Goal: Task Accomplishment & Management: Manage account settings

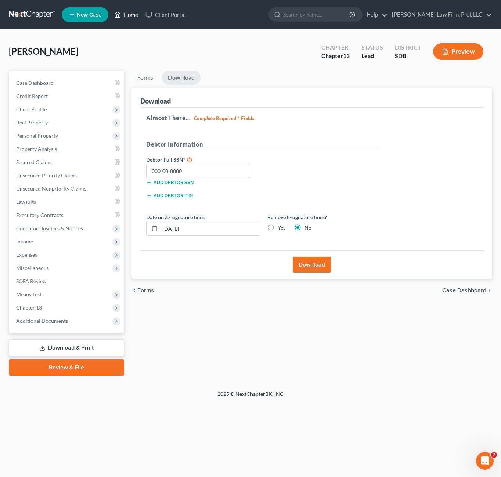
drag, startPoint x: 121, startPoint y: 18, endPoint x: 343, endPoint y: 258, distance: 327.0
click at [121, 19] on icon at bounding box center [117, 14] width 7 height 9
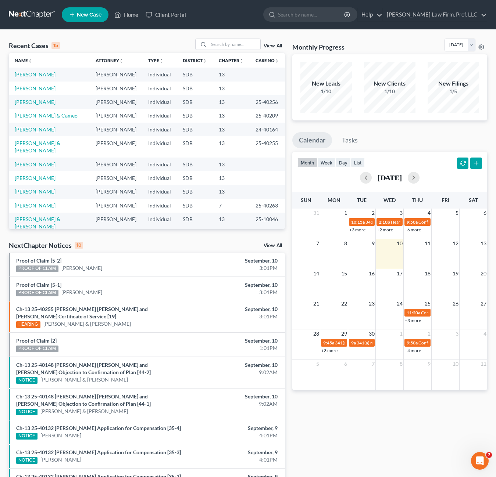
click at [364, 416] on div "Monthly Progress Bankruptcy Bankruptcy September 2025 August 2025 July 2025 Jun…" at bounding box center [389, 284] width 202 height 490
click at [214, 45] on input "search" at bounding box center [234, 44] width 51 height 11
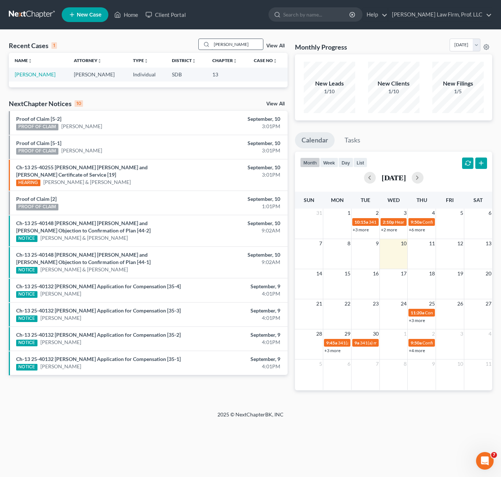
type input "hein"
drag, startPoint x: 45, startPoint y: 76, endPoint x: 41, endPoint y: 73, distance: 4.8
click at [44, 76] on td "[PERSON_NAME]" at bounding box center [38, 75] width 59 height 14
click at [21, 70] on td "[PERSON_NAME]" at bounding box center [38, 75] width 59 height 14
click at [32, 71] on td "[PERSON_NAME]" at bounding box center [38, 75] width 59 height 14
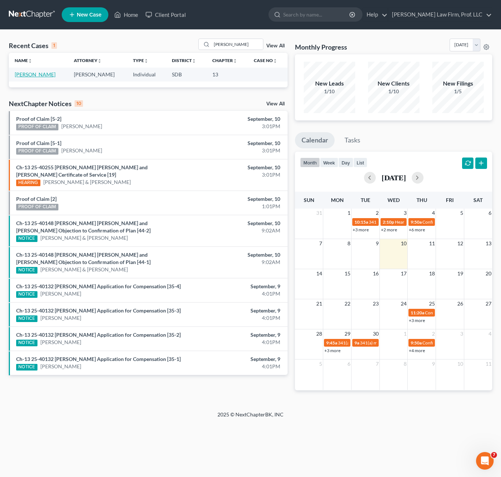
click at [32, 72] on link "[PERSON_NAME]" at bounding box center [35, 74] width 41 height 6
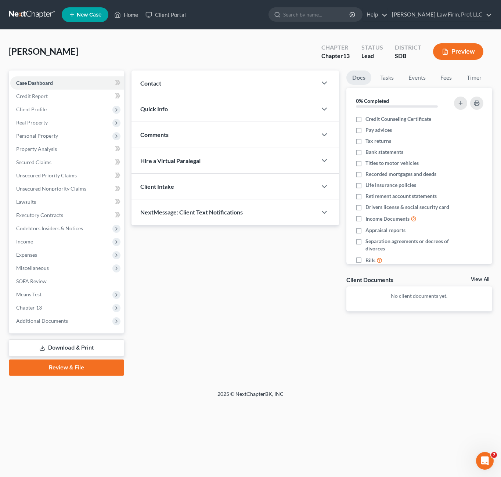
click at [255, 306] on div "Updates & News × Contact New Contact Quick Info Status Discharged Discharged & …" at bounding box center [235, 197] width 215 height 253
click at [225, 338] on div "Updates & News × Contact New Contact Quick Info Status Discharged Discharged & …" at bounding box center [312, 223] width 368 height 305
drag, startPoint x: 134, startPoint y: 15, endPoint x: 227, endPoint y: 91, distance: 119.4
click at [134, 15] on link "Home" at bounding box center [126, 14] width 31 height 13
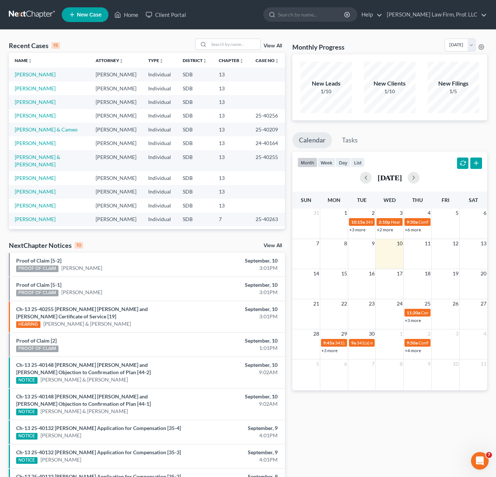
drag, startPoint x: 367, startPoint y: 456, endPoint x: 368, endPoint y: 425, distance: 30.9
click at [367, 456] on div "Monthly Progress Bankruptcy Bankruptcy September 2025 August 2025 July 2025 Jun…" at bounding box center [389, 284] width 202 height 490
click at [26, 118] on link "[PERSON_NAME]" at bounding box center [35, 115] width 41 height 6
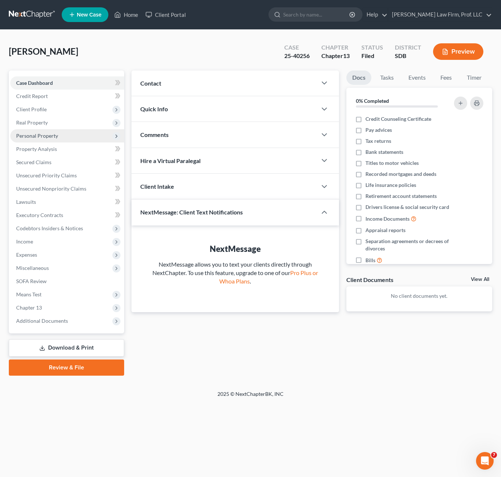
click at [43, 139] on span "Personal Property" at bounding box center [67, 135] width 114 height 13
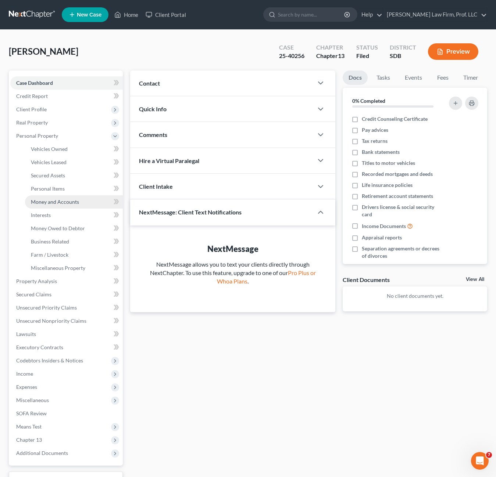
click at [52, 200] on span "Money and Accounts" at bounding box center [55, 202] width 48 height 6
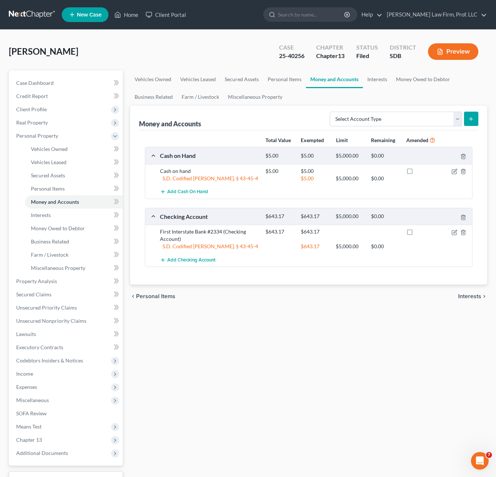
click at [263, 365] on div "Vehicles Owned Vehicles Leased Secured Assets Personal Items Money and Accounts…" at bounding box center [308, 290] width 364 height 438
drag, startPoint x: 193, startPoint y: 345, endPoint x: 247, endPoint y: 176, distance: 177.2
click at [193, 342] on div "Vehicles Owned Vehicles Leased Secured Assets Personal Items Money and Accounts…" at bounding box center [308, 290] width 364 height 438
click at [34, 88] on link "Case Dashboard" at bounding box center [66, 82] width 112 height 13
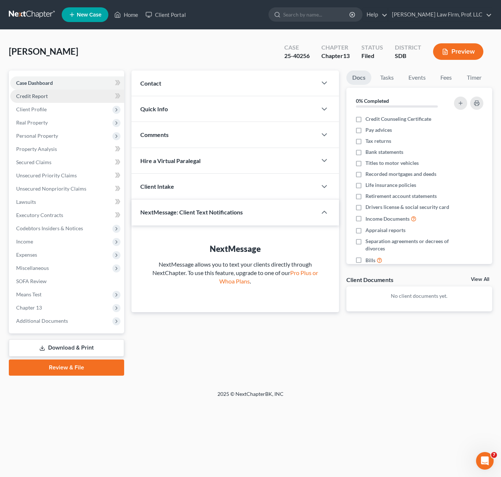
click at [65, 95] on link "Credit Report" at bounding box center [67, 96] width 114 height 13
click at [39, 108] on span "Client Profile" at bounding box center [31, 109] width 30 height 6
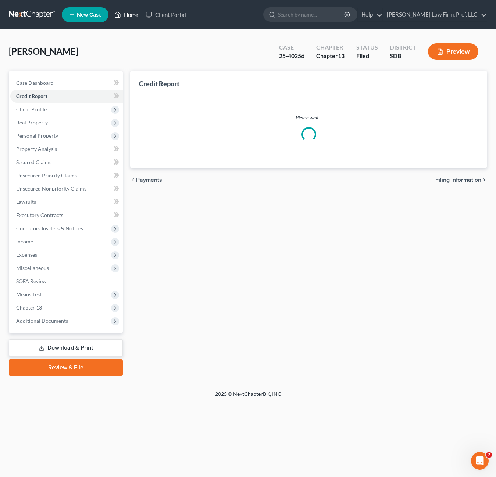
click at [140, 13] on link "Home" at bounding box center [126, 14] width 31 height 13
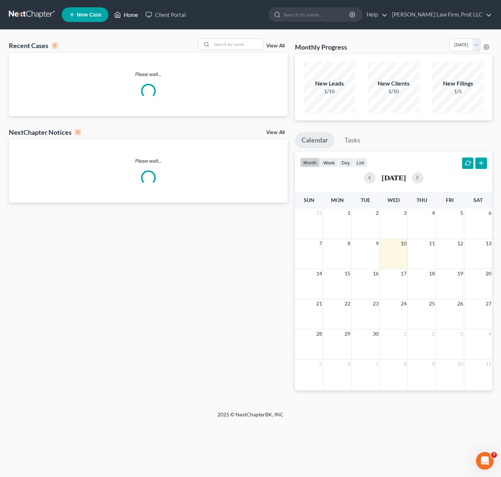
click at [130, 12] on link "Home" at bounding box center [126, 14] width 31 height 13
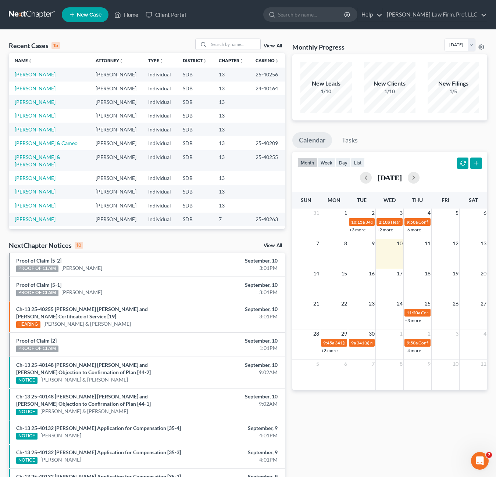
click at [44, 75] on link "[PERSON_NAME]" at bounding box center [35, 74] width 41 height 6
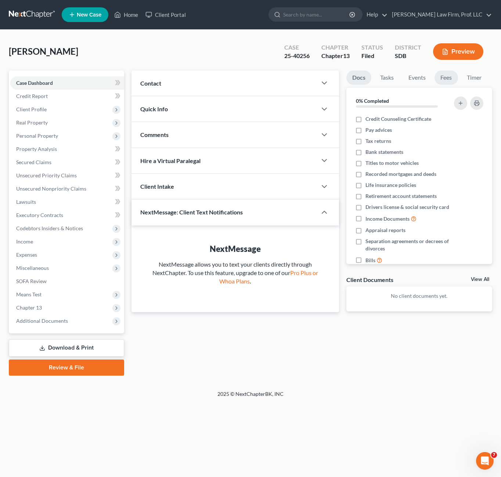
click at [445, 75] on link "Fees" at bounding box center [447, 78] width 24 height 14
click at [481, 75] on link "Timer" at bounding box center [474, 78] width 26 height 14
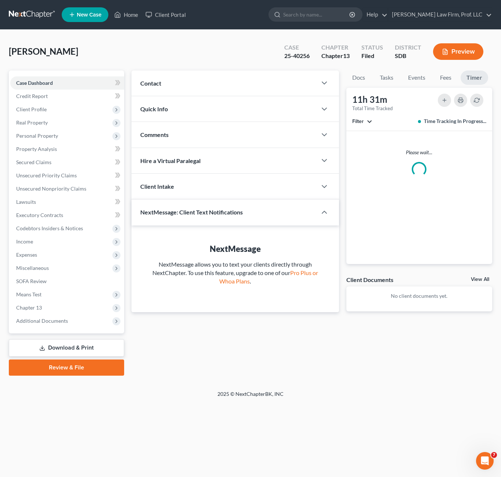
click at [480, 80] on link "Timer" at bounding box center [475, 78] width 28 height 14
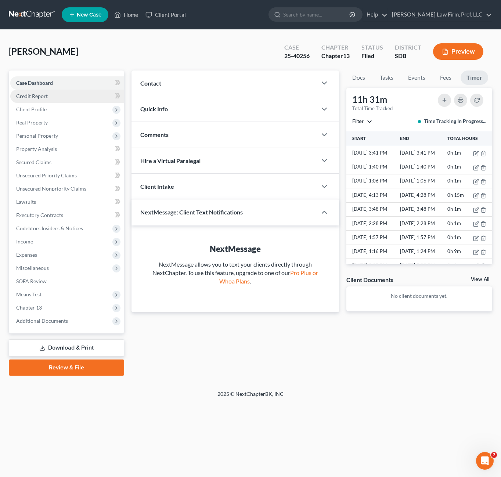
click at [47, 96] on span "Credit Report" at bounding box center [32, 96] width 32 height 6
click at [47, 109] on span "Client Profile" at bounding box center [67, 109] width 114 height 13
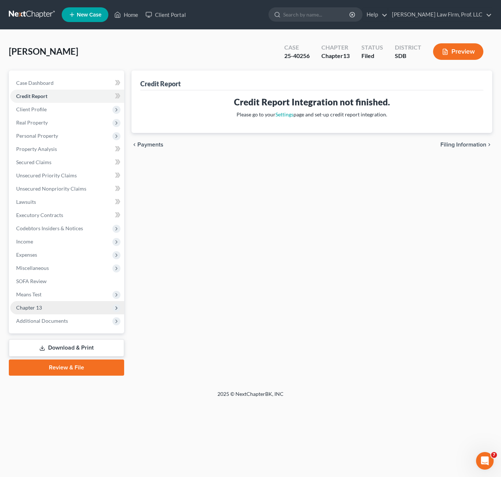
click at [45, 310] on span "Chapter 13" at bounding box center [67, 307] width 114 height 13
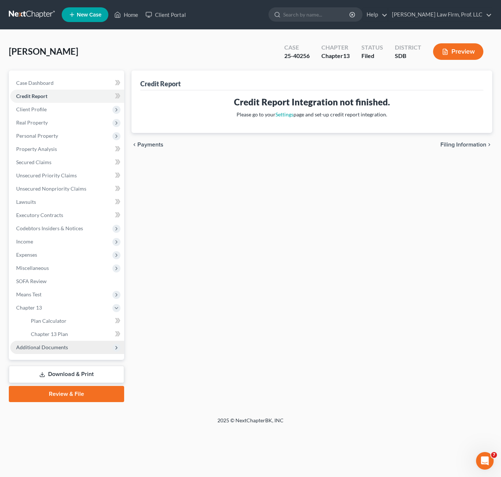
click at [40, 350] on span "Additional Documents" at bounding box center [42, 347] width 52 height 6
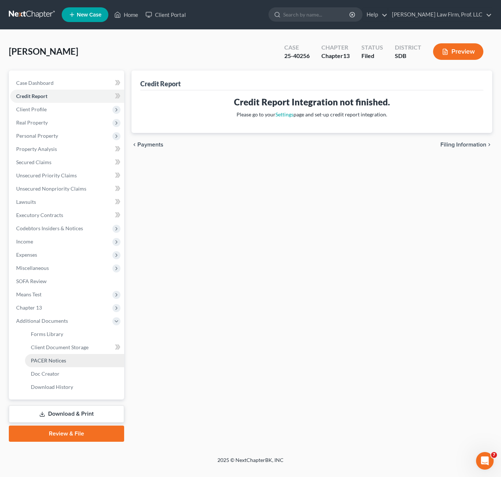
click at [56, 360] on span "PACER Notices" at bounding box center [48, 360] width 35 height 6
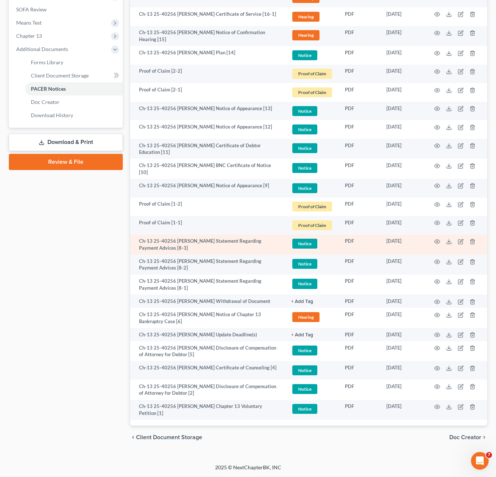
scroll to position [294, 0]
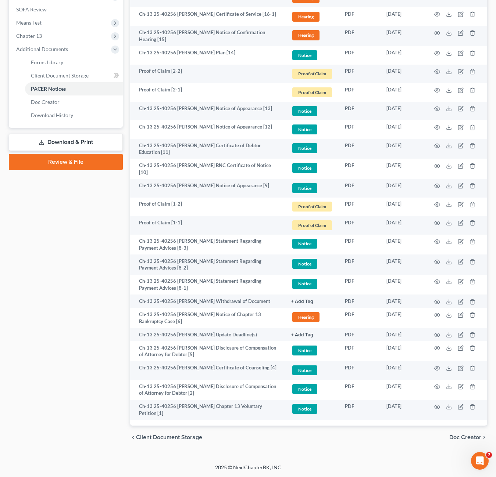
drag, startPoint x: 371, startPoint y: 435, endPoint x: 492, endPoint y: 435, distance: 120.5
click at [374, 435] on div "chevron_left Client Document Storage Doc Creator chevron_right" at bounding box center [308, 438] width 357 height 24
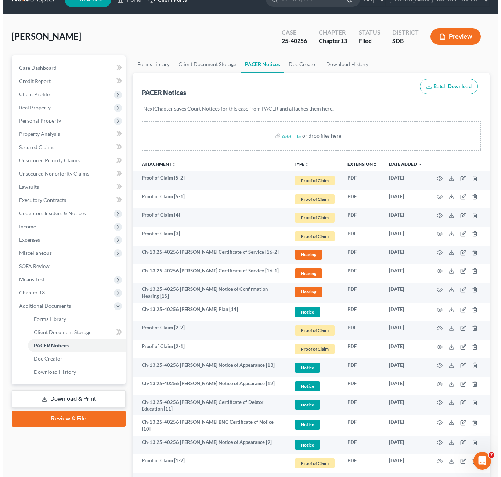
scroll to position [0, 0]
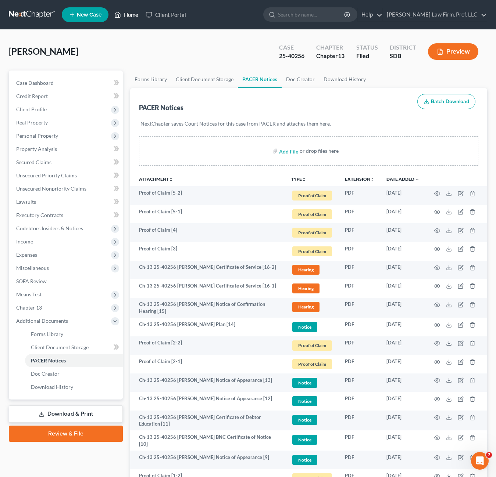
click at [119, 19] on link "Home" at bounding box center [126, 14] width 31 height 13
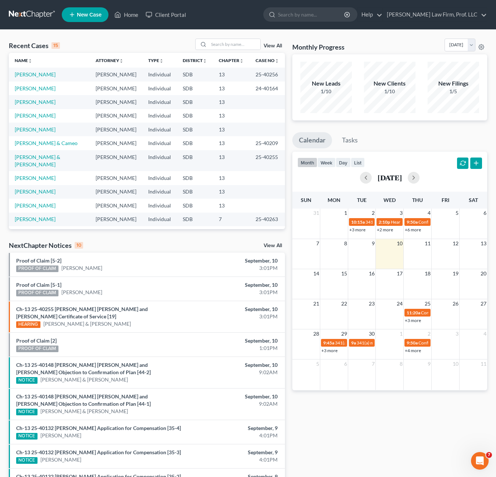
click at [384, 428] on div "Monthly Progress Bankruptcy Bankruptcy September 2025 August 2025 July 2025 Jun…" at bounding box center [389, 284] width 202 height 490
click at [30, 103] on link "[PERSON_NAME]" at bounding box center [35, 102] width 41 height 6
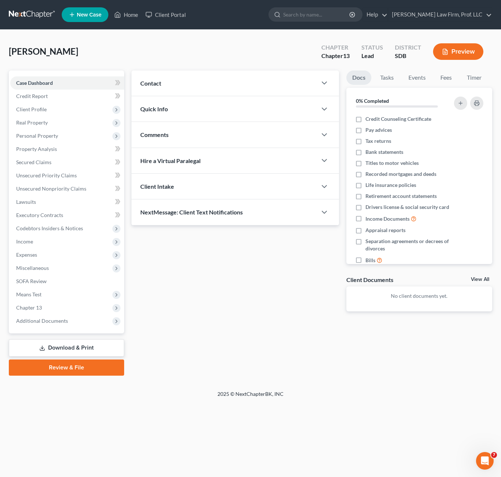
drag, startPoint x: 251, startPoint y: 304, endPoint x: 269, endPoint y: 266, distance: 42.1
click at [250, 304] on div "Updates & News × Contact New Contact Quick Info Status Discharged Discharged & …" at bounding box center [235, 197] width 215 height 253
drag, startPoint x: 231, startPoint y: 317, endPoint x: 238, endPoint y: 316, distance: 7.0
click at [231, 317] on div "Updates & News × Contact New Contact Quick Info Status Discharged Discharged & …" at bounding box center [235, 197] width 215 height 253
drag, startPoint x: 35, startPoint y: 191, endPoint x: 148, endPoint y: 221, distance: 117.2
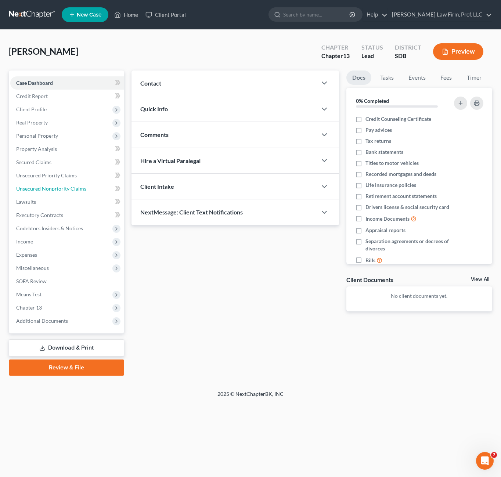
click at [35, 191] on span "Unsecured Nonpriority Claims" at bounding box center [51, 189] width 70 height 6
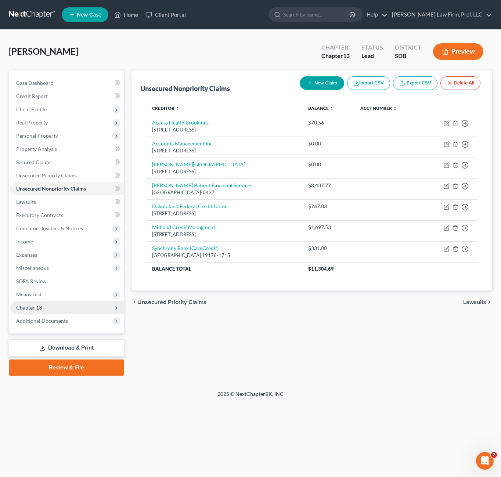
drag, startPoint x: 202, startPoint y: 337, endPoint x: 98, endPoint y: 308, distance: 108.1
click at [202, 338] on div "Unsecured Nonpriority Claims New Claim Import CSV Export CSV Delete All Credito…" at bounding box center [312, 223] width 368 height 305
click at [34, 204] on span "Lawsuits" at bounding box center [26, 202] width 20 height 6
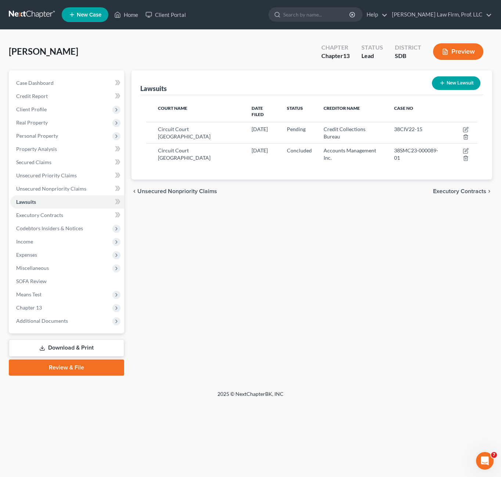
click at [327, 206] on div "Lawsuits New Lawsuit Court Name Date Filed Status Creditor Name Case No Circuit…" at bounding box center [312, 223] width 368 height 305
click at [449, 79] on button "New Lawsuit" at bounding box center [456, 83] width 48 height 14
select select "0"
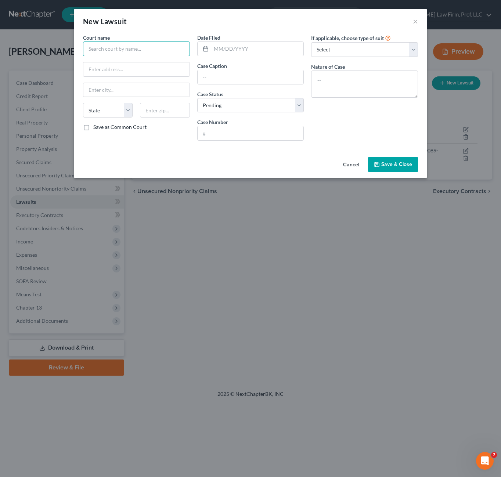
click at [141, 62] on div "Court name * State AL AK AR AZ CA CO CT DE DC FL GA GU HI ID IL IN IA KS KY LA …" at bounding box center [136, 90] width 114 height 113
type input "Midland Credit Management"
drag, startPoint x: 240, startPoint y: 51, endPoint x: 250, endPoint y: 42, distance: 13.0
click at [241, 49] on input "text" at bounding box center [257, 49] width 93 height 14
type input "01/30/2023"
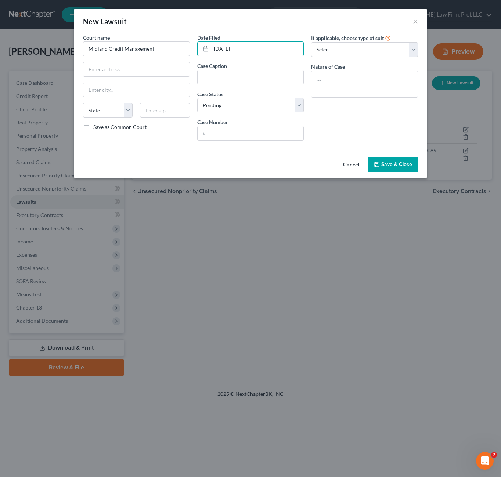
click at [399, 155] on div "Cancel Save & Close" at bounding box center [250, 166] width 353 height 24
click at [396, 165] on span "Save & Close" at bounding box center [396, 164] width 31 height 6
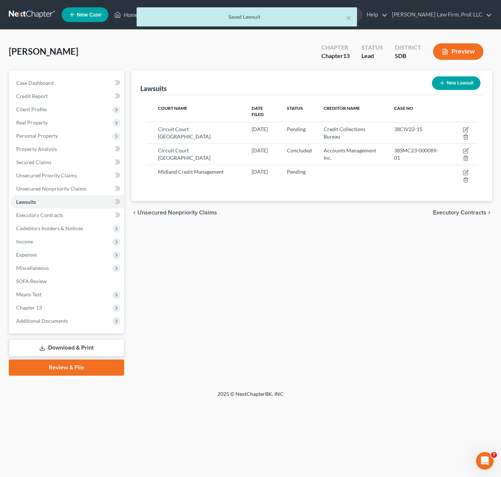
drag, startPoint x: 321, startPoint y: 272, endPoint x: 305, endPoint y: 223, distance: 51.7
click at [320, 273] on div "Lawsuits New Lawsuit Court Name Date Filed Status Creditor Name Case No Circuit…" at bounding box center [312, 223] width 368 height 305
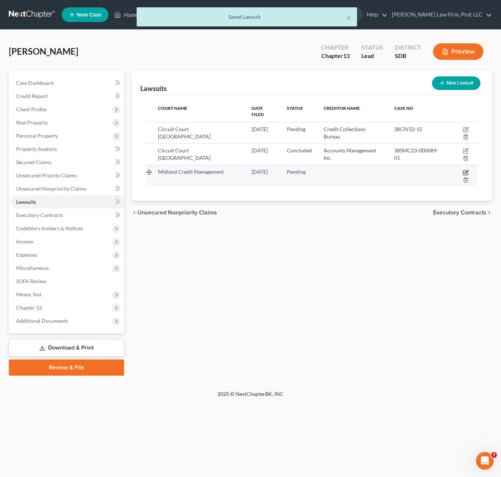
click at [463, 170] on icon "button" at bounding box center [466, 173] width 6 height 6
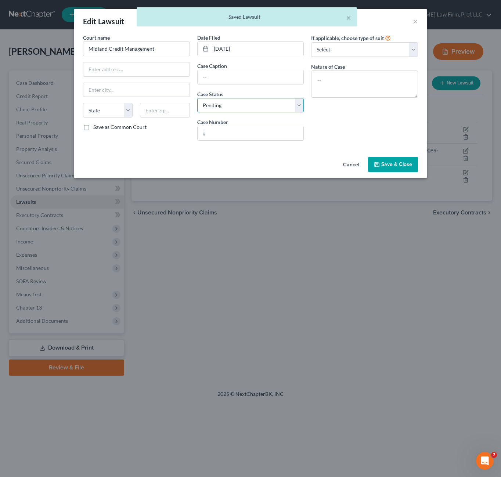
click at [280, 112] on select "Select Pending On Appeal Concluded" at bounding box center [250, 105] width 107 height 15
select select "2"
click at [197, 98] on select "Select Pending On Appeal Concluded" at bounding box center [250, 105] width 107 height 15
click at [123, 56] on div "Court name * Midland Credit Management State AL AK AR AZ CA CO CT DE DC FL GA G…" at bounding box center [136, 90] width 114 height 113
drag, startPoint x: 123, startPoint y: 69, endPoint x: 129, endPoint y: 69, distance: 6.3
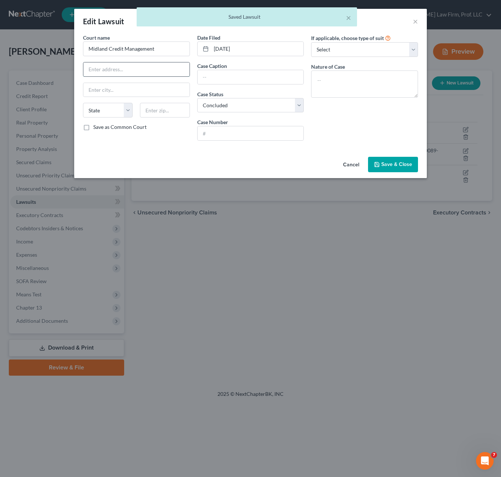
click at [123, 69] on input "text" at bounding box center [136, 69] width 106 height 14
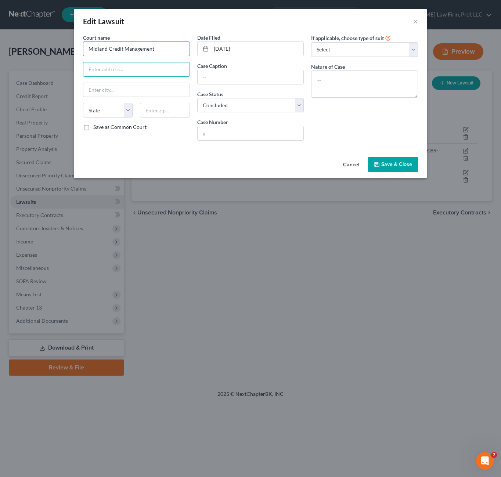
drag, startPoint x: 141, startPoint y: 54, endPoint x: 162, endPoint y: 47, distance: 22.0
click at [142, 53] on input "Midland Credit Management" at bounding box center [136, 49] width 107 height 15
click at [162, 47] on input "Midland Credit Management" at bounding box center [136, 49] width 107 height 15
click at [127, 63] on input "text" at bounding box center [136, 69] width 106 height 14
type input "Kingsbury"
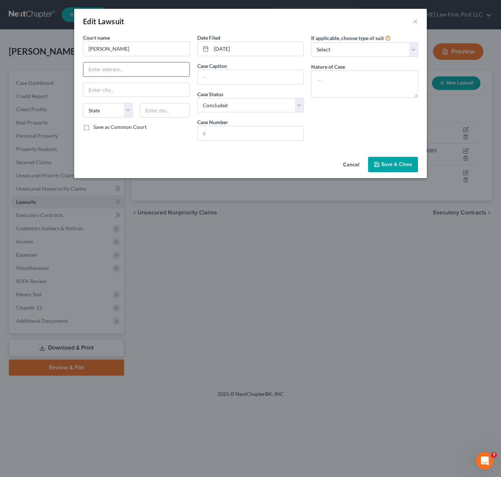
click at [161, 73] on input "text" at bounding box center [136, 69] width 106 height 14
paste input "kingsburycountysd.org Kingsbury County Clerk-circuit 202 2nd St SE"
type input "kingsburycountysd.org Kingsbury County Clerk-circuit 202 2nd St SE"
click at [180, 123] on div "Save as Common Court" at bounding box center [136, 126] width 107 height 7
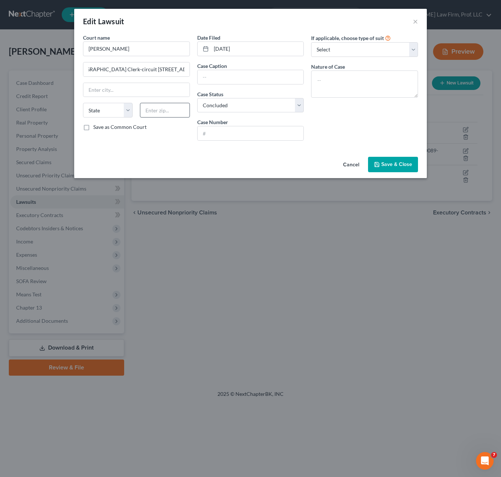
scroll to position [0, 0]
click at [138, 68] on input "text" at bounding box center [136, 69] width 106 height 14
paste input "kingsburycountysd.org Kingsbury County Clerk-circuit 202 2nd St SE"
drag, startPoint x: 132, startPoint y: 70, endPoint x: 178, endPoint y: 70, distance: 45.9
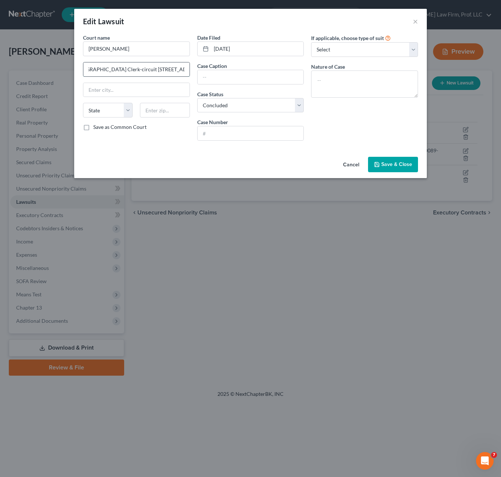
click at [132, 70] on input "kingsburycountysd.org Kingsbury County Clerk-circuit 202 2nd St SE" at bounding box center [136, 69] width 106 height 14
drag, startPoint x: 178, startPoint y: 70, endPoint x: 98, endPoint y: 72, distance: 80.1
click at [4, 69] on div "Edit Lawsuit × Court name * Kingsbury kingsburycountysd.org Kingsbury County Cl…" at bounding box center [250, 238] width 501 height 477
type input "E"
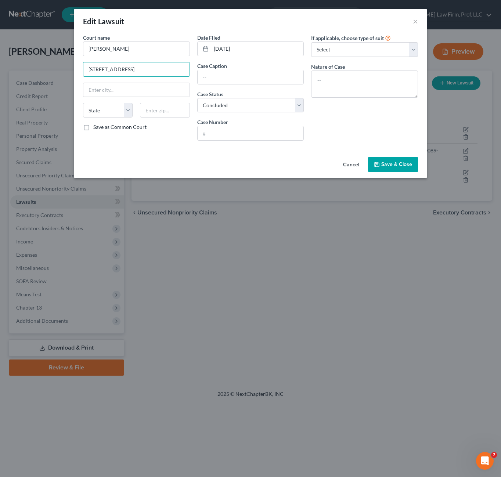
type input "202 2nd Street SD"
type input "q"
type input "57231"
type input "De Smet"
select select "43"
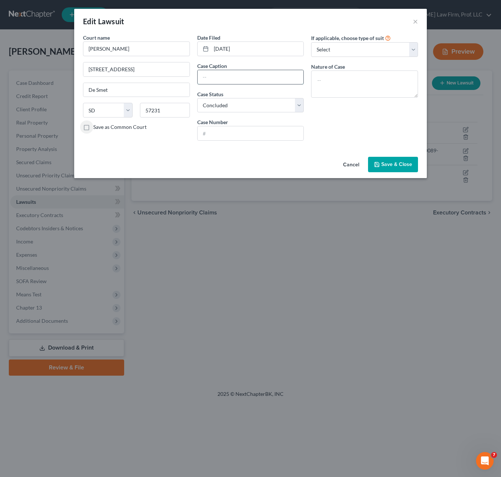
click at [236, 82] on input "text" at bounding box center [251, 77] width 106 height 14
type input "Midland v. Shane Hein"
drag, startPoint x: 221, startPoint y: 130, endPoint x: 177, endPoint y: 125, distance: 44.3
click at [176, 125] on div "Court name * Kingsbury 202 2nd Street SD De Smet State AL AK AR AZ CA CO CT DE …" at bounding box center [250, 90] width 342 height 113
paste input "CIV25-000018"
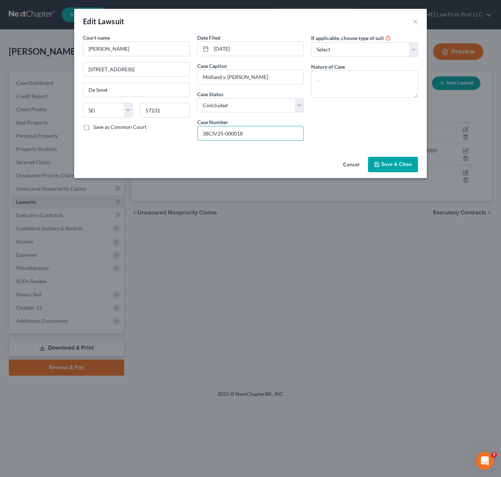
type input "38CIV25-000018"
drag, startPoint x: 317, startPoint y: 150, endPoint x: 343, endPoint y: 97, distance: 59.0
click at [314, 145] on div "Court name * Kingsbury 202 2nd Street SD De Smet State AL AK AR AZ CA CO CT DE …" at bounding box center [250, 94] width 353 height 120
drag, startPoint x: 356, startPoint y: 73, endPoint x: 356, endPoint y: 63, distance: 9.9
click at [356, 69] on div "Nature of Case" at bounding box center [364, 80] width 107 height 35
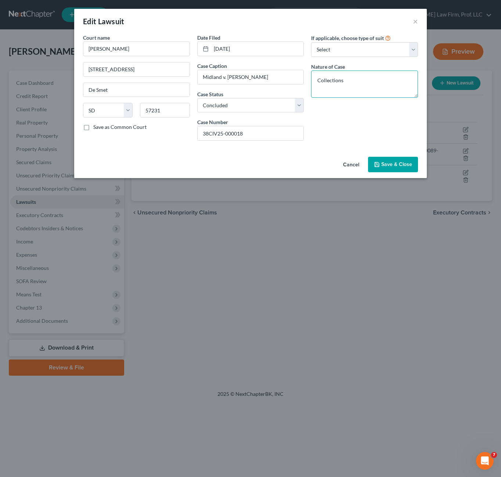
type textarea "Collections"
drag, startPoint x: 352, startPoint y: 65, endPoint x: 358, endPoint y: 57, distance: 10.6
click at [352, 65] on div "Nature of Case Collections" at bounding box center [364, 80] width 107 height 35
click at [360, 51] on select "Select Repossession Garnishment Foreclosure Attached, Seized, Or Levied Other" at bounding box center [364, 49] width 107 height 15
select select "4"
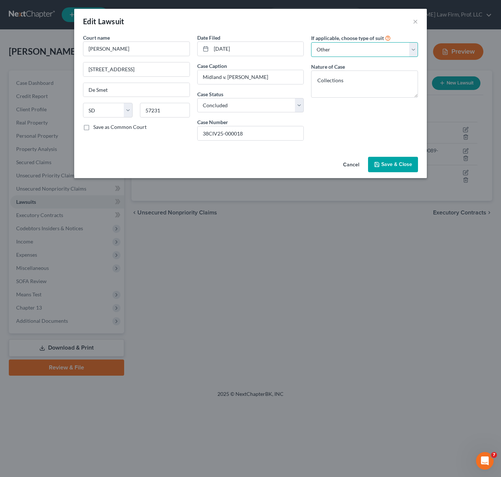
click at [311, 42] on select "Select Repossession Garnishment Foreclosure Attached, Seized, Or Levied Other" at bounding box center [364, 49] width 107 height 15
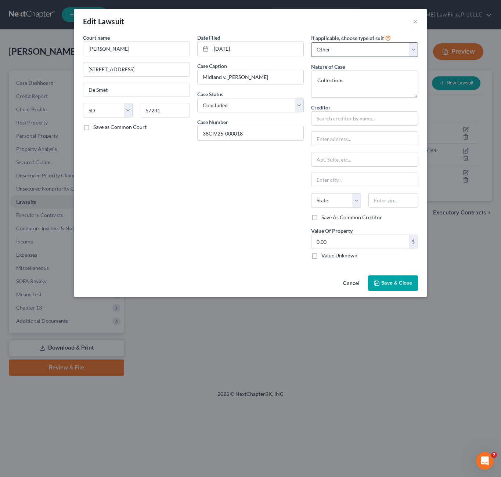
click at [332, 123] on input "text" at bounding box center [364, 118] width 107 height 15
click at [370, 59] on div "If applicable, choose type of suit Select Repossession Garnishment Foreclosure …" at bounding box center [365, 149] width 114 height 231
drag, startPoint x: 375, startPoint y: 47, endPoint x: 372, endPoint y: 55, distance: 8.1
click at [375, 48] on select "Select Repossession Garnishment Foreclosure Attached, Seized, Or Levied Other" at bounding box center [364, 49] width 107 height 15
click at [372, 55] on select "Select Repossession Garnishment Foreclosure Attached, Seized, Or Levied Other" at bounding box center [364, 49] width 107 height 15
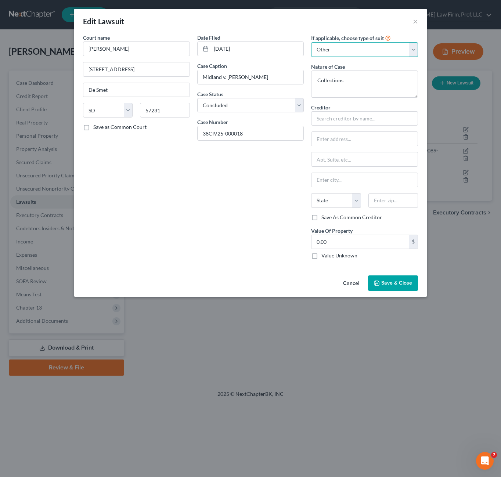
click at [373, 55] on select "Select Repossession Garnishment Foreclosure Attached, Seized, Or Levied Other" at bounding box center [364, 49] width 107 height 15
click at [335, 47] on select "Select Repossession Garnishment Foreclosure Attached, Seized, Or Levied Other" at bounding box center [364, 49] width 107 height 15
drag, startPoint x: 335, startPoint y: 47, endPoint x: 337, endPoint y: 57, distance: 9.4
click at [335, 47] on select "Select Repossession Garnishment Foreclosure Attached, Seized, Or Levied Other" at bounding box center [364, 49] width 107 height 15
select select
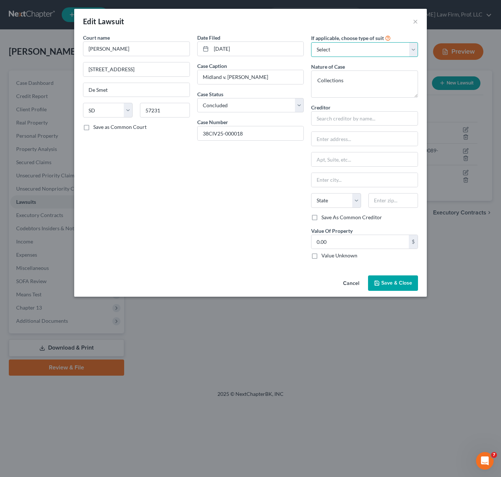
click at [311, 42] on select "Select Repossession Garnishment Foreclosure Attached, Seized, Or Levied Other" at bounding box center [364, 49] width 107 height 15
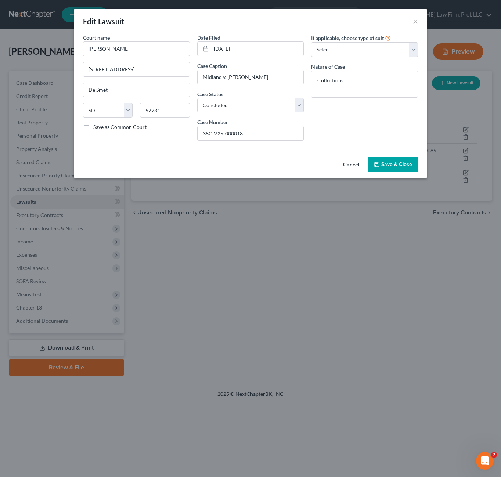
click at [265, 197] on div "Edit Lawsuit × Court name * Kingsbury 202 2nd Street SD De Smet State AL AK AR …" at bounding box center [250, 238] width 501 height 477
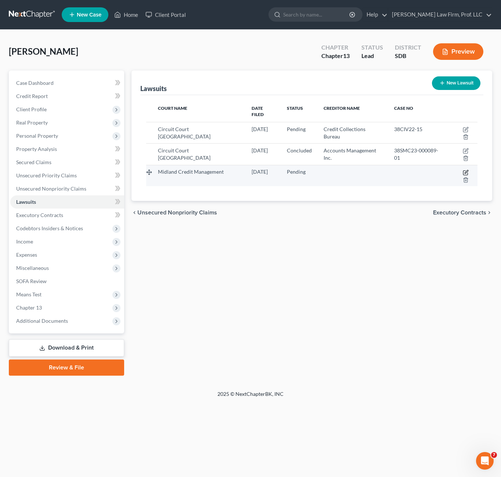
click at [463, 170] on icon "button" at bounding box center [466, 173] width 6 height 6
select select "0"
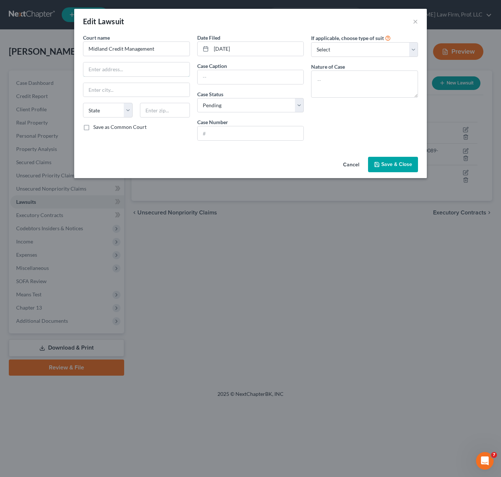
click at [144, 75] on input "text" at bounding box center [136, 69] width 106 height 14
click at [164, 50] on input "Midland Credit Management" at bounding box center [136, 49] width 107 height 15
click at [165, 50] on input "Midland Credit Management" at bounding box center [136, 49] width 107 height 15
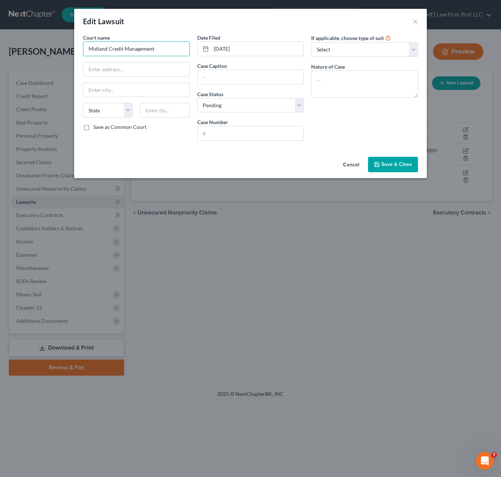
drag, startPoint x: 165, startPoint y: 50, endPoint x: 346, endPoint y: 1, distance: 187.8
click at [164, 54] on input "Midland Credit Management" at bounding box center [136, 49] width 107 height 15
type input "Kingsbury County Clerk"
type input "202 2nd Street SE"
type input "57231"
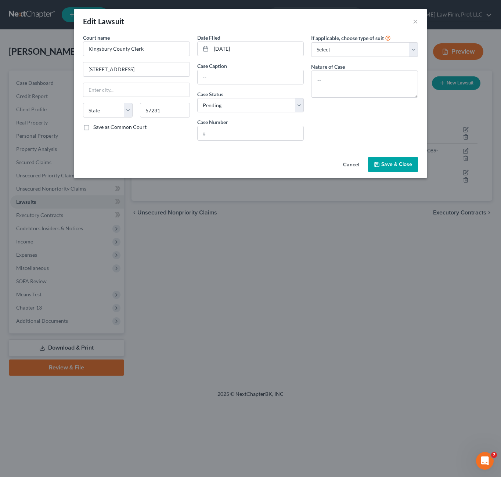
click at [114, 129] on label "Save as Common Court" at bounding box center [119, 126] width 53 height 7
click at [101, 128] on input "Save as Common Court" at bounding box center [98, 125] width 5 height 5
checkbox input "true"
type input "De Smet"
select select "43"
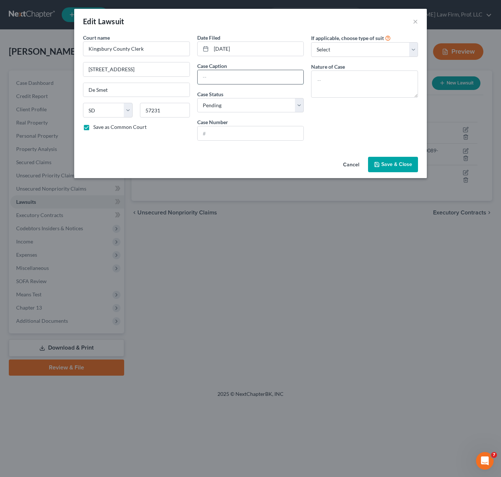
click at [228, 80] on input "text" at bounding box center [251, 77] width 106 height 14
type input "Midland v. Shane Hein"
drag, startPoint x: 235, startPoint y: 103, endPoint x: 235, endPoint y: 114, distance: 10.3
click at [235, 103] on select "Select Pending On Appeal Concluded" at bounding box center [250, 105] width 107 height 15
select select "2"
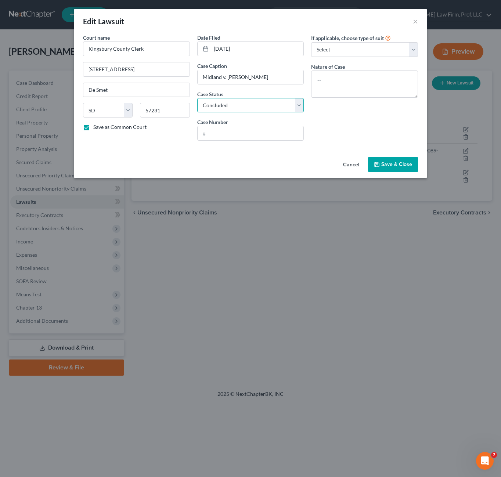
click at [197, 98] on select "Select Pending On Appeal Concluded" at bounding box center [250, 105] width 107 height 15
click at [227, 137] on input "text" at bounding box center [251, 133] width 106 height 14
paste input "38CIV25-000018"
type input "38CIV25-000018"
click at [306, 122] on div "Date Filed 01/30/2023 Case Caption Midland v. Shane Hein Case Status * Select P…" at bounding box center [251, 90] width 114 height 113
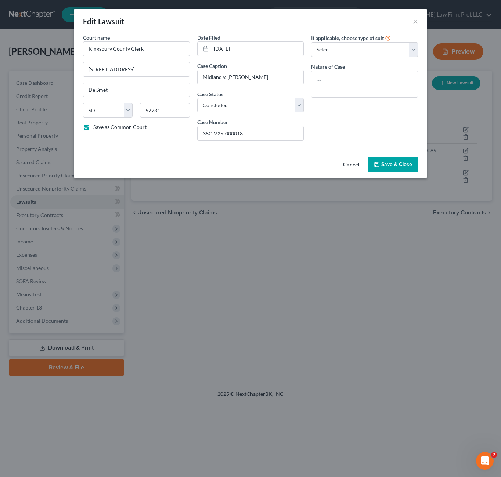
click at [392, 167] on span "Save & Close" at bounding box center [396, 164] width 31 height 6
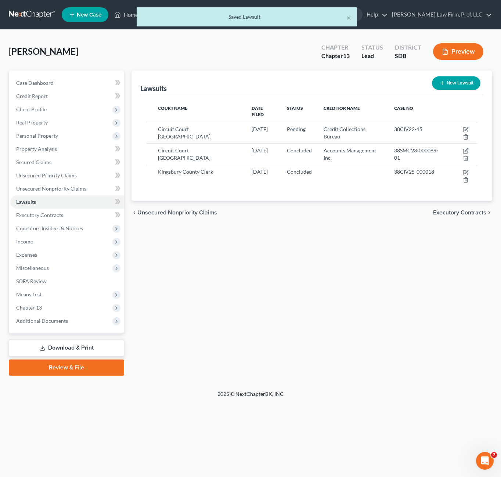
drag, startPoint x: 408, startPoint y: 245, endPoint x: 328, endPoint y: 191, distance: 96.7
click at [407, 244] on div "Lawsuits New Lawsuit Court Name Date Filed Status Creditor Name Case No Circuit…" at bounding box center [312, 223] width 368 height 305
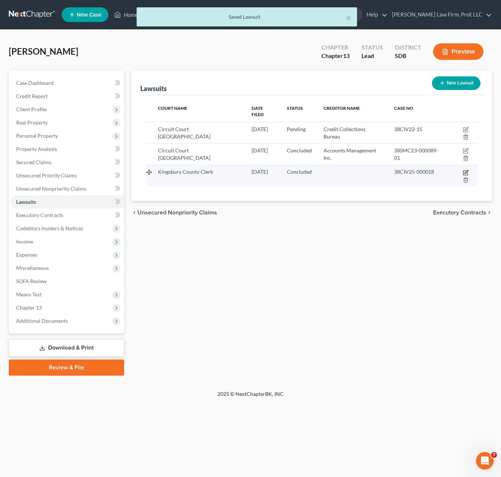
click at [463, 170] on icon "button" at bounding box center [466, 173] width 6 height 6
select select "43"
select select "2"
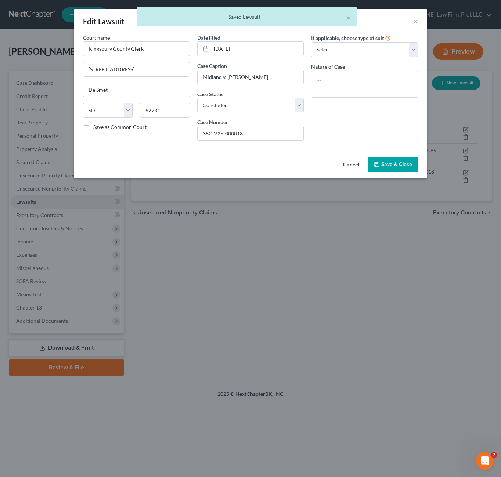
click at [371, 117] on div "If applicable, choose type of suit Select Repossession Garnishment Foreclosure …" at bounding box center [365, 90] width 114 height 113
click at [388, 51] on select "Select Repossession Garnishment Foreclosure Attached, Seized, Or Levied Other" at bounding box center [364, 49] width 107 height 15
drag, startPoint x: 391, startPoint y: 46, endPoint x: 380, endPoint y: 56, distance: 15.1
click at [391, 46] on select "Select Repossession Garnishment Foreclosure Attached, Seized, Or Levied Other" at bounding box center [364, 49] width 107 height 15
drag, startPoint x: 329, startPoint y: 120, endPoint x: 371, endPoint y: 82, distance: 56.7
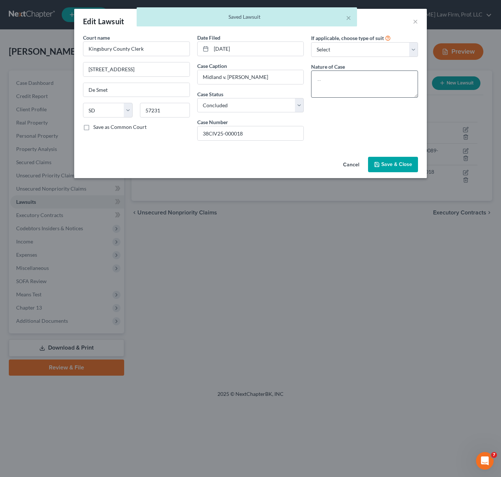
click at [334, 119] on div "If applicable, choose type of suit Select Repossession Garnishment Foreclosure …" at bounding box center [365, 90] width 114 height 113
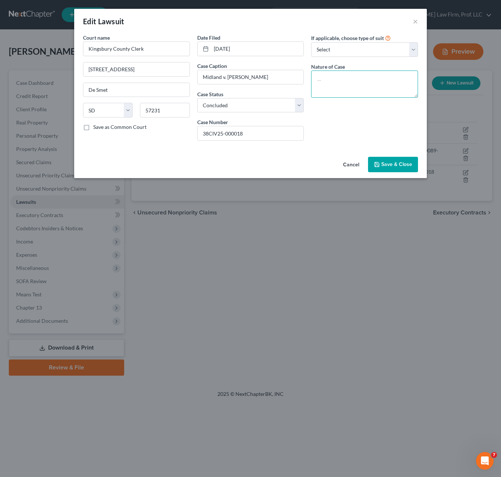
drag, startPoint x: 371, startPoint y: 82, endPoint x: 383, endPoint y: 58, distance: 26.9
click at [371, 82] on textarea at bounding box center [364, 84] width 107 height 27
click at [384, 54] on select "Select Repossession Garnishment Foreclosure Attached, Seized, Or Levied Other" at bounding box center [364, 49] width 107 height 15
select select "4"
click at [311, 42] on select "Select Repossession Garnishment Foreclosure Attached, Seized, Or Levied Other" at bounding box center [364, 49] width 107 height 15
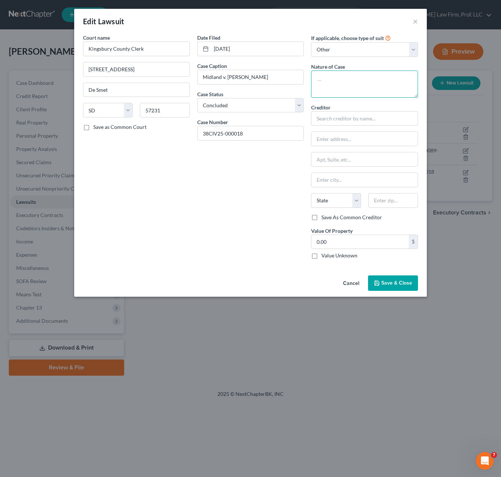
click at [366, 83] on textarea at bounding box center [364, 84] width 107 height 27
type textarea "collections"
type input "Midland Credit Management"
drag, startPoint x: 376, startPoint y: 140, endPoint x: 376, endPoint y: 132, distance: 7.7
click at [376, 140] on input "text" at bounding box center [365, 139] width 106 height 14
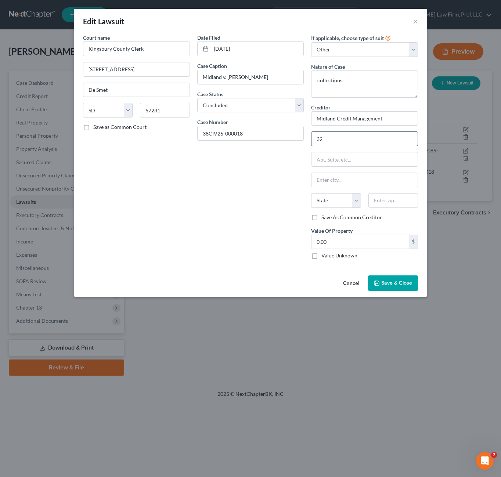
type input "3"
click at [375, 133] on div "Midland Credit Management" at bounding box center [355, 130] width 76 height 7
type input "Midland Credit Management"
type input "16 McLeland Rd"
type input "Saint Cloud"
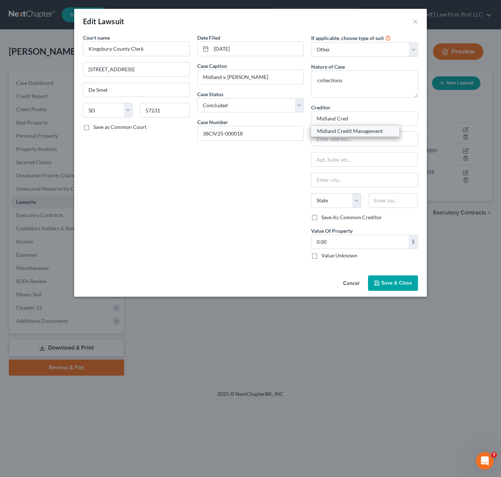
select select "24"
type input "56303"
click at [181, 200] on div "Court name * Kingsbury County Clerk 202 2nd Street SE De Smet State AL AK AR AZ…" at bounding box center [136, 149] width 114 height 231
drag, startPoint x: 403, startPoint y: 122, endPoint x: 151, endPoint y: 118, distance: 251.4
click at [152, 120] on div "Court name * Kingsbury County Clerk 202 2nd Street SE De Smet State AL AK AR AZ…" at bounding box center [250, 149] width 342 height 231
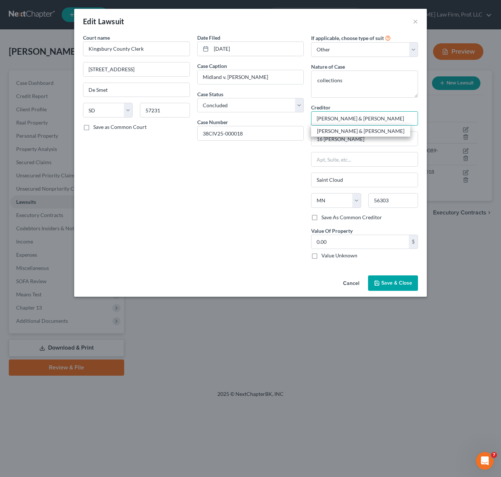
type input "Messerli & Kramer"
click at [334, 134] on div "Messerli & Kramer" at bounding box center [360, 130] width 87 height 7
type input "3033 Campus Drive, Suite 250"
type input "Minneapolis"
type input "55441"
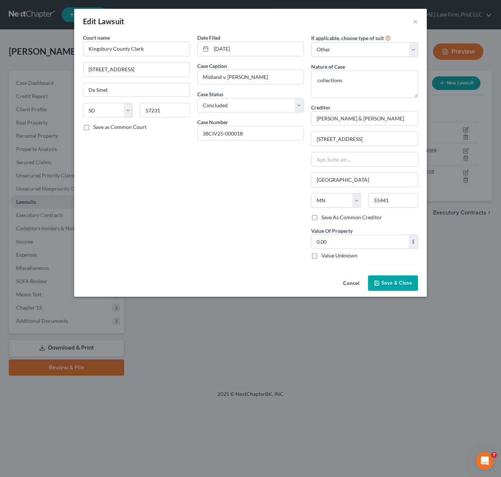
click at [379, 279] on button "Save & Close" at bounding box center [393, 283] width 50 height 15
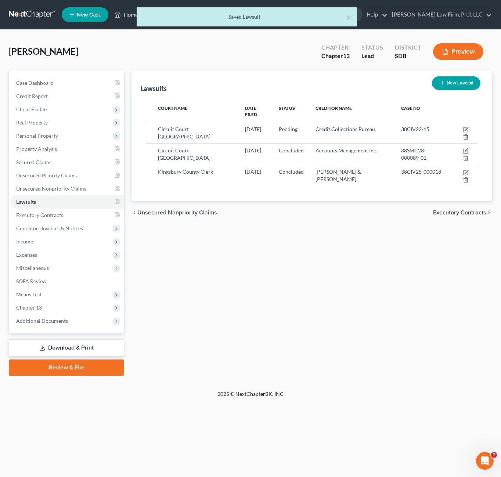
drag, startPoint x: 368, startPoint y: 323, endPoint x: 170, endPoint y: 33, distance: 350.4
click at [368, 321] on div "Lawsuits New Lawsuit Court Name Date Filed Status Creditor Name Case No Circuit…" at bounding box center [312, 223] width 368 height 305
click at [347, 216] on div "Lawsuits New Lawsuit Court Name Date Filed Status Creditor Name Case No Circuit…" at bounding box center [312, 223] width 368 height 305
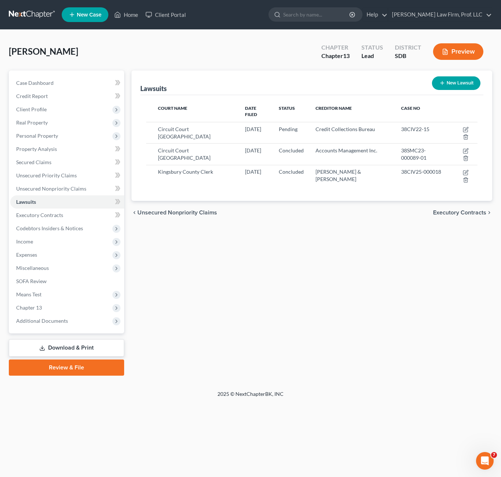
click at [184, 246] on div "Lawsuits New Lawsuit Court Name Date Filed Status Creditor Name Case No Circuit…" at bounding box center [312, 223] width 368 height 305
click at [36, 111] on span "Client Profile" at bounding box center [31, 109] width 30 height 6
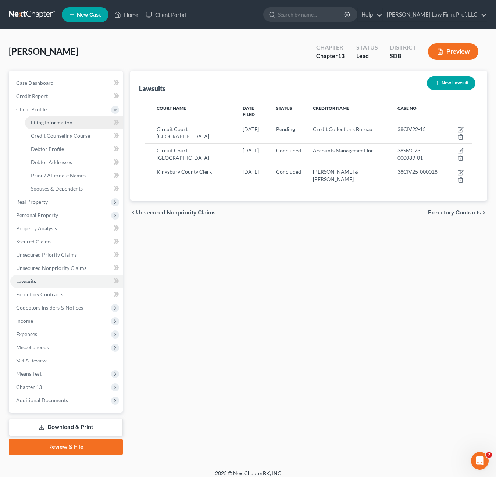
click at [43, 119] on link "Filing Information" at bounding box center [74, 122] width 98 height 13
select select "1"
select select "0"
select select "3"
select select "73"
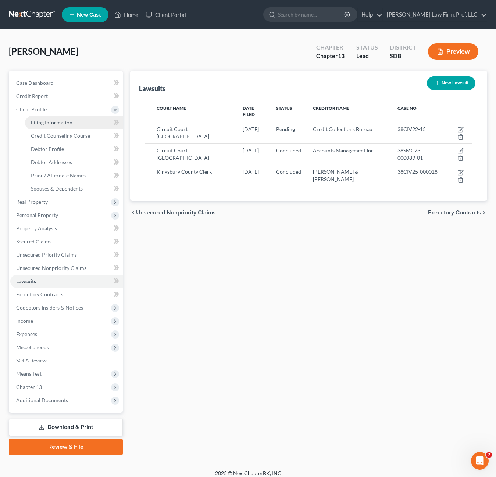
select select "0"
select select "43"
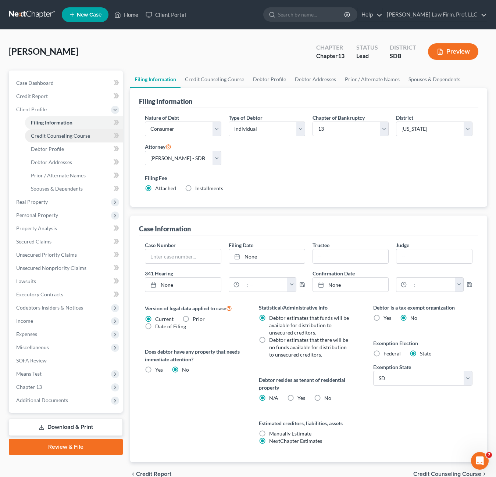
click at [55, 138] on span "Credit Counseling Course" at bounding box center [60, 136] width 59 height 6
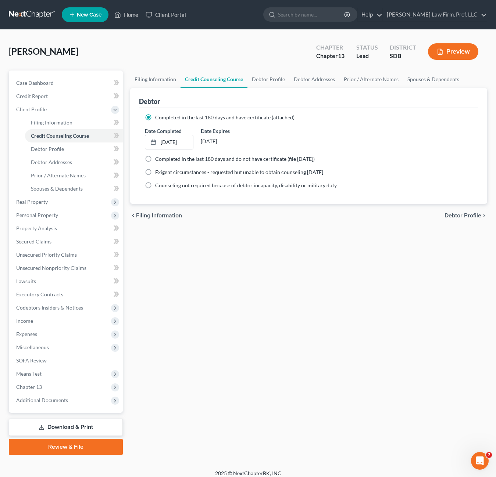
click at [246, 273] on div "Filing Information Credit Counseling Course Debtor Profile Debtor Addresses Pri…" at bounding box center [308, 263] width 364 height 385
click at [308, 244] on div "Filing Information Credit Counseling Course Debtor Profile Debtor Addresses Pri…" at bounding box center [308, 263] width 364 height 385
drag, startPoint x: 285, startPoint y: 256, endPoint x: 117, endPoint y: 191, distance: 180.6
click at [284, 256] on div "Filing Information Credit Counseling Course Debtor Profile Debtor Addresses Pri…" at bounding box center [308, 263] width 364 height 385
drag, startPoint x: 48, startPoint y: 258, endPoint x: 50, endPoint y: 266, distance: 8.6
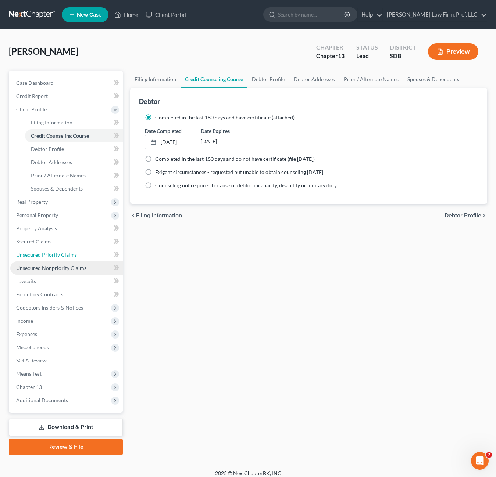
click at [48, 258] on span "Unsecured Priority Claims" at bounding box center [46, 255] width 61 height 6
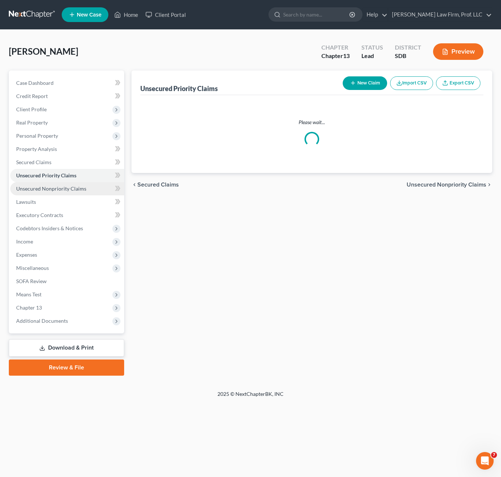
click at [50, 267] on span "Miscellaneous" at bounding box center [67, 268] width 114 height 13
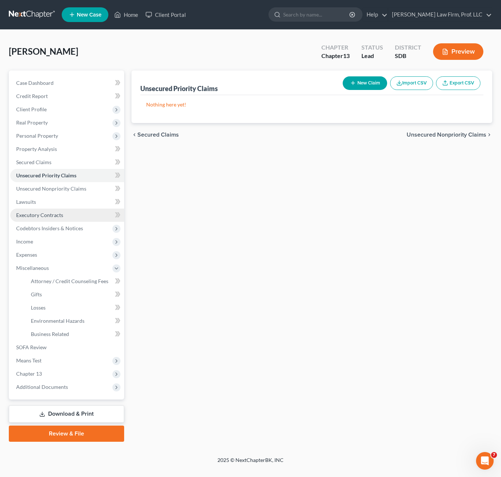
drag, startPoint x: 52, startPoint y: 230, endPoint x: 111, endPoint y: 210, distance: 62.2
click at [53, 230] on span "Codebtors Insiders & Notices" at bounding box center [49, 228] width 67 height 6
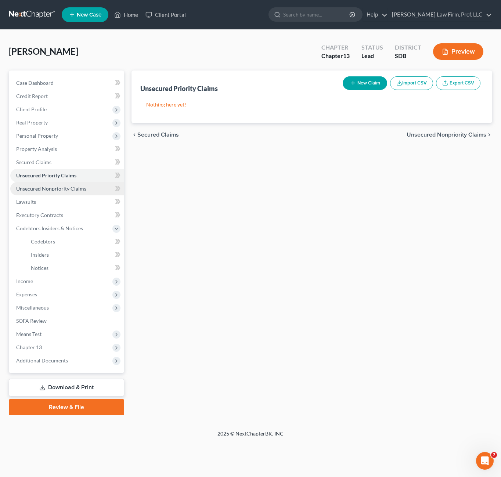
click at [55, 189] on span "Unsecured Nonpriority Claims" at bounding box center [51, 189] width 70 height 6
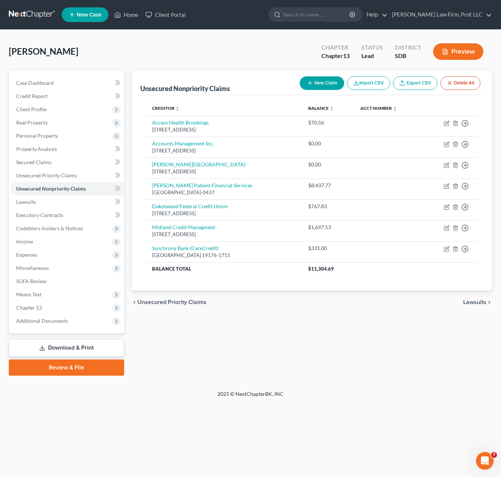
click at [410, 358] on div "Unsecured Nonpriority Claims New Claim Import CSV Export CSV Delete All Credito…" at bounding box center [312, 223] width 368 height 305
click at [172, 358] on div "Unsecured Nonpriority Claims New Claim Import CSV Export CSV Delete All Credito…" at bounding box center [312, 223] width 368 height 305
click at [416, 376] on div "Petition Navigation Case Dashboard Payments Invoices Payments Payments Credit R…" at bounding box center [251, 226] width 484 height 311
drag, startPoint x: 387, startPoint y: 342, endPoint x: 31, endPoint y: 253, distance: 367.1
click at [386, 342] on div "Unsecured Nonpriority Claims New Claim Import CSV Export CSV Delete All Credito…" at bounding box center [312, 223] width 368 height 305
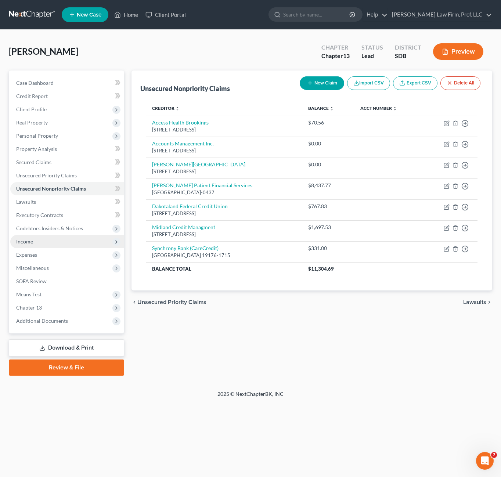
click at [26, 246] on span "Income" at bounding box center [67, 241] width 114 height 13
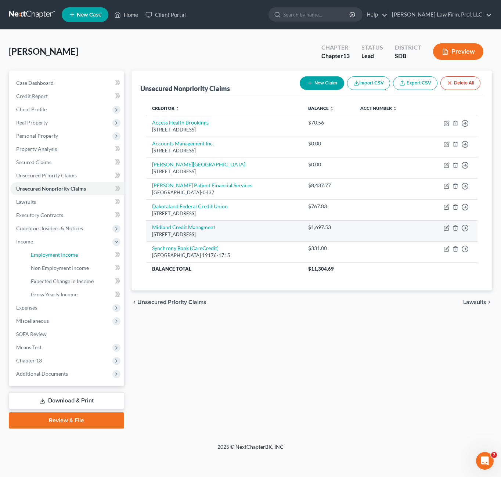
click at [37, 254] on span "Employment Income" at bounding box center [54, 255] width 47 height 6
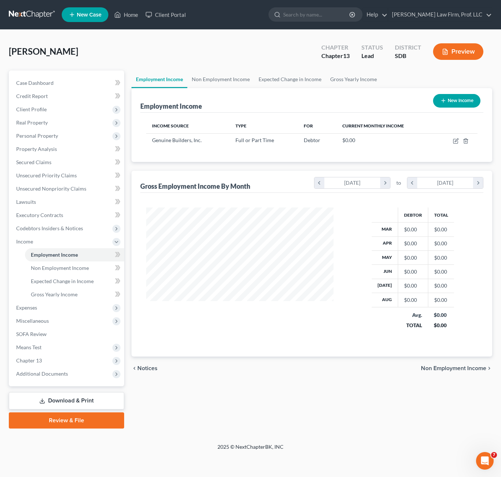
scroll to position [132, 202]
click at [454, 141] on icon "button" at bounding box center [455, 141] width 4 height 4
select select "0"
select select "43"
select select "2"
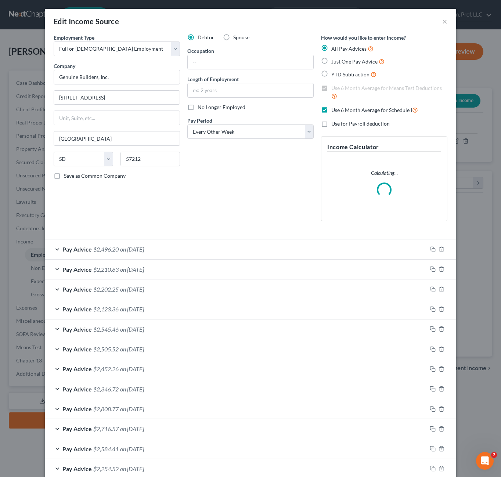
click at [264, 204] on div "Debtor Spouse Occupation Length of Employment No Longer Employed Pay Period * S…" at bounding box center [251, 130] width 134 height 193
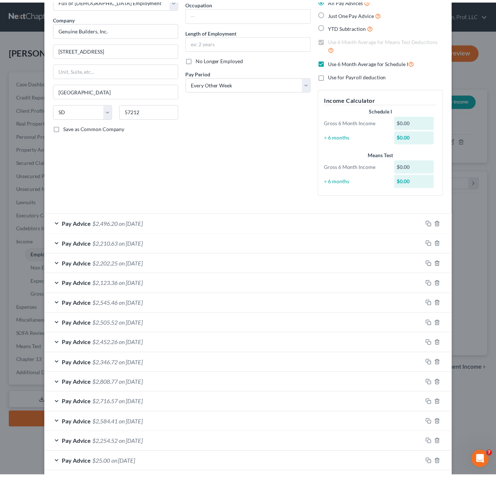
scroll to position [0, 0]
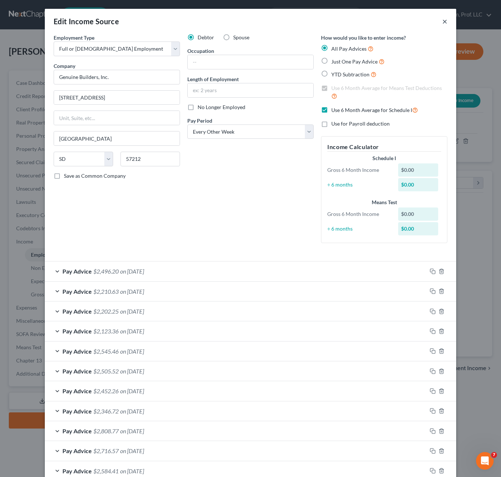
drag, startPoint x: 445, startPoint y: 25, endPoint x: 442, endPoint y: 21, distance: 6.0
click at [445, 25] on div "Edit Income Source ×" at bounding box center [251, 21] width 412 height 25
click at [442, 21] on button "×" at bounding box center [444, 21] width 5 height 9
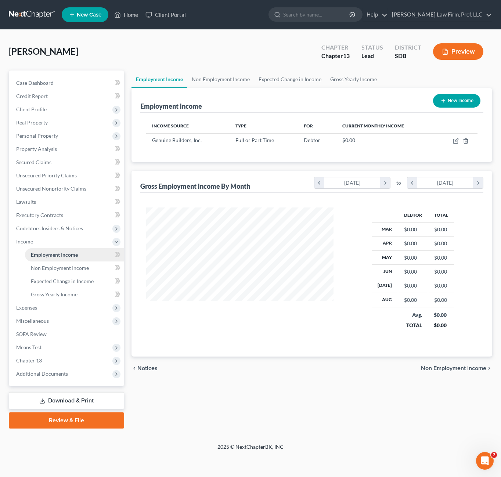
drag, startPoint x: 485, startPoint y: 143, endPoint x: 54, endPoint y: 256, distance: 446.0
click at [482, 158] on div "Employment Income New Income Income Source Type For Current Monthly Income Genu…" at bounding box center [312, 125] width 361 height 74
click at [43, 308] on span "Expenses" at bounding box center [67, 307] width 114 height 13
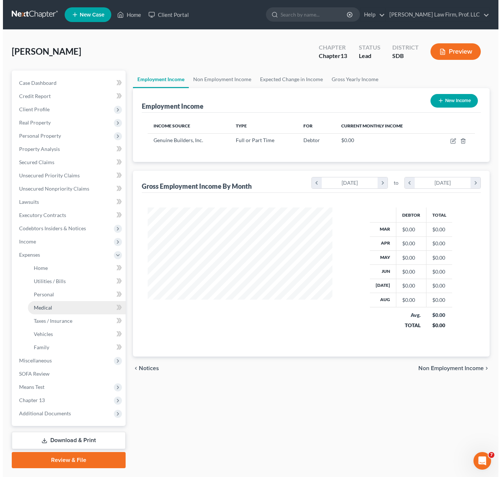
scroll to position [367285, 367217]
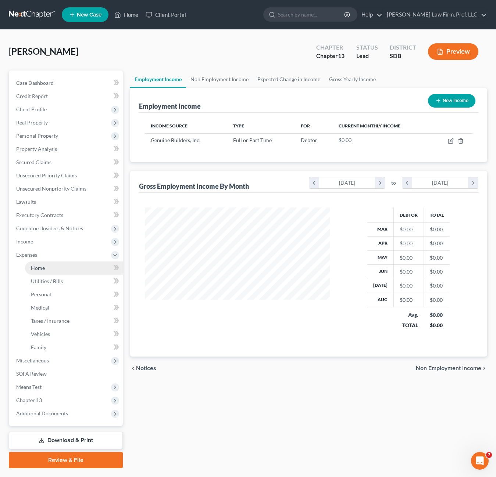
click at [48, 268] on link "Home" at bounding box center [74, 268] width 98 height 13
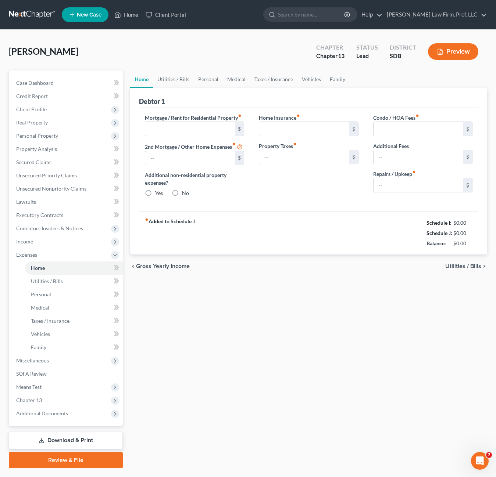
type input "815.00"
type input "0.00"
radio input "true"
type input "0.00"
type input "150.00"
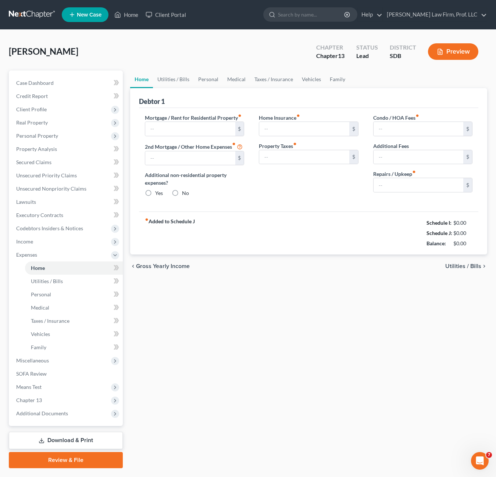
type input "0.00"
type input "20.00"
click at [179, 79] on link "Utilities / Bills" at bounding box center [173, 80] width 41 height 18
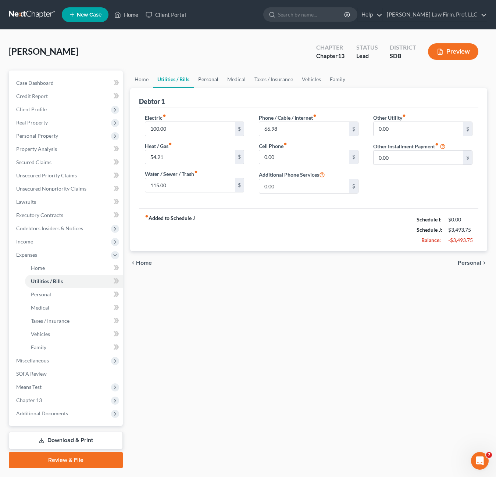
click at [220, 75] on link "Personal" at bounding box center [208, 80] width 29 height 18
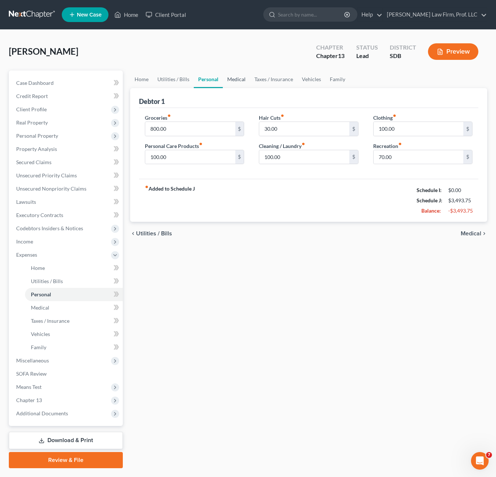
click at [244, 79] on link "Medical" at bounding box center [236, 80] width 27 height 18
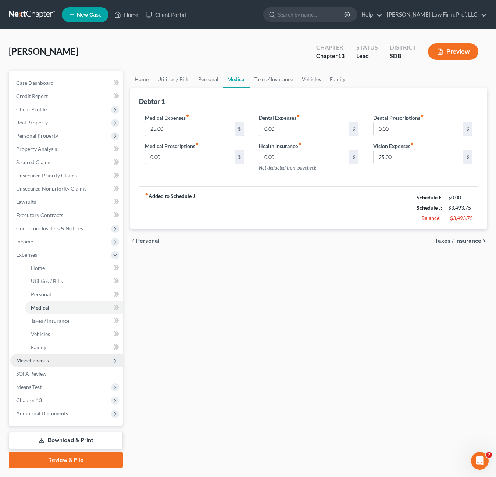
click at [57, 362] on span "Miscellaneous" at bounding box center [66, 360] width 112 height 13
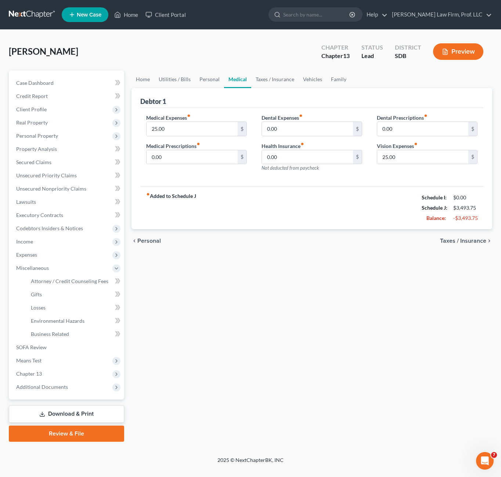
drag, startPoint x: 182, startPoint y: 327, endPoint x: 49, endPoint y: 59, distance: 298.9
click at [183, 322] on div "Home Utilities / Bills Personal Medical Taxes / Insurance Vehicles Family Debto…" at bounding box center [312, 256] width 368 height 371
click at [38, 106] on span "Client Profile" at bounding box center [31, 109] width 30 height 6
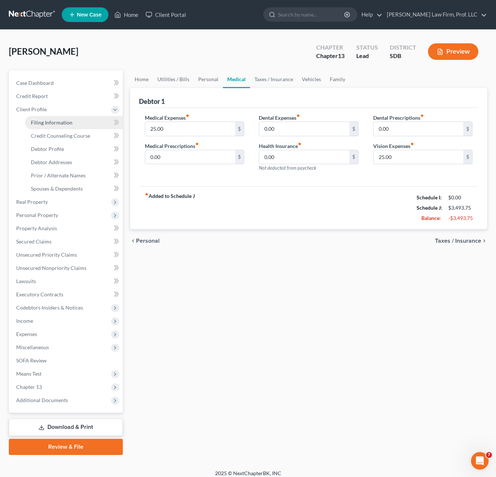
click at [46, 126] on link "Filing Information" at bounding box center [74, 122] width 98 height 13
select select "1"
select select "0"
select select "3"
select select "73"
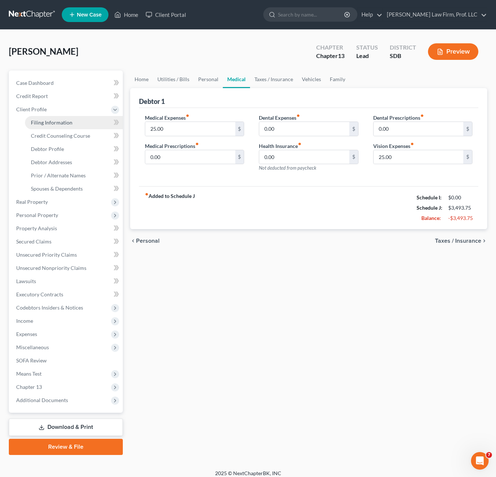
select select "0"
select select "43"
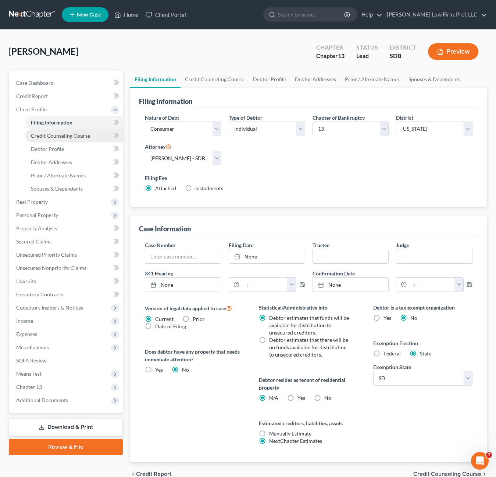
click at [50, 135] on span "Credit Counseling Course" at bounding box center [60, 136] width 59 height 6
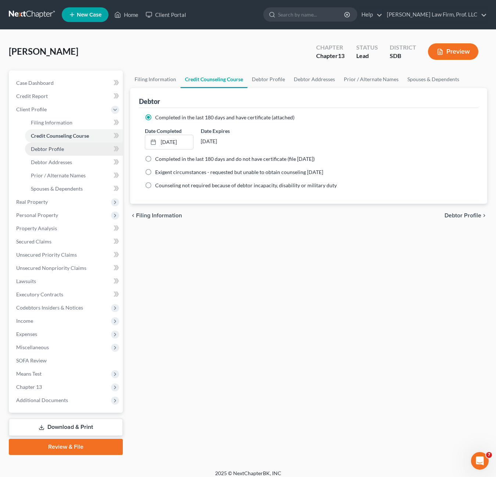
drag, startPoint x: 24, startPoint y: 143, endPoint x: 36, endPoint y: 150, distance: 13.6
click at [27, 144] on ul "Filing Information Credit Counseling Course Debtor Profile Debtor Addresses" at bounding box center [66, 155] width 112 height 79
click at [40, 152] on link "Debtor Profile" at bounding box center [74, 149] width 98 height 13
select select "0"
select select "1"
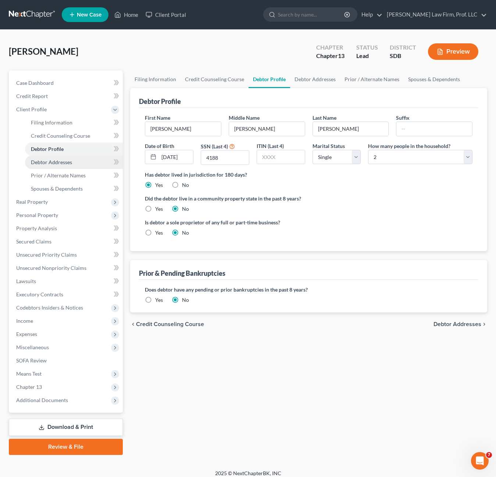
click at [40, 159] on span "Debtor Addresses" at bounding box center [51, 162] width 41 height 6
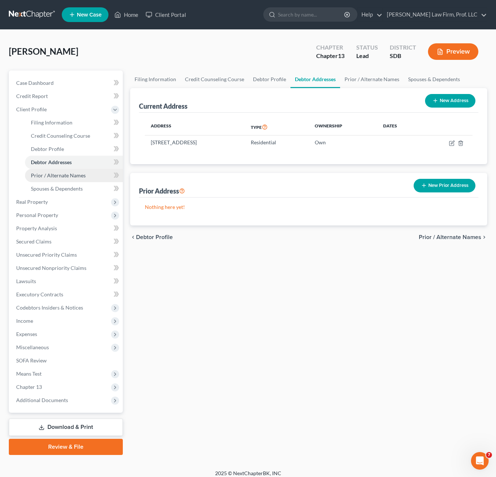
click at [42, 172] on link "Prior / Alternate Names" at bounding box center [74, 175] width 98 height 13
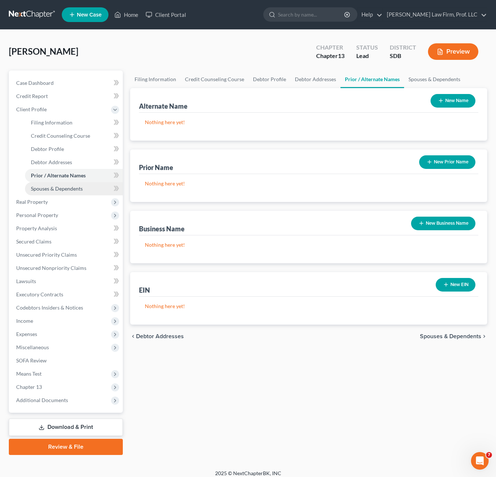
click at [44, 184] on link "Spouses & Dependents" at bounding box center [74, 188] width 98 height 13
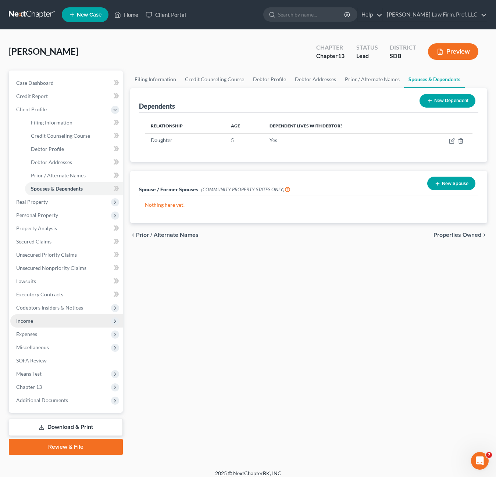
click at [45, 318] on span "Income" at bounding box center [66, 321] width 112 height 13
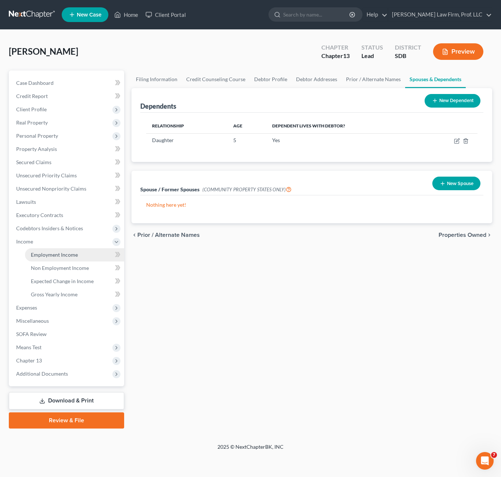
click at [34, 255] on span "Employment Income" at bounding box center [54, 255] width 47 height 6
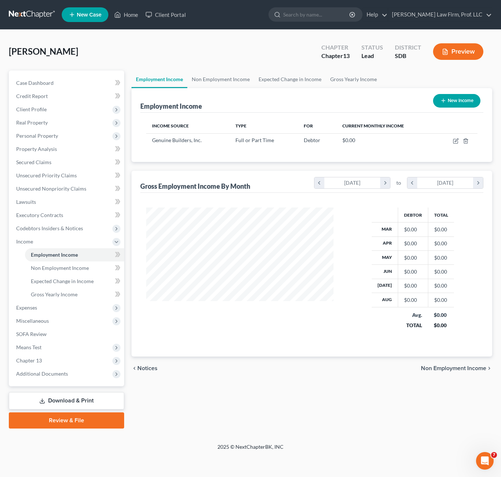
scroll to position [132, 202]
drag, startPoint x: 64, startPoint y: 269, endPoint x: 67, endPoint y: 301, distance: 32.8
click at [64, 269] on span "Non Employment Income" at bounding box center [60, 268] width 58 height 6
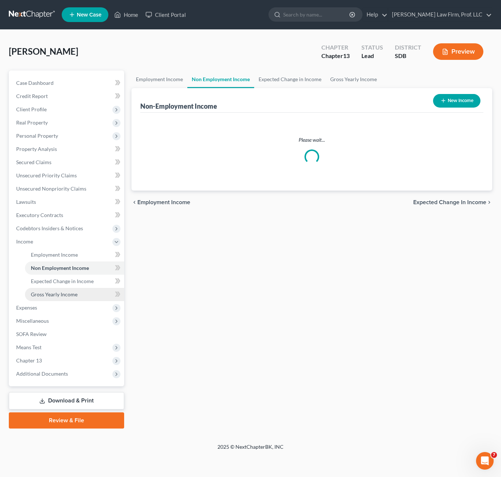
click at [68, 298] on link "Gross Yearly Income" at bounding box center [74, 294] width 99 height 13
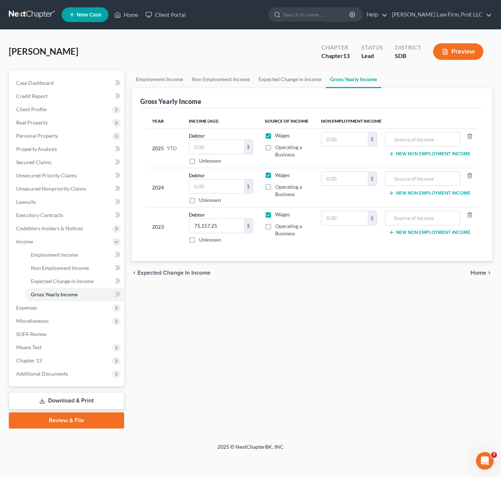
drag, startPoint x: 312, startPoint y: 333, endPoint x: 314, endPoint y: 323, distance: 10.5
click at [312, 333] on div "Employment Income Non Employment Income Expected Change in Income Gross Yearly …" at bounding box center [312, 250] width 368 height 358
click at [42, 310] on span "Expenses" at bounding box center [67, 307] width 114 height 13
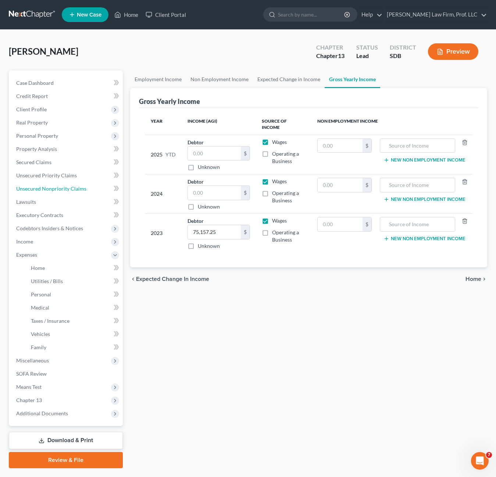
click at [64, 186] on span "Unsecured Nonpriority Claims" at bounding box center [51, 189] width 70 height 6
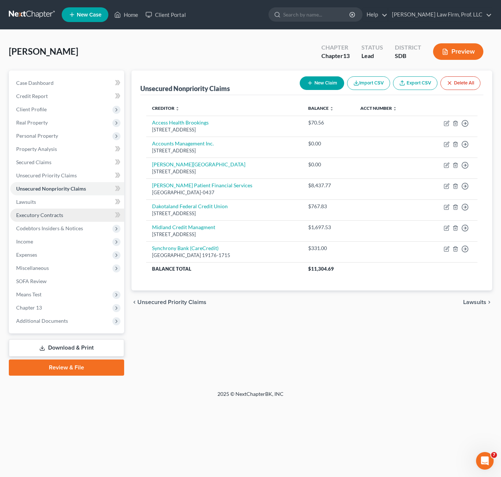
click at [53, 216] on span "Executory Contracts" at bounding box center [39, 215] width 47 height 6
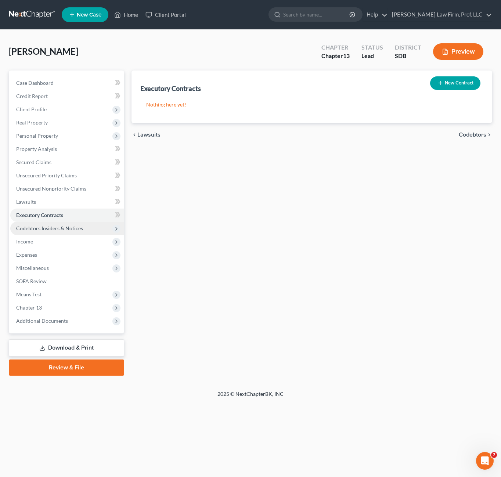
click at [62, 226] on span "Codebtors Insiders & Notices" at bounding box center [49, 228] width 67 height 6
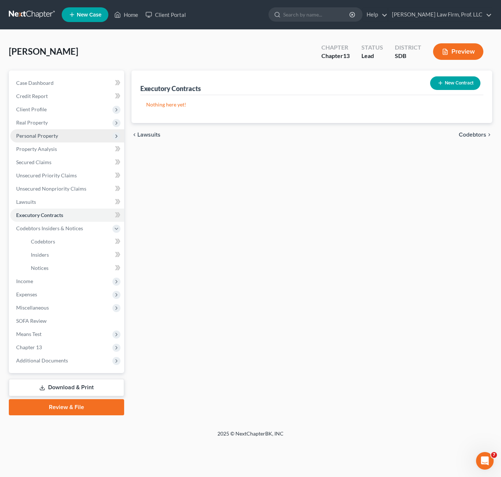
click at [52, 136] on span "Personal Property" at bounding box center [37, 136] width 42 height 6
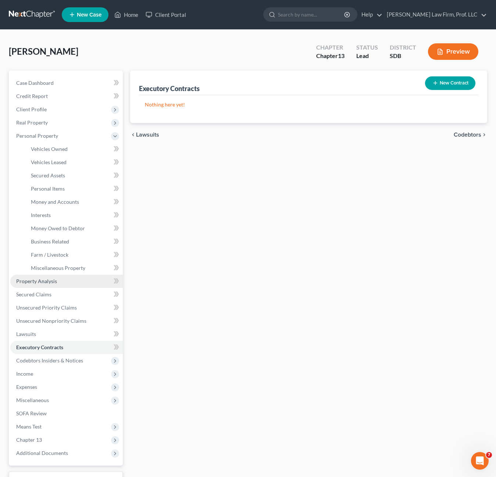
click at [54, 284] on span "Property Analysis" at bounding box center [36, 281] width 41 height 6
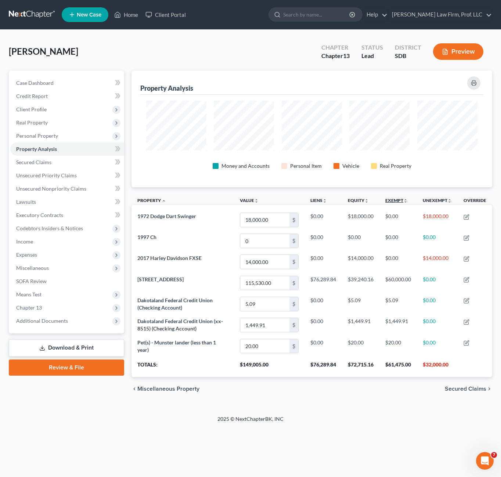
scroll to position [117, 361]
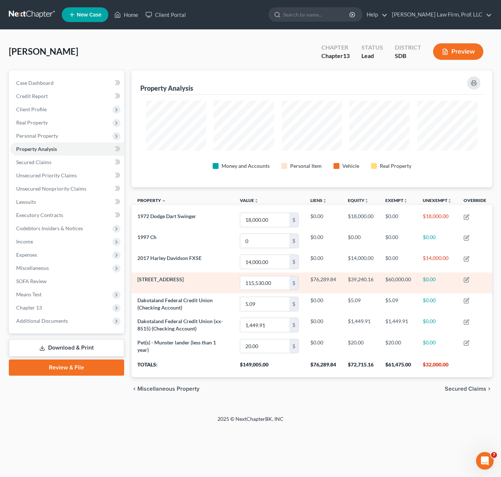
click at [397, 280] on td "$60,000.00" at bounding box center [398, 283] width 37 height 21
click at [470, 280] on icon "button" at bounding box center [467, 280] width 6 height 6
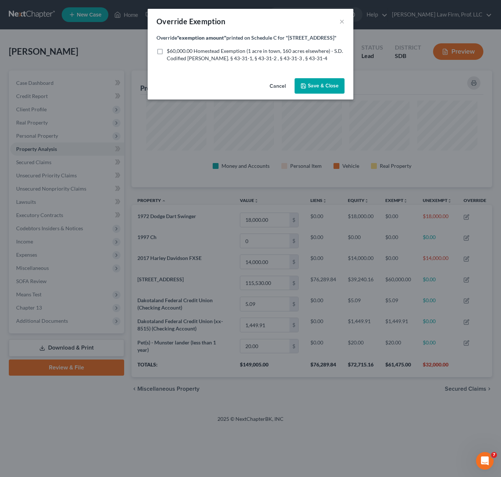
click at [286, 89] on button "Cancel" at bounding box center [278, 86] width 28 height 15
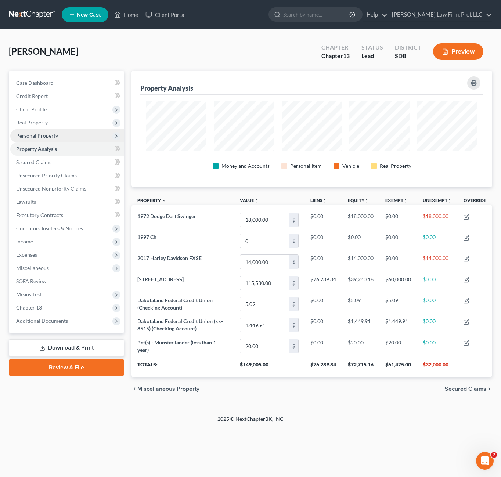
drag, startPoint x: 47, startPoint y: 123, endPoint x: 68, endPoint y: 135, distance: 23.5
click at [47, 123] on span "Real Property" at bounding box center [32, 122] width 32 height 6
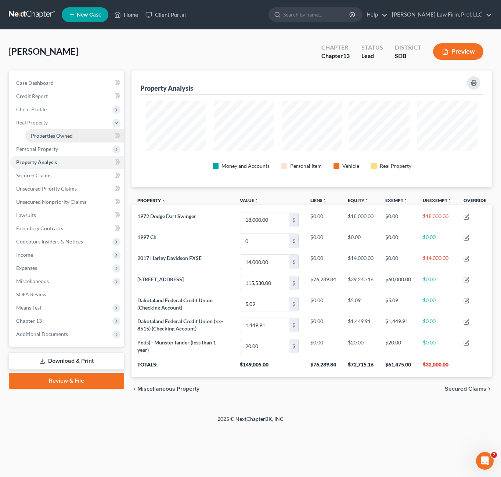
click at [66, 136] on span "Properties Owned" at bounding box center [52, 136] width 42 height 6
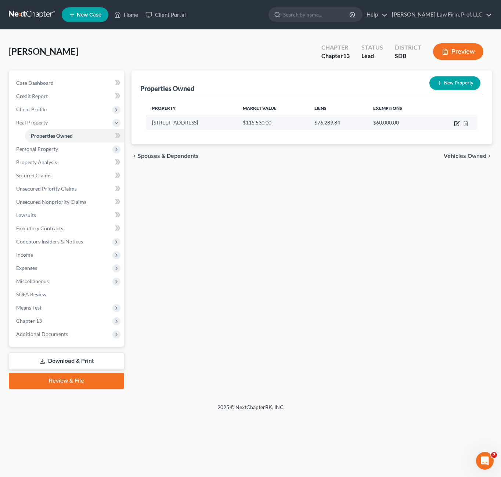
click at [456, 125] on icon "button" at bounding box center [457, 124] width 6 height 6
select select "43"
select select "37"
select select "0"
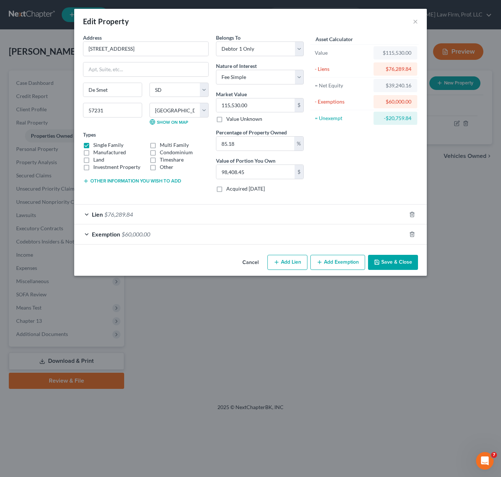
click at [360, 167] on div "Asset Calculator Value $115,530.00 - Liens $76,289.84 = Net Equity $39,240.16 -…" at bounding box center [365, 116] width 114 height 165
click at [228, 235] on div "Exemption $60,000.00" at bounding box center [240, 233] width 332 height 19
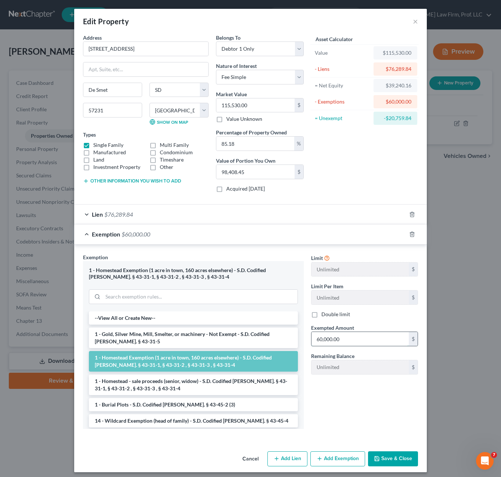
click at [362, 340] on input "60,000.00" at bounding box center [360, 339] width 97 height 14
type input "100,000"
click at [394, 458] on button "Save & Close" at bounding box center [393, 459] width 50 height 15
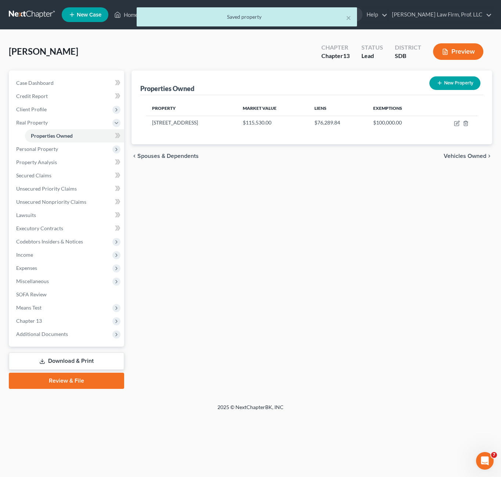
click at [377, 205] on div "Properties Owned New Property Property Market Value Liens Exemptions 207 Prairi…" at bounding box center [312, 230] width 368 height 319
click at [57, 165] on link "Property Analysis" at bounding box center [67, 162] width 114 height 13
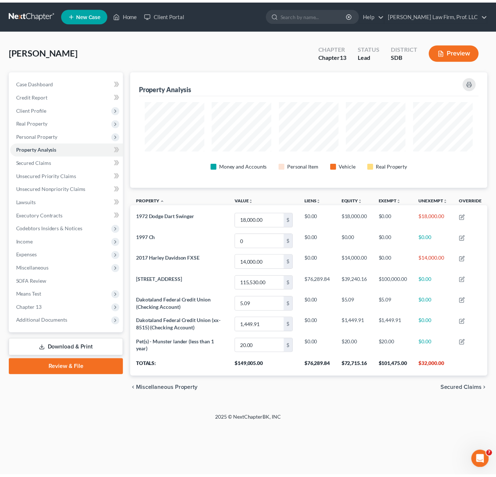
scroll to position [117, 361]
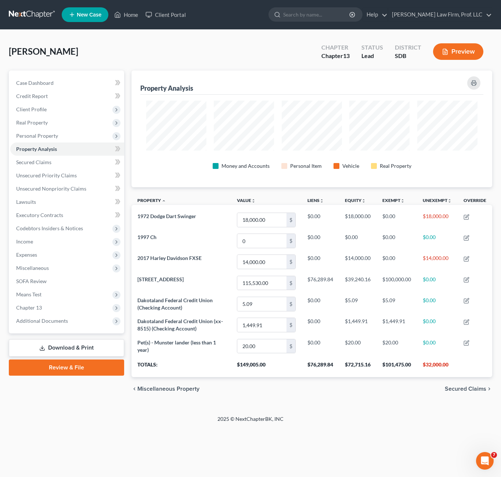
click at [378, 400] on div "chevron_left Miscellaneous Property Secured Claims chevron_right" at bounding box center [312, 389] width 361 height 24
click at [32, 131] on span "Personal Property" at bounding box center [67, 135] width 114 height 13
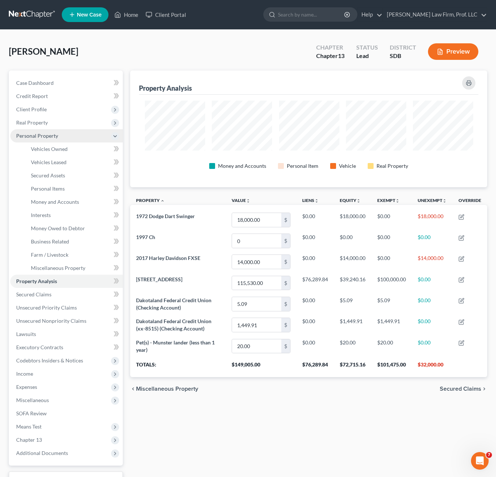
scroll to position [0, 0]
click at [61, 147] on span "Vehicles Owned" at bounding box center [49, 149] width 37 height 6
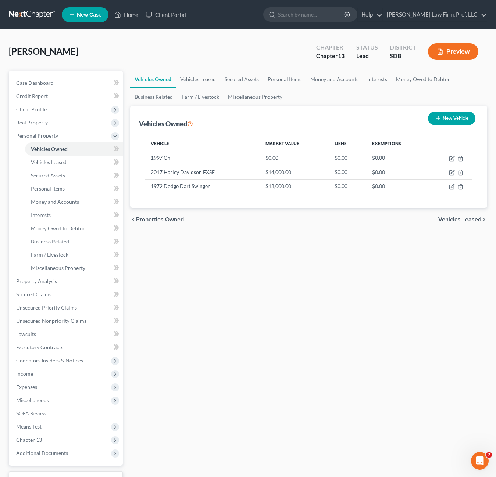
click at [424, 272] on div "Vehicles Owned Vehicles Leased Secured Assets Personal Items Money and Accounts…" at bounding box center [308, 290] width 364 height 438
click at [38, 276] on link "Property Analysis" at bounding box center [66, 281] width 112 height 13
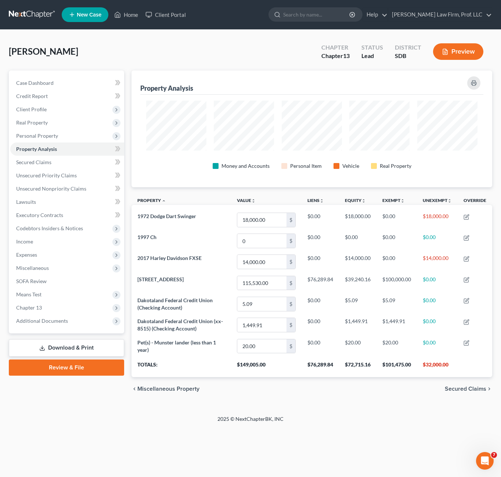
click at [347, 429] on div "2025 © NextChapterBK, INC" at bounding box center [250, 422] width 419 height 13
drag, startPoint x: 54, startPoint y: 132, endPoint x: 58, endPoint y: 150, distance: 18.0
click at [54, 132] on span "Personal Property" at bounding box center [67, 135] width 114 height 13
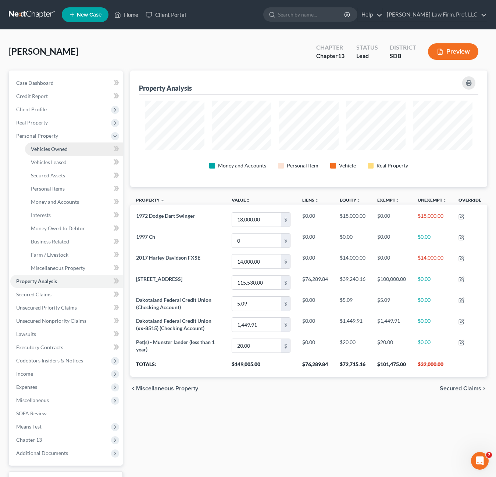
click at [57, 149] on span "Vehicles Owned" at bounding box center [49, 149] width 37 height 6
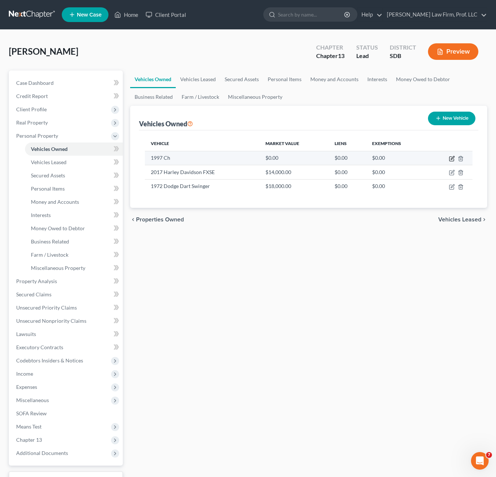
click at [451, 158] on icon "button" at bounding box center [451, 157] width 3 height 3
select select "0"
select select "29"
select select "0"
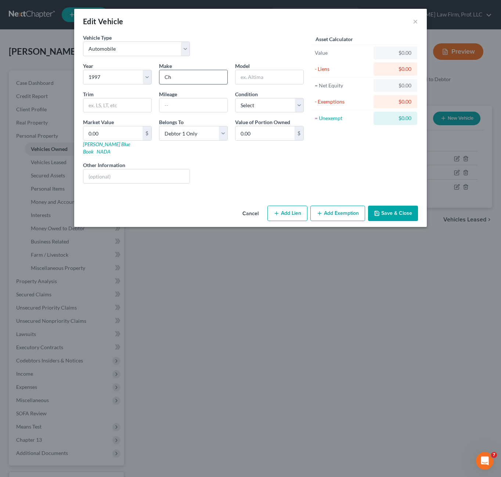
click at [215, 75] on input "Ch" at bounding box center [193, 77] width 68 height 14
type input "C"
type input "D"
type input "Chevrolet"
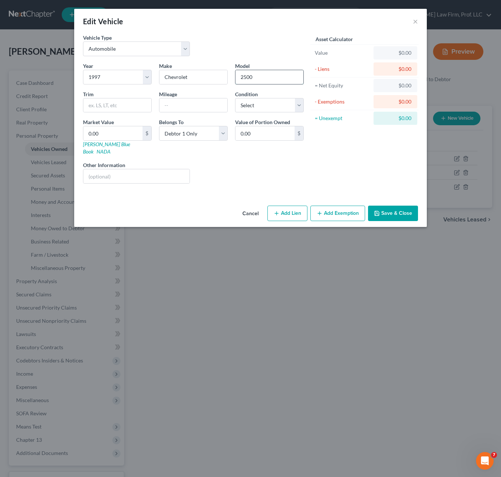
type input "2500"
type input "Pickup"
click at [116, 133] on input "0.00" at bounding box center [112, 133] width 59 height 14
type input "1"
type input "1.00"
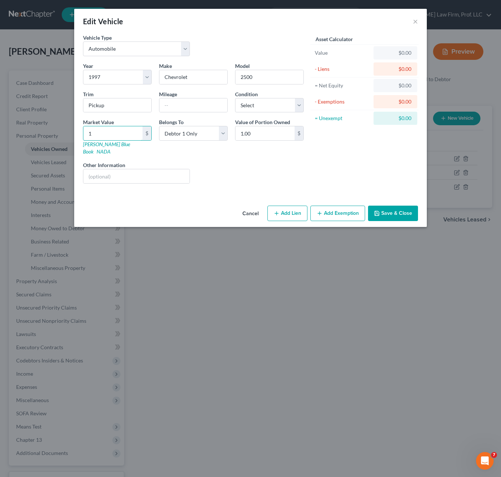
type input "15"
type input "15.00"
type input "150"
type input "150.00"
type input "1500"
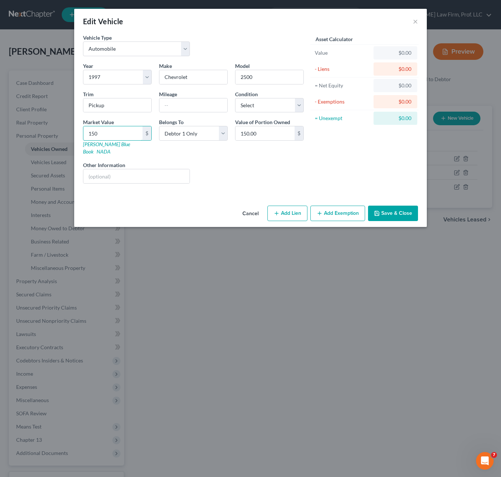
type input "1,500.00"
type input "1,5000"
type input "15,000.00"
type input "15,000"
click at [166, 108] on input "text" at bounding box center [193, 105] width 68 height 14
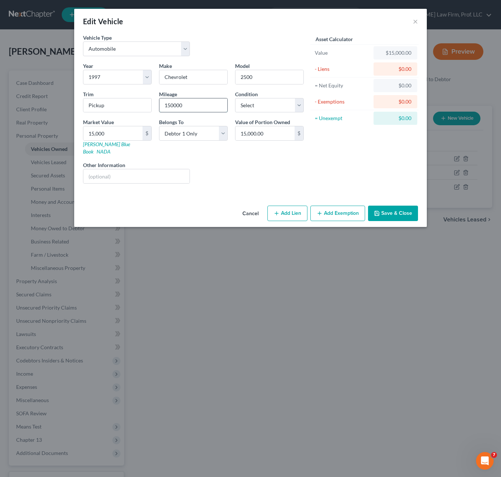
type input "150000"
click at [388, 212] on button "Save & Close" at bounding box center [393, 213] width 50 height 15
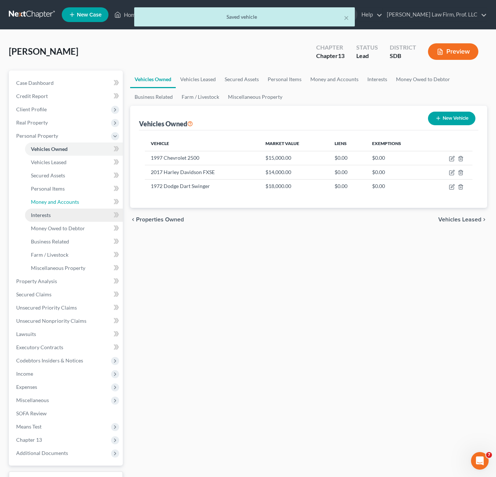
drag, startPoint x: 51, startPoint y: 204, endPoint x: 49, endPoint y: 209, distance: 5.6
click at [51, 204] on span "Money and Accounts" at bounding box center [55, 202] width 48 height 6
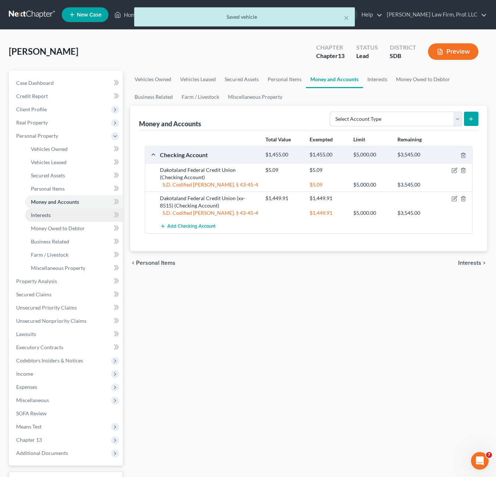
click at [48, 217] on span "Interests" at bounding box center [41, 215] width 20 height 6
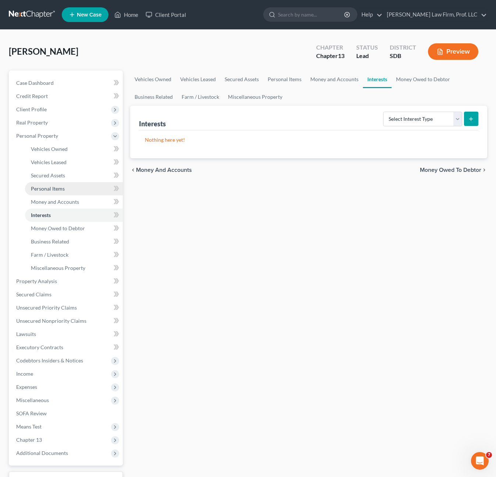
click at [48, 189] on span "Personal Items" at bounding box center [48, 189] width 34 height 6
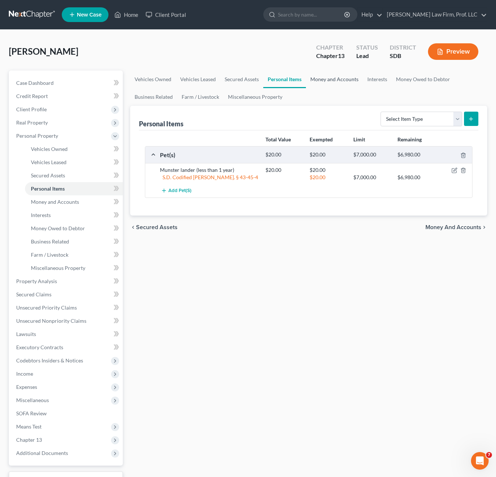
click at [332, 77] on link "Money and Accounts" at bounding box center [334, 80] width 57 height 18
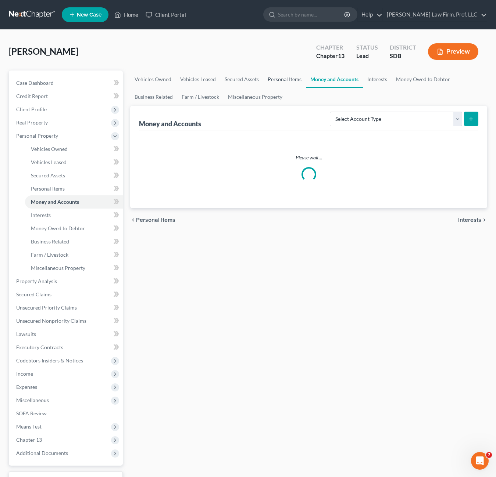
click at [293, 79] on link "Personal Items" at bounding box center [284, 80] width 43 height 18
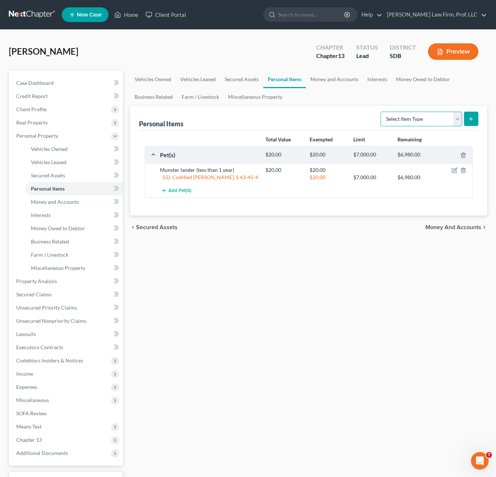
drag, startPoint x: 421, startPoint y: 122, endPoint x: 413, endPoint y: 125, distance: 8.3
click at [421, 122] on select "Select Item Type Clothing Collectibles Of Value Electronics Firearms Household …" at bounding box center [421, 119] width 82 height 15
select select "clothing"
click at [381, 112] on select "Select Item Type Clothing Collectibles Of Value Electronics Firearms Household …" at bounding box center [421, 119] width 82 height 15
click at [469, 117] on icon "submit" at bounding box center [471, 119] width 6 height 6
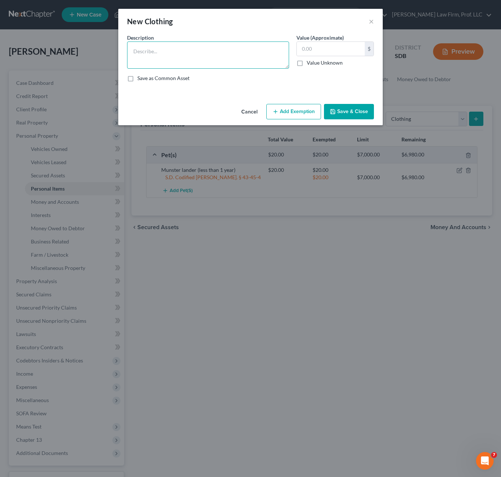
click at [187, 66] on textarea at bounding box center [208, 55] width 162 height 27
type textarea "wearing apparel"
type input "500"
drag, startPoint x: 280, startPoint y: 118, endPoint x: 267, endPoint y: 126, distance: 15.4
click at [281, 118] on button "Add Exemption" at bounding box center [293, 111] width 55 height 15
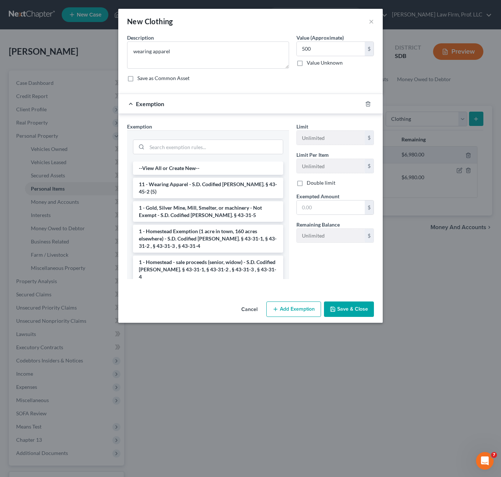
click at [234, 156] on div at bounding box center [208, 146] width 150 height 19
click at [234, 149] on input "search" at bounding box center [215, 147] width 136 height 14
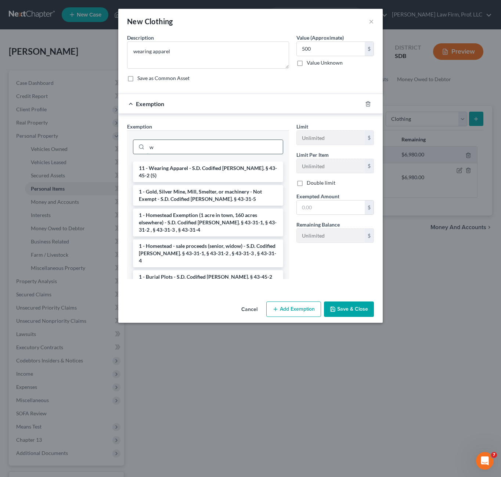
click at [234, 148] on input "w" at bounding box center [215, 147] width 136 height 14
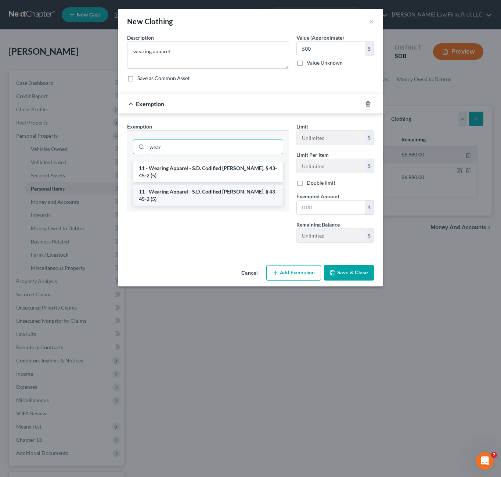
type input "wear"
click at [208, 185] on li "11 - Wearing Apparel - S.D. Codified [PERSON_NAME]. § 43-45-2 (5)" at bounding box center [208, 195] width 150 height 21
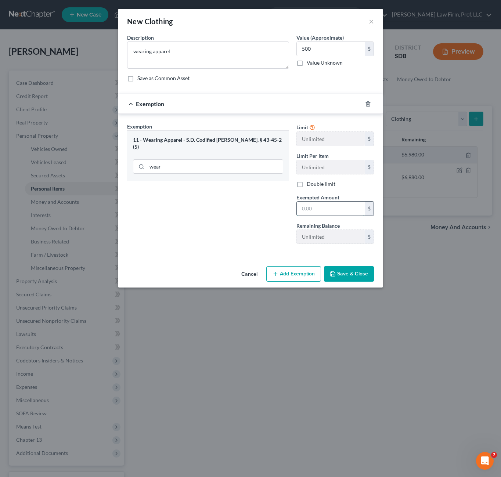
click at [321, 206] on input "text" at bounding box center [331, 209] width 68 height 14
type input "500.00"
click at [351, 279] on button "Save & Close" at bounding box center [349, 273] width 50 height 15
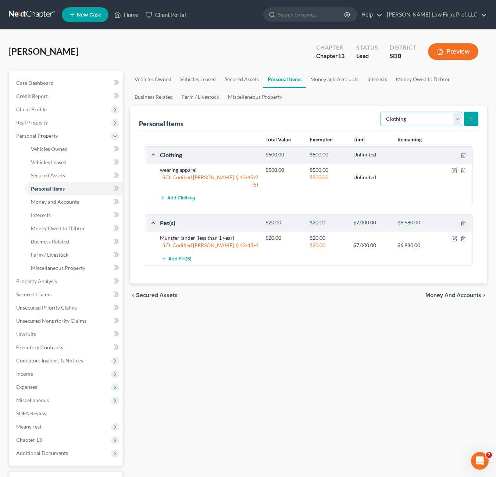
click at [416, 118] on select "Select Item Type Clothing Collectibles Of Value Electronics Firearms Household …" at bounding box center [421, 119] width 82 height 15
select select "firearms"
click at [381, 112] on select "Select Item Type Clothing Collectibles Of Value Electronics Firearms Household …" at bounding box center [421, 119] width 82 height 15
click at [473, 121] on icon "submit" at bounding box center [471, 119] width 6 height 6
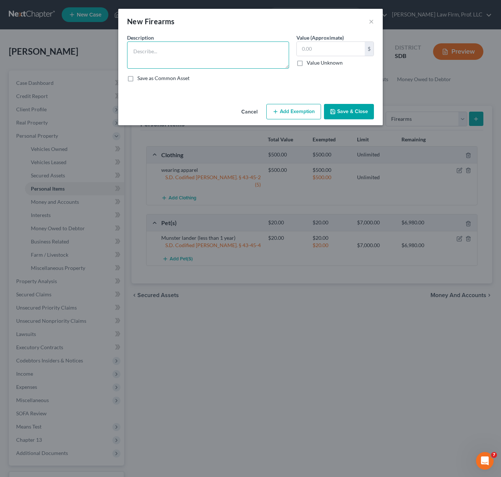
click at [198, 53] on textarea at bounding box center [208, 55] width 162 height 27
type textarea "Remington 700 BDC"
type input "100"
click at [349, 105] on button "Save & Close" at bounding box center [349, 111] width 50 height 15
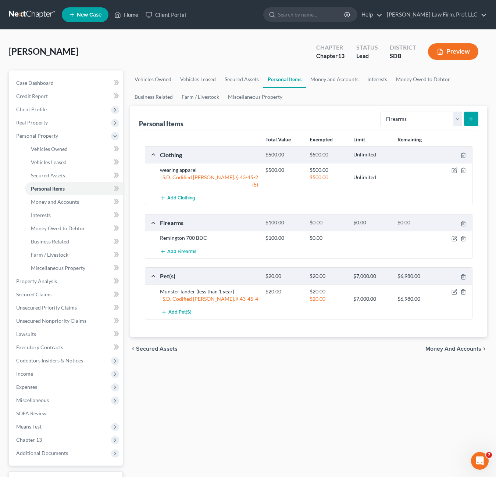
click at [267, 390] on div "Vehicles Owned Vehicles Leased Secured Assets Personal Items Money and Accounts…" at bounding box center [308, 290] width 364 height 438
click at [400, 120] on select "Select Item Type Clothing Collectibles Of Value Electronics Firearms Household …" at bounding box center [421, 119] width 82 height 15
select select "jewelry"
click at [381, 112] on select "Select Item Type Clothing Collectibles Of Value Electronics Firearms Household …" at bounding box center [421, 119] width 82 height 15
click at [472, 118] on icon "submit" at bounding box center [471, 119] width 6 height 6
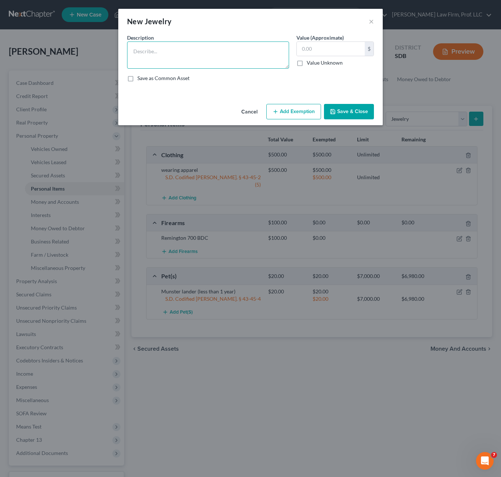
drag, startPoint x: 177, startPoint y: 67, endPoint x: 185, endPoint y: 67, distance: 8.5
click at [176, 67] on textarea at bounding box center [208, 55] width 162 height 27
type textarea "jewelry worn regularly ($400)"
type input "400"
drag, startPoint x: 276, startPoint y: 109, endPoint x: 218, endPoint y: 118, distance: 58.7
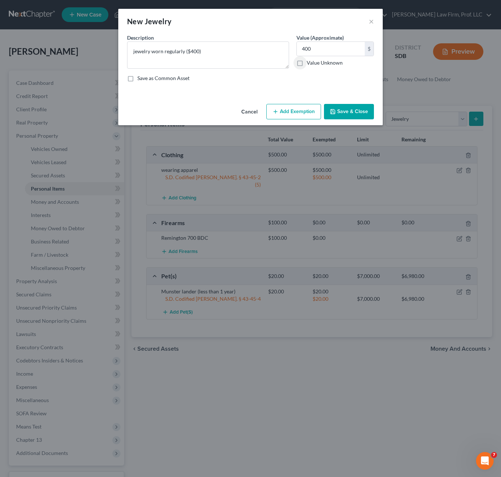
click at [276, 109] on icon "button" at bounding box center [276, 112] width 6 height 6
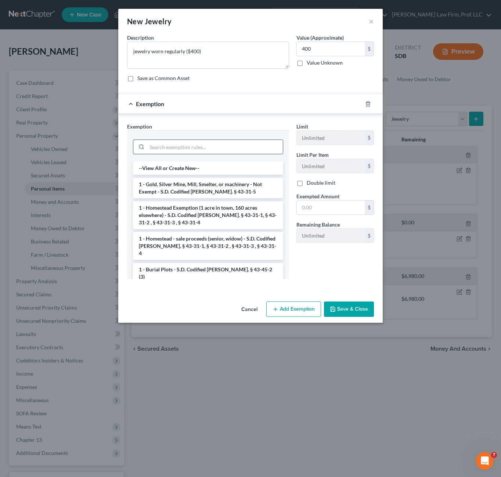
click at [189, 145] on input "search" at bounding box center [215, 147] width 136 height 14
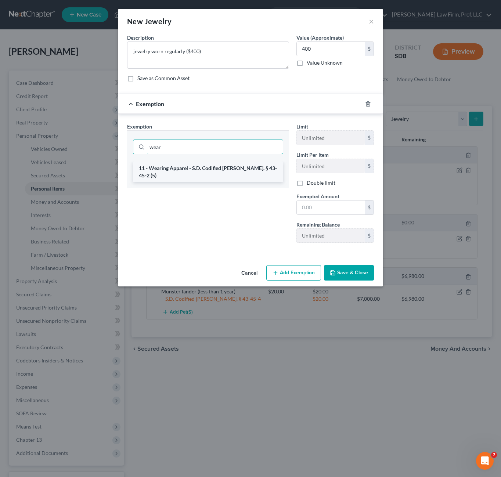
type input "wear"
click at [185, 165] on li "11 - Wearing Apparel - S.D. Codified [PERSON_NAME]. § 43-45-2 (5)" at bounding box center [208, 172] width 150 height 21
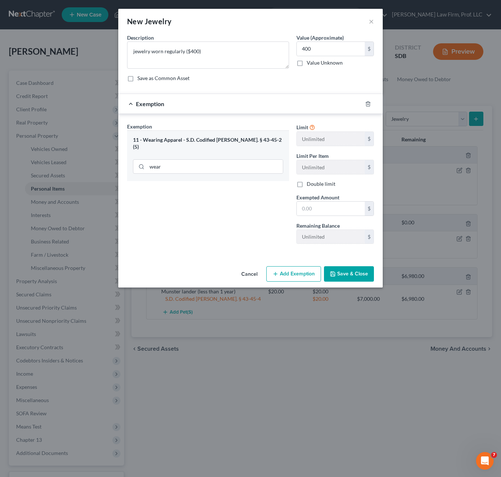
drag, startPoint x: 327, startPoint y: 218, endPoint x: 327, endPoint y: 208, distance: 9.9
click at [327, 217] on div "Limit Unlimited $ Limit Per Item Unlimited $ Double limit Exempted Amount * $ R…" at bounding box center [335, 186] width 85 height 127
click at [327, 213] on input "text" at bounding box center [331, 209] width 68 height 14
click at [327, 209] on input "text" at bounding box center [331, 209] width 68 height 14
type input "400.00"
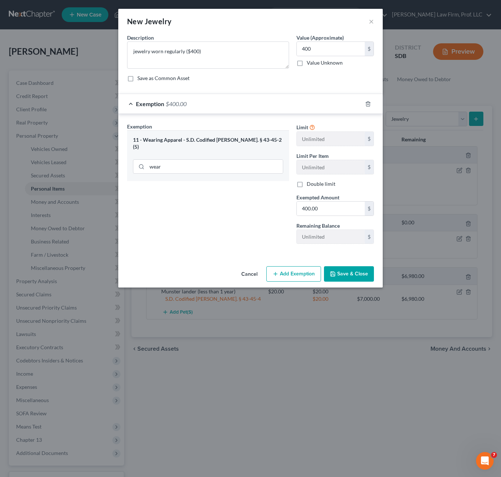
drag, startPoint x: 342, startPoint y: 273, endPoint x: 325, endPoint y: 331, distance: 60.9
click at [342, 273] on button "Save & Close" at bounding box center [349, 273] width 50 height 15
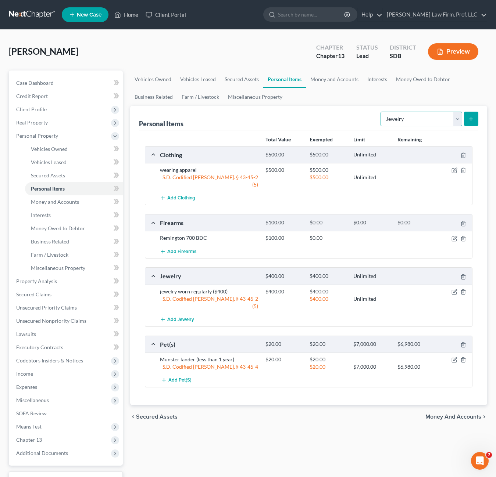
drag, startPoint x: 429, startPoint y: 114, endPoint x: 427, endPoint y: 127, distance: 13.4
click at [429, 114] on select "Select Item Type Clothing Collectibles Of Value Electronics Firearms Household …" at bounding box center [421, 119] width 82 height 15
select select "household_goods"
click at [381, 112] on select "Select Item Type Clothing Collectibles Of Value Electronics Firearms Household …" at bounding box center [421, 119] width 82 height 15
click at [475, 121] on button "submit" at bounding box center [471, 119] width 14 height 14
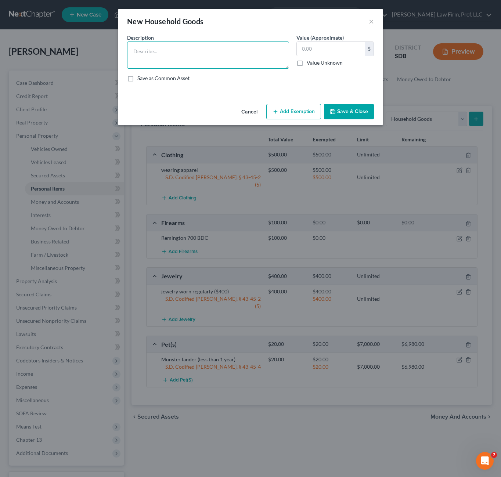
click at [188, 65] on textarea at bounding box center [208, 55] width 162 height 27
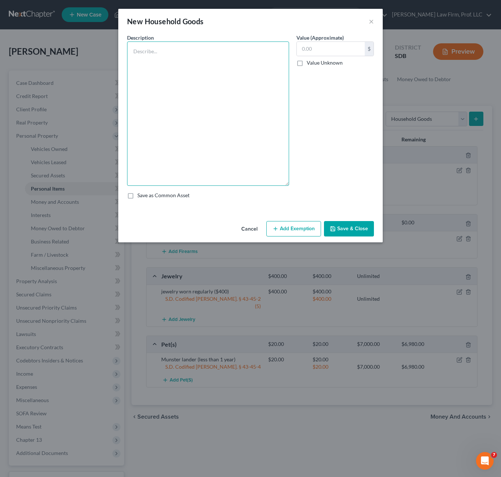
drag, startPoint x: 288, startPoint y: 66, endPoint x: 234, endPoint y: 96, distance: 62.0
click at [303, 205] on div "Description * Value (Approximate) $ Value Unknown Balance Undetermined $ Value …" at bounding box center [250, 119] width 254 height 171
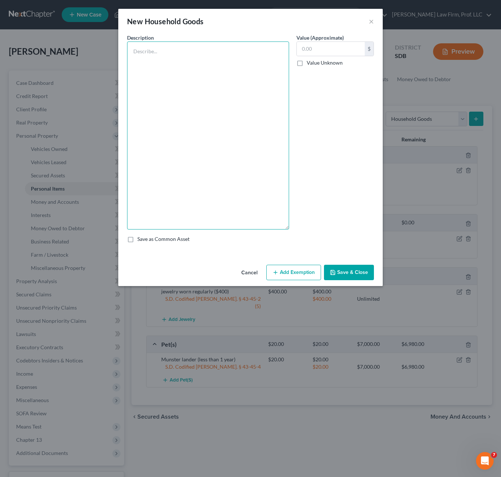
click at [234, 96] on textarea at bounding box center [208, 136] width 162 height 188
click at [199, 125] on textarea at bounding box center [208, 136] width 162 height 188
drag, startPoint x: 237, startPoint y: 173, endPoint x: 306, endPoint y: 187, distance: 70.4
click at [237, 174] on textarea at bounding box center [208, 136] width 162 height 188
type textarea "stove ($50), dishwasher ($30), fridge ($50), washer/dryer ($75)"
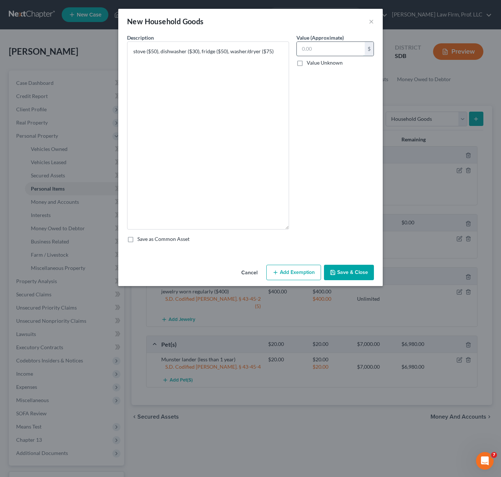
click at [318, 50] on input "text" at bounding box center [331, 49] width 68 height 14
type input "205.00"
click at [339, 267] on button "Save & Close" at bounding box center [349, 272] width 50 height 15
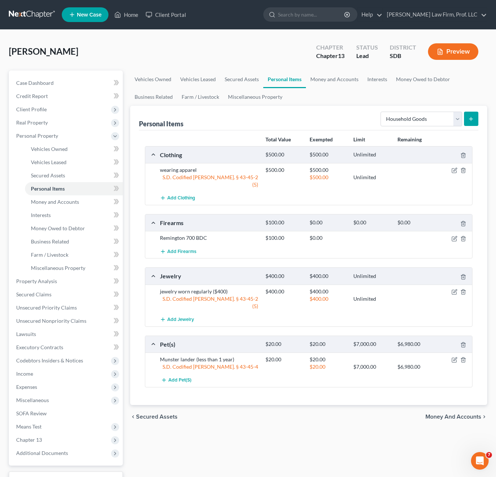
click at [330, 387] on div "Munster lander (less than 1 year) $20.00 $20.00 S.D. Codified Laws Ann. § 43-45…" at bounding box center [308, 370] width 327 height 35
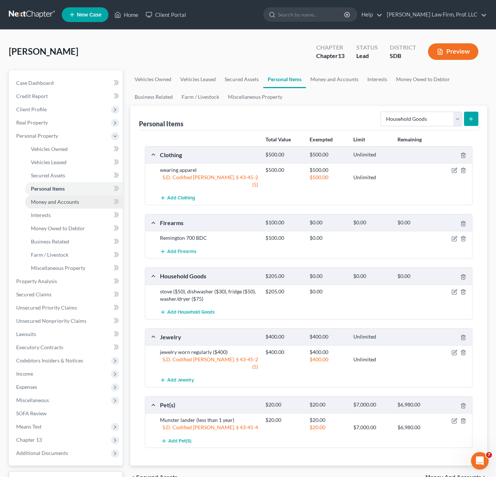
click at [46, 208] on link "Money and Accounts" at bounding box center [74, 201] width 98 height 13
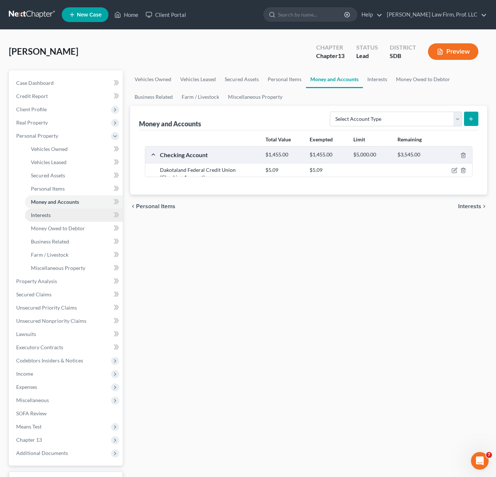
click at [45, 216] on span "Interests" at bounding box center [41, 215] width 20 height 6
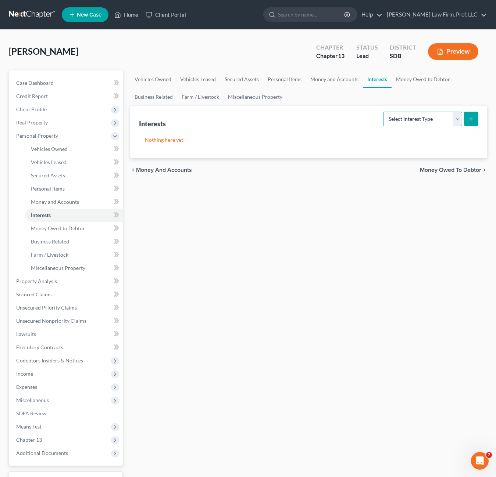
click at [413, 122] on select "Select Interest Type 401K Annuity Bond Education IRA Government Bond Government…" at bounding box center [422, 119] width 79 height 15
select select "term_life_insurance"
click at [384, 112] on select "Select Interest Type 401K Annuity Bond Education IRA Government Bond Government…" at bounding box center [422, 119] width 79 height 15
click at [466, 118] on button "submit" at bounding box center [471, 119] width 14 height 14
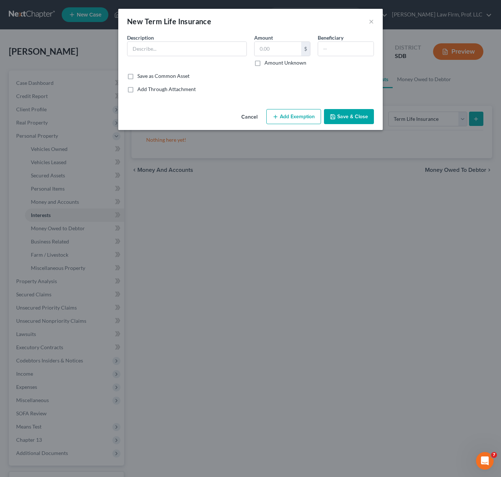
click at [197, 57] on div "Description *" at bounding box center [186, 50] width 127 height 33
click at [197, 50] on input "text" at bounding box center [186, 49] width 119 height 14
click at [161, 48] on input "Term Life INsurance AAA" at bounding box center [186, 49] width 119 height 14
type input "Term Life Insurance AAA"
click at [213, 79] on div "Save as Common Asset" at bounding box center [250, 75] width 247 height 7
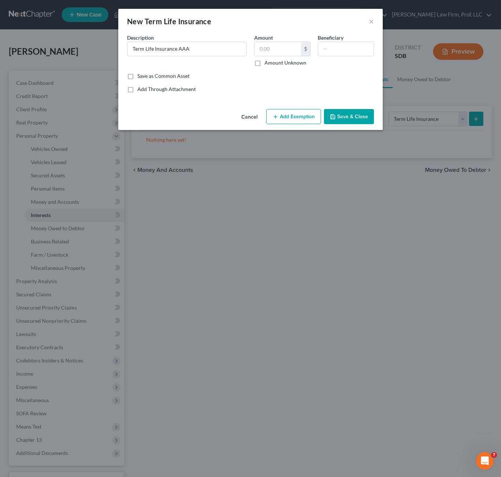
click at [283, 62] on label "Amount Unknown" at bounding box center [286, 62] width 42 height 7
click at [272, 62] on input "Amount Unknown" at bounding box center [269, 61] width 5 height 5
checkbox input "true"
click at [344, 119] on button "Save & Close" at bounding box center [349, 116] width 50 height 15
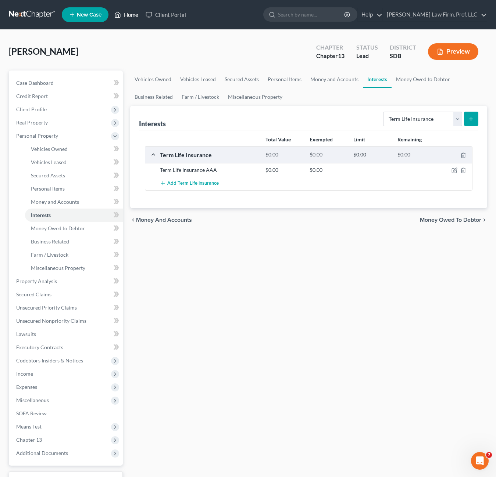
click at [139, 12] on link "Home" at bounding box center [126, 14] width 31 height 13
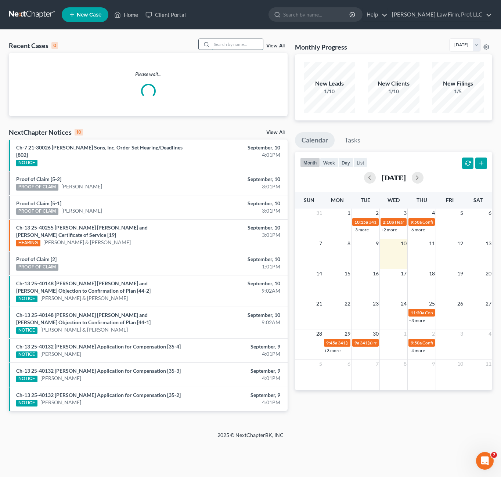
click at [240, 47] on input "search" at bounding box center [237, 44] width 51 height 11
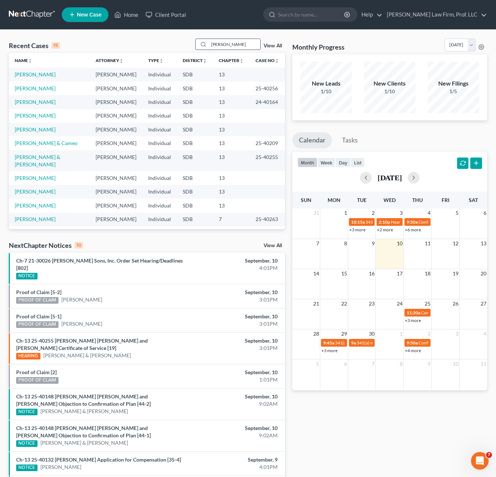
type input "[PERSON_NAME]"
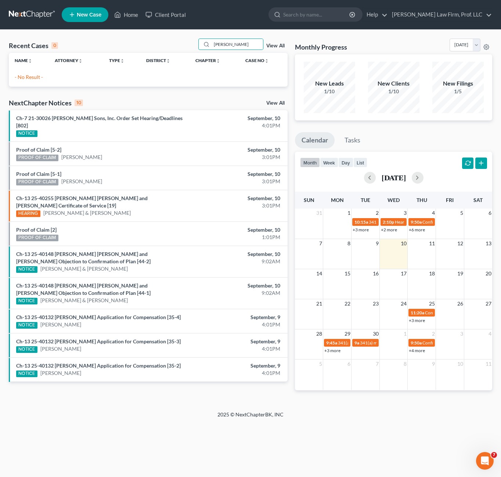
click at [64, 93] on div "Recent Cases 0 Thill View All Name unfold_more expand_more expand_less Attorney…" at bounding box center [148, 221] width 286 height 364
click at [87, 20] on link "New Case" at bounding box center [85, 14] width 47 height 15
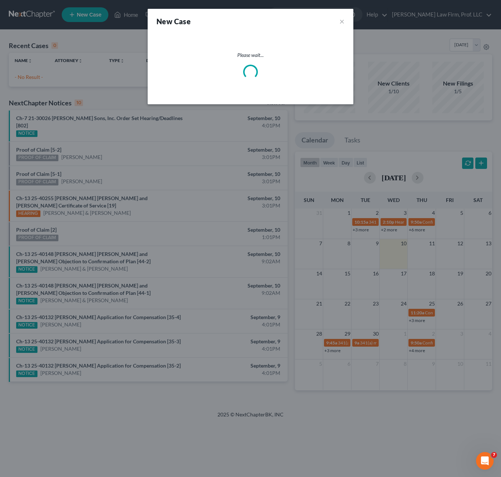
select select "73"
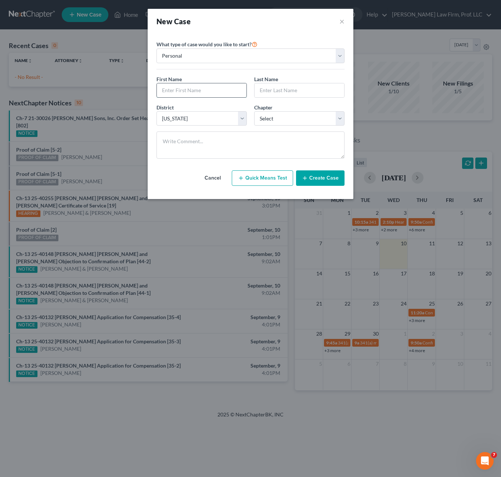
click at [197, 93] on input "text" at bounding box center [202, 90] width 90 height 14
type input "[PERSON_NAME]"
click at [282, 119] on select "Select 7 11 12 13" at bounding box center [299, 118] width 90 height 15
click at [282, 166] on div "Cancel Quick Means Test Create Case" at bounding box center [251, 178] width 188 height 27
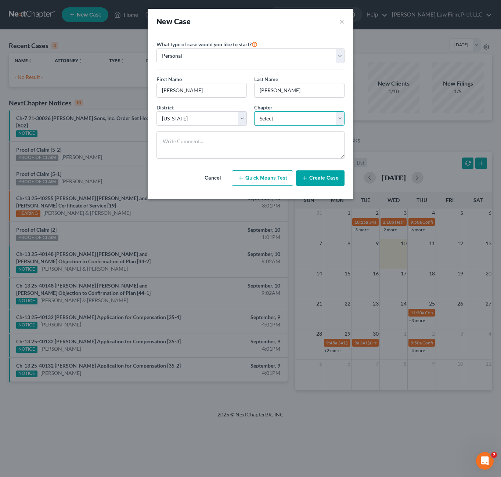
drag, startPoint x: 309, startPoint y: 117, endPoint x: 309, endPoint y: 123, distance: 5.9
click at [309, 117] on select "Select 7 11 12 13" at bounding box center [299, 118] width 90 height 15
select select "3"
click at [254, 111] on select "Select 7 11 12 13" at bounding box center [299, 118] width 90 height 15
click at [310, 176] on button "Create Case" at bounding box center [320, 177] width 48 height 15
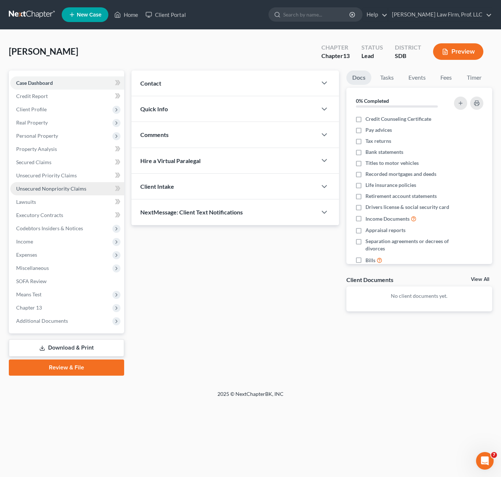
click at [70, 193] on link "Unsecured Nonpriority Claims" at bounding box center [67, 188] width 114 height 13
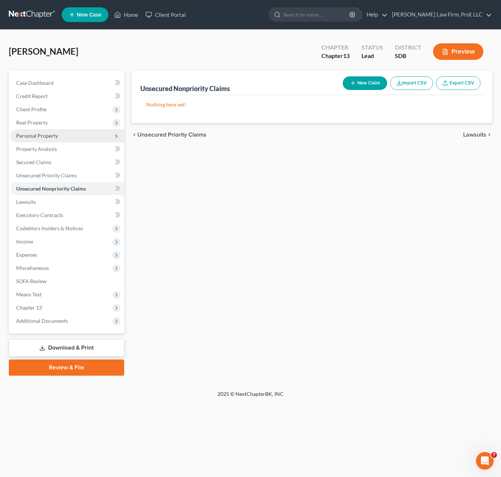
click at [57, 134] on span "Personal Property" at bounding box center [67, 135] width 114 height 13
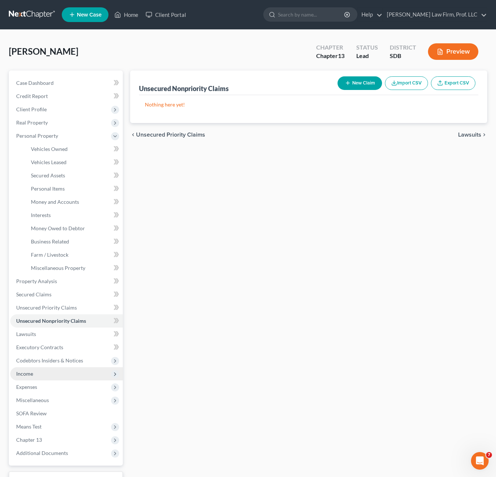
click at [37, 373] on span "Income" at bounding box center [66, 373] width 112 height 13
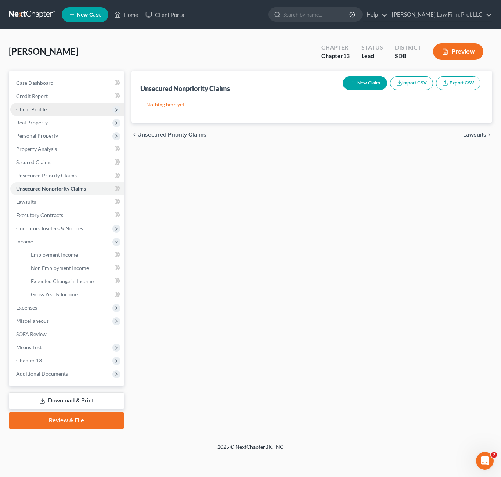
click at [53, 113] on span "Client Profile" at bounding box center [67, 109] width 114 height 13
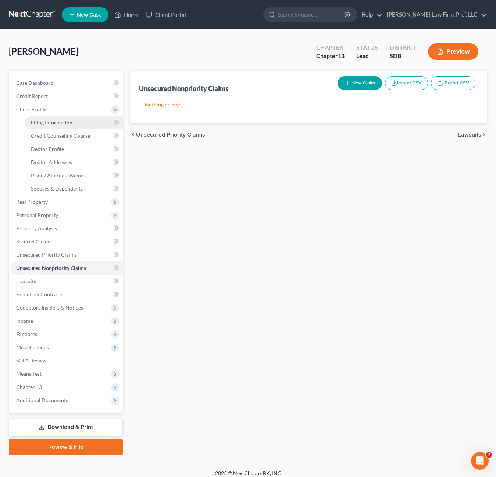
click at [74, 125] on link "Filing Information" at bounding box center [74, 122] width 98 height 13
select select "1"
select select "0"
select select "3"
select select "73"
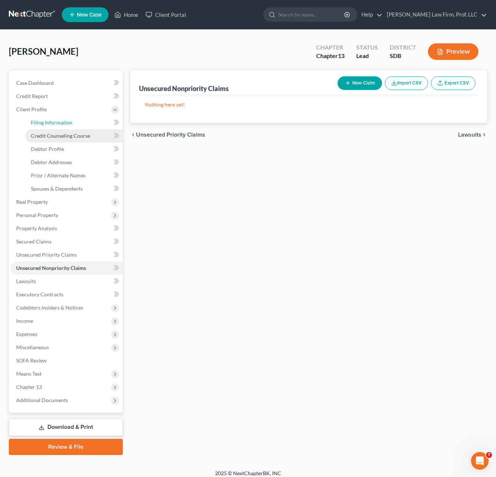
select select "0"
select select "43"
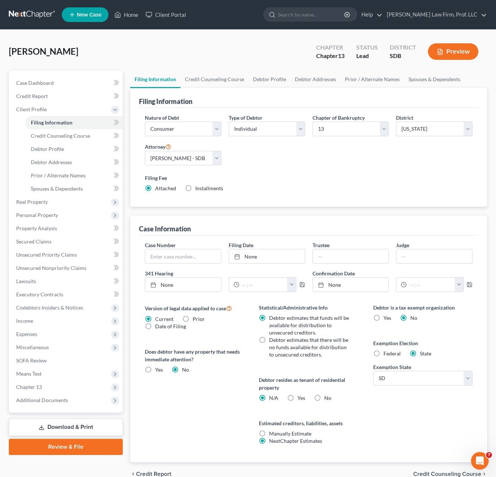
click at [308, 168] on div "Nature of Debt Select Business Consumer Other Nature of Business Select Clearin…" at bounding box center [308, 156] width 335 height 85
click at [319, 191] on div "Filing Fee Attached Installments Installments" at bounding box center [308, 183] width 327 height 18
click at [59, 135] on span "Credit Counseling Course" at bounding box center [60, 136] width 59 height 6
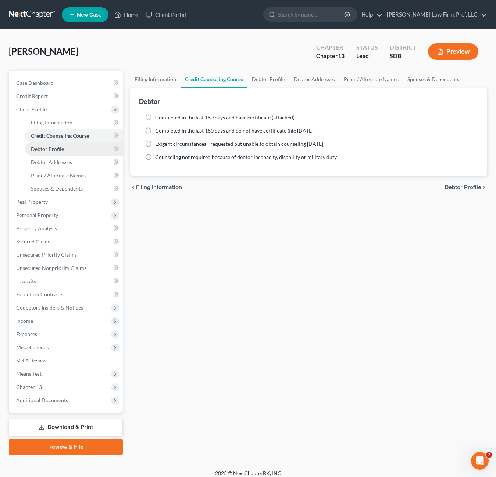
click at [62, 150] on span "Debtor Profile" at bounding box center [47, 149] width 33 height 6
select select "0"
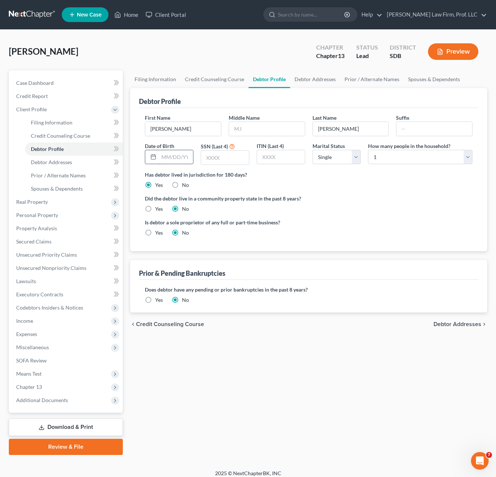
click at [175, 158] on input "text" at bounding box center [176, 157] width 34 height 14
drag, startPoint x: 459, startPoint y: 229, endPoint x: 215, endPoint y: 194, distance: 247.2
click at [459, 229] on div "Is debtor a sole proprietor of any full or part-time business? Yes No" at bounding box center [308, 231] width 335 height 24
drag, startPoint x: 169, startPoint y: 155, endPoint x: 175, endPoint y: 155, distance: 5.9
click at [169, 155] on input "text" at bounding box center [176, 157] width 34 height 14
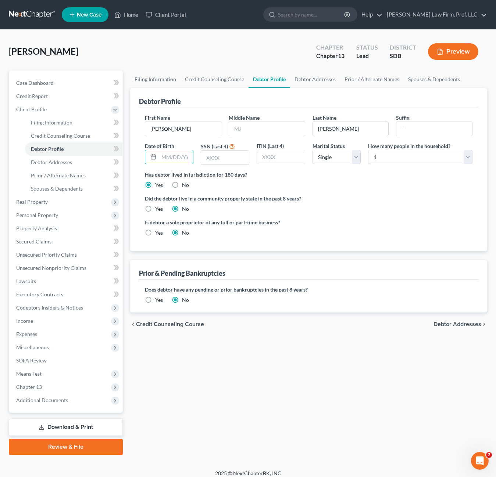
click at [374, 237] on div "Is debtor a sole proprietor of any full or part-time business? Yes No" at bounding box center [308, 231] width 335 height 24
drag, startPoint x: 44, startPoint y: 135, endPoint x: 189, endPoint y: 154, distance: 146.4
click at [44, 135] on span "Credit Counseling Course" at bounding box center [60, 136] width 59 height 6
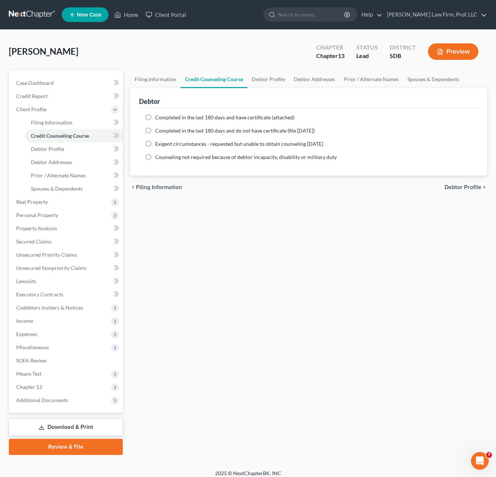
click at [182, 118] on span "Completed in the last 180 days and have certificate (attached)" at bounding box center [224, 117] width 139 height 6
click at [163, 118] on input "Completed in the last 180 days and have certificate (attached)" at bounding box center [160, 116] width 5 height 5
radio input "true"
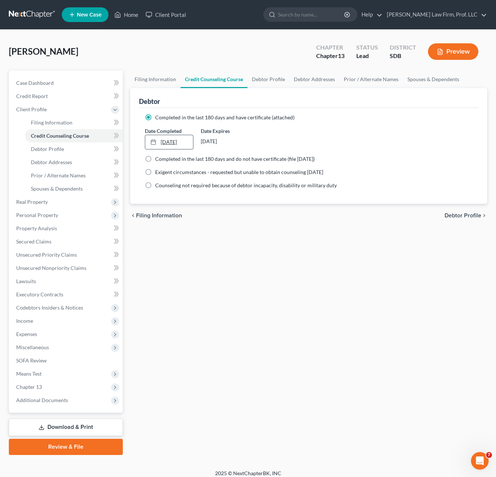
click at [166, 140] on link "9/10/2025" at bounding box center [169, 142] width 48 height 14
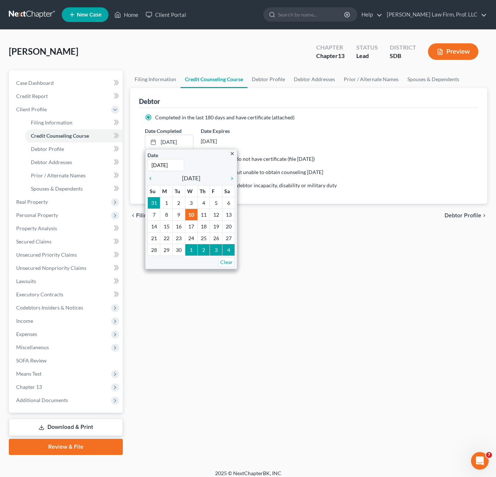
type input "6/24/2025"
click at [361, 254] on div "Filing Information Credit Counseling Course Debtor Profile Debtor Addresses Pri…" at bounding box center [308, 263] width 364 height 385
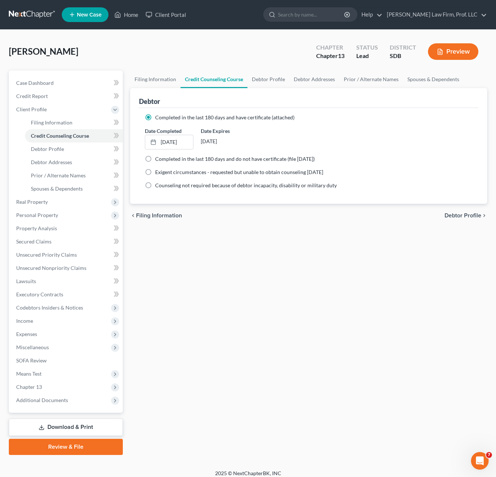
drag, startPoint x: 182, startPoint y: 385, endPoint x: 206, endPoint y: 341, distance: 50.5
click at [183, 377] on div "Filing Information Credit Counseling Course Debtor Profile Debtor Addresses Pri…" at bounding box center [308, 263] width 364 height 385
click at [209, 329] on div "Filing Information Credit Counseling Course Debtor Profile Debtor Addresses Pri…" at bounding box center [308, 263] width 364 height 385
click at [61, 154] on link "Debtor Profile" at bounding box center [74, 149] width 98 height 13
select select "0"
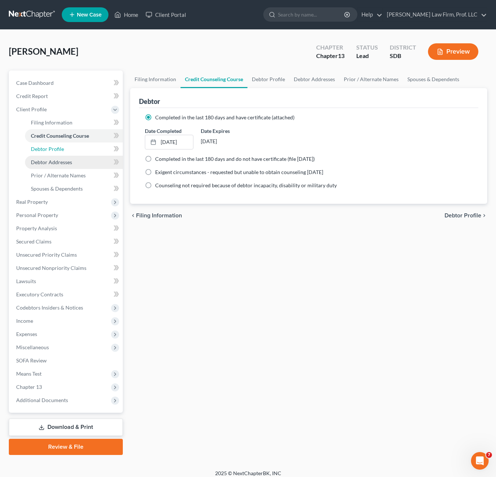
select select "0"
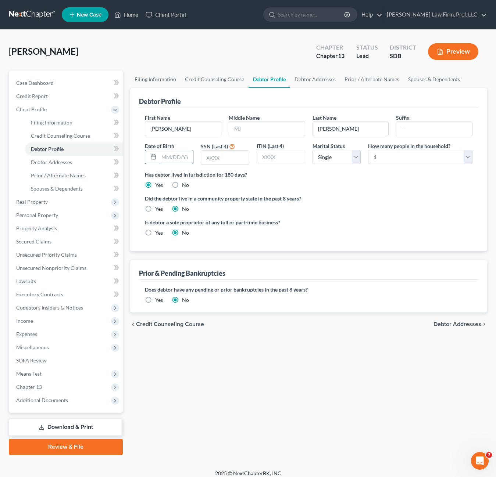
click at [165, 152] on input "text" at bounding box center [176, 157] width 34 height 14
drag, startPoint x: 230, startPoint y: 153, endPoint x: 221, endPoint y: 150, distance: 9.6
click at [230, 153] on input "text" at bounding box center [225, 158] width 48 height 14
type input "6469"
click at [369, 229] on div "Is debtor a sole proprietor of any full or part-time business? Yes No" at bounding box center [308, 231] width 335 height 24
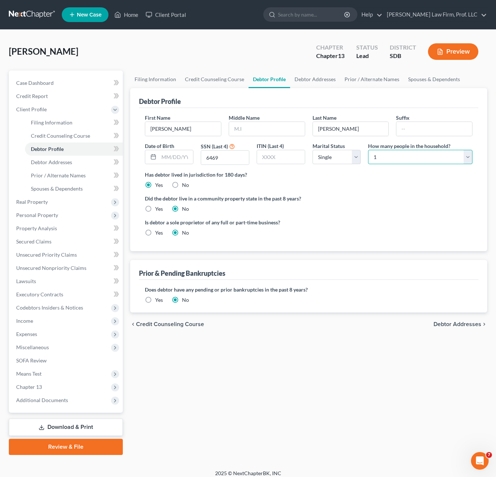
drag, startPoint x: 399, startPoint y: 159, endPoint x: 398, endPoint y: 165, distance: 6.0
click at [399, 159] on select "Select 1 2 3 4 5 6 7 8 9 10 11 12 13 14 15 16 17 18 19 20" at bounding box center [420, 157] width 104 height 15
select select "1"
click at [368, 150] on select "Select 1 2 3 4 5 6 7 8 9 10 11 12 13 14 15 16 17 18 19 20" at bounding box center [420, 157] width 104 height 15
click at [51, 161] on span "Debtor Addresses" at bounding box center [51, 162] width 41 height 6
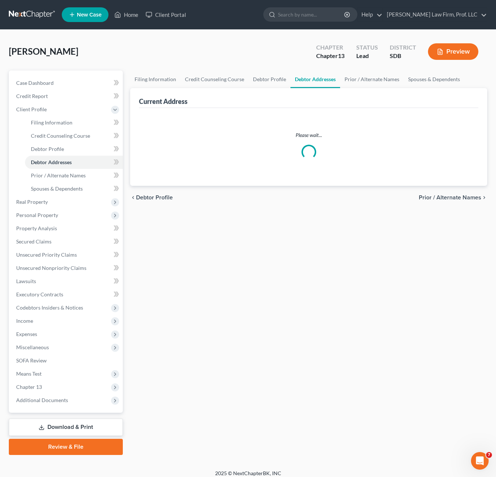
select select "0"
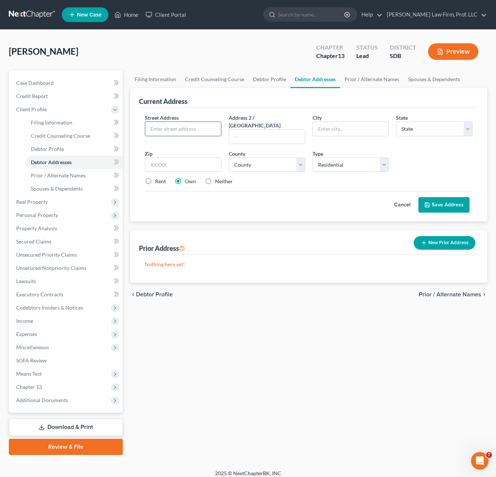
click at [182, 127] on input "text" at bounding box center [183, 129] width 76 height 14
type input "201 E. 31st Street"
type input "[GEOGRAPHIC_DATA]"
select select "43"
type input "4"
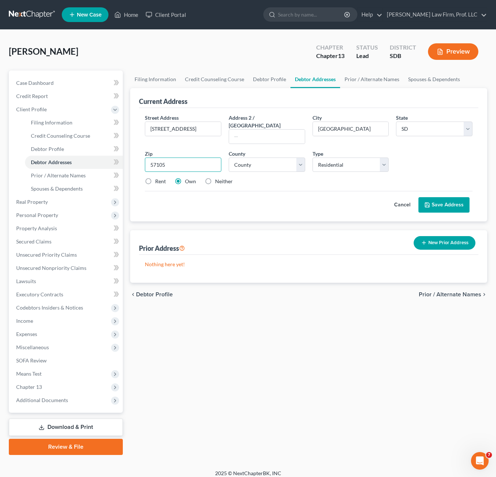
type input "57105"
drag, startPoint x: 305, startPoint y: 401, endPoint x: 275, endPoint y: 211, distance: 192.3
click at [304, 400] on div "Filing Information Credit Counseling Course Debtor Profile Debtor Addresses Pri…" at bounding box center [308, 263] width 364 height 385
click at [279, 158] on select "County [GEOGRAPHIC_DATA] [GEOGRAPHIC_DATA] [GEOGRAPHIC_DATA] [GEOGRAPHIC_DATA] …" at bounding box center [267, 165] width 76 height 15
select select "48"
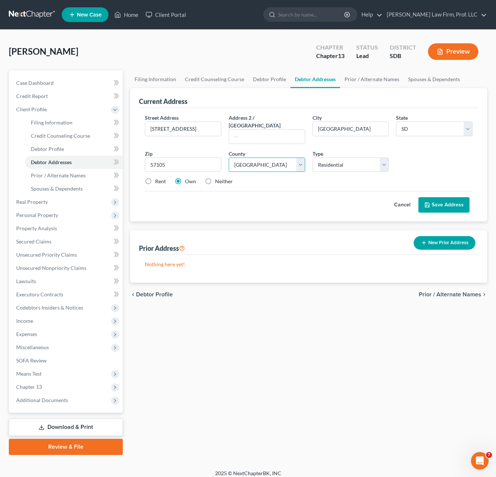
click at [229, 158] on select "County [GEOGRAPHIC_DATA] [GEOGRAPHIC_DATA] [GEOGRAPHIC_DATA] [GEOGRAPHIC_DATA] …" at bounding box center [267, 165] width 76 height 15
click at [280, 415] on div "Filing Information Credit Counseling Course Debtor Profile Debtor Addresses Pri…" at bounding box center [308, 263] width 364 height 385
click at [162, 178] on label "Rent" at bounding box center [160, 181] width 11 height 7
click at [162, 178] on input "Rent" at bounding box center [160, 180] width 5 height 5
radio input "true"
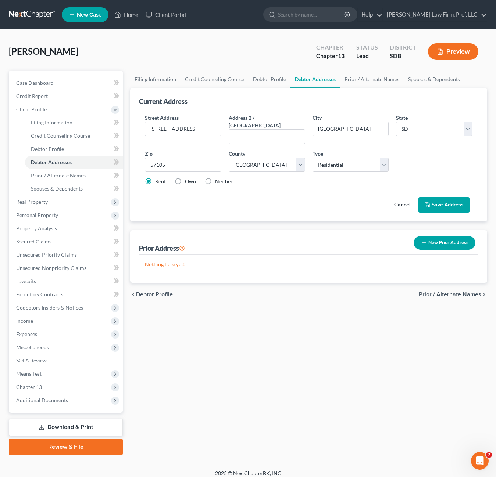
click at [288, 406] on div "Filing Information Credit Counseling Course Debtor Profile Debtor Addresses Pri…" at bounding box center [308, 263] width 364 height 385
click at [57, 177] on span "Prior / Alternate Names" at bounding box center [58, 175] width 55 height 6
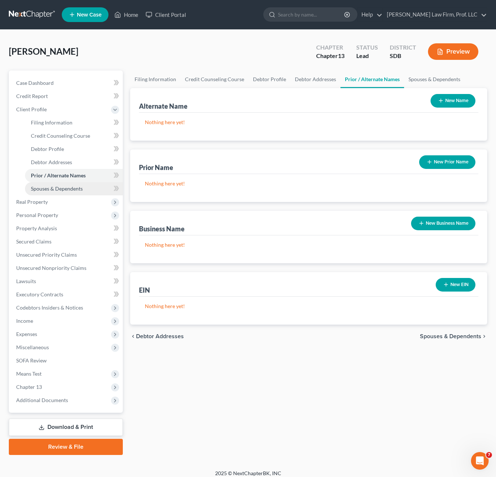
click at [80, 194] on link "Spouses & Dependents" at bounding box center [74, 188] width 98 height 13
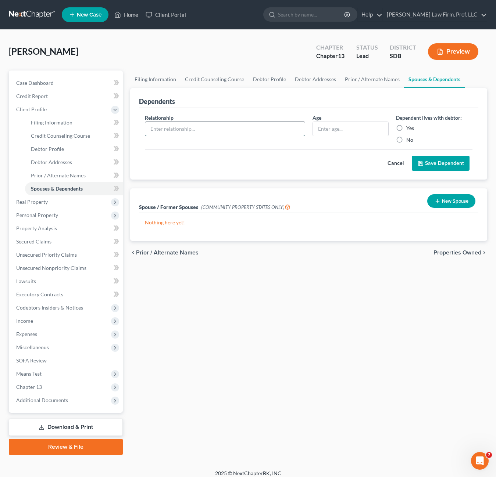
drag, startPoint x: 240, startPoint y: 129, endPoint x: 244, endPoint y: 126, distance: 5.3
click at [240, 129] on input "text" at bounding box center [224, 129] width 159 height 14
type input "Son"
click at [406, 125] on label "Yes" at bounding box center [410, 128] width 8 height 7
click at [409, 125] on input "Yes" at bounding box center [411, 127] width 5 height 5
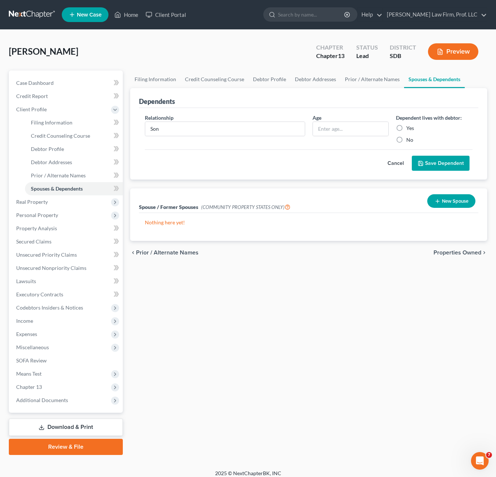
radio input "true"
click at [433, 163] on button "Save Dependent" at bounding box center [441, 163] width 58 height 15
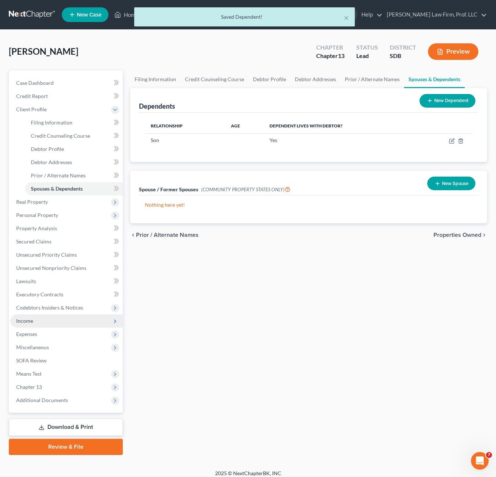
click at [39, 323] on span "Income" at bounding box center [66, 321] width 112 height 13
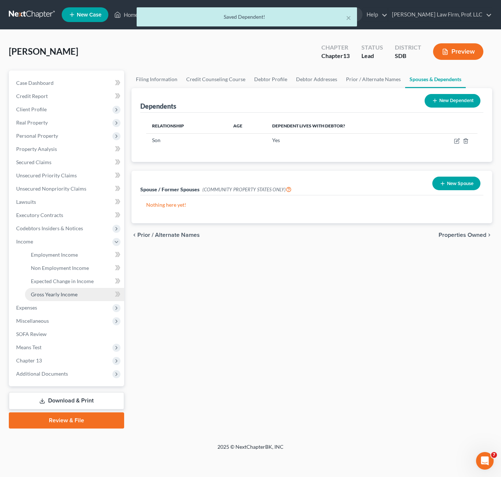
click at [61, 292] on span "Gross Yearly Income" at bounding box center [54, 294] width 47 height 6
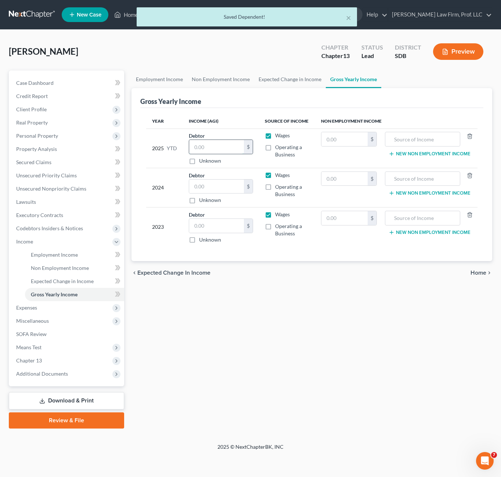
click at [213, 143] on input "text" at bounding box center [216, 147] width 55 height 14
click at [204, 191] on input "text" at bounding box center [216, 187] width 55 height 14
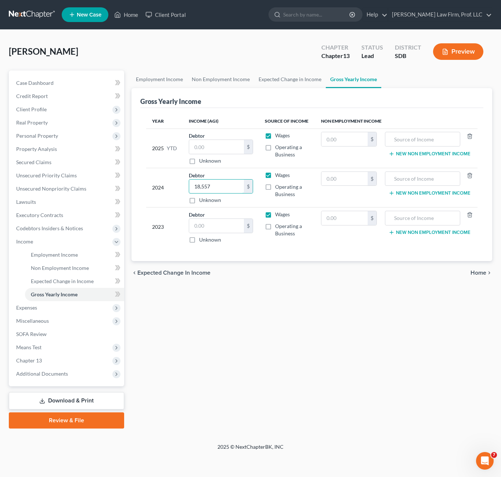
type input "18,557"
click at [427, 362] on div "Employment Income Non Employment Income Expected Change in Income Gross Yearly …" at bounding box center [312, 250] width 368 height 358
click at [224, 185] on input "18,557" at bounding box center [216, 187] width 55 height 14
click at [356, 173] on input "text" at bounding box center [344, 179] width 46 height 14
click at [354, 176] on input "text" at bounding box center [344, 179] width 46 height 14
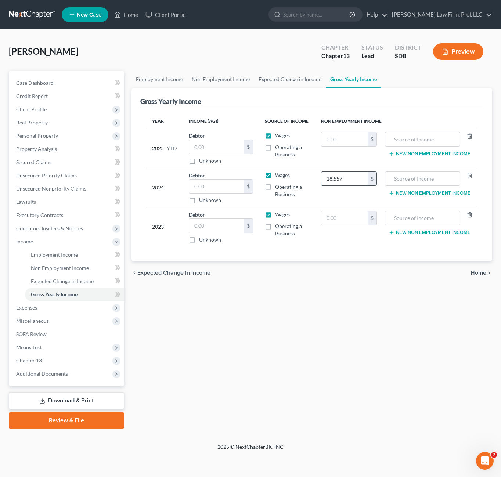
type input "18,557"
type input "R"
type input "self employed real estate sales"
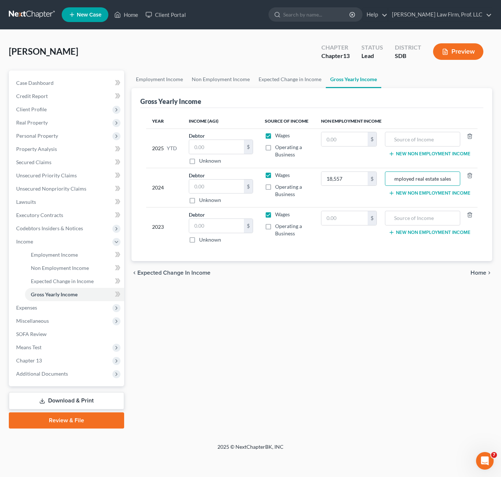
click at [282, 334] on div "Employment Income Non Employment Income Expected Change in Income Gross Yearly …" at bounding box center [312, 250] width 368 height 358
click at [335, 289] on div "Employment Income Non Employment Income Expected Change in Income Gross Yearly …" at bounding box center [312, 250] width 368 height 358
click at [330, 216] on input "text" at bounding box center [344, 218] width 46 height 14
drag, startPoint x: 355, startPoint y: 201, endPoint x: 347, endPoint y: 209, distance: 11.7
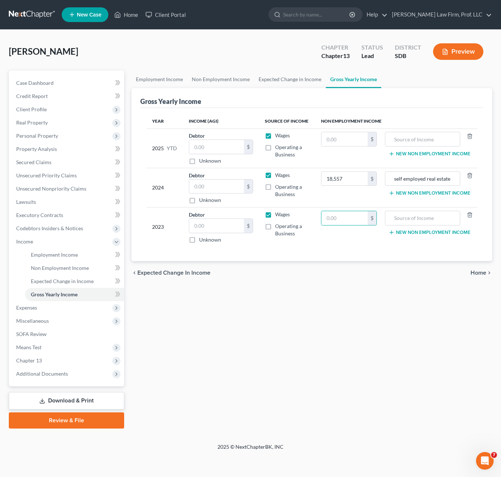
click at [351, 204] on td "18,557 $" at bounding box center [349, 187] width 68 height 39
click at [341, 213] on input "text" at bounding box center [344, 218] width 46 height 14
type input "25,130.00"
drag, startPoint x: 352, startPoint y: 285, endPoint x: 405, endPoint y: 254, distance: 61.3
click at [352, 284] on div "Employment Income Non Employment Income Expected Change in Income Gross Yearly …" at bounding box center [312, 250] width 368 height 358
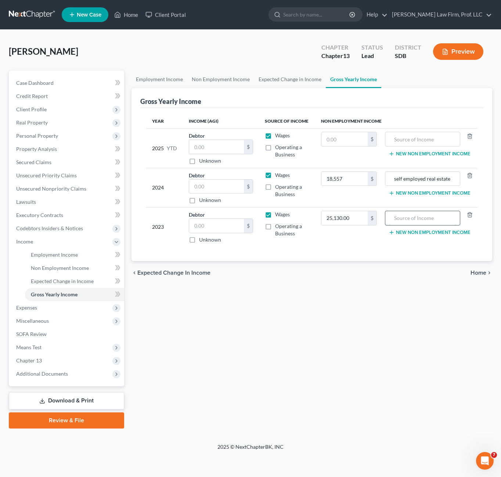
click at [416, 216] on input "text" at bounding box center [422, 218] width 67 height 14
click at [418, 179] on input "self employed real estate sales" at bounding box center [422, 179] width 67 height 14
drag, startPoint x: 418, startPoint y: 179, endPoint x: 386, endPoint y: 180, distance: 32.0
click at [418, 180] on input "self employed real estate sales" at bounding box center [422, 179] width 67 height 14
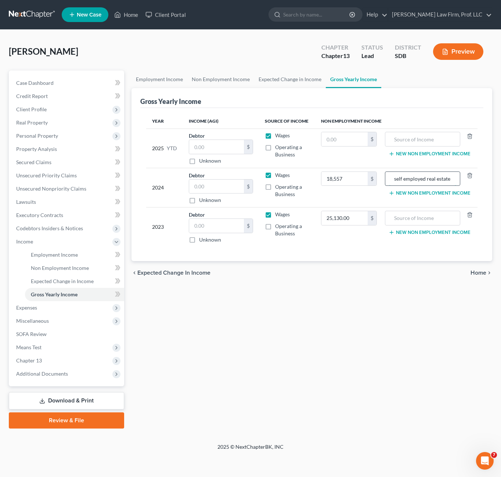
click at [418, 180] on input "self employed real estate sales" at bounding box center [422, 179] width 67 height 14
click at [411, 218] on input "text" at bounding box center [422, 218] width 67 height 14
paste input "self employed real estate sales"
type input "self employed real estate sales"
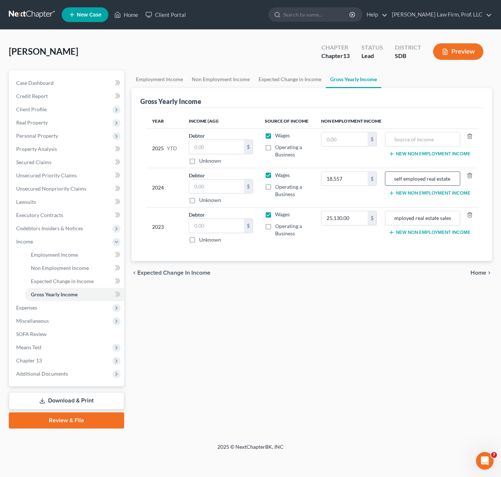
drag, startPoint x: 402, startPoint y: 177, endPoint x: 405, endPoint y: 180, distance: 4.7
click at [402, 178] on input "self employed real estate sales" at bounding box center [422, 179] width 67 height 14
type input "self-employed real estate sales"
click at [412, 218] on input "self employed real estate sales" at bounding box center [422, 218] width 67 height 14
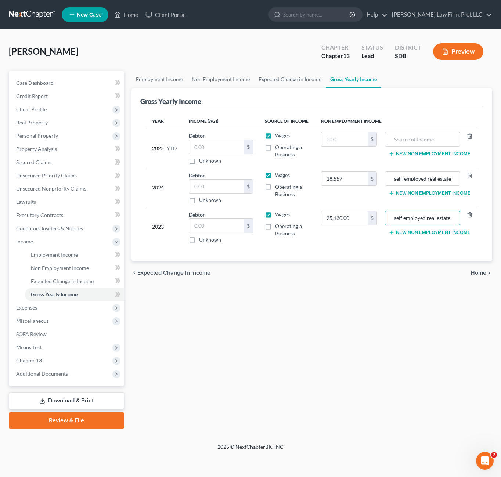
scroll to position [0, 11]
drag, startPoint x: 430, startPoint y: 213, endPoint x: 456, endPoint y: 184, distance: 38.5
click at [497, 216] on div "Thill, Stuart Upgraded Chapter Chapter 13 Status Lead District SDB Preview Peti…" at bounding box center [250, 237] width 501 height 414
drag, startPoint x: 449, startPoint y: 184, endPoint x: 527, endPoint y: 197, distance: 78.9
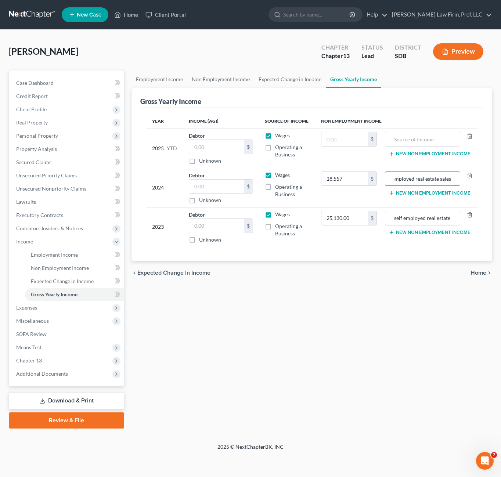
click at [501, 197] on html "Home New Case Client Portal Gerry Law Firm, Prof. LLC riedel@sgsllc.com My Acco…" at bounding box center [250, 238] width 501 height 477
click at [418, 224] on input "self employed real estate sales" at bounding box center [422, 218] width 67 height 14
drag, startPoint x: 404, startPoint y: 218, endPoint x: 352, endPoint y: 219, distance: 52.2
click at [352, 219] on tr "2023 Debtor $ Unknown Balance Undetermined $ Unknown Wages Operating a Business…" at bounding box center [311, 227] width 331 height 39
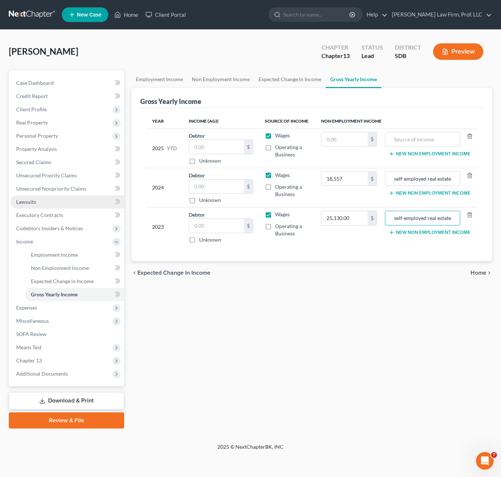
type input "self-employed real estate sales"
click at [38, 203] on link "Lawsuits" at bounding box center [67, 201] width 114 height 13
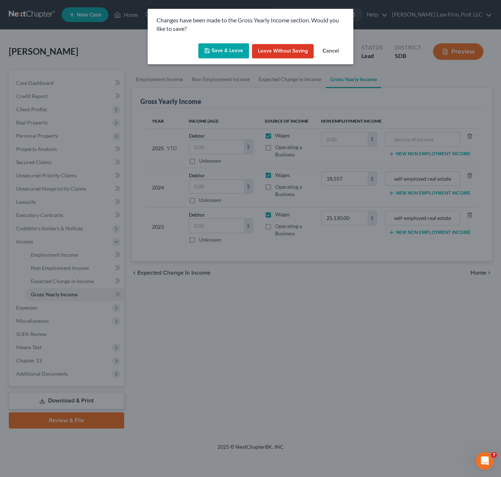
click at [229, 50] on button "Save & Leave" at bounding box center [223, 50] width 51 height 15
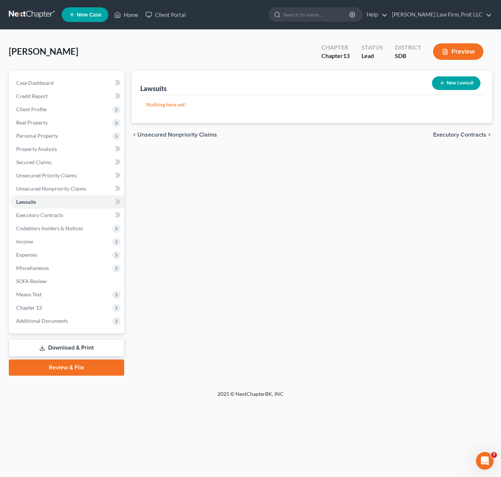
click at [460, 85] on button "New Lawsuit" at bounding box center [456, 83] width 48 height 14
select select "0"
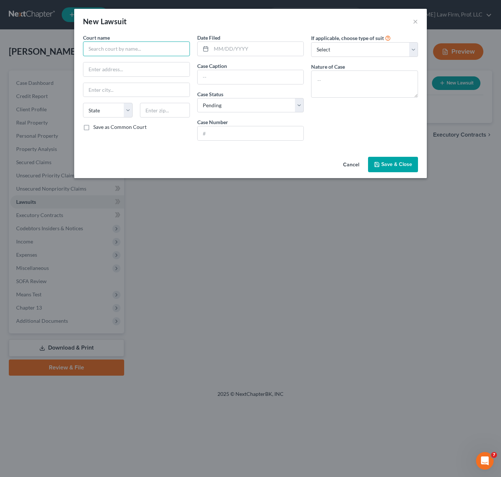
click at [161, 47] on input "text" at bounding box center [136, 49] width 107 height 15
click at [132, 73] on div "[GEOGRAPHIC_DATA]" at bounding box center [127, 72] width 76 height 7
type input "[GEOGRAPHIC_DATA]"
type input "425 N. Dakota Avenue"
type input "[GEOGRAPHIC_DATA]"
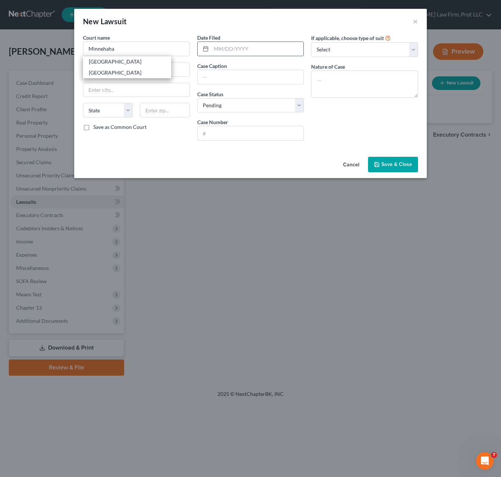
select select "43"
type input "57104"
click at [232, 53] on input "text" at bounding box center [257, 49] width 93 height 14
type input "[DATE]"
click at [257, 70] on input "text" at bounding box center [251, 77] width 106 height 14
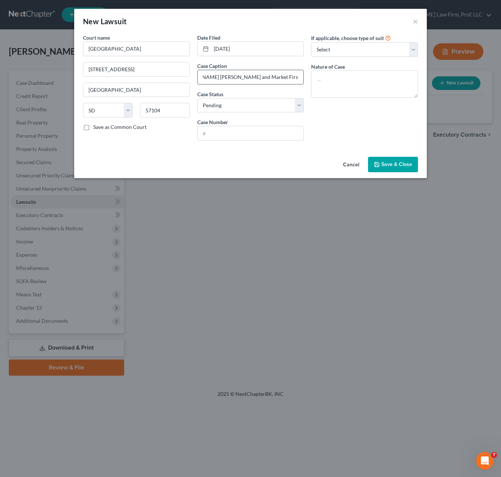
scroll to position [0, 30]
type input "Wolfgang v. Stuart Thill and Market First Real Estate LLC"
drag, startPoint x: 247, startPoint y: 103, endPoint x: 248, endPoint y: 113, distance: 10.5
click at [247, 103] on select "Select Pending On Appeal Concluded" at bounding box center [250, 105] width 107 height 15
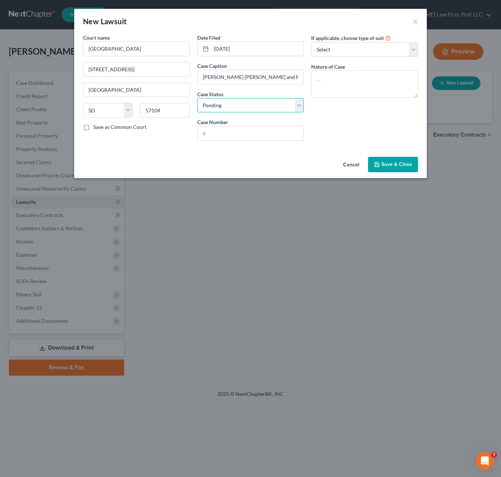
select select "2"
click at [197, 98] on select "Select Pending On Appeal Concluded" at bounding box center [250, 105] width 107 height 15
drag, startPoint x: 251, startPoint y: 133, endPoint x: 255, endPoint y: 131, distance: 4.6
click at [251, 133] on input "text" at bounding box center [251, 133] width 106 height 14
type input "49CIV13-002570"
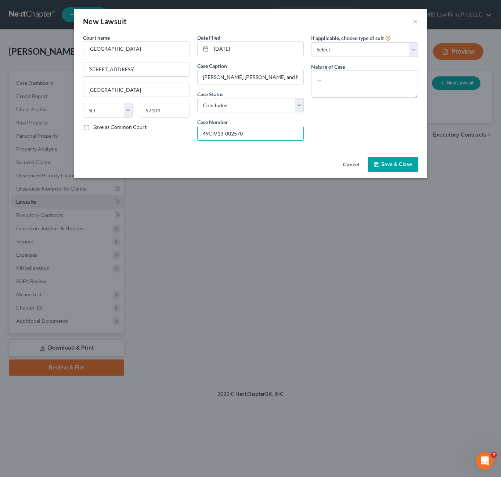
click at [372, 126] on div "If applicable, choose type of suit Select Repossession Garnishment Foreclosure …" at bounding box center [365, 90] width 114 height 113
click at [391, 164] on span "Save & Close" at bounding box center [396, 164] width 31 height 6
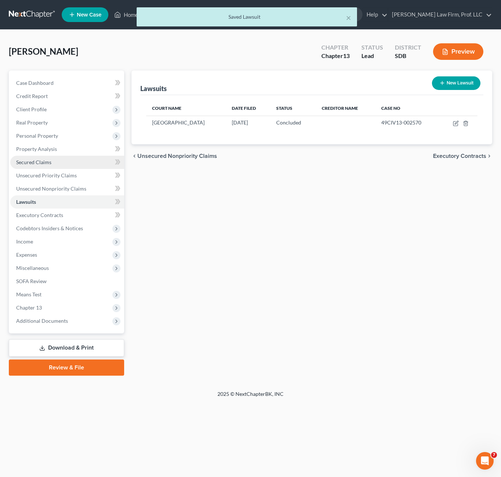
click at [229, 240] on div "Lawsuits New Lawsuit Court Name Date Filed Status Creditor Name Case No Minneha…" at bounding box center [312, 223] width 368 height 305
click at [50, 188] on span "Unsecured Nonpriority Claims" at bounding box center [51, 189] width 70 height 6
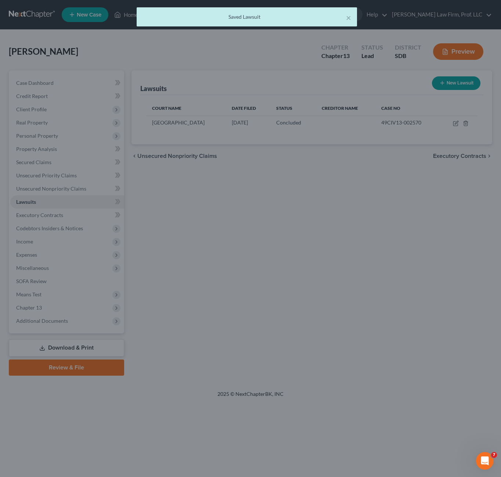
click at [328, 218] on div at bounding box center [250, 238] width 501 height 477
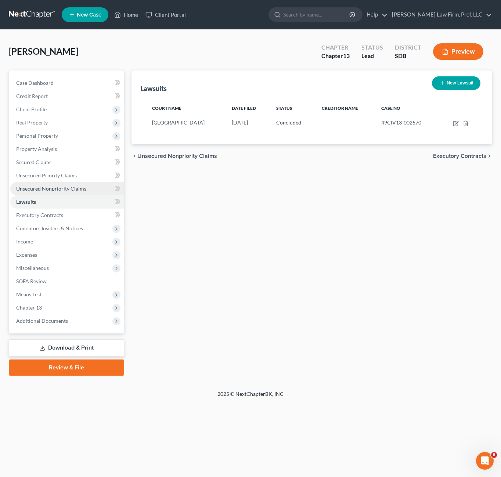
click at [61, 186] on span "Unsecured Nonpriority Claims" at bounding box center [51, 189] width 70 height 6
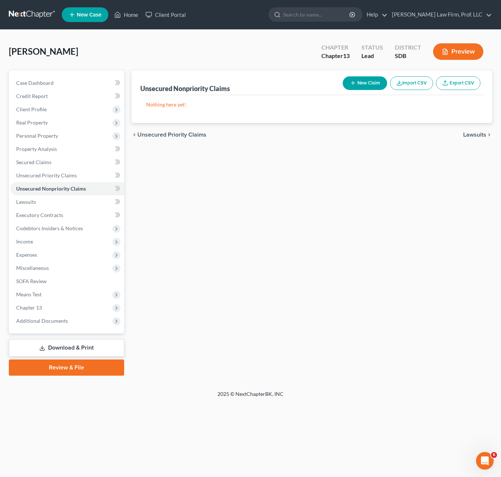
click at [362, 79] on button "New Claim" at bounding box center [365, 83] width 44 height 14
select select "0"
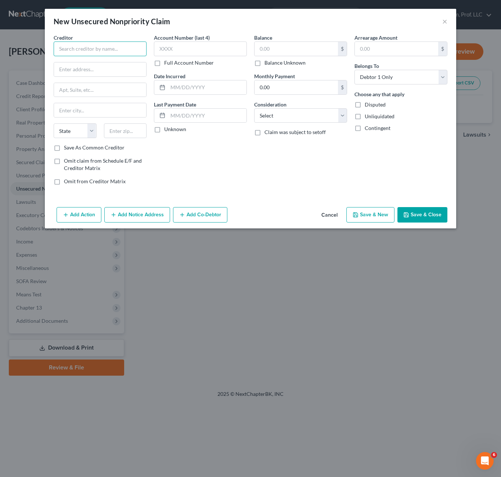
click at [83, 42] on input "text" at bounding box center [100, 49] width 93 height 15
type input "Brian and Renae Wolfgang"
type input "3609 Highplanes Circle"
type input "57108"
type input "[GEOGRAPHIC_DATA]"
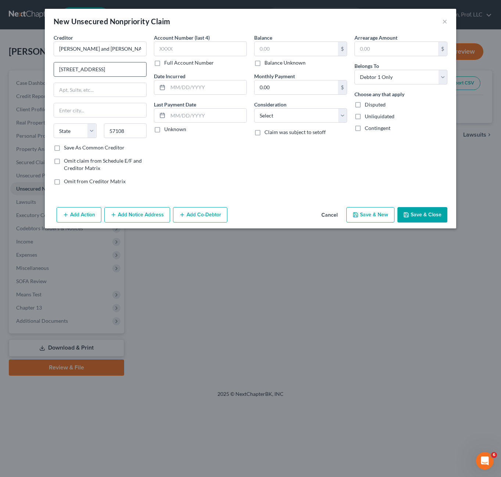
select select "43"
click at [230, 162] on div "Account Number (last 4) Full Account Number Date Incurred Last Payment Date Unk…" at bounding box center [200, 112] width 100 height 157
click at [241, 182] on div "Account Number (last 4) Full Account Number Date Incurred Last Payment Date Unk…" at bounding box center [200, 112] width 100 height 157
drag, startPoint x: 241, startPoint y: 173, endPoint x: 236, endPoint y: 136, distance: 38.3
click at [242, 161] on div "Account Number (last 4) Full Account Number Date Incurred Last Payment Date Unk…" at bounding box center [200, 112] width 100 height 157
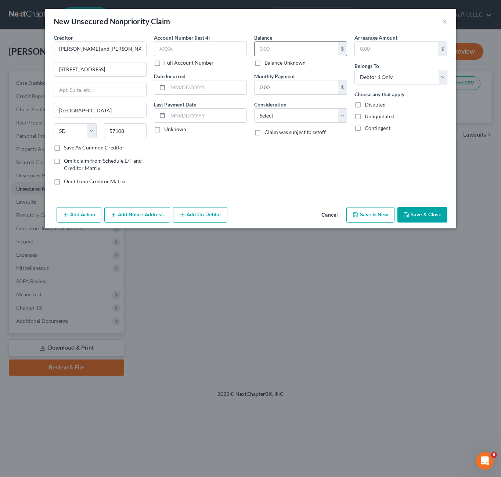
click at [275, 48] on input "text" at bounding box center [296, 49] width 83 height 14
click at [275, 61] on label "Balance Unknown" at bounding box center [285, 62] width 41 height 7
click at [272, 61] on input "Balance Unknown" at bounding box center [269, 61] width 5 height 5
checkbox input "true"
type input "0.00"
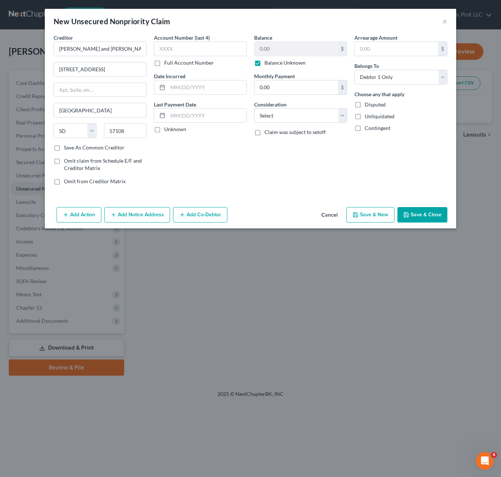
click at [367, 175] on div "Arrearage Amount $ Belongs To * Select Debtor 1 Only Debtor 2 Only Debtor 1 And…" at bounding box center [401, 112] width 100 height 157
click at [310, 184] on div "Balance 0.00 $ Balance Unknown Balance Undetermined 0.00 $ Balance Unknown Mont…" at bounding box center [301, 112] width 100 height 157
click at [115, 211] on button "Add Notice Address" at bounding box center [137, 214] width 66 height 15
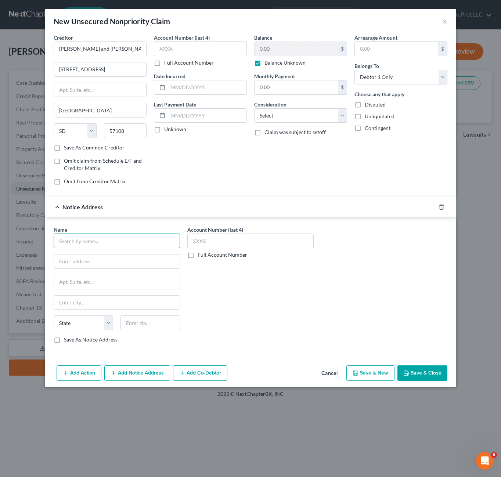
click at [121, 236] on input "text" at bounding box center [117, 241] width 126 height 15
type input "[PERSON_NAME] Law Firm"
type input "PO BOx 5015"
type input "57107"
type input "[GEOGRAPHIC_DATA]"
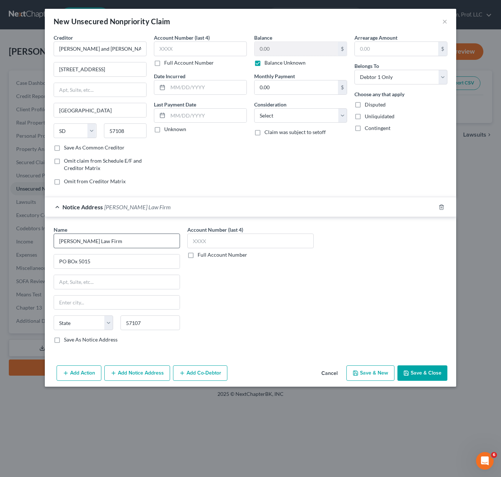
select select "43"
type input "57117"
click at [259, 320] on div "Account Number (last 4) Full Account Number" at bounding box center [251, 287] width 134 height 123
click at [328, 156] on div "Balance 0.00 $ Balance Unknown Balance Undetermined 0.00 $ Balance Unknown Mont…" at bounding box center [301, 112] width 100 height 157
click at [324, 123] on div "Balance 0.00 $ Balance Unknown Balance Undetermined 0.00 $ Balance Unknown Mont…" at bounding box center [301, 112] width 100 height 157
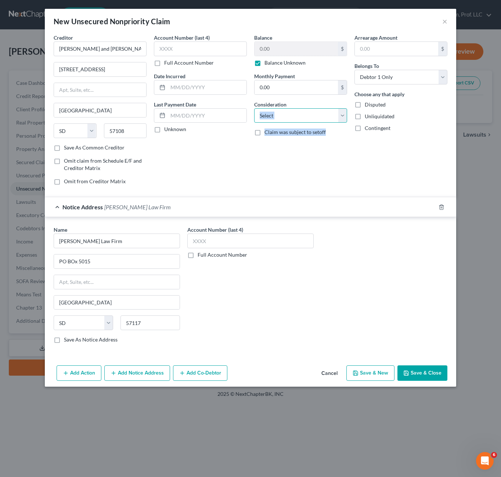
click at [323, 118] on select "Select Cable / Satellite Services Collection Agency Credit Card Debt Debt Couns…" at bounding box center [300, 115] width 93 height 15
click at [254, 108] on select "Select Cable / Satellite Services Collection Agency Credit Card Debt Debt Couns…" at bounding box center [300, 115] width 93 height 15
click at [325, 111] on select "Select Cable / Satellite Services Collection Agency Credit Card Debt Debt Couns…" at bounding box center [300, 115] width 93 height 15
select select "14"
click at [254, 108] on select "Select Cable / Satellite Services Collection Agency Credit Card Debt Debt Couns…" at bounding box center [300, 115] width 93 height 15
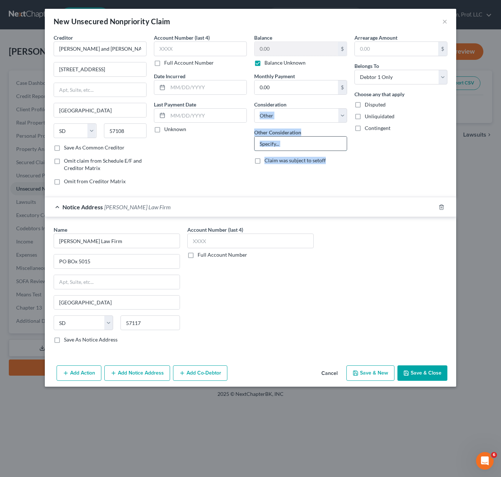
click at [288, 143] on input "text" at bounding box center [301, 144] width 92 height 14
type input "Judgment lawsuit"
click at [423, 374] on button "Save & Close" at bounding box center [423, 373] width 50 height 15
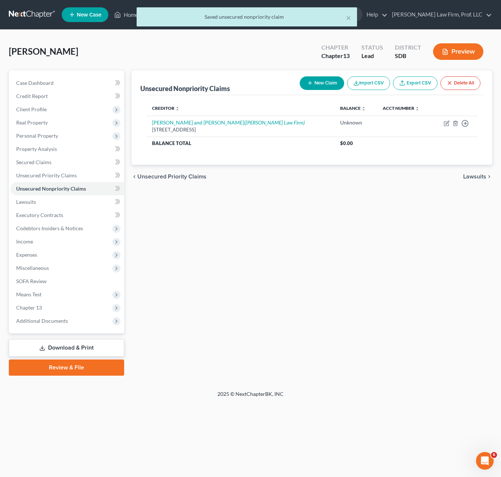
click at [202, 290] on div "Unsecured Nonpriority Claims New Claim Import CSV Export CSV Delete All Credito…" at bounding box center [312, 223] width 368 height 305
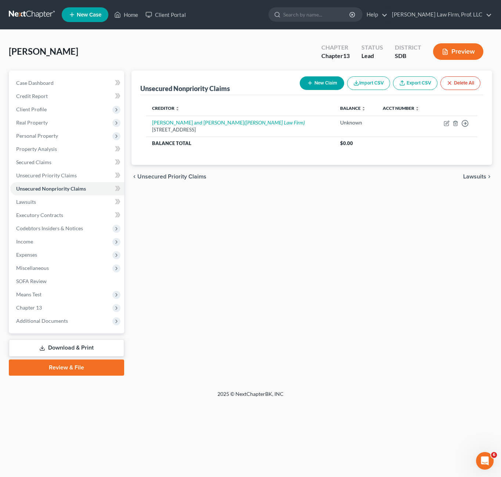
click at [229, 219] on div "Unsecured Nonpriority Claims New Claim Import CSV Export CSV Delete All Credito…" at bounding box center [312, 223] width 368 height 305
click at [331, 81] on button "New Claim" at bounding box center [322, 83] width 44 height 14
select select "0"
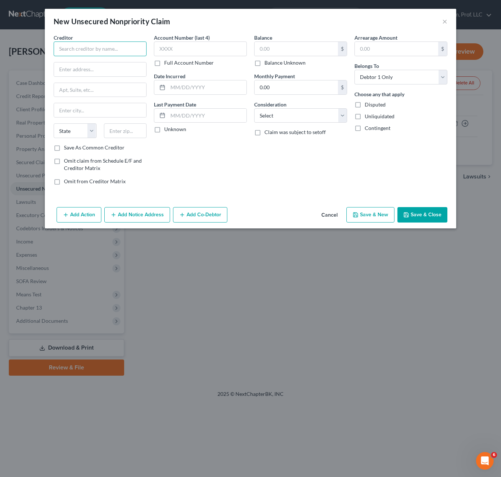
click at [105, 50] on input "text" at bounding box center [100, 49] width 93 height 15
type input "HSBC Bank"
type input "1111 Town Center Drive"
type input "89128"
type input "[GEOGRAPHIC_DATA]"
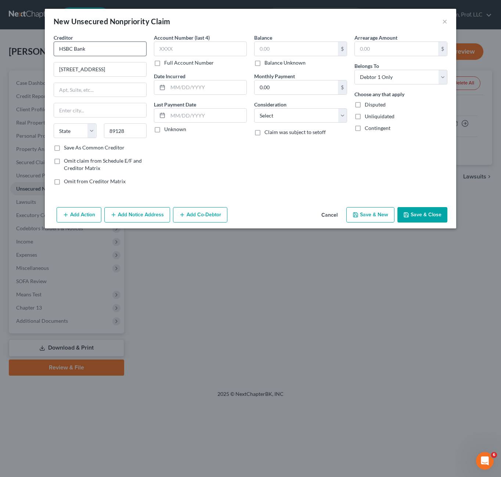
select select "31"
click at [308, 48] on input "text" at bounding box center [296, 49] width 83 height 14
type input "2,817.39"
click at [254, 151] on div "Balance 2,817.39 $ Balance Unknown Balance Undetermined 2,817.39 $ Balance Unkn…" at bounding box center [301, 112] width 100 height 157
click at [263, 173] on div "Balance 2,817.39 $ Balance Unknown Balance Undetermined 2,817.39 $ Balance Unkn…" at bounding box center [301, 112] width 100 height 157
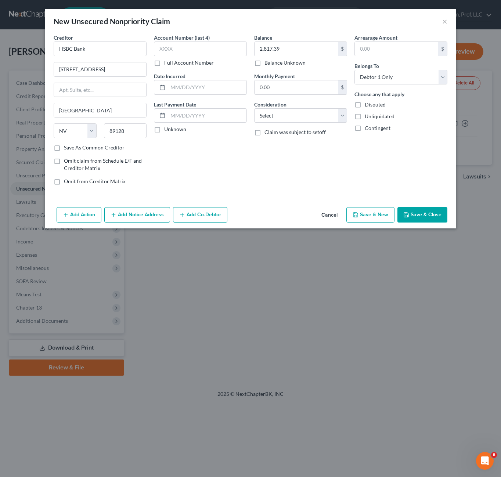
click at [439, 221] on button "Save & Close" at bounding box center [423, 214] width 50 height 15
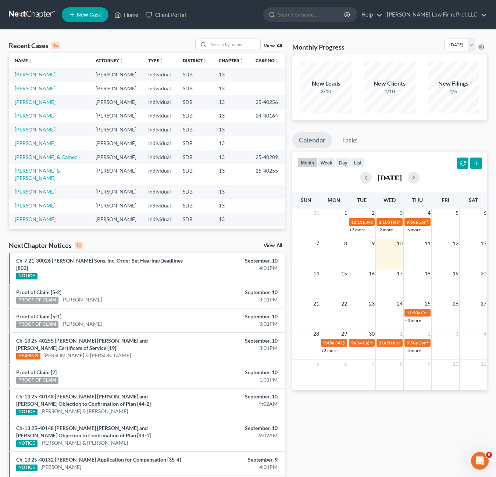
drag, startPoint x: 36, startPoint y: 76, endPoint x: 65, endPoint y: 84, distance: 30.4
click at [36, 76] on link "[PERSON_NAME]" at bounding box center [35, 74] width 41 height 6
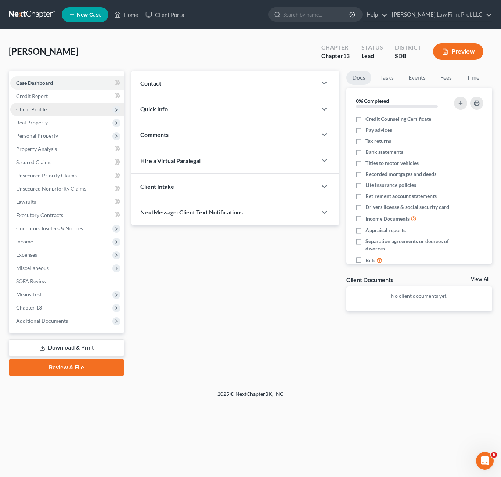
click at [40, 112] on span "Client Profile" at bounding box center [31, 109] width 30 height 6
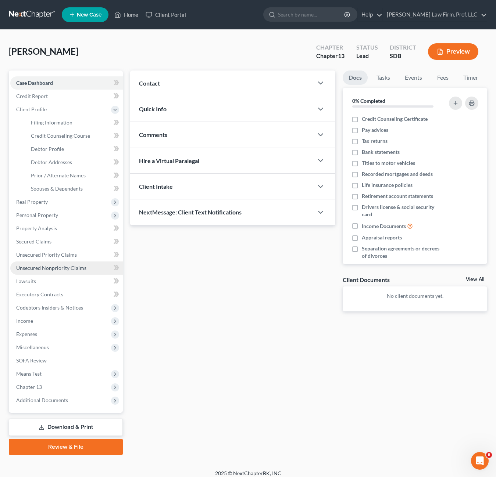
click at [42, 268] on span "Unsecured Nonpriority Claims" at bounding box center [51, 268] width 70 height 6
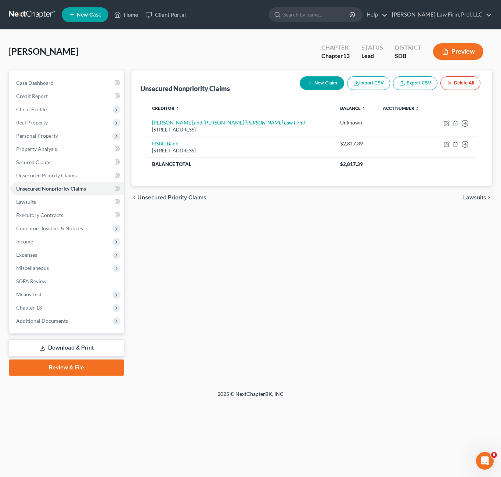
click at [320, 86] on button "New Claim" at bounding box center [322, 83] width 44 height 14
select select "0"
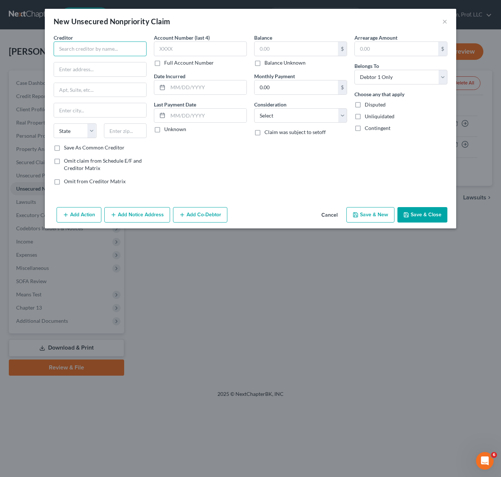
click at [104, 51] on input "text" at bounding box center [100, 49] width 93 height 15
type input "AAA Collections"
type input "PO Box 881"
type input "[GEOGRAPHIC_DATA]"
select select "43"
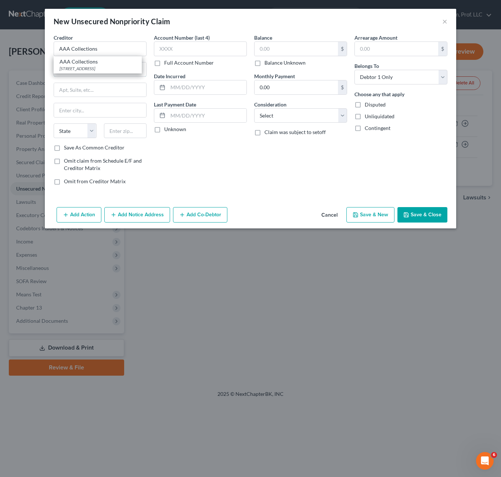
type input "57101"
click at [313, 42] on div "$" at bounding box center [300, 49] width 93 height 15
click at [305, 54] on input "text" at bounding box center [296, 49] width 83 height 14
click at [213, 187] on div "Account Number (last 4) Full Account Number Date Incurred Last Payment Date Unk…" at bounding box center [200, 112] width 100 height 157
click at [423, 213] on button "Save & Close" at bounding box center [423, 214] width 50 height 15
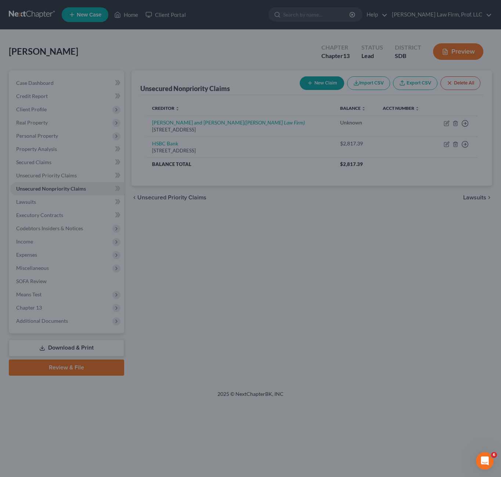
type input "1,700.00"
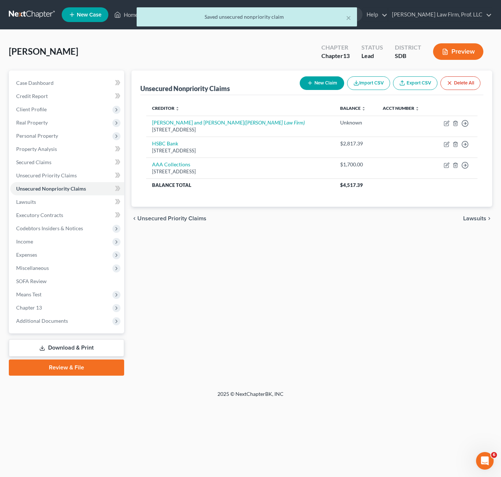
click at [329, 85] on button "New Claim" at bounding box center [322, 83] width 44 height 14
select select "0"
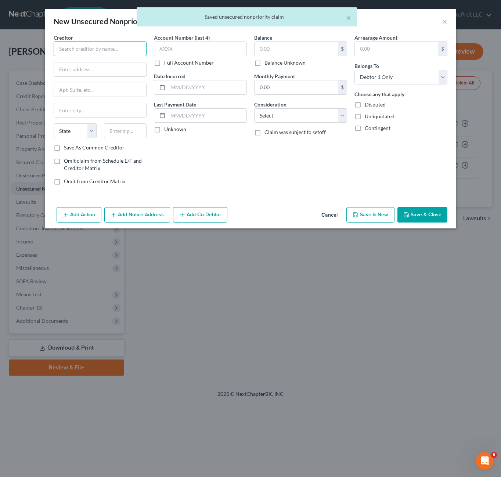
click at [107, 53] on input "text" at bounding box center [100, 49] width 93 height 15
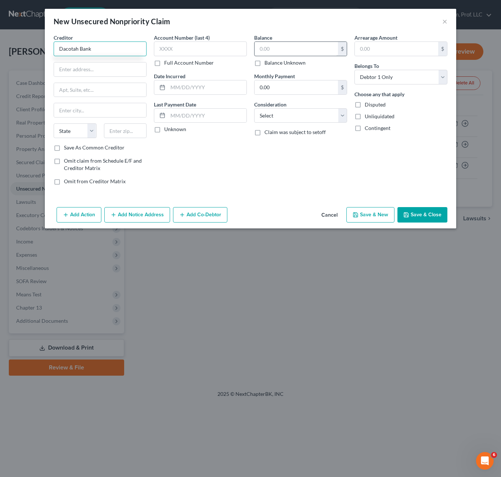
type input "Dacotah Bank"
click at [310, 48] on input "text" at bounding box center [296, 49] width 83 height 14
type input "10,219.77"
click at [95, 75] on input "text" at bounding box center [100, 69] width 92 height 14
type input "[STREET_ADDRESS][PERSON_NAME]"
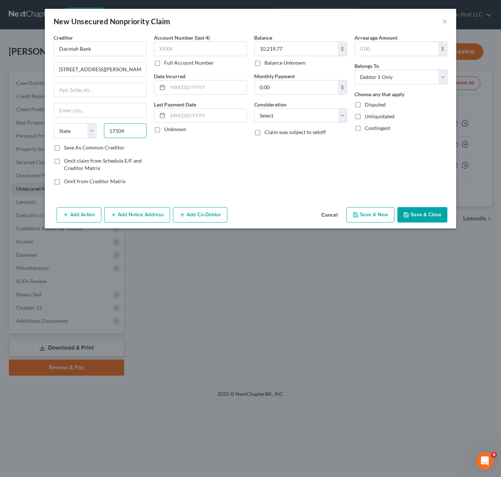
type input "57104"
type input "[GEOGRAPHIC_DATA]"
select select "43"
drag, startPoint x: 328, startPoint y: 170, endPoint x: 353, endPoint y: 158, distance: 28.6
click at [328, 170] on div "Balance 10,219.77 $ Balance Unknown Balance Undetermined 10,219.77 $ Balance Un…" at bounding box center [301, 112] width 100 height 157
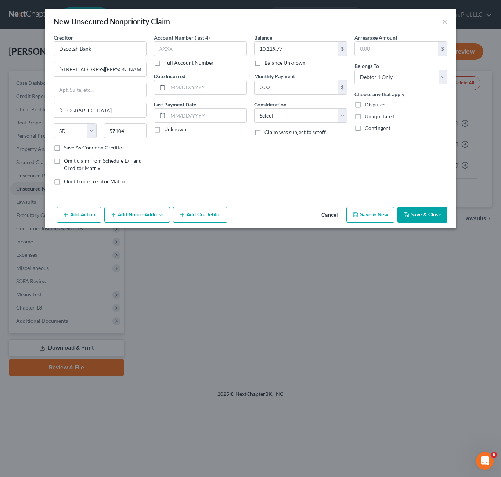
drag, startPoint x: 419, startPoint y: 215, endPoint x: 414, endPoint y: 221, distance: 7.9
click at [419, 213] on button "Save & Close" at bounding box center [423, 214] width 50 height 15
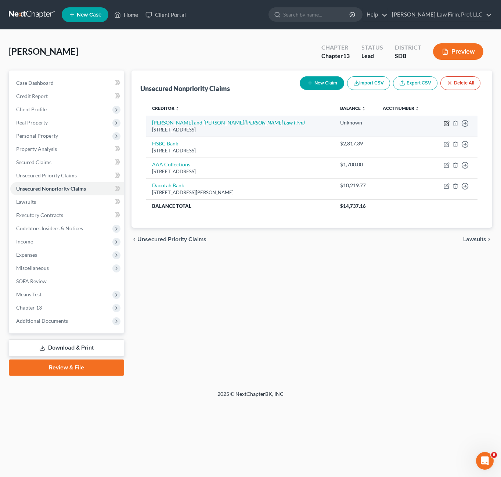
click at [449, 125] on icon "button" at bounding box center [446, 124] width 4 height 4
select select "43"
select select "14"
select select "0"
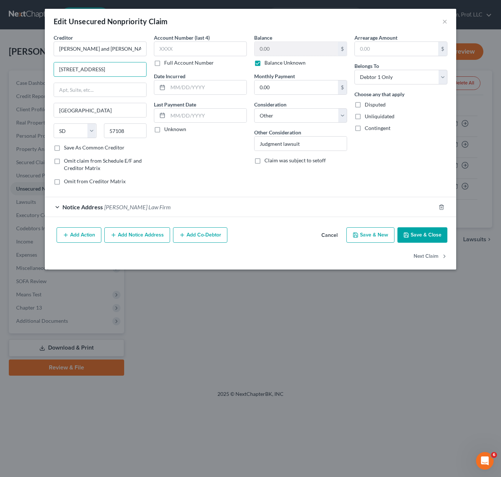
drag, startPoint x: 116, startPoint y: 72, endPoint x: 37, endPoint y: 66, distance: 78.9
click at [37, 66] on div "Edit Unsecured Nonpriority Claim × Creditor * [PERSON_NAME] and [PERSON_NAME] 3…" at bounding box center [250, 238] width 501 height 477
type input "[STREET_ADDRESS][PERSON_NAME]"
type input "57103"
drag, startPoint x: 76, startPoint y: 71, endPoint x: 223, endPoint y: 37, distance: 150.4
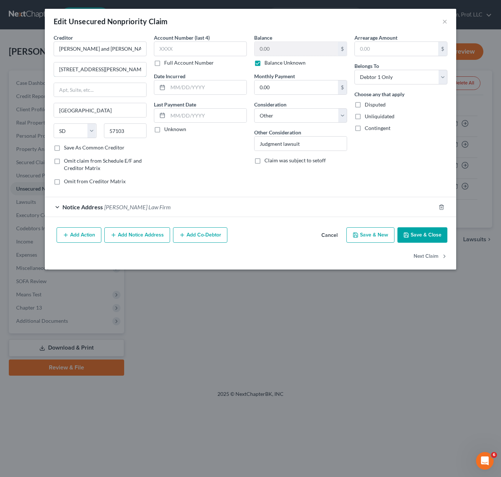
click at [77, 70] on input "[STREET_ADDRESS][PERSON_NAME]" at bounding box center [100, 69] width 92 height 14
type input "[STREET_ADDRESS][PERSON_NAME]"
click at [184, 181] on div "Account Number (last 4) Full Account Number Date Incurred Last Payment Date Unk…" at bounding box center [200, 112] width 100 height 157
click at [435, 234] on button "Save & Close" at bounding box center [423, 234] width 50 height 15
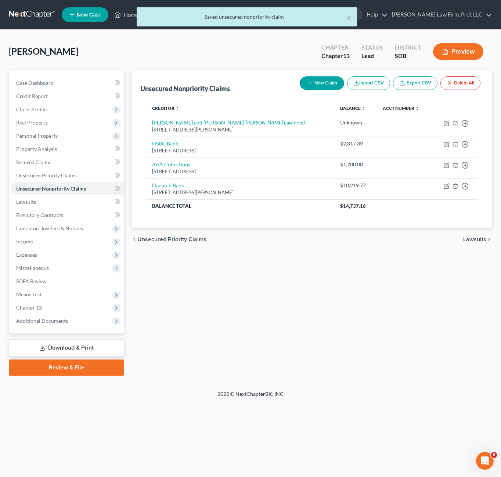
click at [343, 299] on div "Unsecured Nonpriority Claims New Claim Import CSV Export CSV Delete All Credito…" at bounding box center [312, 223] width 368 height 305
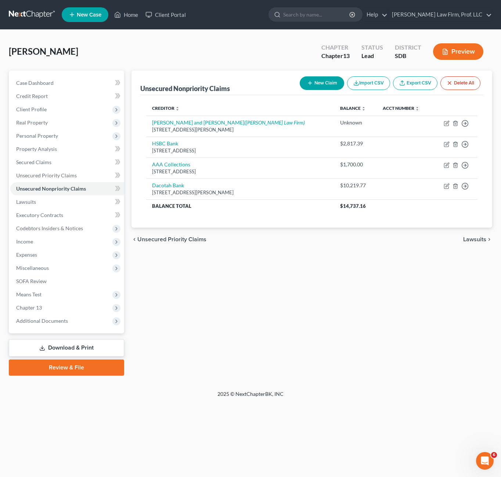
drag, startPoint x: 279, startPoint y: 414, endPoint x: 277, endPoint y: 402, distance: 12.6
click at [279, 414] on div "Home New Case Client Portal [PERSON_NAME] Law Firm, Prof. LLC [PERSON_NAME][EMA…" at bounding box center [250, 238] width 501 height 477
click at [303, 82] on button "New Claim" at bounding box center [322, 83] width 44 height 14
select select "0"
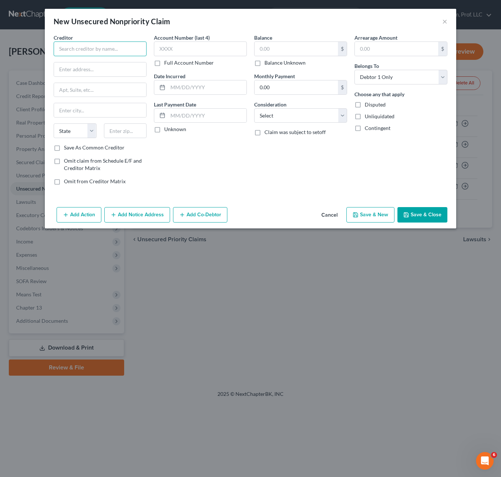
click at [103, 52] on input "text" at bounding box center [100, 49] width 93 height 15
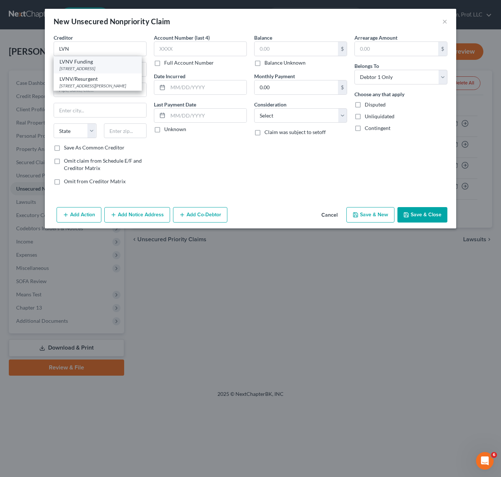
click at [83, 71] on div "[STREET_ADDRESS]" at bounding box center [98, 68] width 76 height 6
type input "LVNV Funding"
type input "PO Box 1269"
type input "[GEOGRAPHIC_DATA]"
select select "42"
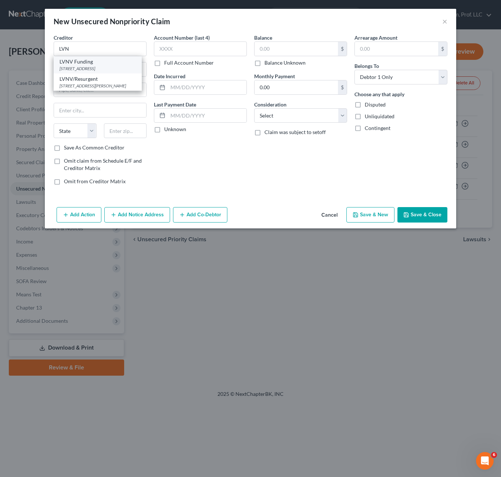
type input "29603"
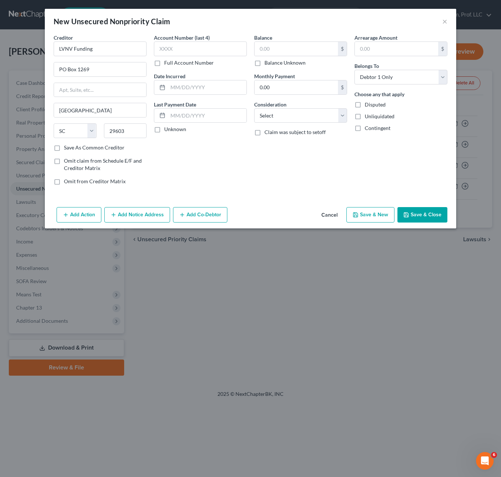
click at [191, 148] on div "Account Number (last 4) Full Account Number Date Incurred Last Payment Date Unk…" at bounding box center [200, 112] width 100 height 157
click at [222, 163] on div "Account Number (last 4) Full Account Number Date Incurred Last Payment Date Unk…" at bounding box center [200, 112] width 100 height 157
click at [103, 72] on input "PO Box 1269" at bounding box center [100, 69] width 92 height 14
drag, startPoint x: 104, startPoint y: 71, endPoint x: 25, endPoint y: 73, distance: 78.6
click at [26, 73] on div "New Unsecured Nonpriority Claim × Creditor * LVNV Funding PO [GEOGRAPHIC_DATA] …" at bounding box center [250, 238] width 501 height 477
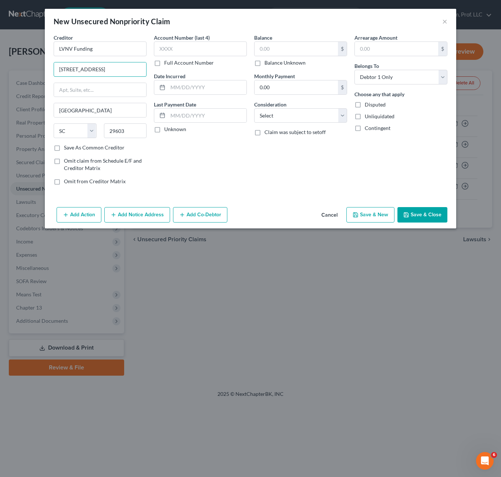
type input "[STREET_ADDRESS]"
type input "80203"
type input "[GEOGRAPHIC_DATA]"
select select "5"
click at [313, 57] on div "$ Balance Unknown" at bounding box center [300, 54] width 93 height 25
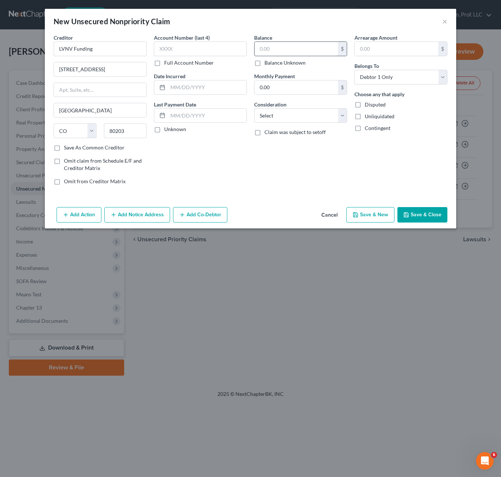
click at [314, 55] on div "$ Balance Unknown" at bounding box center [300, 54] width 93 height 25
click at [315, 53] on input "text" at bounding box center [296, 49] width 83 height 14
type input "6,038.00"
drag, startPoint x: 240, startPoint y: 159, endPoint x: 411, endPoint y: 209, distance: 178.3
click at [241, 159] on div "Account Number (last 4) Full Account Number Date Incurred Last Payment Date Unk…" at bounding box center [200, 112] width 100 height 157
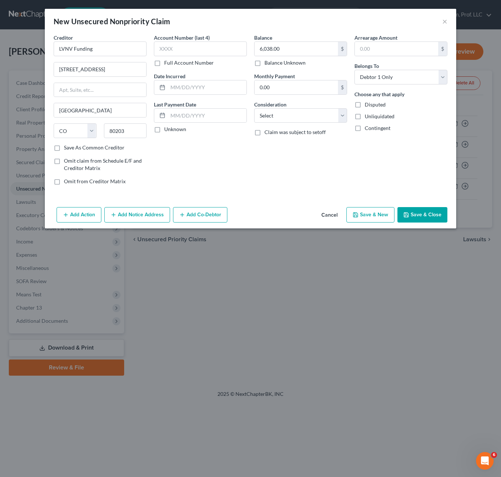
drag, startPoint x: 419, startPoint y: 206, endPoint x: 419, endPoint y: 219, distance: 12.1
click at [418, 207] on div "Add Action Add Notice Address Add Co-Debtor Cancel Save & New Save & Close" at bounding box center [251, 216] width 412 height 24
click at [419, 219] on button "Save & Close" at bounding box center [423, 214] width 50 height 15
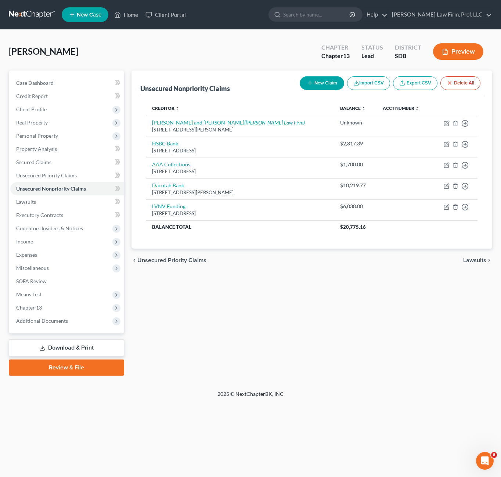
drag, startPoint x: 263, startPoint y: 295, endPoint x: 273, endPoint y: 270, distance: 26.5
click at [264, 290] on div "Unsecured Nonpriority Claims New Claim Import CSV Export CSV Delete All Credito…" at bounding box center [312, 223] width 368 height 305
drag, startPoint x: 36, startPoint y: 136, endPoint x: 40, endPoint y: 143, distance: 8.4
click at [36, 136] on span "Personal Property" at bounding box center [37, 136] width 42 height 6
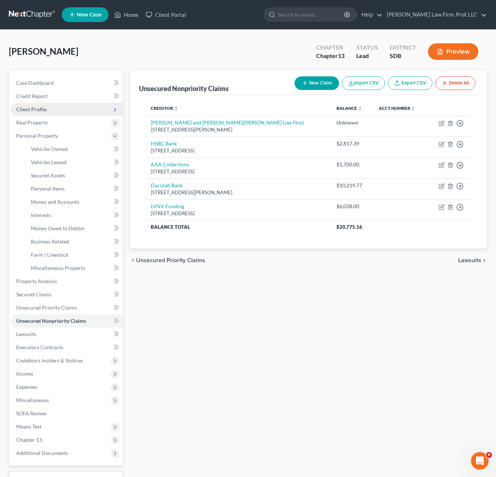
click at [28, 112] on span "Client Profile" at bounding box center [66, 109] width 112 height 13
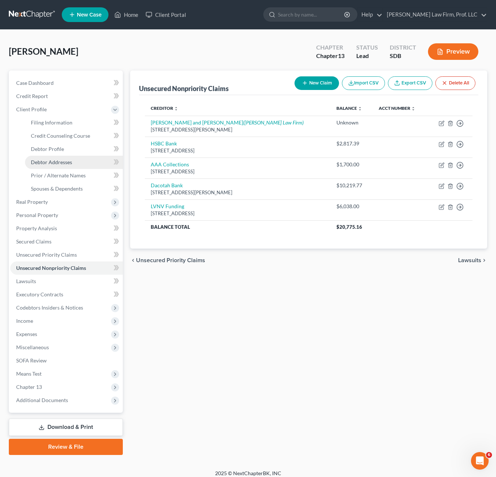
click at [55, 165] on span "Debtor Addresses" at bounding box center [51, 162] width 41 height 6
select select "0"
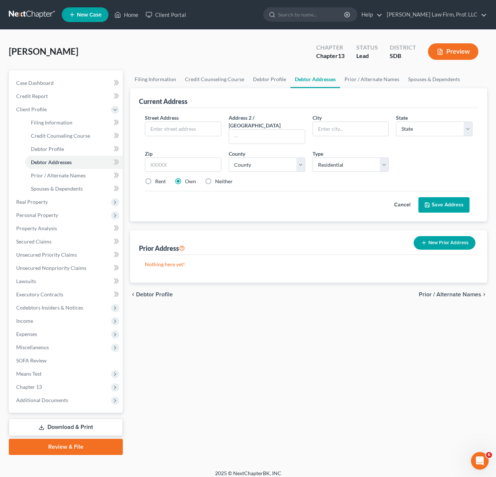
click at [233, 209] on div "Street Address * Address 2 / [GEOGRAPHIC_DATA] * State * State [US_STATE] AK AR…" at bounding box center [308, 165] width 339 height 114
click at [442, 241] on button "New Prior Address" at bounding box center [444, 243] width 62 height 14
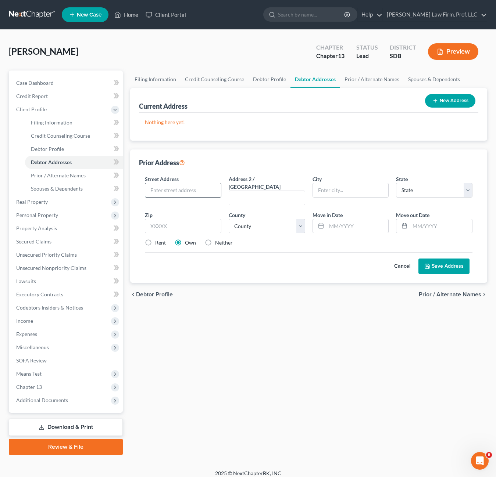
click at [183, 185] on input "text" at bounding box center [183, 190] width 76 height 14
type input "[STREET_ADDRESS]"
type input "57108"
type input "[GEOGRAPHIC_DATA]"
select select "43"
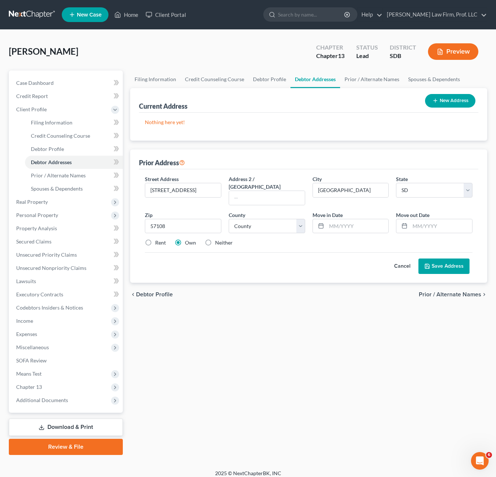
drag, startPoint x: 211, startPoint y: 260, endPoint x: 159, endPoint y: 242, distance: 55.2
click at [211, 260] on div "Cancel Save Address" at bounding box center [308, 263] width 327 height 22
click at [158, 239] on label "Rent" at bounding box center [160, 242] width 11 height 7
click at [158, 239] on input "Rent" at bounding box center [160, 241] width 5 height 5
radio input "true"
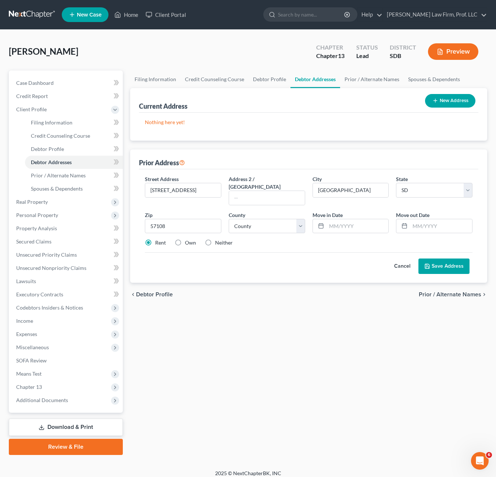
click at [287, 261] on div "Cancel Save Address" at bounding box center [308, 263] width 327 height 22
click at [279, 220] on select "County [GEOGRAPHIC_DATA] [GEOGRAPHIC_DATA] [GEOGRAPHIC_DATA] [GEOGRAPHIC_DATA] …" at bounding box center [267, 226] width 76 height 15
drag, startPoint x: 190, startPoint y: 191, endPoint x: 197, endPoint y: 188, distance: 7.2
click at [191, 191] on input "[STREET_ADDRESS]" at bounding box center [183, 190] width 76 height 14
click at [199, 188] on input "[STREET_ADDRESS]" at bounding box center [183, 190] width 76 height 14
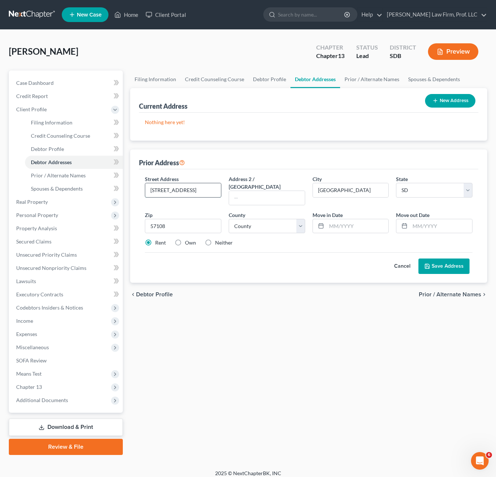
click at [202, 191] on input "[STREET_ADDRESS]" at bounding box center [183, 190] width 76 height 14
type input "[STREET_ADDRESS]"
click at [285, 303] on div "Filing Information Credit Counseling Course Debtor Profile Debtor Addresses Pri…" at bounding box center [308, 263] width 364 height 385
click at [275, 221] on select "County [GEOGRAPHIC_DATA] [GEOGRAPHIC_DATA] [GEOGRAPHIC_DATA] [GEOGRAPHIC_DATA] …" at bounding box center [267, 226] width 76 height 15
select select "40"
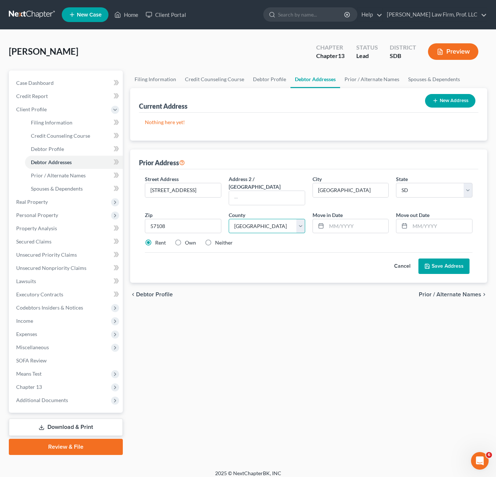
click at [229, 219] on select "County [GEOGRAPHIC_DATA] [GEOGRAPHIC_DATA] [GEOGRAPHIC_DATA] [GEOGRAPHIC_DATA] …" at bounding box center [267, 226] width 76 height 15
click at [340, 252] on div "Cancel Save Address" at bounding box center [308, 263] width 327 height 22
click at [447, 265] on button "Save Address" at bounding box center [443, 266] width 51 height 15
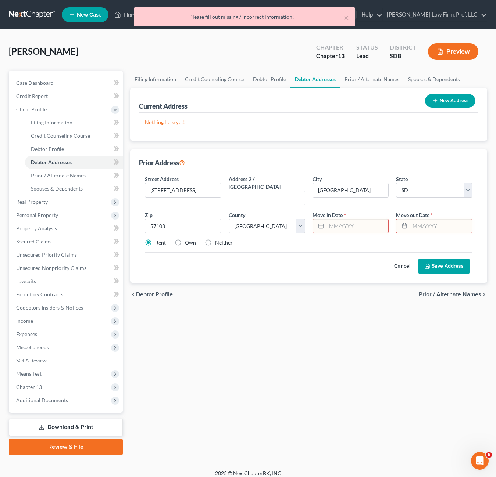
click at [347, 226] on div "Street Address * [STREET_ADDRESS] * [GEOGRAPHIC_DATA] * State [US_STATE] AK AR …" at bounding box center [308, 214] width 335 height 78
drag, startPoint x: 360, startPoint y: 209, endPoint x: 354, endPoint y: 214, distance: 7.6
click at [358, 211] on div "Move in Date *" at bounding box center [351, 222] width 84 height 22
click at [352, 219] on input "text" at bounding box center [357, 226] width 62 height 14
type input "01/2001"
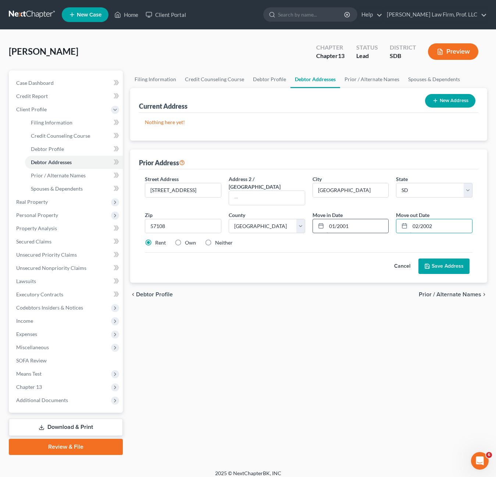
type input "02/2002"
drag, startPoint x: 443, startPoint y: 259, endPoint x: 448, endPoint y: 263, distance: 6.0
click at [443, 260] on button "Save Address" at bounding box center [443, 266] width 51 height 15
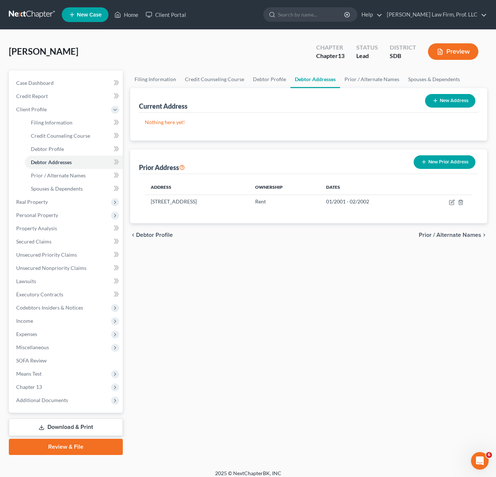
click at [452, 252] on div "Filing Information Credit Counseling Course Debtor Profile Debtor Addresses Pri…" at bounding box center [308, 263] width 364 height 385
click at [61, 267] on span "Unsecured Nonpriority Claims" at bounding box center [51, 268] width 70 height 6
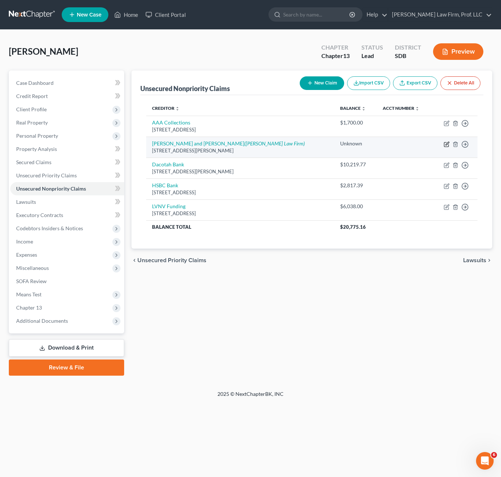
click at [448, 143] on icon "button" at bounding box center [447, 144] width 6 height 6
select select "43"
select select "14"
select select "0"
select select "43"
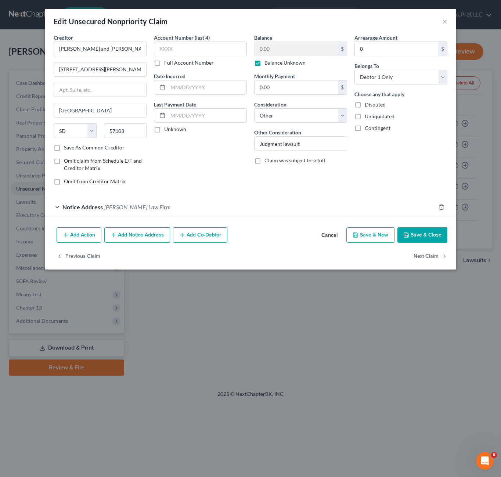
drag, startPoint x: 168, startPoint y: 163, endPoint x: 158, endPoint y: 187, distance: 25.5
click at [166, 168] on div "Account Number (last 4) Full Account Number Date Incurred Last Payment Date Unk…" at bounding box center [200, 112] width 100 height 157
click at [133, 203] on div "Notice Address [PERSON_NAME] Law Firm" at bounding box center [240, 206] width 391 height 19
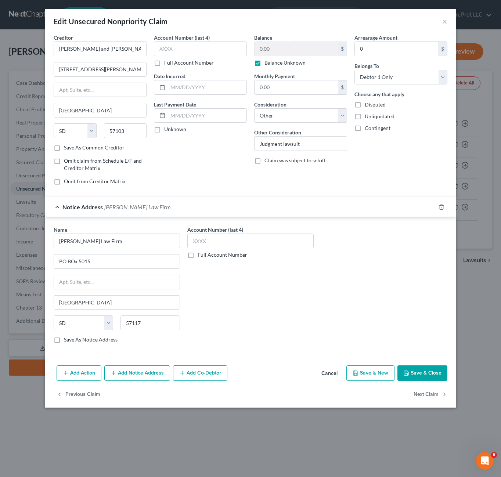
click at [77, 342] on label "Save As Notice Address" at bounding box center [91, 339] width 54 height 7
click at [72, 341] on input "Save As Notice Address" at bounding box center [69, 338] width 5 height 5
click at [363, 300] on div "Name * [PERSON_NAME] Law Firm PO BOx [GEOGRAPHIC_DATA] [US_STATE][GEOGRAPHIC_DA…" at bounding box center [250, 287] width 401 height 123
click at [427, 372] on button "Save & Close" at bounding box center [423, 373] width 50 height 15
checkbox input "false"
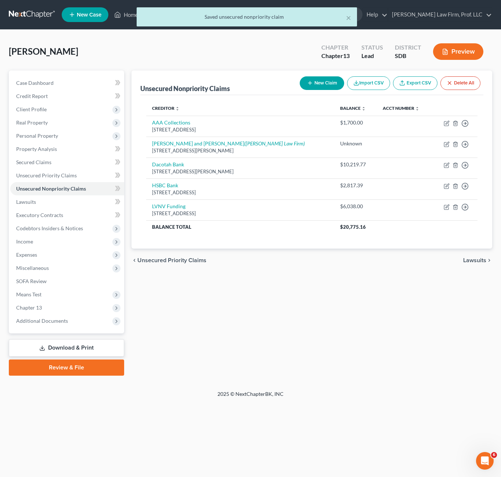
drag, startPoint x: 221, startPoint y: 288, endPoint x: 225, endPoint y: 258, distance: 30.7
click at [221, 281] on div "Unsecured Nonpriority Claims New Claim Import CSV Export CSV Delete All Credito…" at bounding box center [312, 223] width 368 height 305
click at [339, 75] on div "New Claim Import CSV Export CSV Delete All" at bounding box center [390, 82] width 187 height 19
click at [331, 82] on button "New Claim" at bounding box center [322, 83] width 44 height 14
select select "0"
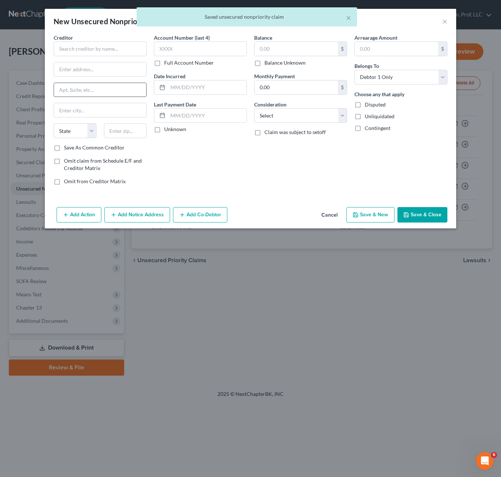
drag, startPoint x: 223, startPoint y: 170, endPoint x: 85, endPoint y: 96, distance: 156.5
click at [210, 162] on div "Account Number (last 4) Full Account Number Date Incurred Last Payment Date Unk…" at bounding box center [200, 112] width 100 height 157
click at [63, 42] on input "text" at bounding box center [100, 49] width 93 height 15
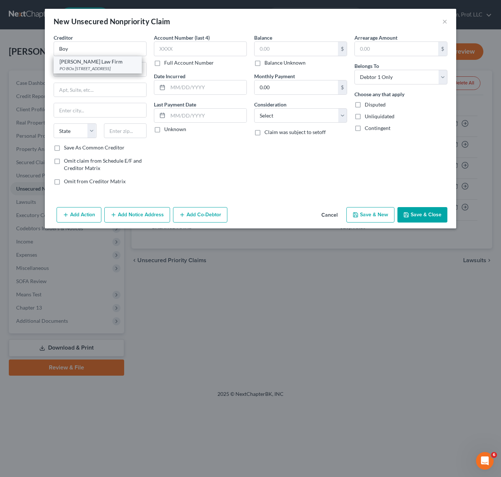
click at [67, 64] on div "[PERSON_NAME] Law Firm" at bounding box center [98, 61] width 76 height 7
type input "[PERSON_NAME] Law Firm"
type input "PO BOx 5015"
type input "[GEOGRAPHIC_DATA]"
select select "43"
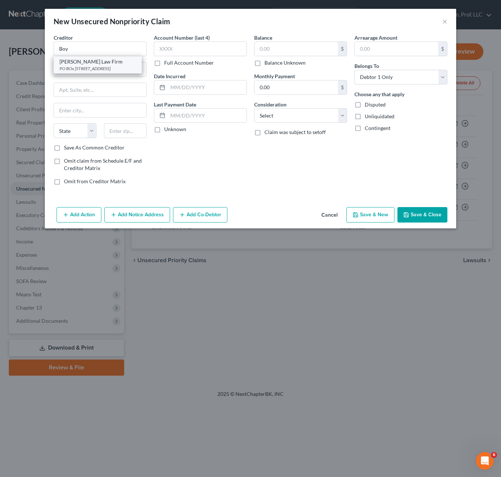
type input "57117"
click at [71, 69] on input "PO BOx 5015" at bounding box center [100, 69] width 92 height 14
type input "PO Box 5015"
drag, startPoint x: 160, startPoint y: 169, endPoint x: 153, endPoint y: 164, distance: 9.0
click at [161, 168] on div "Account Number (last 4) Full Account Number Date Incurred Last Payment Date Unk…" at bounding box center [200, 112] width 100 height 157
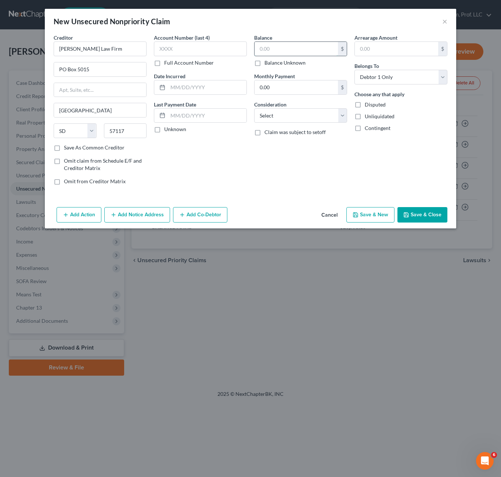
click at [294, 51] on input "text" at bounding box center [296, 49] width 83 height 14
click at [292, 61] on label "Balance Unknown" at bounding box center [285, 62] width 41 height 7
click at [272, 61] on input "Balance Unknown" at bounding box center [269, 61] width 5 height 5
checkbox input "true"
type input "0.00"
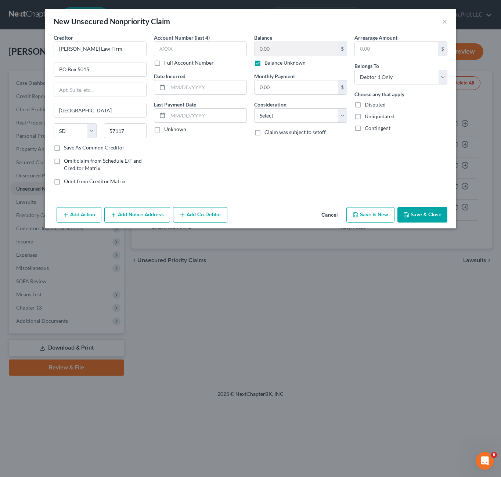
drag, startPoint x: 341, startPoint y: 161, endPoint x: 418, endPoint y: 220, distance: 97.3
click at [349, 168] on div "Balance 0.00 $ Balance Unknown Balance Undetermined 0.00 $ Balance Unknown Mont…" at bounding box center [301, 112] width 100 height 157
click at [147, 215] on button "Add Notice Address" at bounding box center [137, 214] width 66 height 15
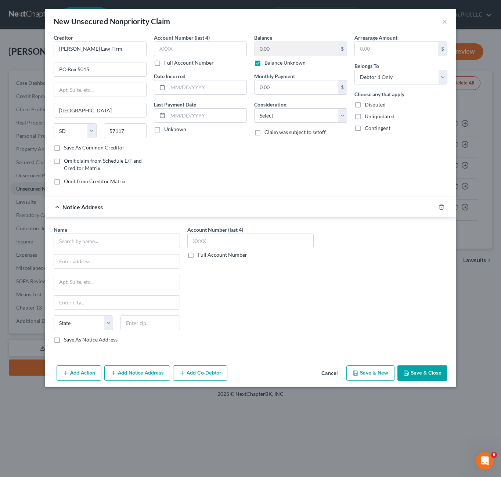
click at [114, 250] on div "Name * State [US_STATE] AK AR AZ CA CO CT DE DC [GEOGRAPHIC_DATA] [GEOGRAPHIC_D…" at bounding box center [117, 285] width 126 height 118
click at [112, 240] on input "text" at bounding box center [117, 241] width 126 height 15
type input "[PERSON_NAME]"
type input "3"
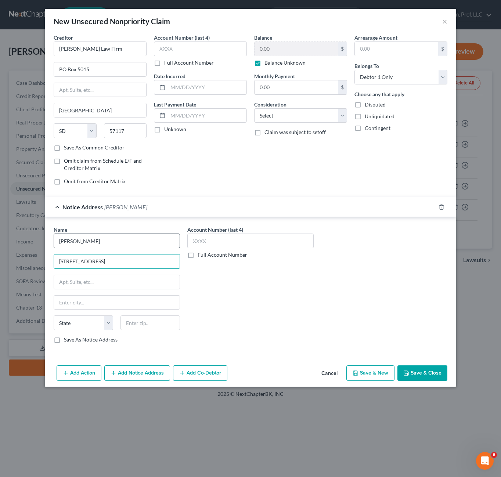
type input "[STREET_ADDRESS]"
type input "80922"
type input "[US_STATE][GEOGRAPHIC_DATA]"
select select "5"
click at [298, 309] on div "Account Number (last 4) Full Account Number" at bounding box center [251, 287] width 134 height 123
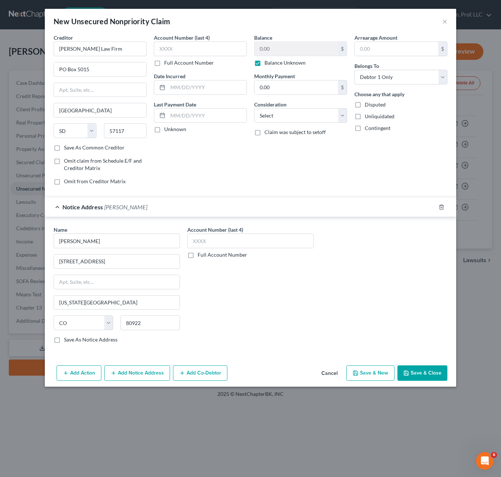
click at [123, 375] on button "Add Notice Address" at bounding box center [137, 373] width 66 height 15
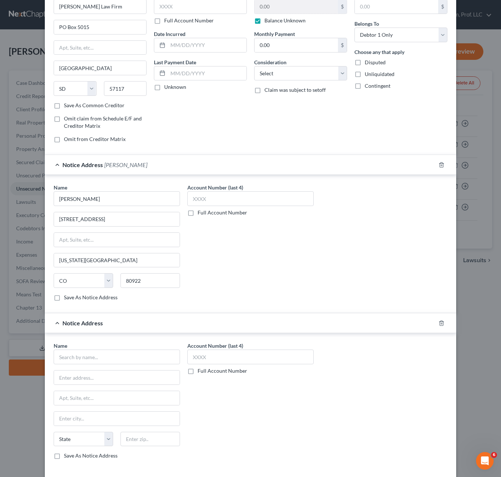
scroll to position [77, 0]
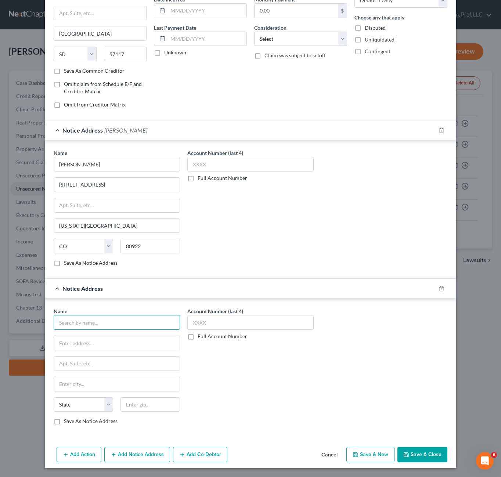
click at [88, 325] on input "text" at bounding box center [117, 322] width 126 height 15
type input "[PERSON_NAME]"
type input "[STREET_ADDRESS]"
type input "57103"
type input "[GEOGRAPHIC_DATA]"
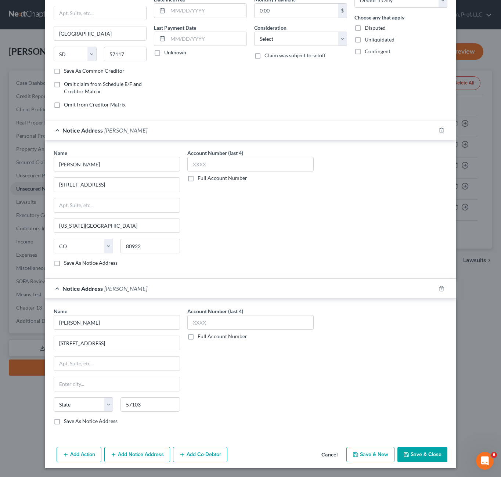
select select "43"
drag, startPoint x: 245, startPoint y: 378, endPoint x: 223, endPoint y: 364, distance: 25.9
click at [244, 378] on div "Account Number (last 4) Full Account Number" at bounding box center [251, 369] width 134 height 123
click at [423, 453] on button "Save & Close" at bounding box center [423, 454] width 50 height 15
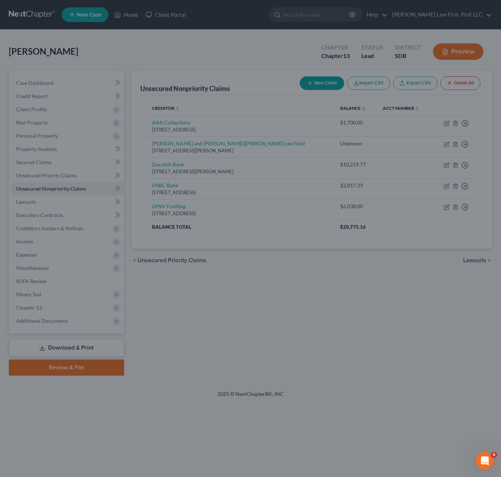
scroll to position [0, 0]
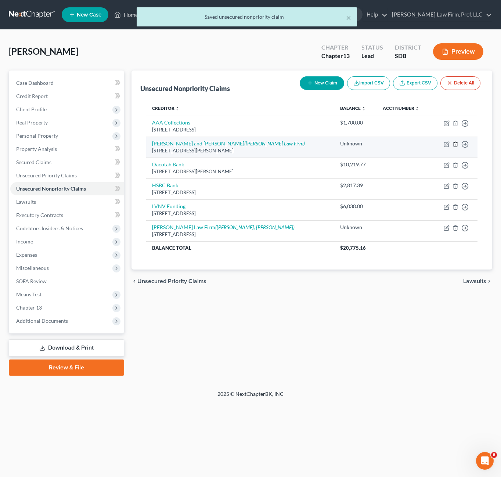
click at [457, 144] on icon "button" at bounding box center [456, 144] width 6 height 6
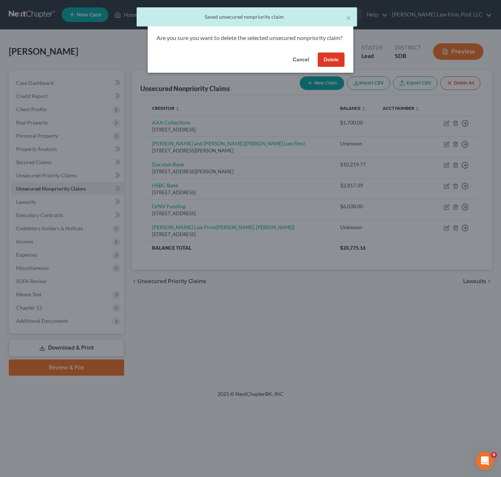
click at [337, 67] on button "Delete" at bounding box center [331, 60] width 27 height 15
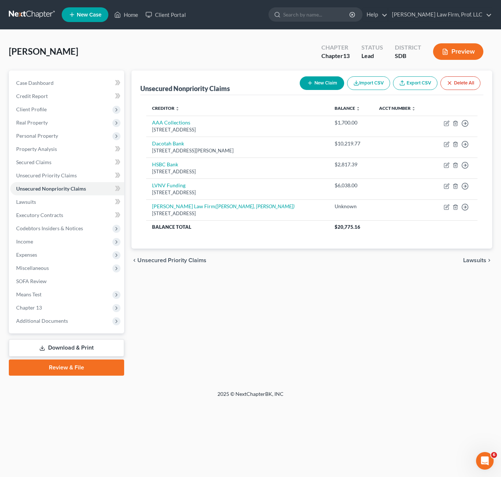
click at [306, 78] on button "New Claim" at bounding box center [322, 83] width 44 height 14
select select "0"
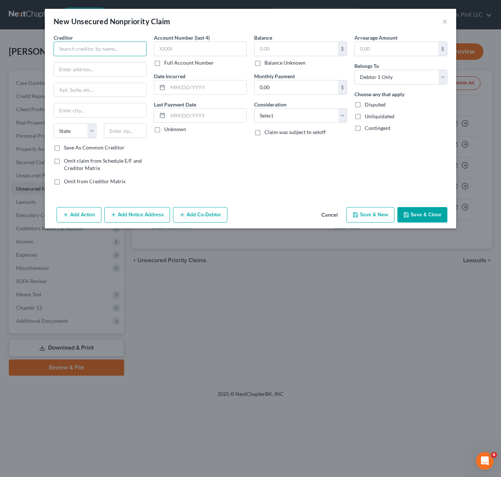
drag, startPoint x: 124, startPoint y: 44, endPoint x: 121, endPoint y: 35, distance: 9.5
click at [123, 42] on input "text" at bounding box center [100, 49] width 93 height 15
type input "n"
type input "United Accounts, Inc."
type input "[STREET_ADDRESS]"
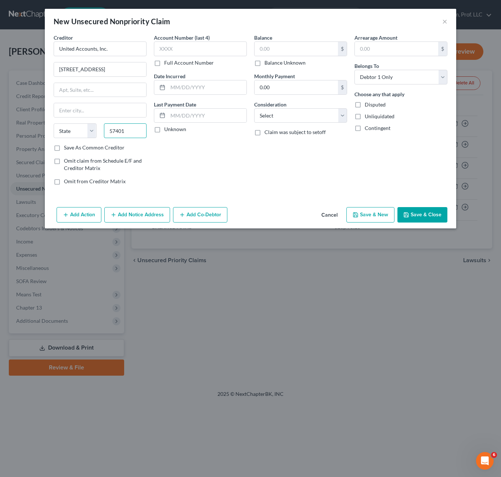
type input "57401"
type input "[GEOGRAPHIC_DATA]"
select select "43"
drag, startPoint x: 286, startPoint y: 48, endPoint x: 287, endPoint y: 43, distance: 5.2
click at [287, 47] on input "text" at bounding box center [296, 49] width 83 height 14
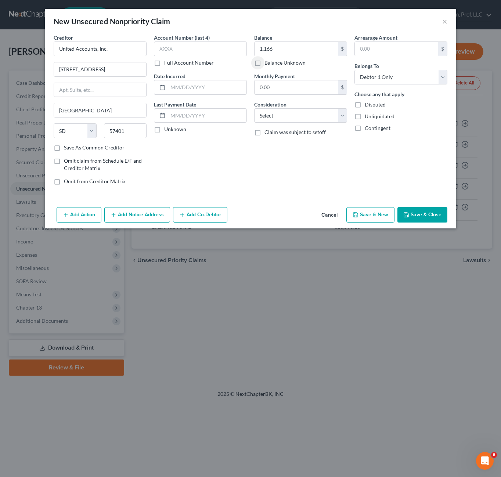
click at [262, 169] on div "Balance 1,166.00 $ Balance Unknown Balance Undetermined 1,166 $ Balance Unknown…" at bounding box center [301, 112] width 100 height 157
click at [420, 215] on button "Save & Close" at bounding box center [423, 214] width 50 height 15
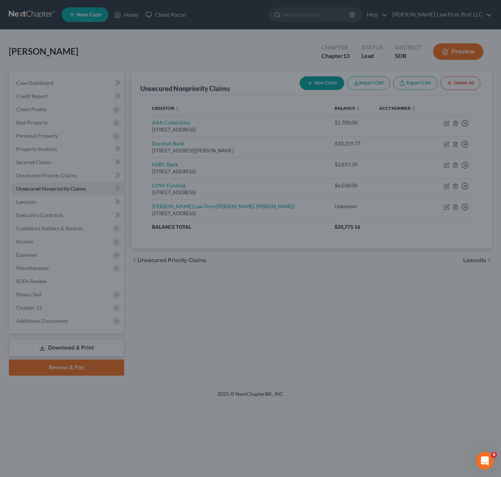
type input "1,166.00"
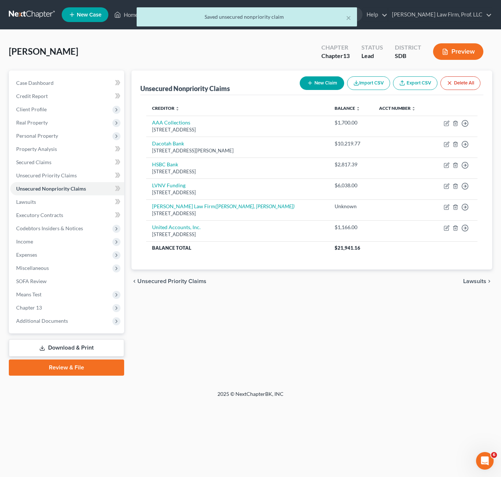
click at [310, 86] on icon "button" at bounding box center [310, 83] width 6 height 6
select select "0"
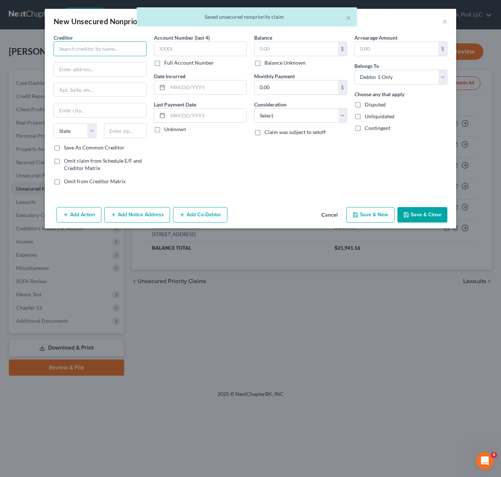
click at [117, 53] on input "text" at bounding box center [100, 49] width 93 height 15
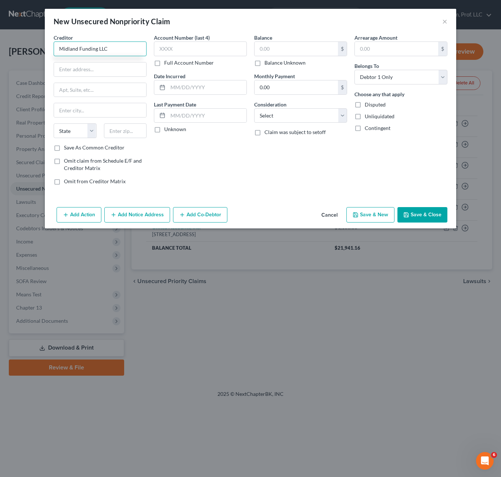
type input "Midland Funding LLC"
click at [78, 66] on input "[STREET_ADDRESS]" at bounding box center [100, 69] width 92 height 14
type input "[STREET_ADDRESS]"
click at [140, 133] on input "text" at bounding box center [125, 130] width 43 height 15
type input "92108"
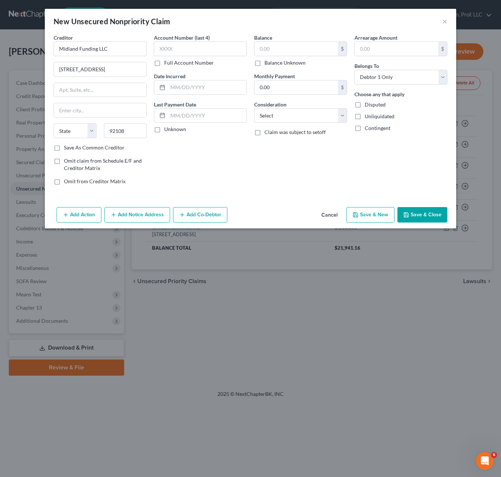
type input "[GEOGRAPHIC_DATA]"
select select "4"
click at [305, 45] on input "text" at bounding box center [296, 49] width 83 height 14
type input "900"
drag, startPoint x: 344, startPoint y: 180, endPoint x: 365, endPoint y: 183, distance: 21.1
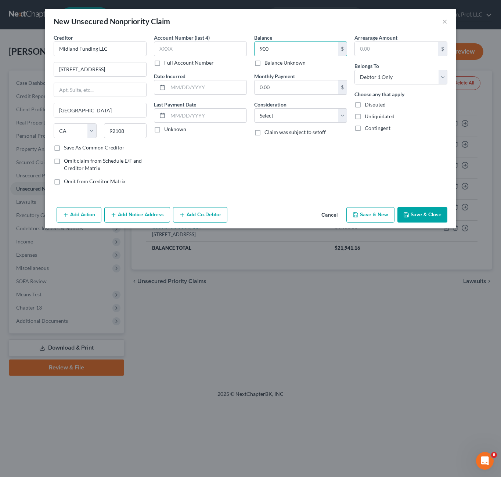
click at [345, 180] on div "Balance 900.00 $ Balance Unknown Balance Undetermined 900 $ Balance Unknown Mon…" at bounding box center [301, 112] width 100 height 157
click at [427, 215] on button "Save & Close" at bounding box center [423, 214] width 50 height 15
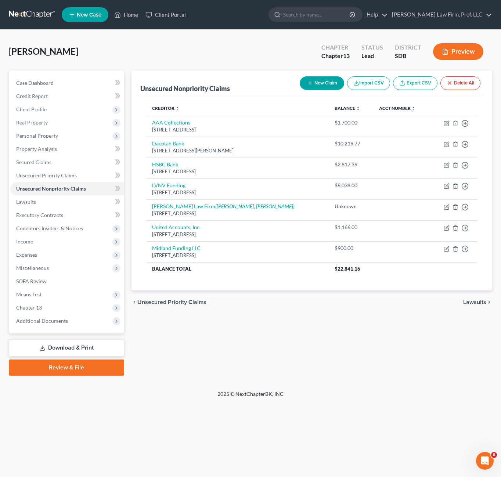
click at [333, 81] on button "New Claim" at bounding box center [322, 83] width 44 height 14
select select "0"
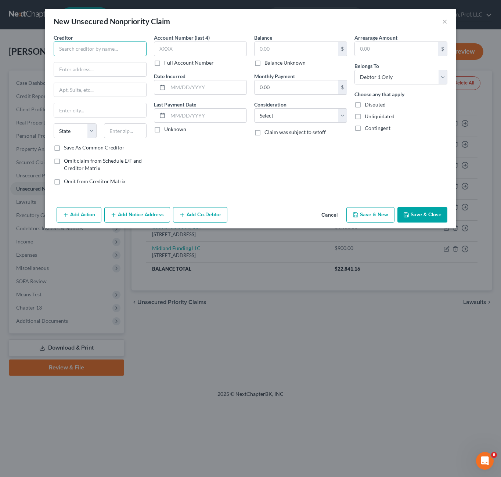
click at [108, 50] on input "text" at bounding box center [100, 49] width 93 height 15
click at [96, 66] on div "[STREET_ADDRESS]" at bounding box center [98, 68] width 76 height 6
type input "Accounts Management Inc."
type input "PO Box 1843"
type input "[GEOGRAPHIC_DATA]"
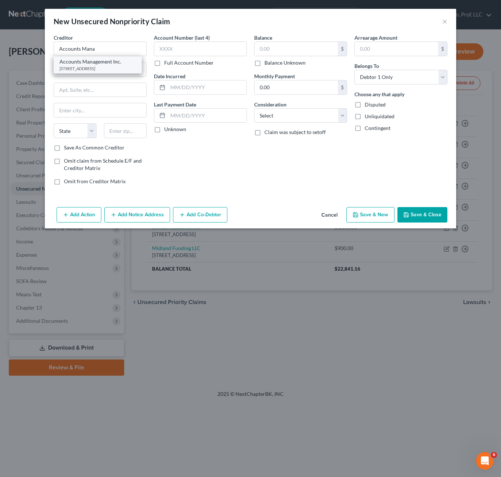
select select "43"
type input "57101"
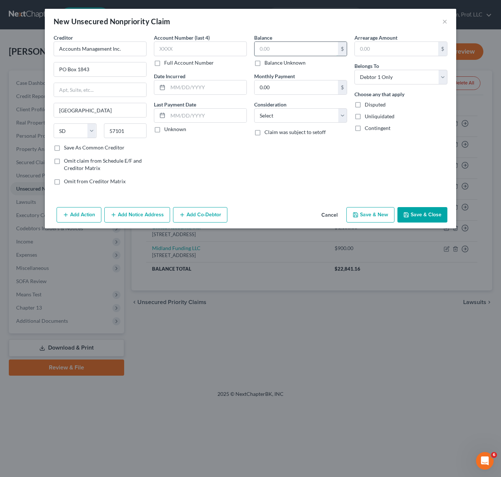
click at [281, 46] on input "text" at bounding box center [296, 49] width 83 height 14
click at [288, 164] on div "Balance 5,500.00 $ Balance Unknown Balance Undetermined 5,500 $ Balance Unknown…" at bounding box center [301, 112] width 100 height 157
click at [417, 215] on button "Save & Close" at bounding box center [423, 214] width 50 height 15
type input "5,500.00"
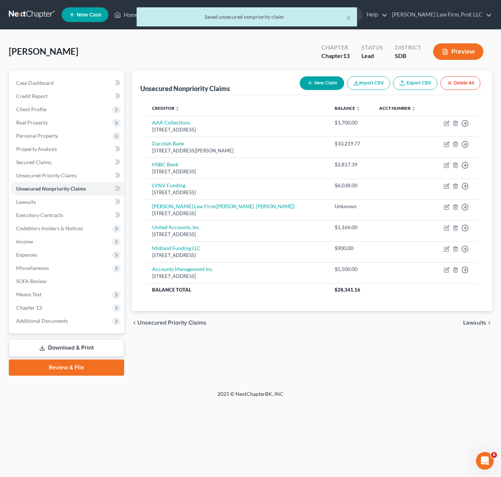
click at [317, 86] on button "New Claim" at bounding box center [322, 83] width 44 height 14
select select "0"
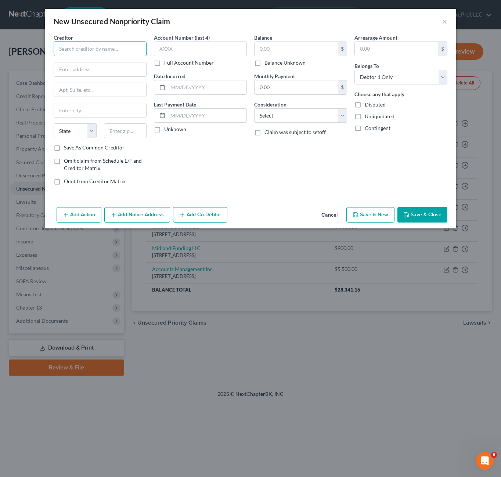
click at [124, 54] on input "text" at bounding box center [100, 49] width 93 height 15
type input "Culligan Water Conditioning"
type input "[STREET_ADDRESS]"
type input "57105"
type input "[GEOGRAPHIC_DATA]"
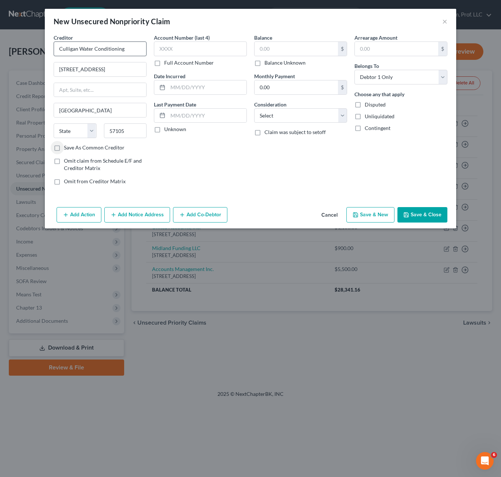
select select "43"
click at [328, 45] on input "text" at bounding box center [296, 49] width 83 height 14
type input "1,435.00"
click at [426, 218] on button "Save & Close" at bounding box center [423, 214] width 50 height 15
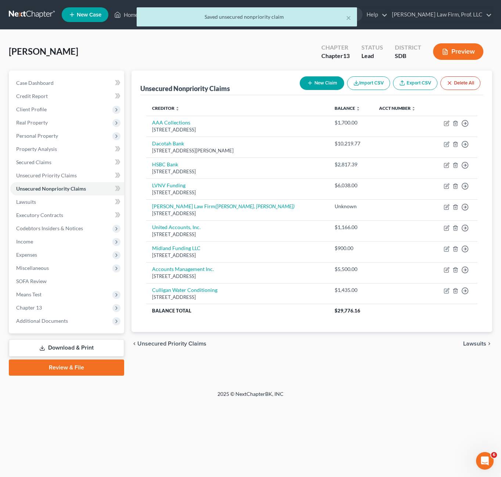
click at [316, 81] on button "New Claim" at bounding box center [322, 83] width 44 height 14
select select "0"
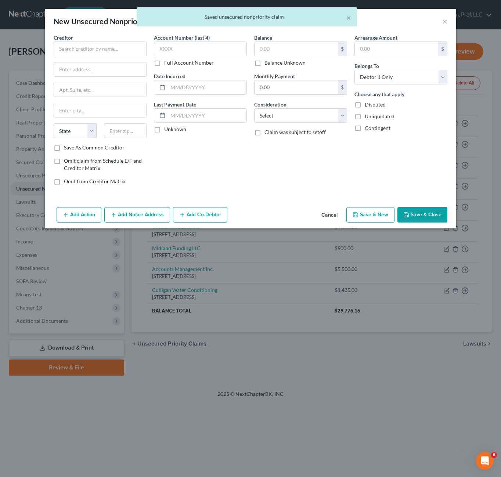
click at [328, 215] on button "Cancel" at bounding box center [330, 215] width 28 height 15
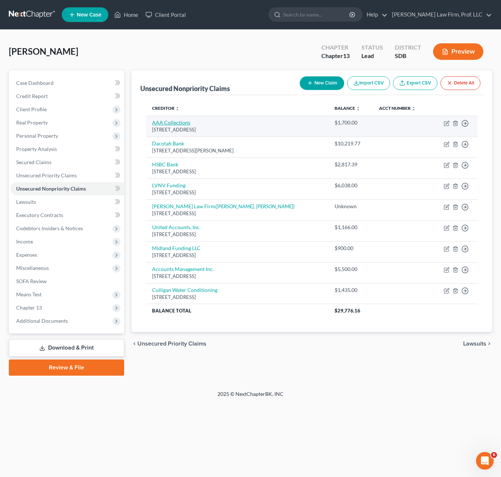
click at [182, 124] on link "AAA Collections" at bounding box center [171, 122] width 38 height 6
select select "43"
select select "0"
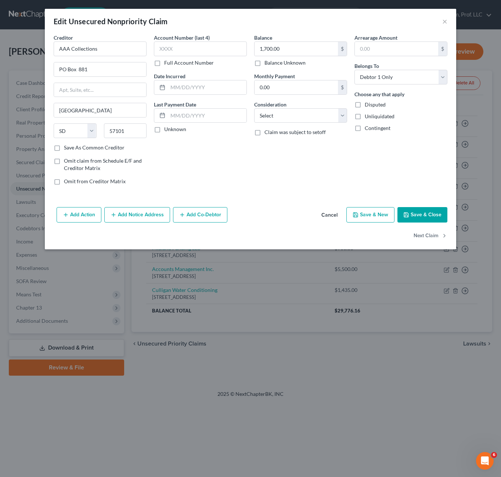
click at [123, 219] on button "Add Notice Address" at bounding box center [137, 214] width 66 height 15
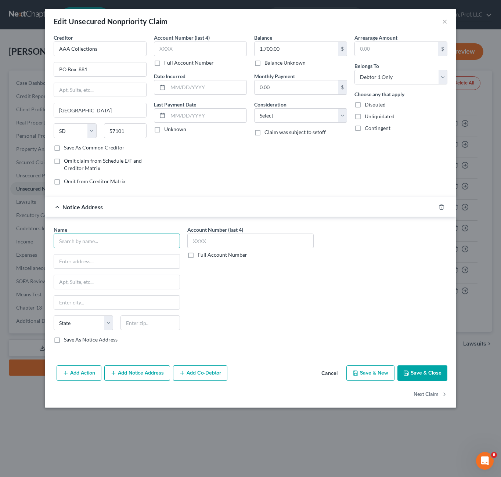
click at [94, 237] on input "text" at bounding box center [117, 241] width 126 height 15
type input "Rushmore Service Center"
type input "PO Box 5507"
type input "57117"
type input "[GEOGRAPHIC_DATA]"
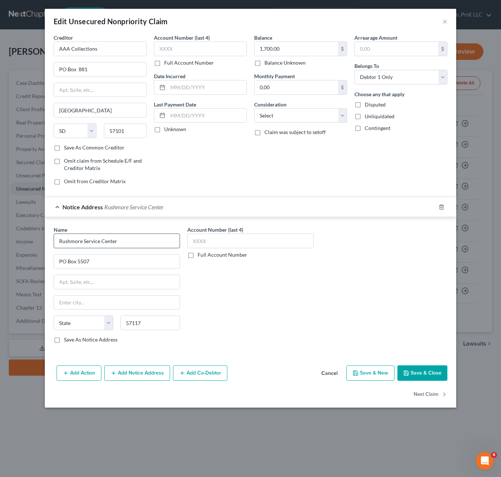
select select "43"
click at [299, 305] on div "Account Number (last 4) Full Account Number" at bounding box center [251, 287] width 134 height 123
click at [83, 339] on label "Save As Notice Address" at bounding box center [91, 339] width 54 height 7
click at [72, 339] on input "Save As Notice Address" at bounding box center [69, 338] width 5 height 5
click at [424, 370] on button "Save & Close" at bounding box center [423, 373] width 50 height 15
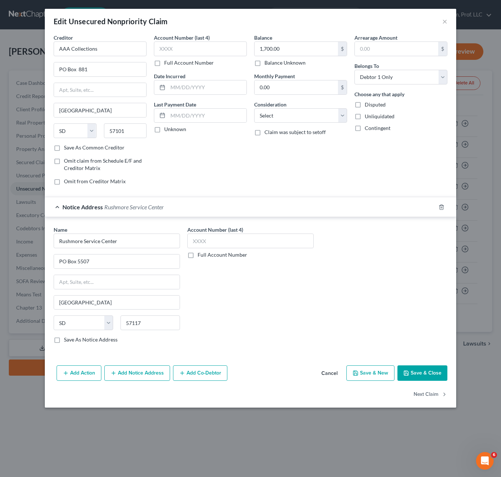
checkbox input "false"
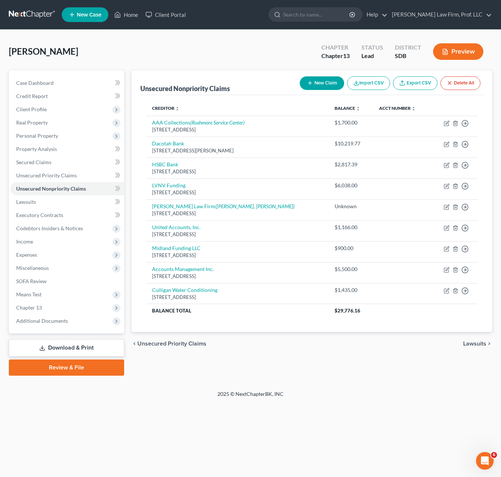
click at [317, 82] on button "New Claim" at bounding box center [322, 83] width 44 height 14
select select "0"
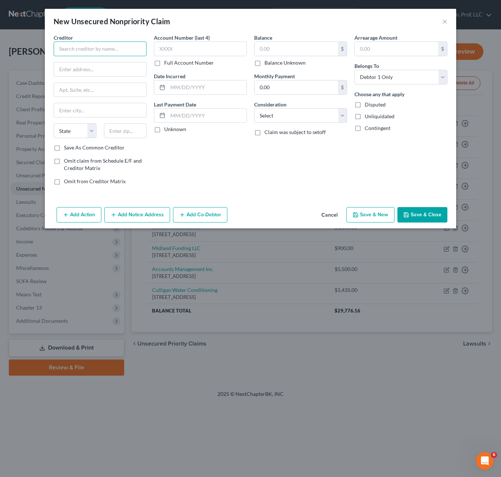
click at [128, 54] on input "text" at bounding box center [100, 49] width 93 height 15
type input "Dollar Loan Center [US_STATE] LLC"
type input "[STREET_ADDRESS]"
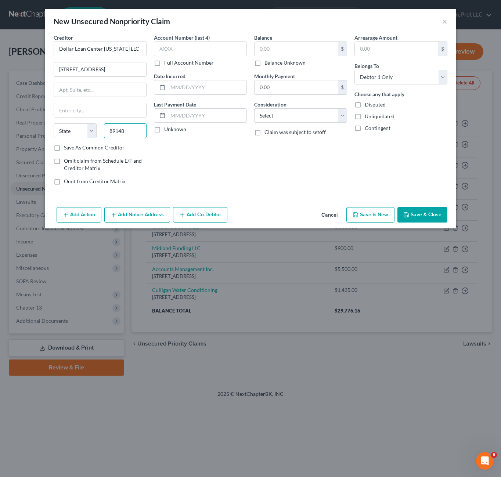
type input "89148"
type input "[GEOGRAPHIC_DATA]"
select select "31"
click at [130, 54] on input "Dollar Loan Center [US_STATE] LLC" at bounding box center [100, 49] width 93 height 15
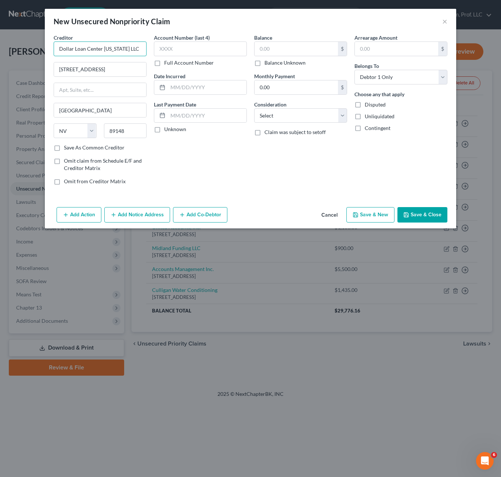
drag, startPoint x: 103, startPoint y: 48, endPoint x: 248, endPoint y: 49, distance: 145.5
click at [238, 49] on div "Creditor * Dollar Loan Center [US_STATE] LLC [STREET_ADDRESS][GEOGRAPHIC_DATA][…" at bounding box center [250, 112] width 401 height 157
type input "Dollar Loan Center"
click at [238, 161] on div "Account Number (last 4) Full Account Number Date Incurred Last Payment Date Unk…" at bounding box center [200, 112] width 100 height 157
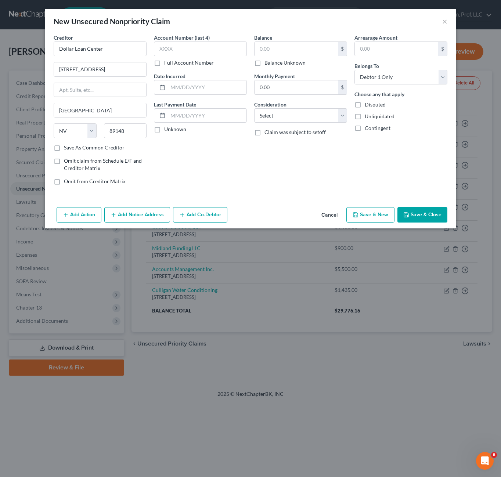
click at [253, 161] on div "Balance $ Balance Unknown Balance Undetermined $ Balance Unknown Monthly Paymen…" at bounding box center [301, 112] width 100 height 157
click at [294, 51] on input "text" at bounding box center [296, 49] width 83 height 14
type input "2,726"
click at [310, 172] on div "Balance 2,726.00 $ Balance Unknown Balance Undetermined 2,726 $ Balance Unknown…" at bounding box center [301, 112] width 100 height 157
click at [375, 212] on button "Save & New" at bounding box center [370, 214] width 48 height 15
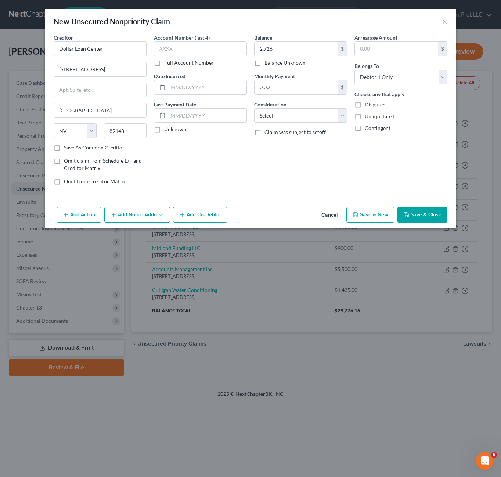
select select "0"
type input "2,726.00"
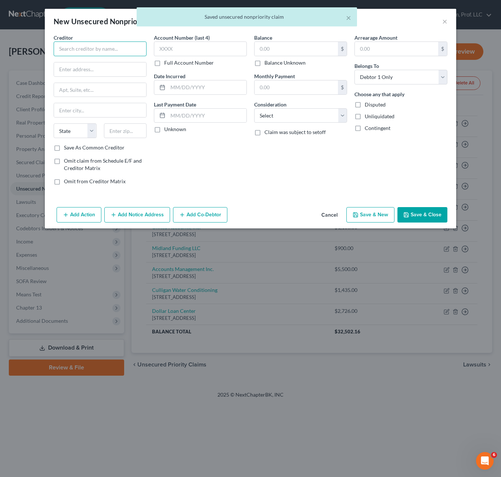
click at [82, 48] on input "text" at bounding box center [100, 49] width 93 height 15
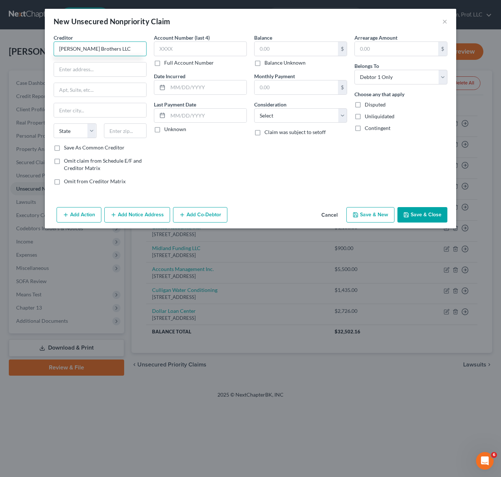
type input "[PERSON_NAME] Brothers LLC"
type input "[STREET_ADDRESS]"
type input "57106"
type input "[GEOGRAPHIC_DATA]"
select select "43"
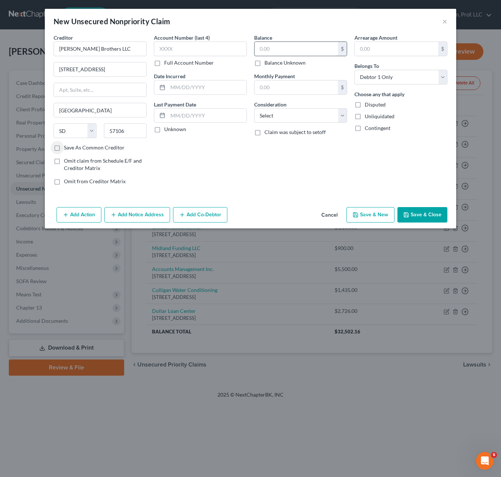
click at [269, 52] on input "text" at bounding box center [296, 49] width 83 height 14
type input "380.00"
click at [408, 208] on button "Save & Close" at bounding box center [423, 214] width 50 height 15
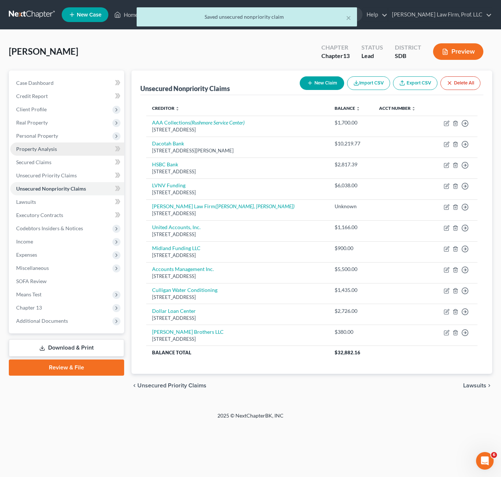
click at [42, 150] on span "Property Analysis" at bounding box center [36, 149] width 41 height 6
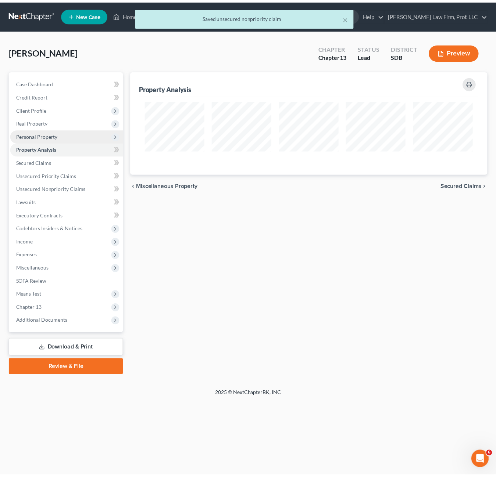
scroll to position [104, 361]
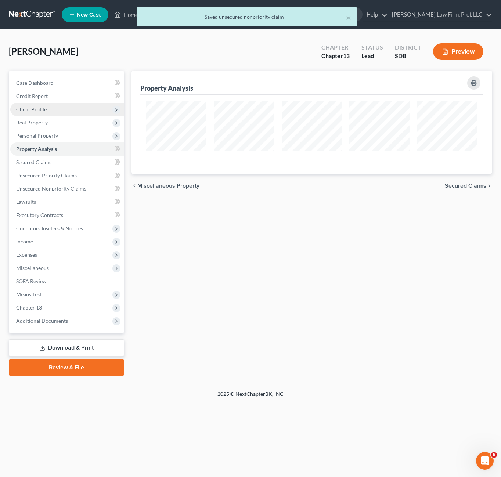
click at [51, 106] on span "Client Profile" at bounding box center [67, 109] width 114 height 13
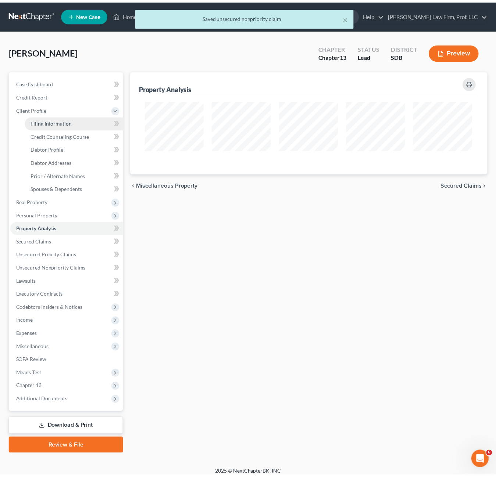
scroll to position [0, 0]
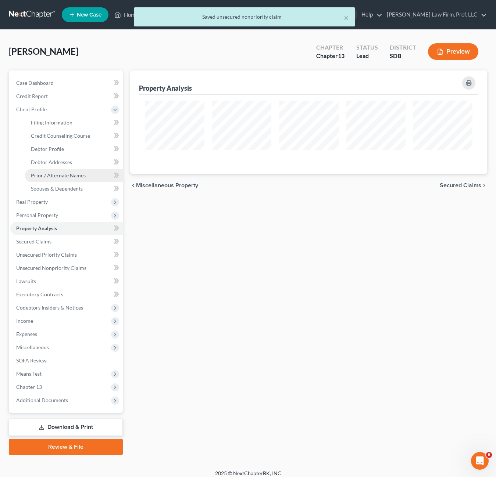
click at [45, 174] on span "Prior / Alternate Names" at bounding box center [58, 175] width 55 height 6
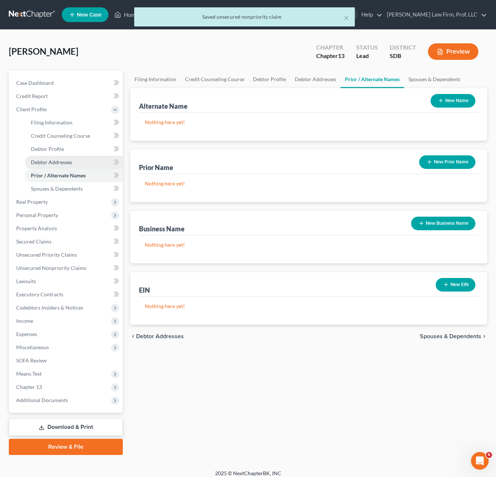
click at [67, 161] on span "Debtor Addresses" at bounding box center [51, 162] width 41 height 6
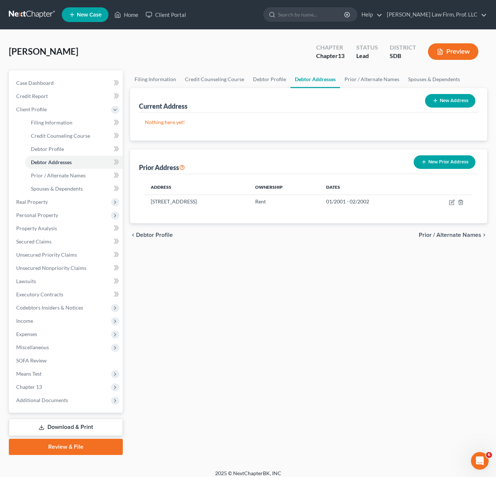
click at [249, 285] on div "Filing Information Credit Counseling Course Debtor Profile Debtor Addresses Pri…" at bounding box center [308, 263] width 364 height 385
click at [460, 96] on button "New Address" at bounding box center [450, 101] width 50 height 14
select select "0"
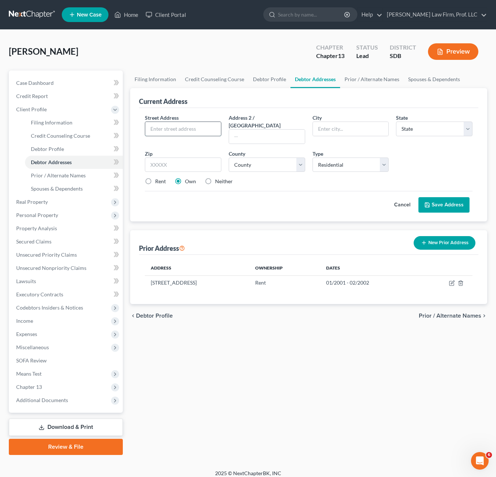
click at [197, 134] on input "text" at bounding box center [183, 129] width 76 height 14
click at [30, 151] on link "Debtor Profile" at bounding box center [74, 149] width 98 height 13
select select "0"
select select "1"
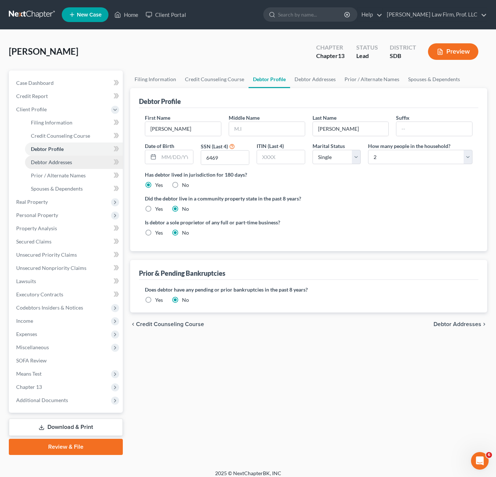
click at [42, 163] on span "Debtor Addresses" at bounding box center [51, 162] width 41 height 6
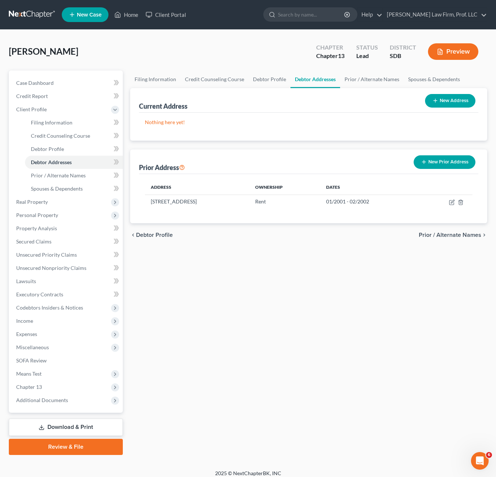
click at [435, 105] on button "New Address" at bounding box center [450, 101] width 50 height 14
select select "0"
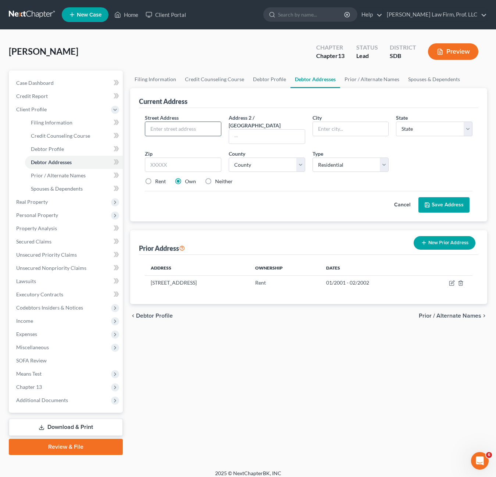
click at [204, 132] on input "text" at bounding box center [183, 129] width 76 height 14
type input "1"
type input "[STREET_ADDRESS]"
type input "[GEOGRAPHIC_DATA]"
select select "43"
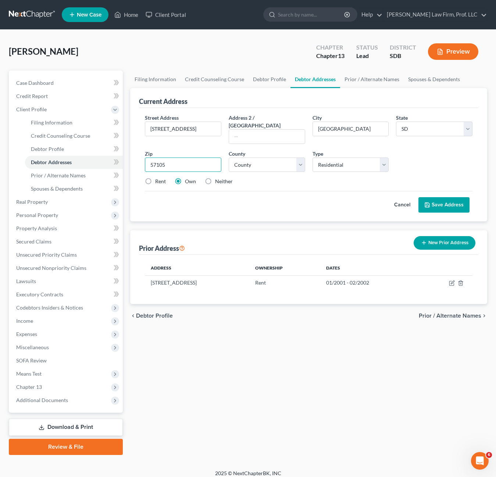
type input "57105"
click at [245, 158] on select "County [GEOGRAPHIC_DATA] [GEOGRAPHIC_DATA] [GEOGRAPHIC_DATA] [GEOGRAPHIC_DATA] …" at bounding box center [267, 165] width 76 height 15
select select "48"
click at [372, 198] on div "Cancel Save Address" at bounding box center [308, 202] width 327 height 22
click at [341, 194] on div "Cancel Save Address" at bounding box center [308, 202] width 327 height 22
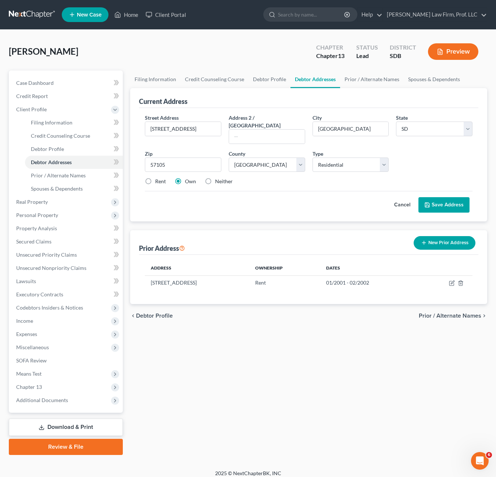
click at [155, 178] on label "Rent" at bounding box center [160, 181] width 11 height 7
click at [158, 178] on input "Rent" at bounding box center [160, 180] width 5 height 5
radio input "true"
click at [456, 197] on button "Save Address" at bounding box center [443, 204] width 51 height 15
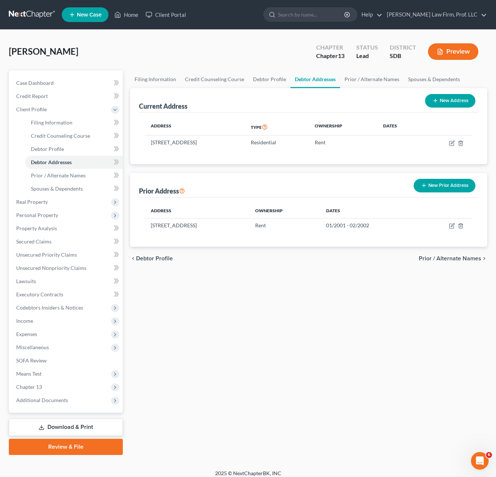
drag, startPoint x: 201, startPoint y: 399, endPoint x: 198, endPoint y: 392, distance: 7.7
click at [201, 398] on div "Filing Information Credit Counseling Course Debtor Profile Debtor Addresses Pri…" at bounding box center [308, 263] width 364 height 385
click at [52, 267] on span "Unsecured Nonpriority Claims" at bounding box center [51, 268] width 70 height 6
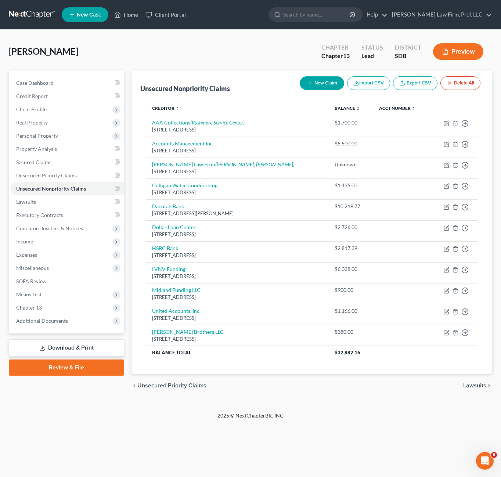
click at [320, 81] on button "New Claim" at bounding box center [322, 83] width 44 height 14
select select "0"
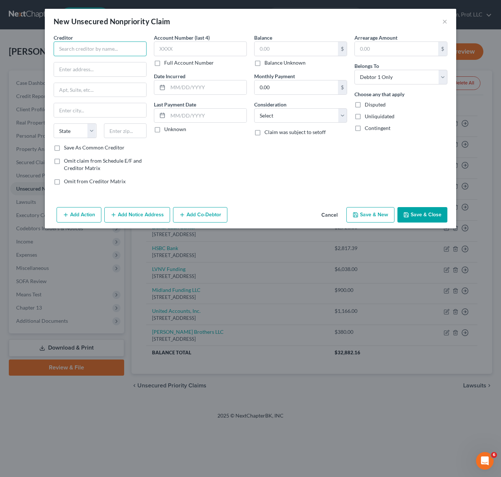
click at [116, 51] on input "text" at bounding box center [100, 49] width 93 height 15
type input "Credit One Bank"
type input "PO Box 98873"
type input "9"
type input "89193"
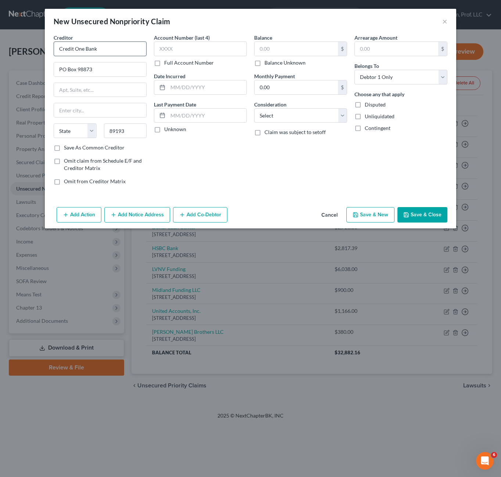
type input "[GEOGRAPHIC_DATA]"
select select "31"
click at [275, 48] on input "text" at bounding box center [296, 49] width 83 height 14
drag, startPoint x: 226, startPoint y: 183, endPoint x: 276, endPoint y: 153, distance: 57.8
click at [226, 183] on div "Account Number (last 4) Full Account Number Date Incurred Last Payment Date Unk…" at bounding box center [200, 112] width 100 height 157
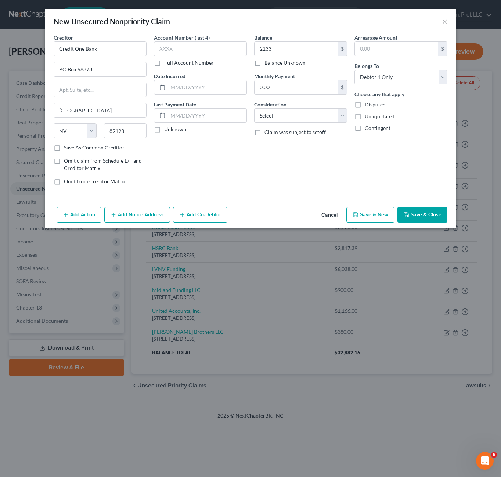
click at [437, 206] on div "Add Action Add Notice Address Add Co-Debtor Cancel Save & New Save & Close" at bounding box center [251, 216] width 412 height 24
click at [434, 218] on button "Save & Close" at bounding box center [423, 214] width 50 height 15
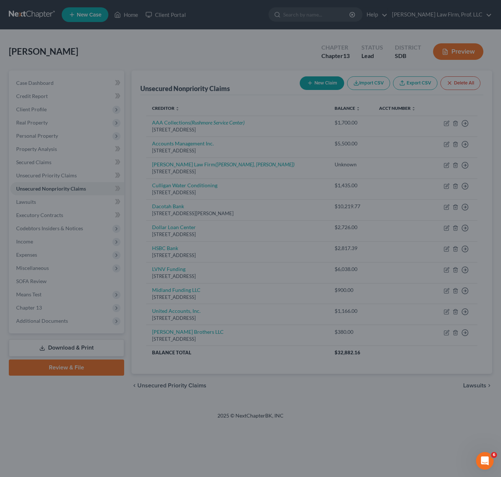
type input "2,133.00"
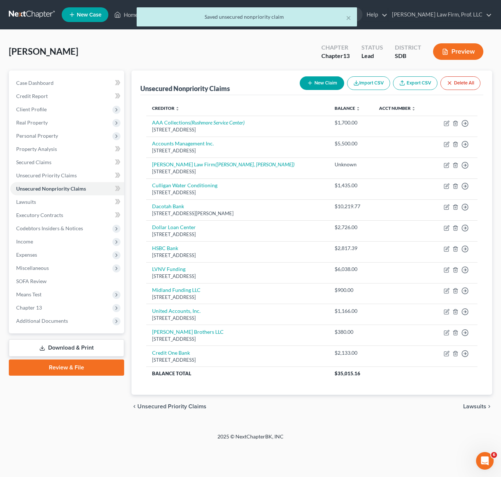
click at [321, 86] on button "New Claim" at bounding box center [322, 83] width 44 height 14
select select "0"
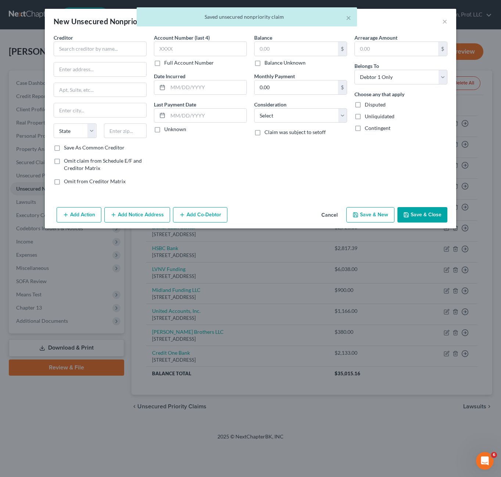
click at [105, 58] on div "Creditor * State [US_STATE] AK AR AZ CA CO [GEOGRAPHIC_DATA] DE DC [GEOGRAPHIC_…" at bounding box center [100, 89] width 93 height 110
click at [111, 54] on input "text" at bounding box center [100, 49] width 93 height 15
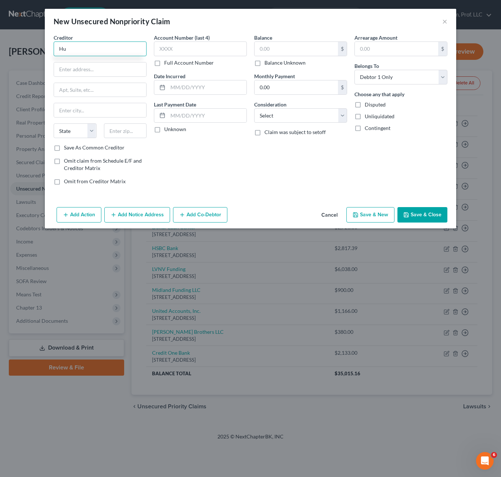
type input "H"
type input "HUE/First Savings"
type input "PO Box 2509"
type input "68103"
type input "[GEOGRAPHIC_DATA]"
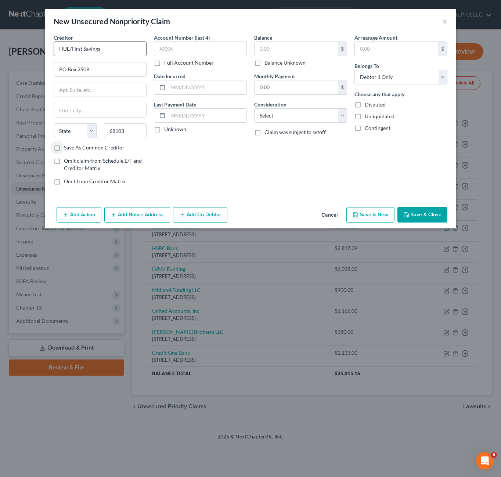
select select "30"
click at [305, 53] on input "text" at bounding box center [296, 49] width 83 height 14
type input "661"
click at [305, 148] on div "Balance 661.00 $ Balance Unknown Balance Undetermined 661 $ Balance Unknown Mon…" at bounding box center [301, 112] width 100 height 157
click at [436, 224] on div "Add Action Add Notice Address Add Co-Debtor Cancel Save & New Save & Close" at bounding box center [251, 216] width 412 height 24
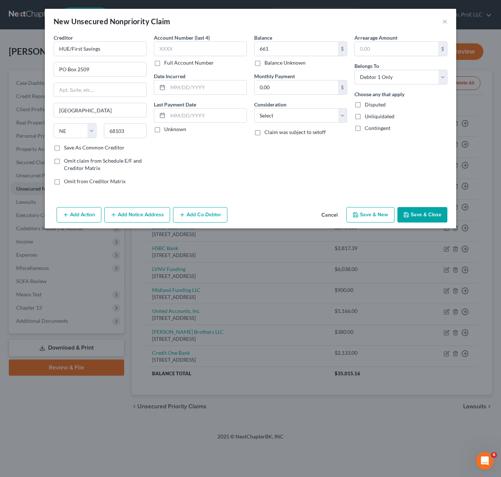
click at [434, 215] on button "Save & Close" at bounding box center [423, 214] width 50 height 15
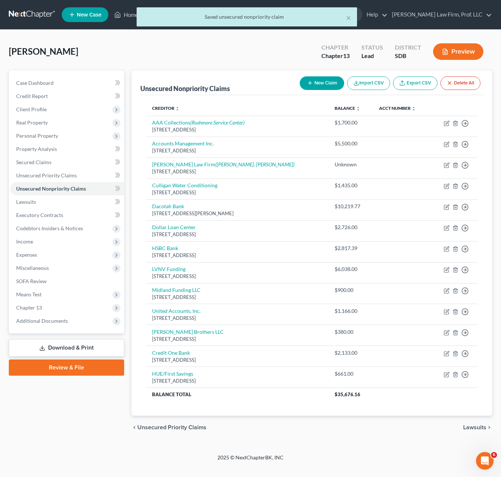
click at [316, 87] on button "New Claim" at bounding box center [322, 83] width 44 height 14
select select "0"
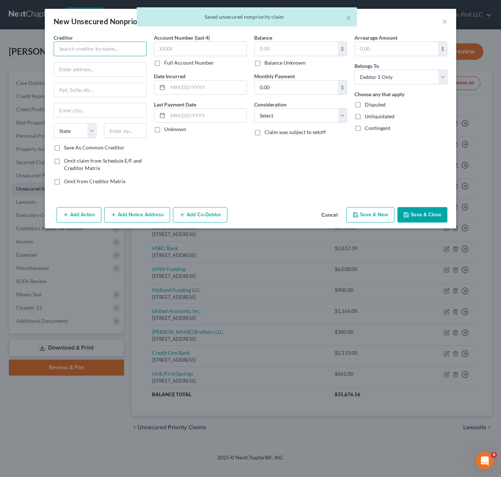
click at [103, 46] on input "text" at bounding box center [100, 49] width 93 height 15
type input "C"
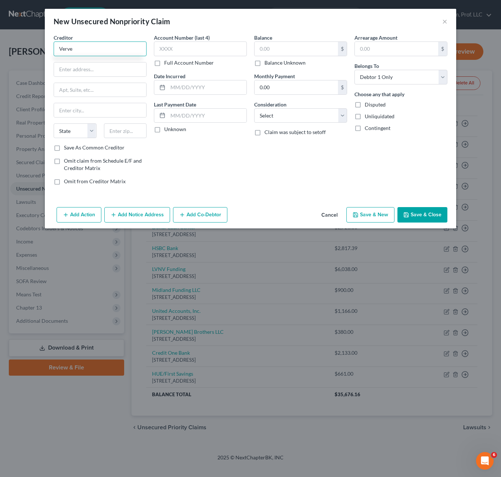
type input "Verve"
type input "PO Box 6812"
type input "60197"
type input "[PERSON_NAME] Stream"
select select "14"
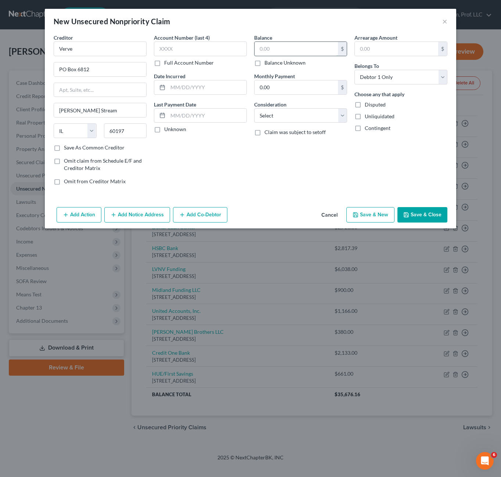
click at [298, 51] on input "text" at bounding box center [296, 49] width 83 height 14
type input "1,026"
click at [297, 175] on div "Balance 1,026.00 $ Balance Unknown Balance Undetermined 1,026 $ Balance Unknown…" at bounding box center [301, 112] width 100 height 157
drag, startPoint x: 419, startPoint y: 217, endPoint x: 364, endPoint y: 217, distance: 54.4
click at [365, 217] on div "Add Action Add Notice Address Add Co-Debtor Cancel Save & New Save & Close" at bounding box center [251, 216] width 412 height 24
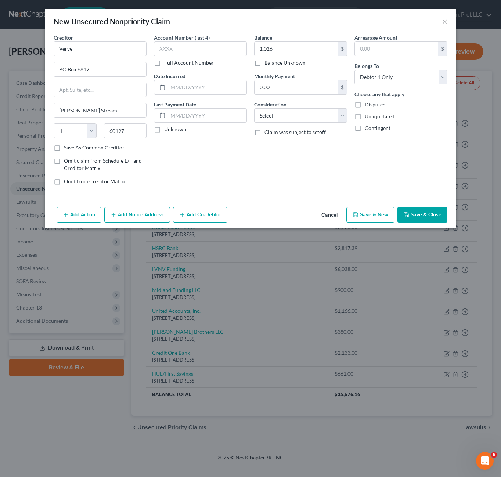
click at [364, 217] on button "Save & New" at bounding box center [370, 214] width 48 height 15
select select "0"
type input "1,026.00"
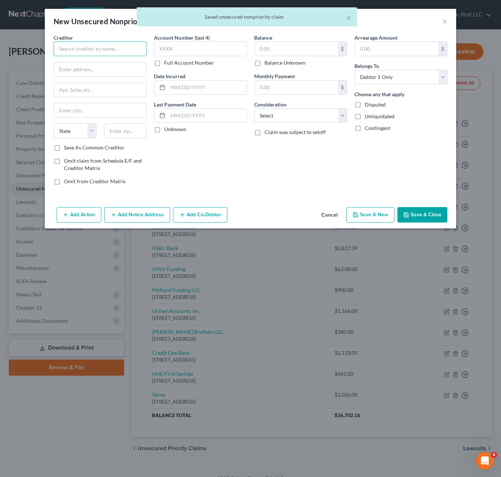
click at [99, 51] on input "text" at bounding box center [100, 49] width 93 height 15
type input "D"
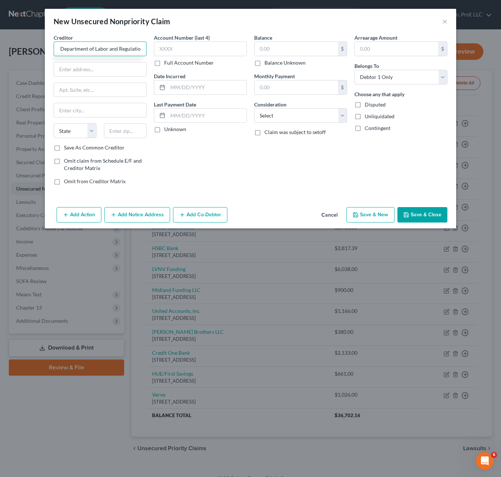
scroll to position [0, 32]
type input "[US_STATE] Department of Labor and Regulation"
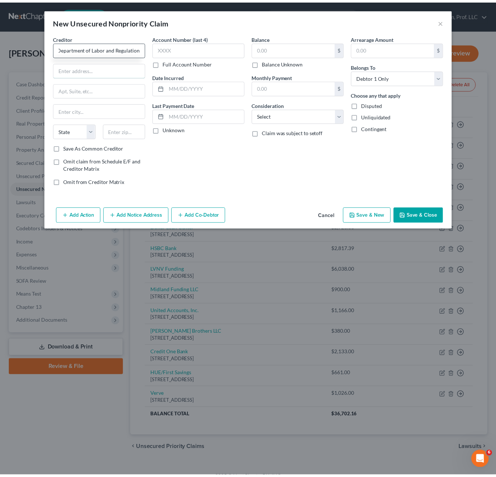
scroll to position [0, 0]
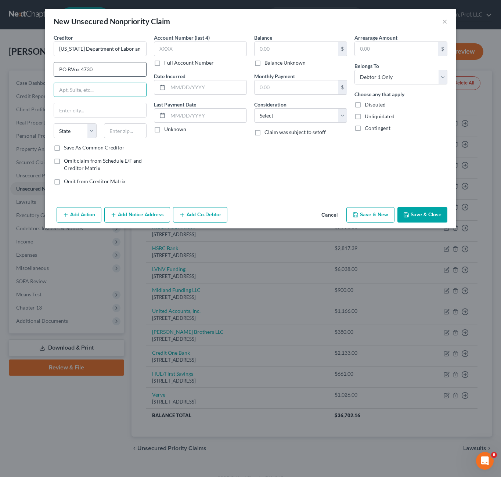
click at [72, 69] on input "PO BVox 4730" at bounding box center [100, 69] width 92 height 14
type input "PO Box 4730"
click at [103, 132] on div at bounding box center [125, 130] width 50 height 15
click at [122, 126] on input "text" at bounding box center [125, 130] width 43 height 15
type input "57401"
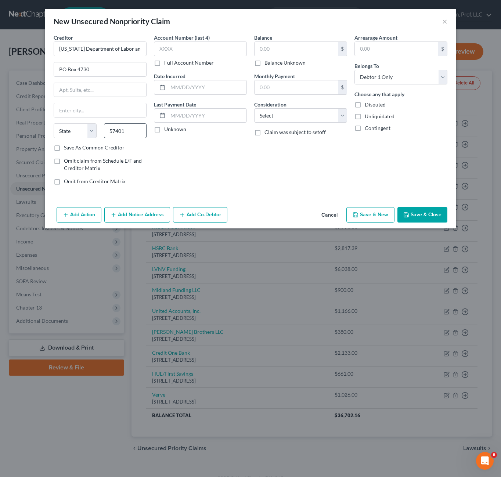
type input "[GEOGRAPHIC_DATA]"
select select "43"
click at [140, 130] on input "57401" at bounding box center [125, 130] width 43 height 15
type input "57402"
click at [308, 40] on div "Balance $ Balance Unknown Balance Undetermined $ Balance Unknown" at bounding box center [300, 50] width 93 height 33
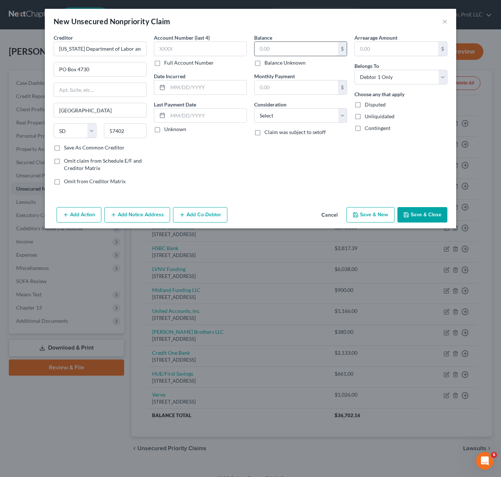
drag, startPoint x: 308, startPoint y: 43, endPoint x: 302, endPoint y: 45, distance: 6.1
click at [307, 43] on input "text" at bounding box center [296, 49] width 83 height 14
click at [279, 63] on label "Balance Unknown" at bounding box center [285, 62] width 41 height 7
click at [272, 63] on input "Balance Unknown" at bounding box center [269, 61] width 5 height 5
checkbox input "true"
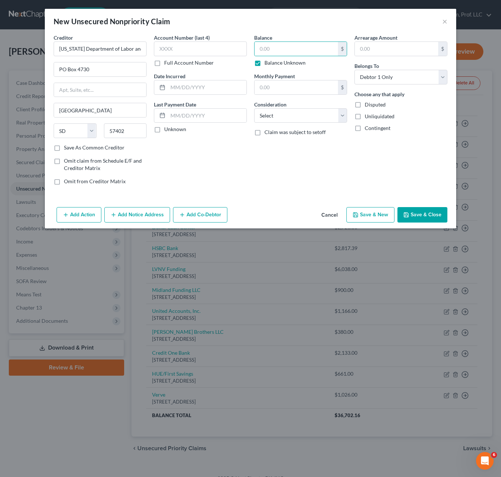
type input "0.00"
click at [292, 118] on select "Select Cable / Satellite Services Collection Agency Credit Card Debt Debt Couns…" at bounding box center [300, 115] width 93 height 15
drag, startPoint x: 292, startPoint y: 118, endPoint x: 434, endPoint y: 208, distance: 167.3
click at [292, 118] on select "Select Cable / Satellite Services Collection Agency Credit Card Debt Debt Couns…" at bounding box center [300, 115] width 93 height 15
click at [428, 223] on div "Add Action Add Notice Address Add Co-Debtor Cancel Save & New Save & Close" at bounding box center [251, 216] width 412 height 24
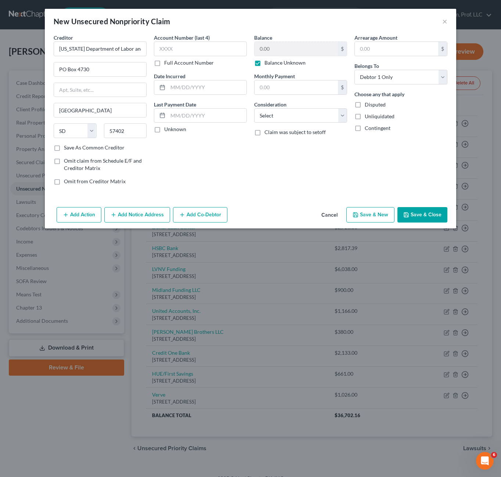
click at [429, 215] on button "Save & Close" at bounding box center [423, 214] width 50 height 15
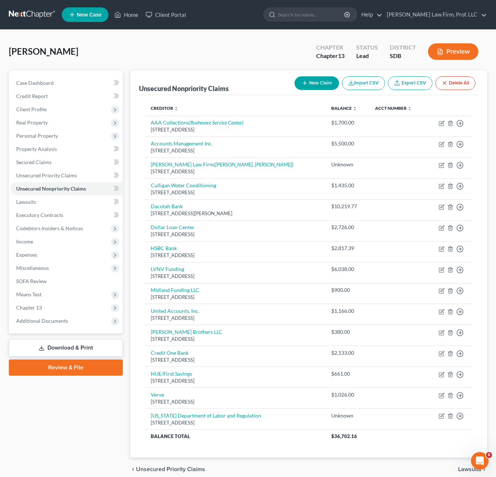
click at [48, 432] on div "Case Dashboard Payments Invoices Payments Payments Credit Report Client Profile" at bounding box center [65, 276] width 121 height 411
click at [120, 18] on icon at bounding box center [117, 14] width 7 height 9
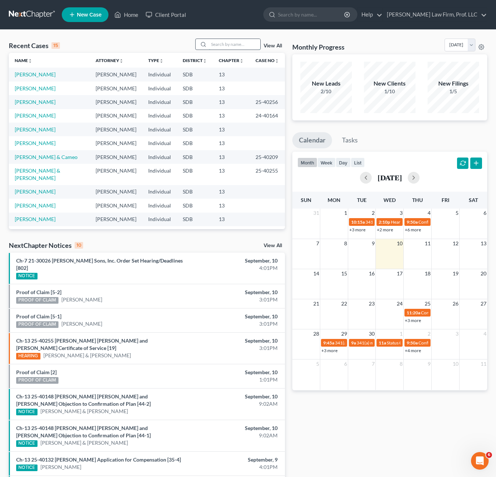
click at [233, 44] on input "search" at bounding box center [234, 44] width 51 height 11
type input "B"
type input "V"
type input "[PERSON_NAME]"
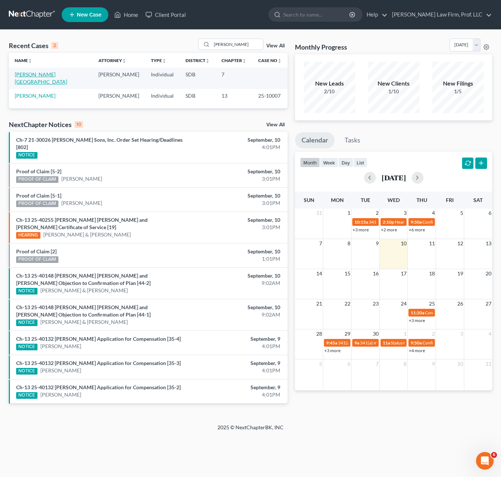
drag, startPoint x: 28, startPoint y: 73, endPoint x: 229, endPoint y: 209, distance: 242.9
click at [28, 73] on link "[PERSON_NAME][GEOGRAPHIC_DATA]" at bounding box center [41, 78] width 53 height 14
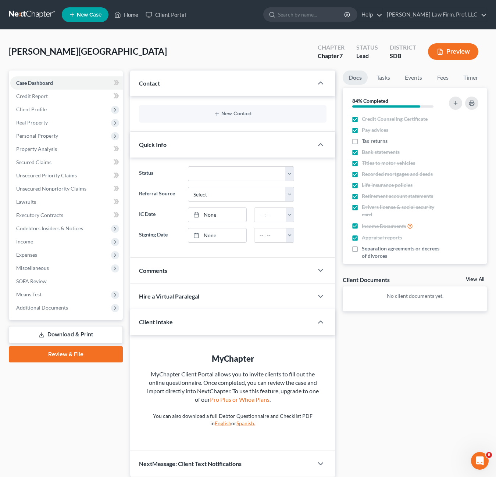
drag, startPoint x: 411, startPoint y: 385, endPoint x: 365, endPoint y: 270, distance: 123.7
click at [411, 384] on div "Docs Tasks Events Fees Timer 84% Completed Nothing here yet! Credit Counseling …" at bounding box center [415, 274] width 152 height 407
click at [422, 386] on div "Docs Tasks Events Fees Timer 84% Completed Nothing here yet! Credit Counseling …" at bounding box center [415, 274] width 152 height 407
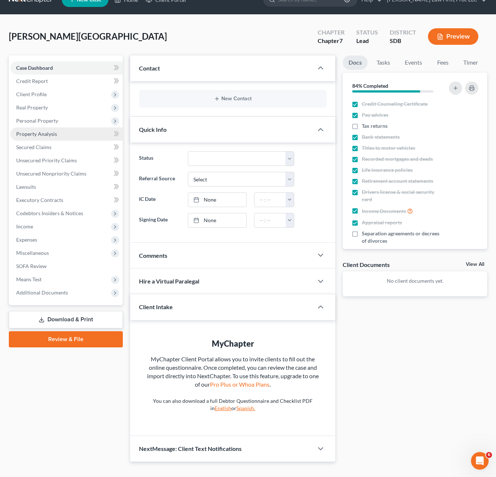
scroll to position [28, 0]
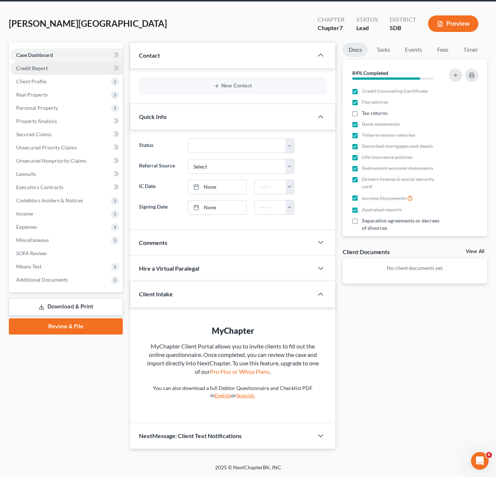
click at [36, 68] on span "Credit Report" at bounding box center [32, 68] width 32 height 6
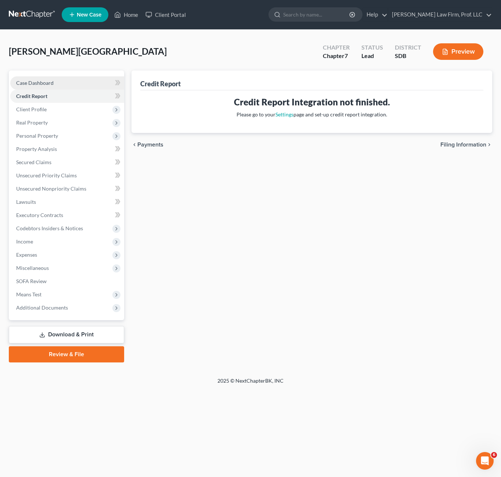
drag, startPoint x: 208, startPoint y: 264, endPoint x: 119, endPoint y: 77, distance: 207.2
click at [208, 259] on div "Credit Report Credit Report Integration not finished. Please go to your Setting…" at bounding box center [312, 217] width 368 height 292
click at [39, 109] on span "Client Profile" at bounding box center [31, 109] width 30 height 6
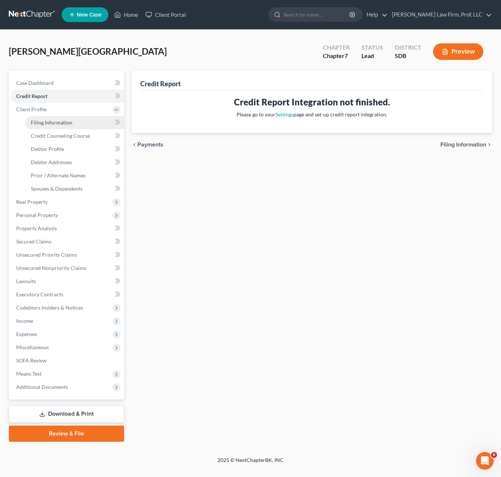
click at [49, 128] on link "Filing Information" at bounding box center [74, 122] width 99 height 13
select select "0"
select select "3"
select select "0"
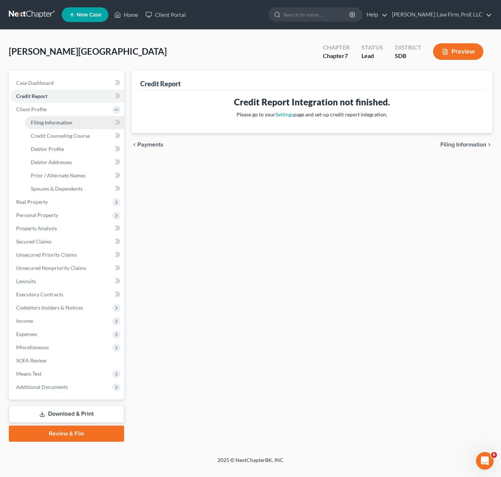
select select "43"
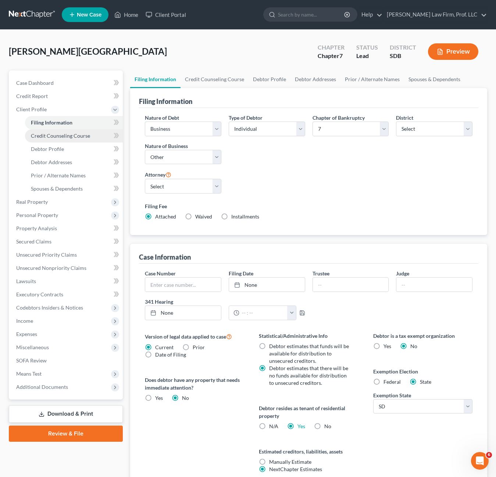
click at [64, 138] on span "Credit Counseling Course" at bounding box center [60, 136] width 59 height 6
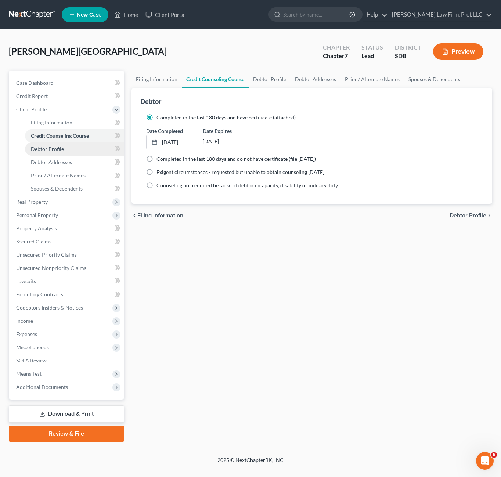
click at [66, 149] on link "Debtor Profile" at bounding box center [74, 149] width 99 height 13
select select "0"
select select "1"
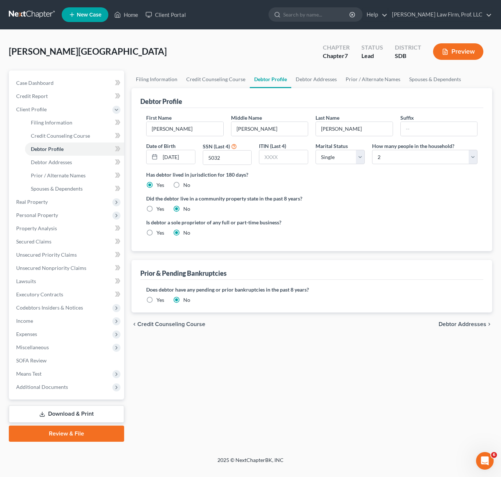
click at [338, 210] on div "Did the debtor live in a community property state in the past 8 years? Yes No" at bounding box center [311, 204] width 331 height 18
drag, startPoint x: 46, startPoint y: 161, endPoint x: 90, endPoint y: 195, distance: 55.0
click at [46, 161] on span "Debtor Addresses" at bounding box center [51, 162] width 41 height 6
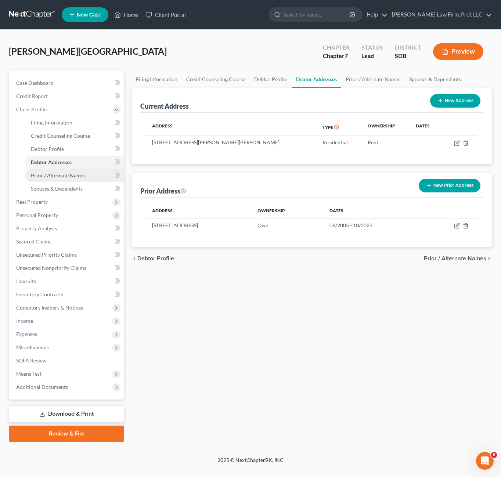
click at [65, 176] on span "Prior / Alternate Names" at bounding box center [58, 175] width 55 height 6
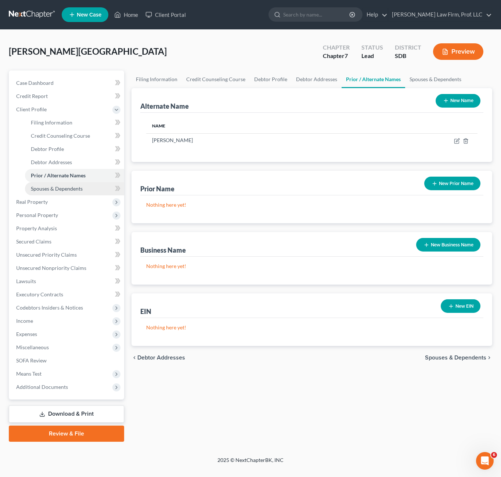
click at [69, 184] on link "Spouses & Dependents" at bounding box center [74, 188] width 99 height 13
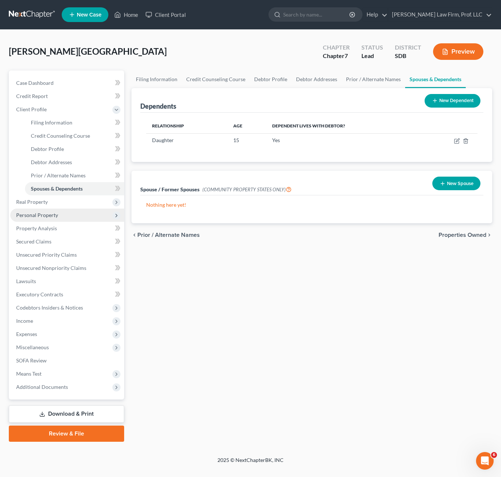
click at [42, 209] on span "Personal Property" at bounding box center [67, 215] width 114 height 13
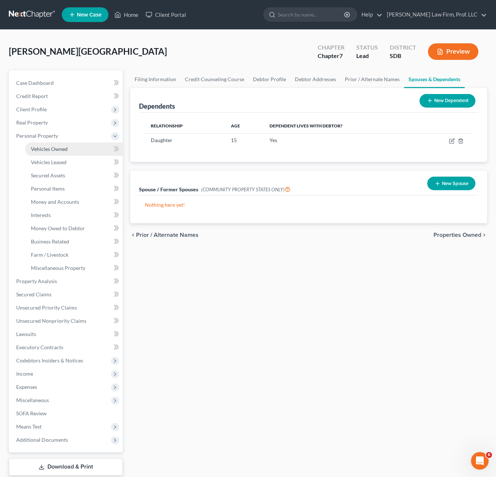
click at [53, 151] on span "Vehicles Owned" at bounding box center [49, 149] width 37 height 6
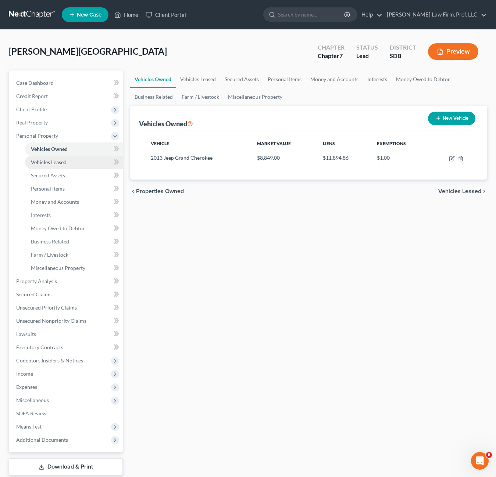
click at [56, 167] on link "Vehicles Leased" at bounding box center [74, 162] width 98 height 13
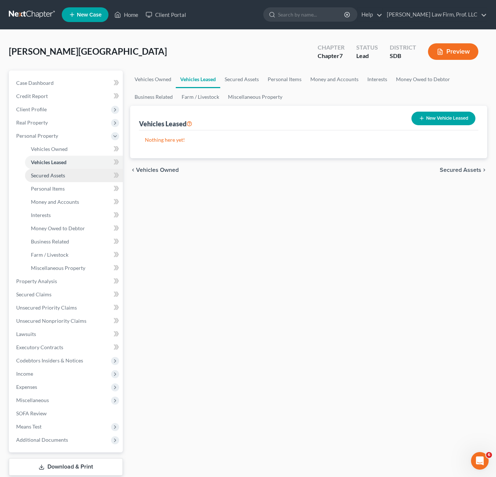
click at [58, 178] on span "Secured Assets" at bounding box center [48, 175] width 34 height 6
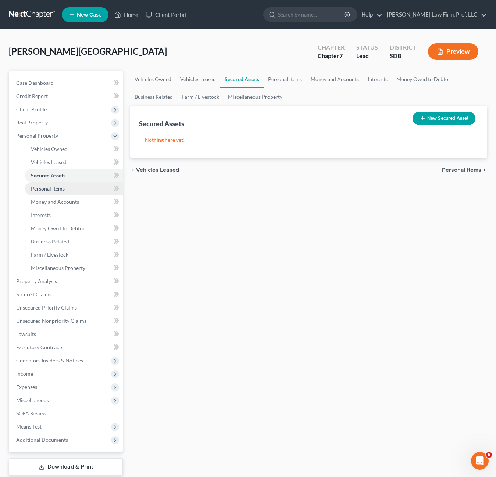
click at [56, 188] on span "Personal Items" at bounding box center [48, 189] width 34 height 6
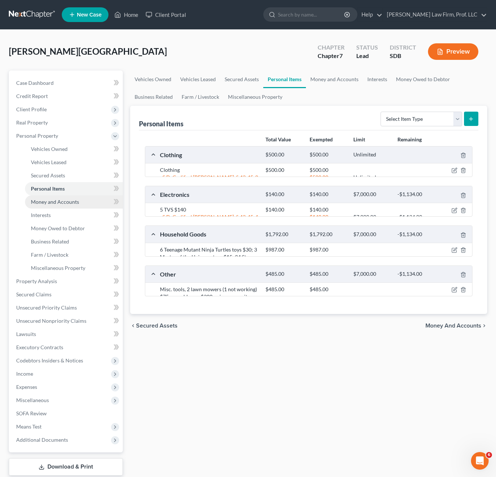
click at [64, 200] on span "Money and Accounts" at bounding box center [55, 202] width 48 height 6
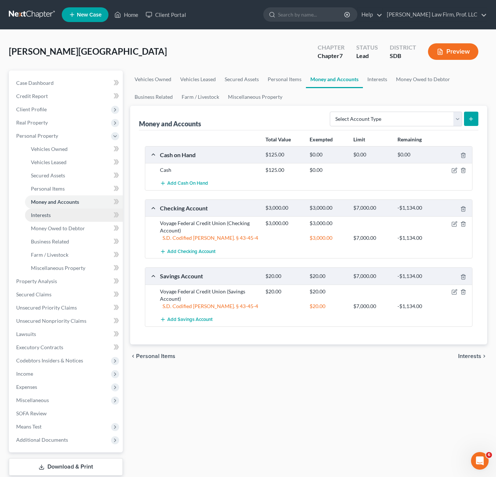
click at [50, 215] on span "Interests" at bounding box center [41, 215] width 20 height 6
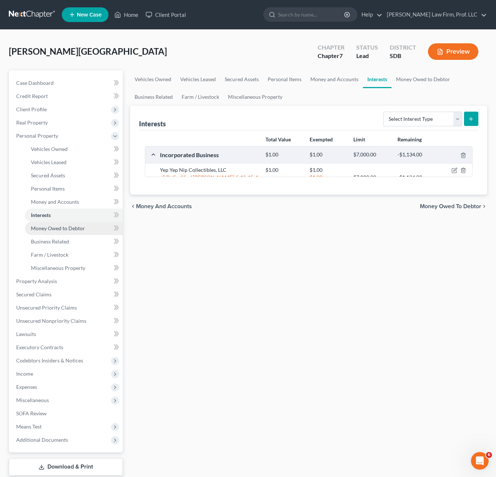
click at [51, 232] on link "Money Owed to Debtor" at bounding box center [74, 228] width 98 height 13
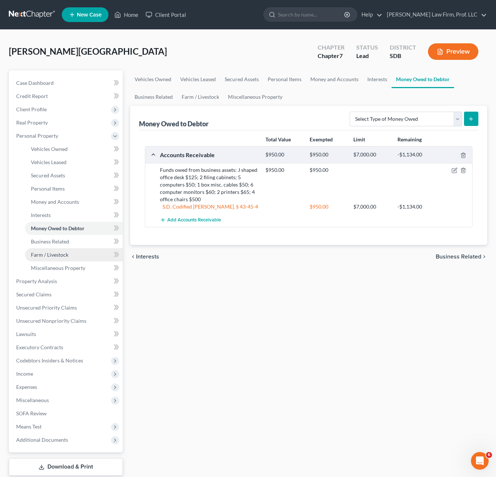
click at [57, 250] on link "Farm / Livestock" at bounding box center [74, 254] width 98 height 13
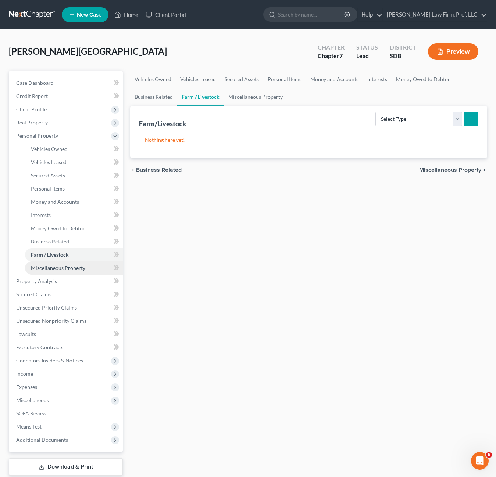
click at [60, 264] on link "Miscellaneous Property" at bounding box center [74, 268] width 98 height 13
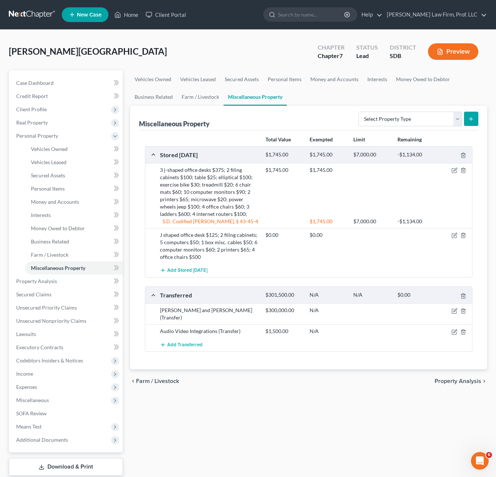
click at [386, 383] on div "chevron_left Farm / Livestock Property Analysis chevron_right" at bounding box center [308, 382] width 357 height 24
click at [58, 319] on span "Unsecured Nonpriority Claims" at bounding box center [51, 321] width 70 height 6
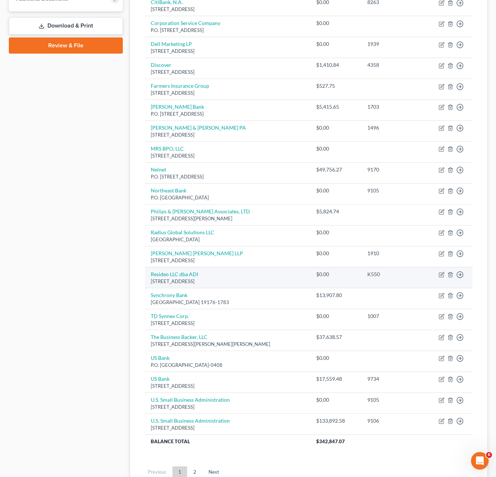
scroll to position [371, 0]
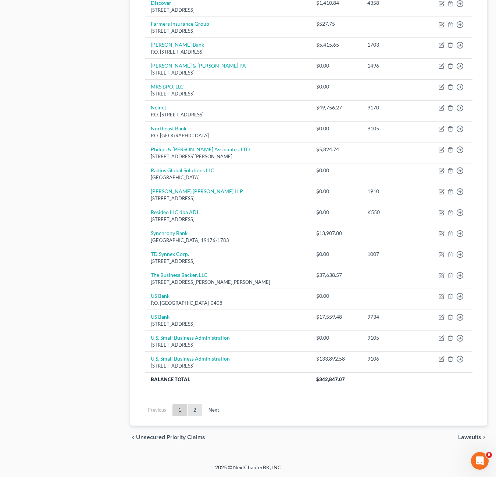
click at [192, 409] on link "2" at bounding box center [194, 411] width 15 height 12
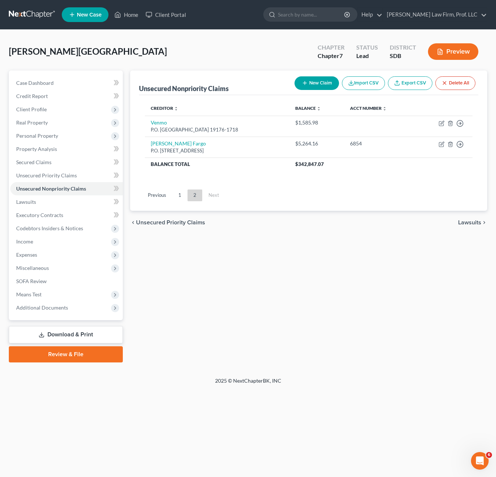
scroll to position [0, 0]
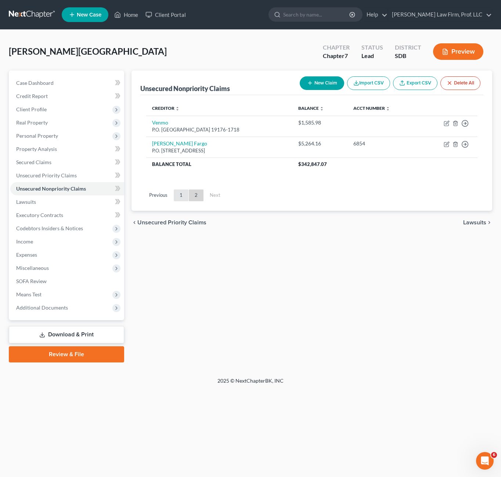
click at [177, 191] on link "1" at bounding box center [181, 196] width 15 height 12
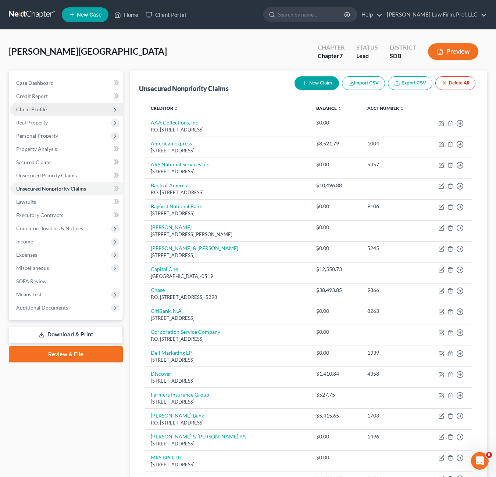
click at [55, 103] on span "Client Profile" at bounding box center [66, 109] width 112 height 13
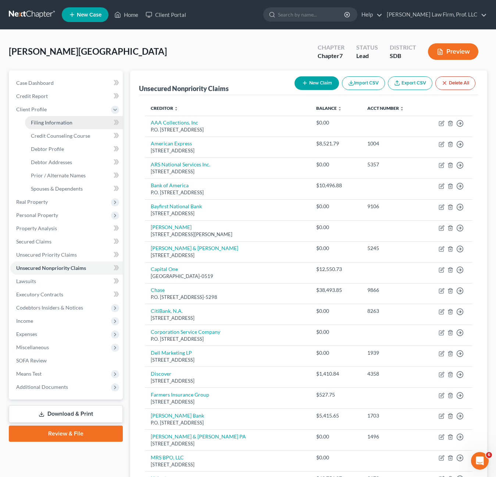
click at [55, 123] on span "Filing Information" at bounding box center [52, 122] width 42 height 6
select select "0"
select select "3"
select select "0"
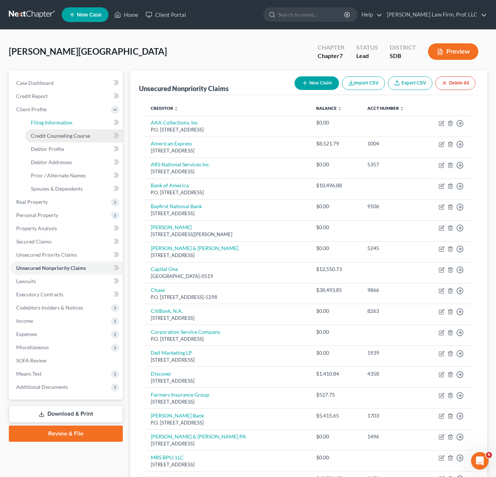
select select "73"
select select "0"
select select "43"
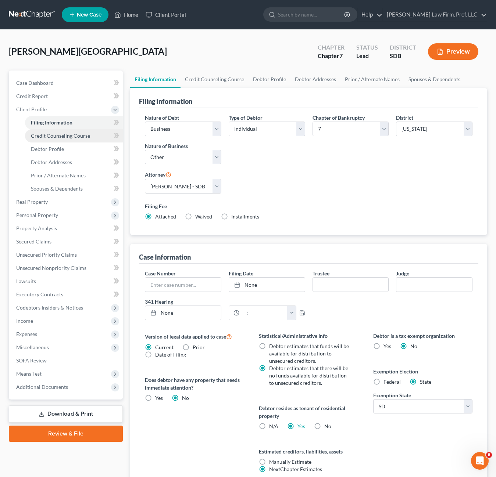
click at [57, 135] on span "Credit Counseling Course" at bounding box center [60, 136] width 59 height 6
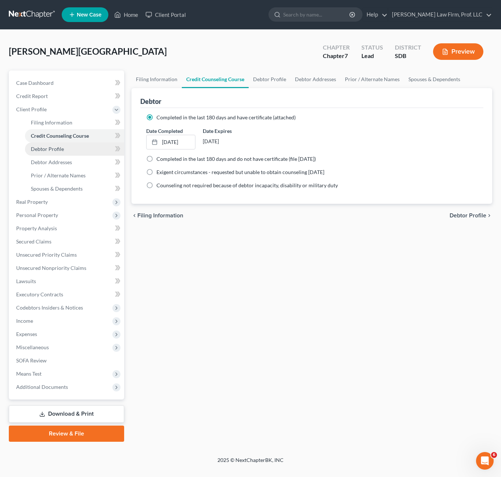
click at [57, 143] on link "Debtor Profile" at bounding box center [74, 149] width 99 height 13
select select "0"
select select "1"
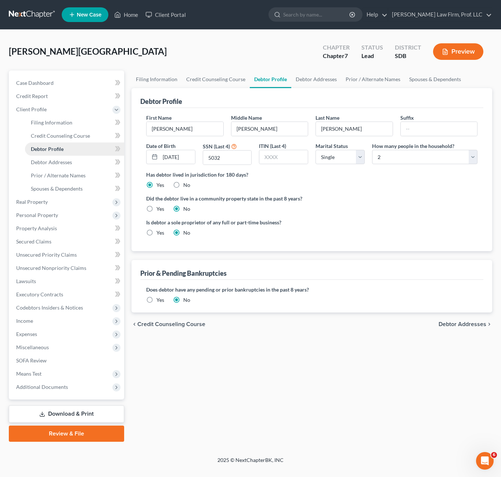
click at [58, 149] on span "Debtor Profile" at bounding box center [47, 149] width 33 height 6
click at [60, 161] on span "Debtor Addresses" at bounding box center [51, 162] width 41 height 6
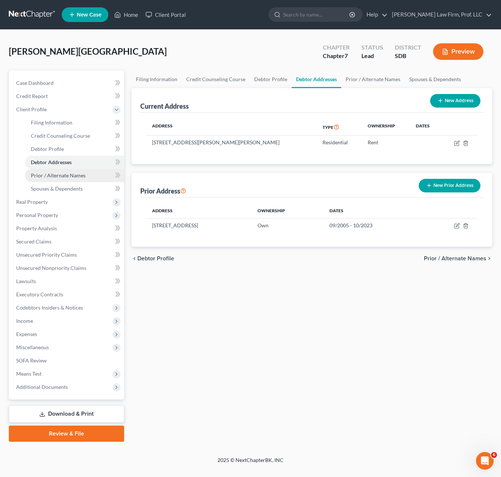
click at [59, 174] on span "Prior / Alternate Names" at bounding box center [58, 175] width 55 height 6
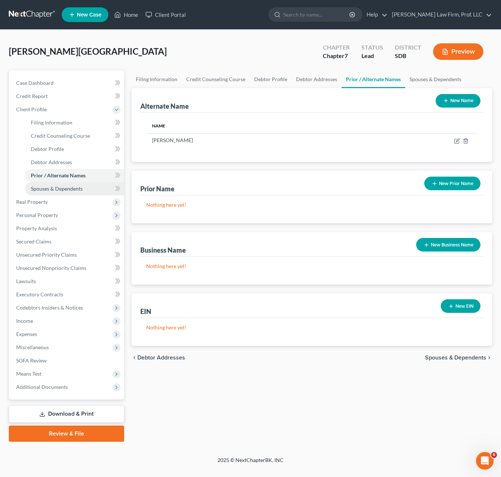
click at [58, 186] on span "Spouses & Dependents" at bounding box center [57, 189] width 52 height 6
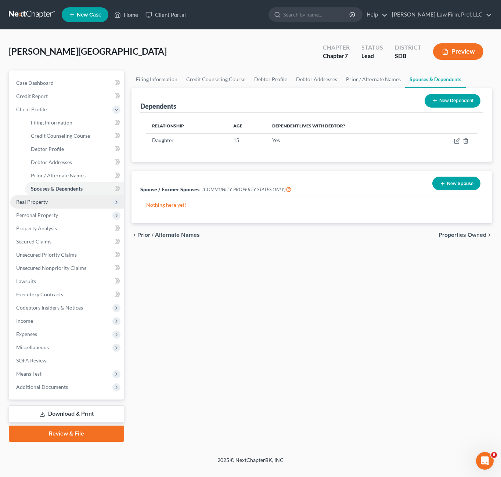
click at [39, 206] on span "Real Property" at bounding box center [67, 201] width 114 height 13
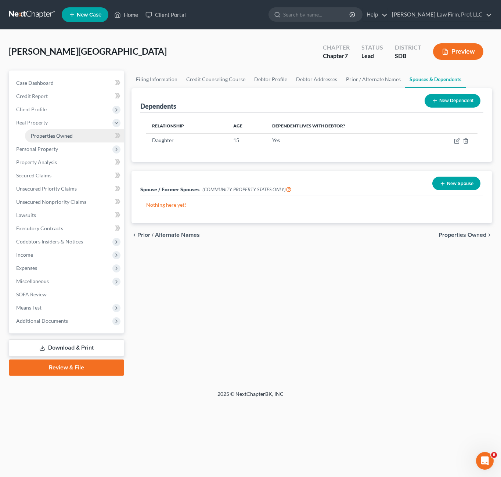
click at [47, 134] on span "Properties Owned" at bounding box center [52, 136] width 42 height 6
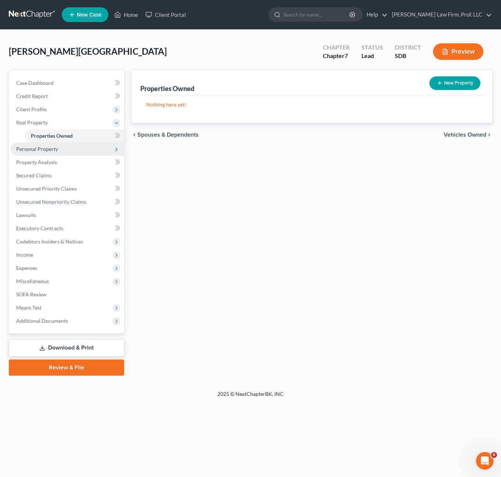
click at [57, 151] on span "Personal Property" at bounding box center [37, 149] width 42 height 6
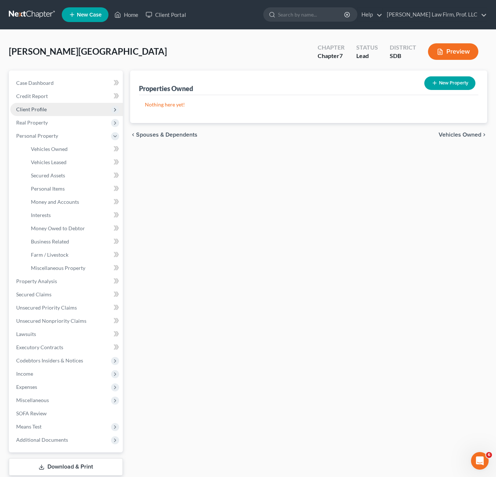
click at [39, 111] on span "Client Profile" at bounding box center [31, 109] width 30 height 6
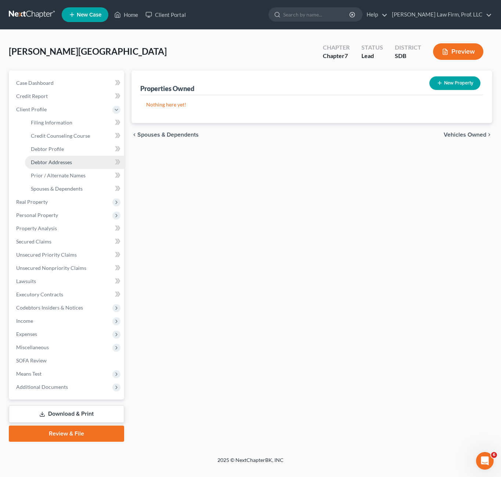
click at [52, 162] on span "Debtor Addresses" at bounding box center [51, 162] width 41 height 6
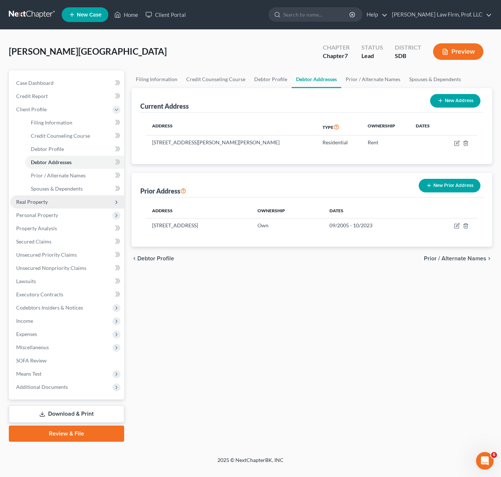
click at [37, 201] on span "Real Property" at bounding box center [32, 202] width 32 height 6
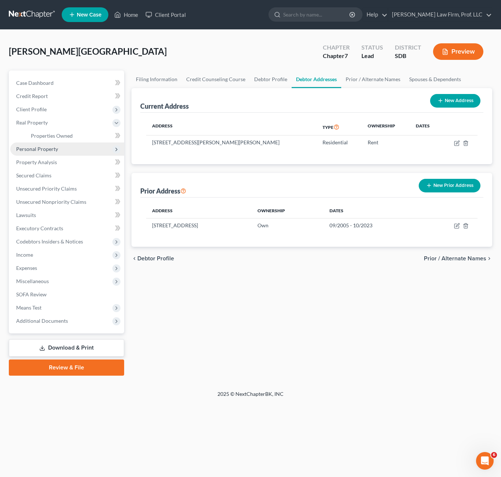
click at [39, 149] on span "Personal Property" at bounding box center [37, 149] width 42 height 6
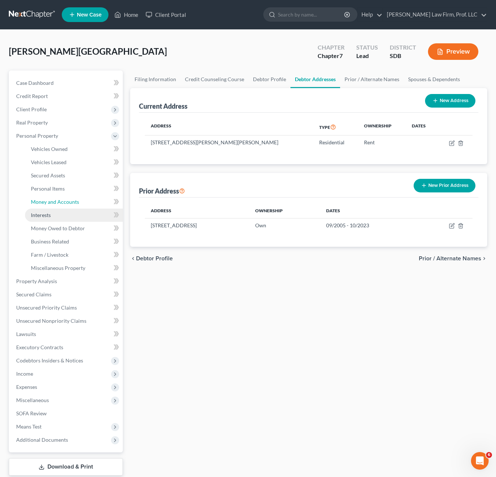
drag, startPoint x: 65, startPoint y: 200, endPoint x: 65, endPoint y: 208, distance: 8.8
click at [65, 200] on span "Money and Accounts" at bounding box center [55, 202] width 48 height 6
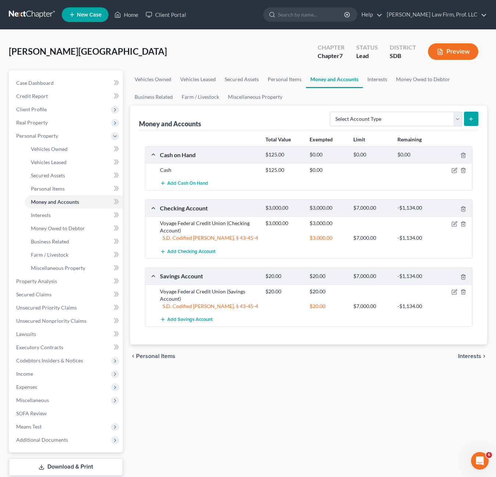
click at [328, 362] on div "chevron_left Personal Items Interests chevron_right" at bounding box center [308, 357] width 357 height 24
click at [53, 191] on span "Personal Items" at bounding box center [48, 189] width 34 height 6
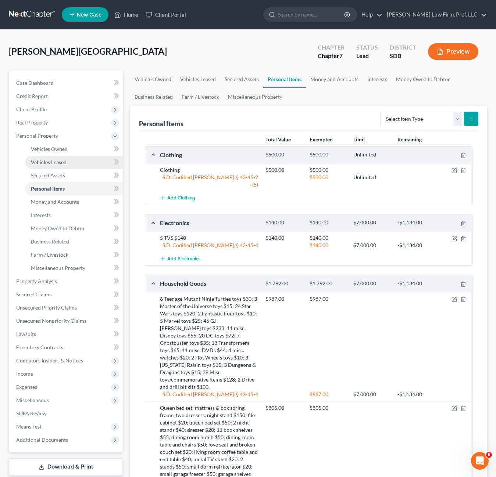
click at [43, 164] on span "Vehicles Leased" at bounding box center [49, 162] width 36 height 6
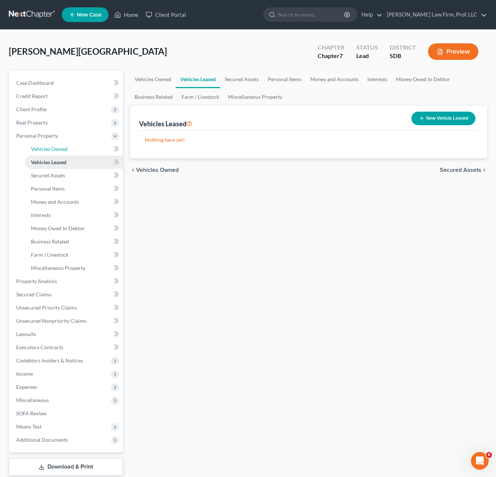
drag, startPoint x: 54, startPoint y: 151, endPoint x: 65, endPoint y: 159, distance: 14.3
click at [54, 151] on span "Vehicles Owned" at bounding box center [49, 149] width 37 height 6
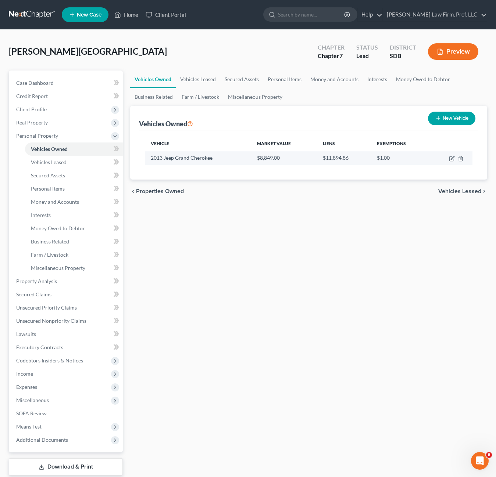
click at [399, 165] on td "$1.00" at bounding box center [400, 158] width 59 height 14
drag, startPoint x: 393, startPoint y: 158, endPoint x: 247, endPoint y: 167, distance: 145.8
click at [244, 159] on tr "2013 Jeep Grand Cherokee $8,849.00 $11,894.86 $1.00" at bounding box center [308, 158] width 327 height 14
drag, startPoint x: 247, startPoint y: 167, endPoint x: 338, endPoint y: 211, distance: 100.7
click at [334, 211] on div "Vehicles Owned Vehicles Leased Secured Assets Personal Items Money and Accounts…" at bounding box center [308, 283] width 364 height 424
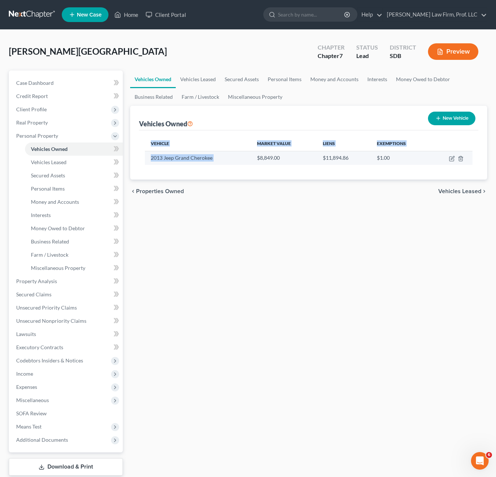
drag, startPoint x: 415, startPoint y: 166, endPoint x: 253, endPoint y: 159, distance: 162.2
click at [253, 159] on div "Vehicle Market Value Liens Exemptions 2013 Jeep Grand Cherokee $8,849.00 $11,89…" at bounding box center [308, 154] width 339 height 49
drag, startPoint x: 254, startPoint y: 164, endPoint x: 308, endPoint y: 226, distance: 83.3
click at [308, 226] on div "Vehicles Owned Vehicles Leased Secured Assets Personal Items Money and Accounts…" at bounding box center [308, 283] width 364 height 424
drag, startPoint x: 402, startPoint y: 160, endPoint x: 202, endPoint y: 164, distance: 199.9
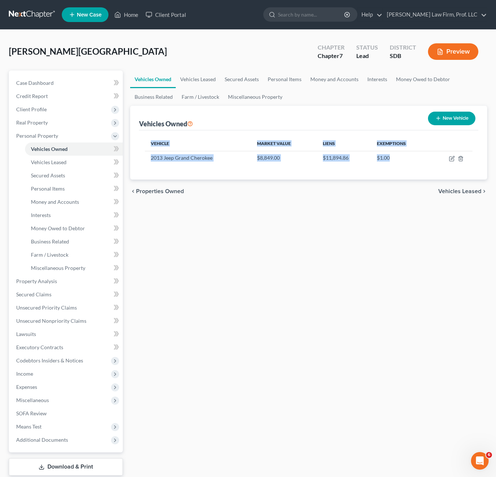
click at [129, 164] on div "Vehicles Owned Vehicles Leased Secured Assets Personal Items Money and Accounts…" at bounding box center [308, 283] width 364 height 424
drag, startPoint x: 202, startPoint y: 164, endPoint x: 299, endPoint y: 166, distance: 96.7
click at [297, 164] on td "$8,849.00" at bounding box center [284, 158] width 66 height 14
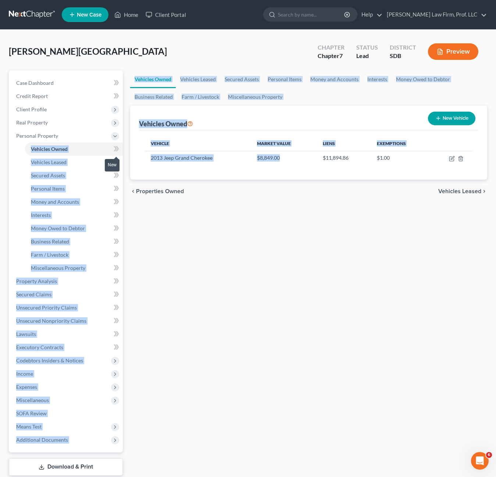
drag, startPoint x: 298, startPoint y: 161, endPoint x: 121, endPoint y: 151, distance: 177.7
click at [121, 151] on div "Petition Navigation Case Dashboard Payments Invoices Payments Payments Credit R…" at bounding box center [247, 283] width 485 height 424
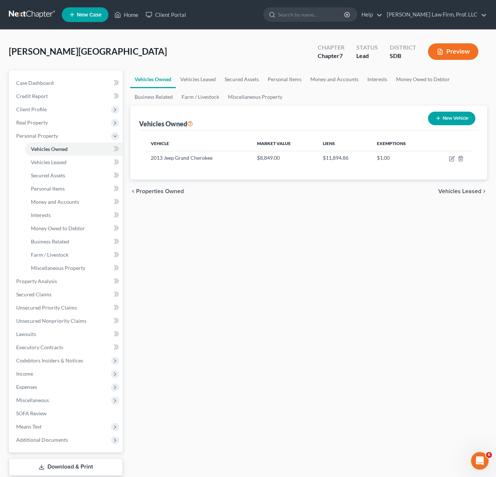
drag, startPoint x: 187, startPoint y: 170, endPoint x: 434, endPoint y: 208, distance: 250.2
click at [436, 209] on div "Vehicles Owned Vehicles Leased Secured Assets Personal Items Money and Accounts…" at bounding box center [308, 283] width 364 height 424
click at [452, 158] on icon "button" at bounding box center [452, 159] width 6 height 6
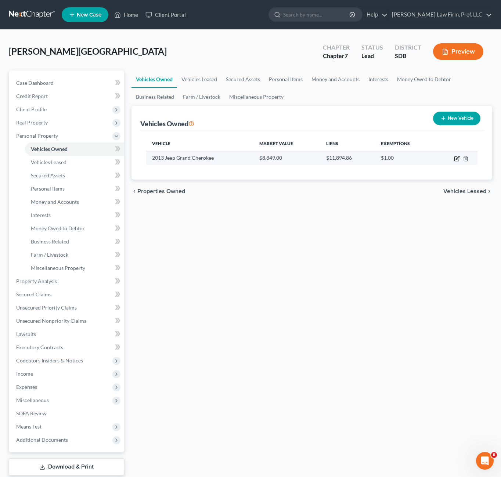
select select "0"
select select "13"
select select "3"
select select "0"
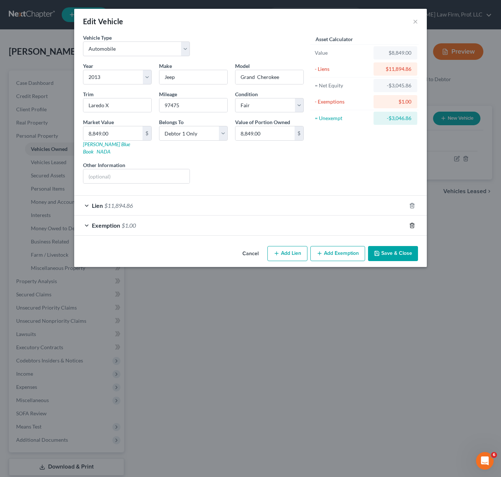
click at [413, 223] on icon "button" at bounding box center [412, 226] width 6 height 6
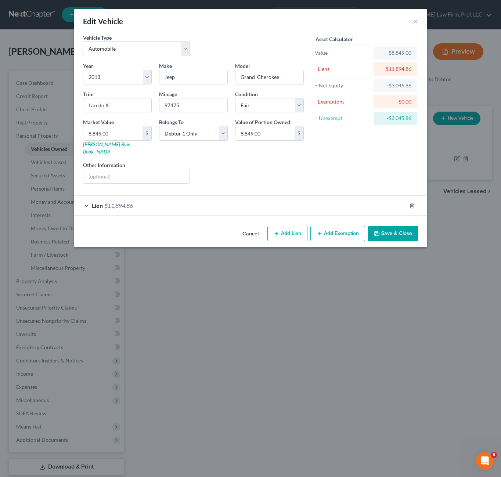
click at [398, 227] on button "Save & Close" at bounding box center [393, 233] width 50 height 15
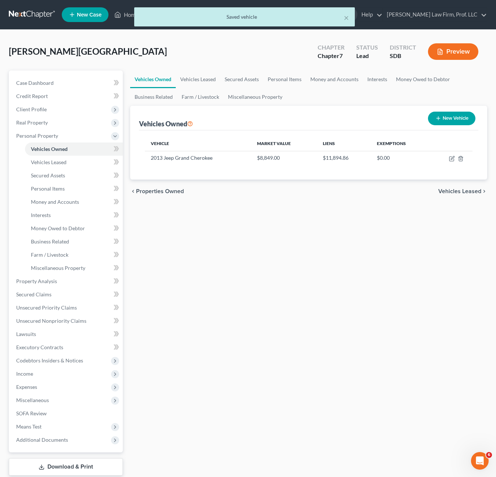
drag, startPoint x: 238, startPoint y: 332, endPoint x: 170, endPoint y: 242, distance: 112.2
click at [238, 326] on div at bounding box center [248, 238] width 496 height 477
drag, startPoint x: 57, startPoint y: 161, endPoint x: 64, endPoint y: 174, distance: 14.1
click at [57, 161] on span "Vehicles Leased" at bounding box center [49, 162] width 36 height 6
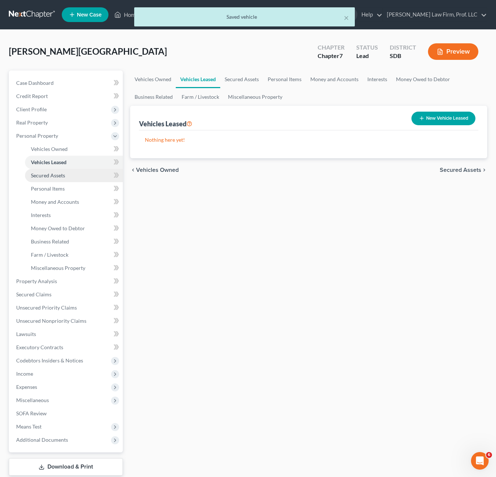
click at [59, 177] on span "Secured Assets" at bounding box center [48, 175] width 34 height 6
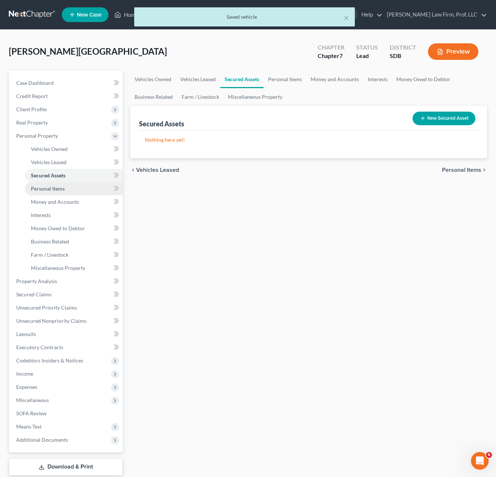
click at [56, 186] on span "Personal Items" at bounding box center [48, 189] width 34 height 6
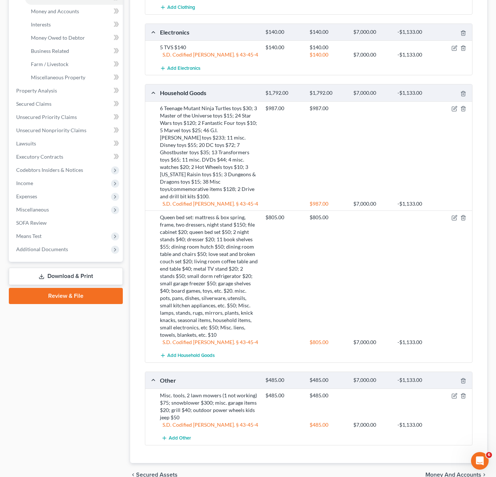
scroll to position [213, 0]
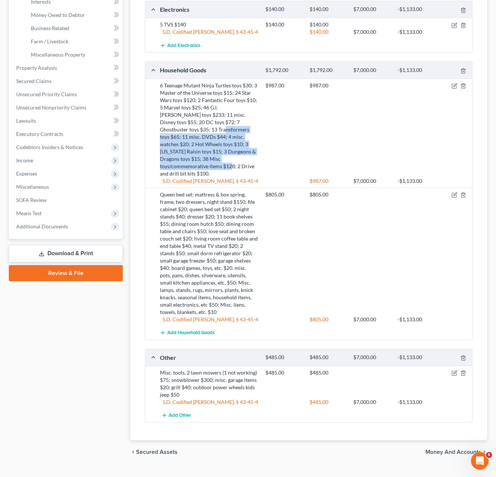
drag, startPoint x: 256, startPoint y: 153, endPoint x: 152, endPoint y: 116, distance: 110.9
click at [134, 119] on div "Personal Items Select Item Type Clothing Collectibles Of Value Electronics Fire…" at bounding box center [308, 166] width 357 height 548
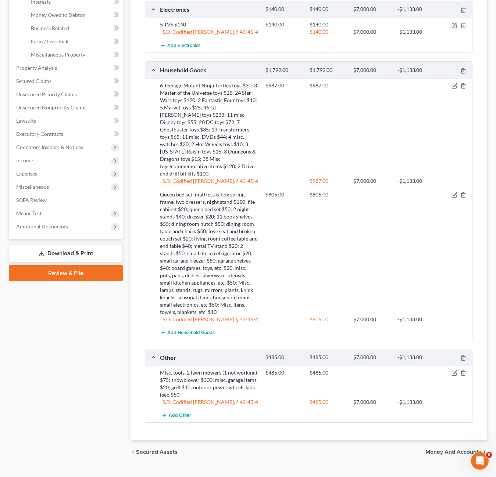
click at [318, 127] on div "$987.00 $987.00" at bounding box center [367, 130] width 211 height 96
click at [315, 441] on div "chevron_left Secured Assets Money and Accounts chevron_right" at bounding box center [308, 453] width 357 height 24
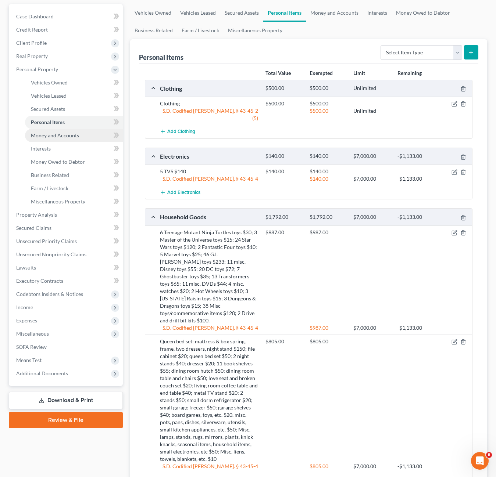
drag, startPoint x: 50, startPoint y: 133, endPoint x: 58, endPoint y: 152, distance: 20.4
click at [50, 133] on span "Money and Accounts" at bounding box center [55, 135] width 48 height 6
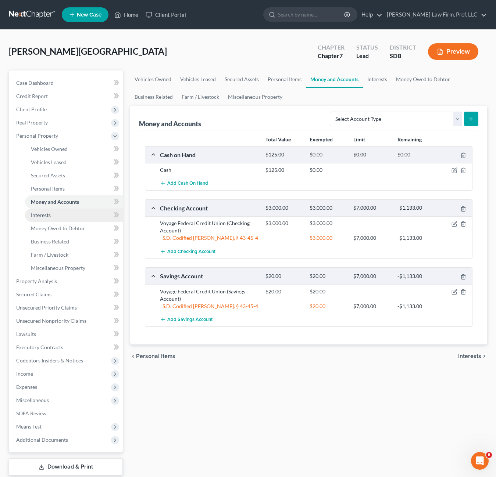
click at [56, 218] on link "Interests" at bounding box center [74, 215] width 98 height 13
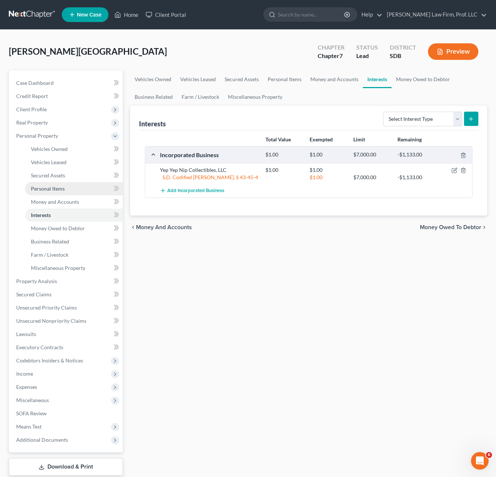
click at [62, 187] on span "Personal Items" at bounding box center [48, 189] width 34 height 6
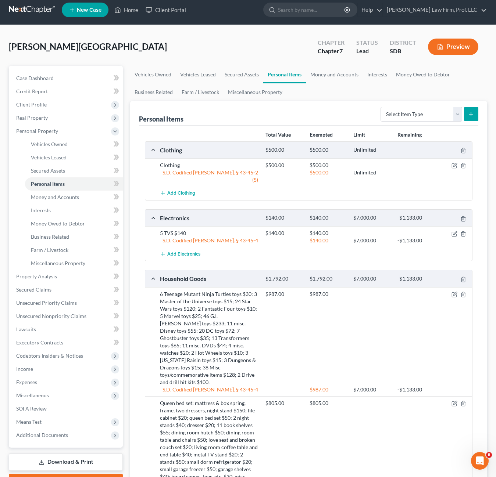
scroll to position [37, 0]
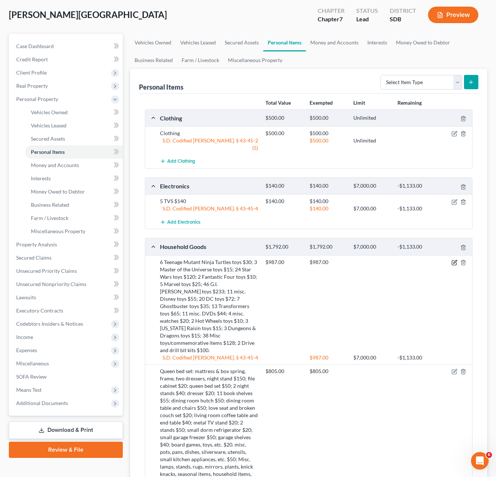
click at [452, 260] on icon "button" at bounding box center [454, 263] width 6 height 6
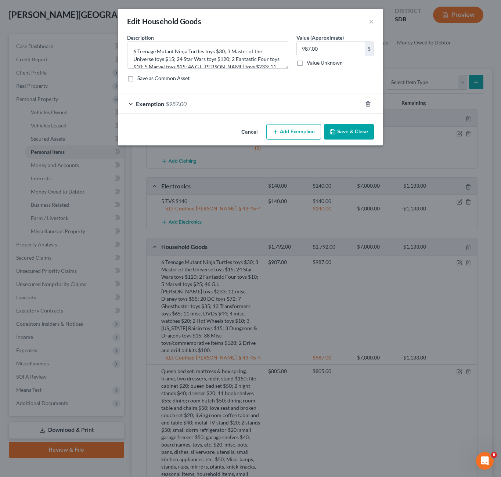
click at [292, 99] on div "Exemption $987.00" at bounding box center [240, 103] width 244 height 19
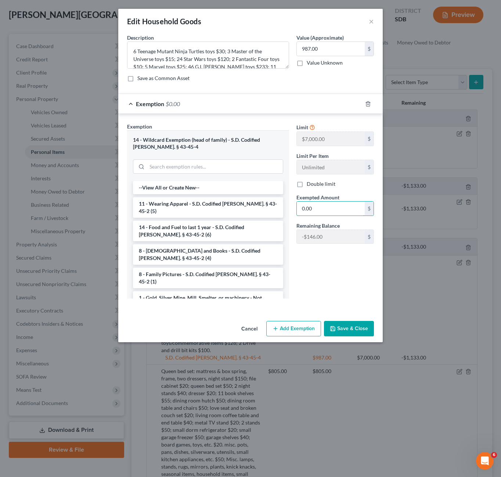
type input "0.00"
click at [355, 329] on button "Save & Close" at bounding box center [349, 328] width 50 height 15
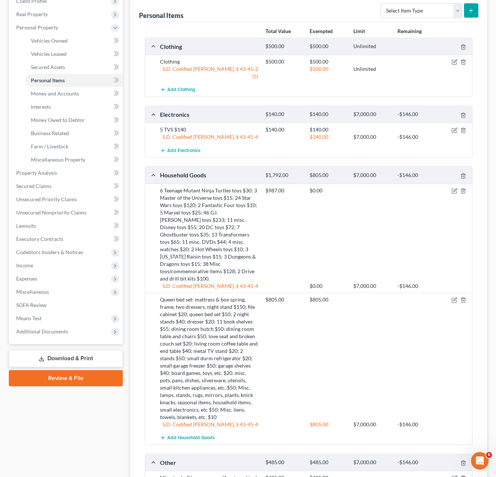
scroll to position [110, 0]
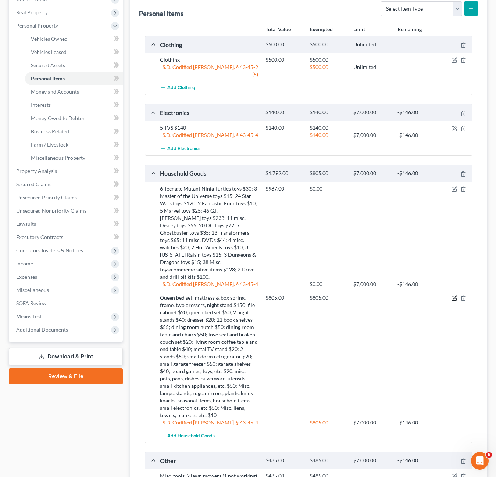
click at [454, 295] on icon "button" at bounding box center [454, 298] width 6 height 6
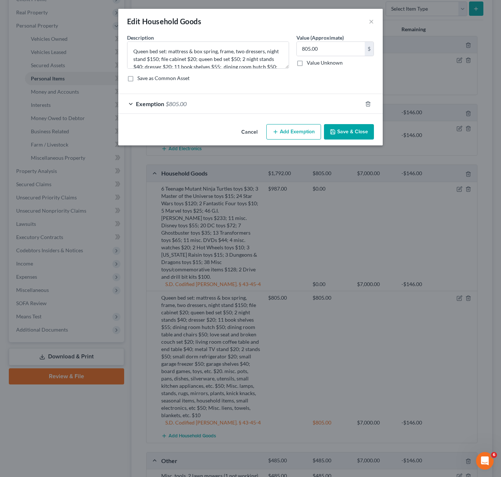
click at [258, 107] on div "Exemption $805.00" at bounding box center [240, 103] width 244 height 19
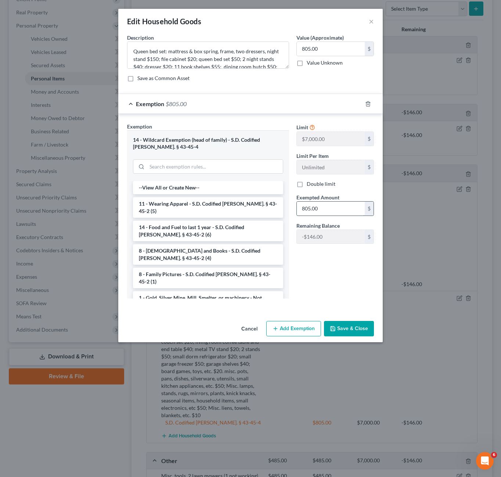
click at [328, 207] on input "805.00" at bounding box center [331, 209] width 68 height 14
type input "659.00"
click at [340, 332] on button "Save & Close" at bounding box center [349, 328] width 50 height 15
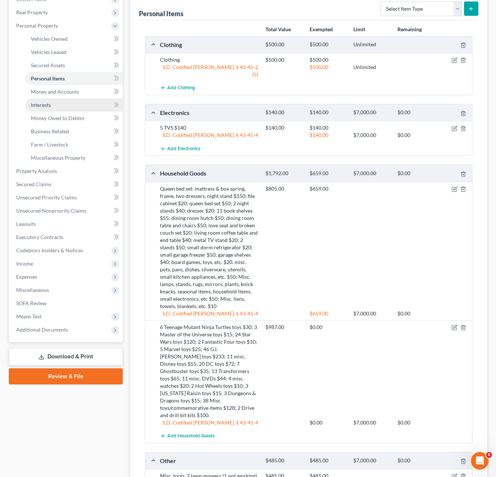
click at [67, 100] on link "Interests" at bounding box center [74, 104] width 98 height 13
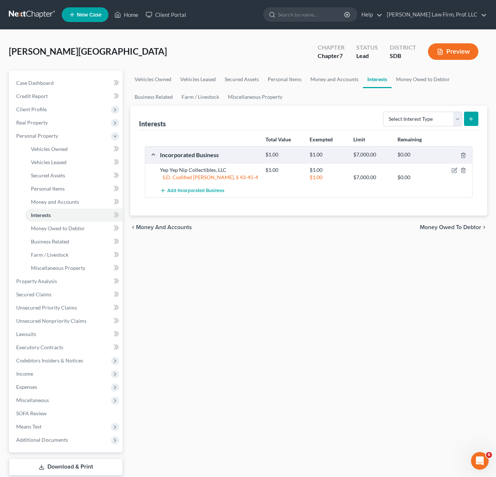
drag, startPoint x: 227, startPoint y: 274, endPoint x: 233, endPoint y: 273, distance: 6.1
click at [228, 274] on div "Vehicles Owned Vehicles Leased Secured Assets Personal Items Money and Accounts…" at bounding box center [308, 283] width 364 height 424
click at [51, 224] on link "Money Owed to Debtor" at bounding box center [74, 228] width 98 height 13
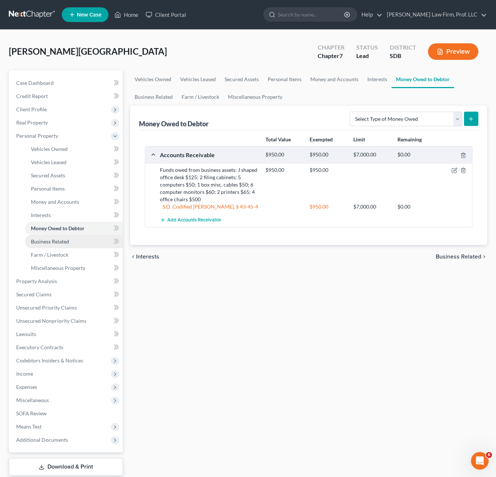
click at [54, 244] on span "Business Related" at bounding box center [50, 241] width 38 height 6
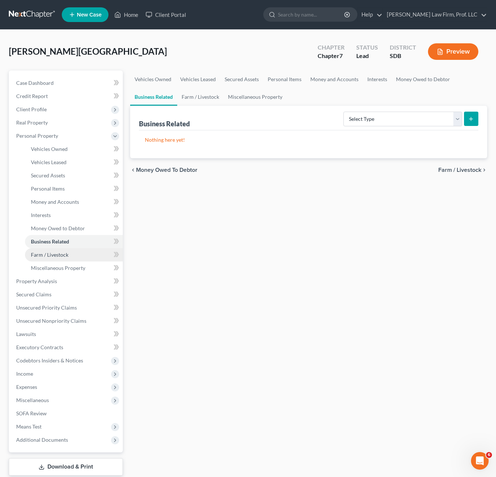
click at [53, 254] on span "Farm / Livestock" at bounding box center [49, 255] width 37 height 6
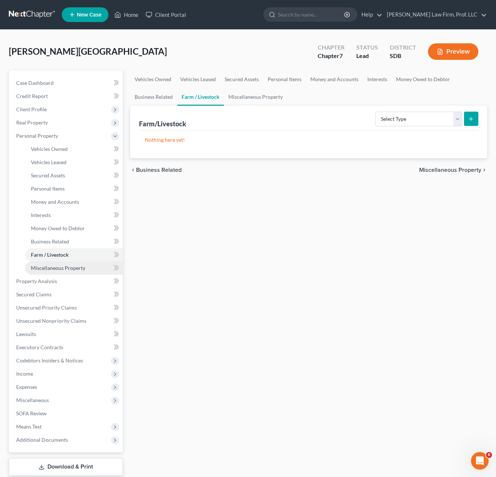
click at [57, 270] on span "Miscellaneous Property" at bounding box center [58, 268] width 54 height 6
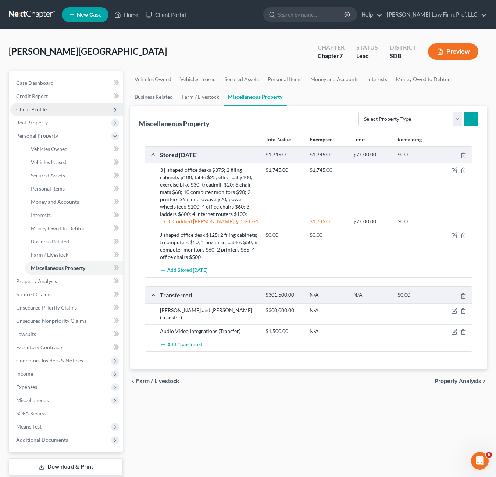
click at [35, 109] on span "Client Profile" at bounding box center [31, 109] width 30 height 6
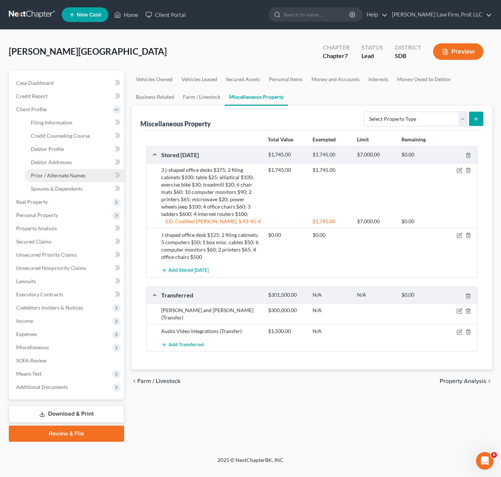
click at [53, 176] on span "Prior / Alternate Names" at bounding box center [58, 175] width 55 height 6
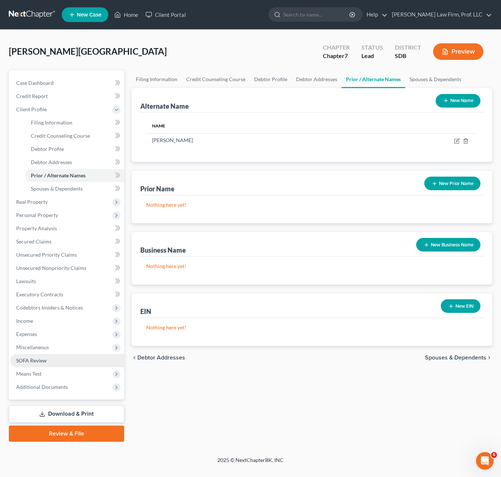
click at [30, 362] on span "SOFA Review" at bounding box center [31, 360] width 30 height 6
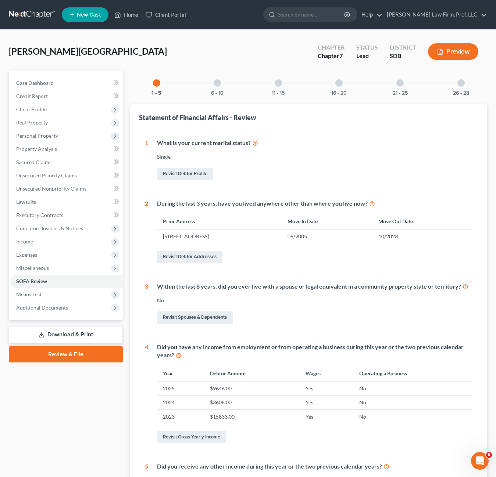
click at [217, 87] on div "6 - 10" at bounding box center [217, 83] width 25 height 25
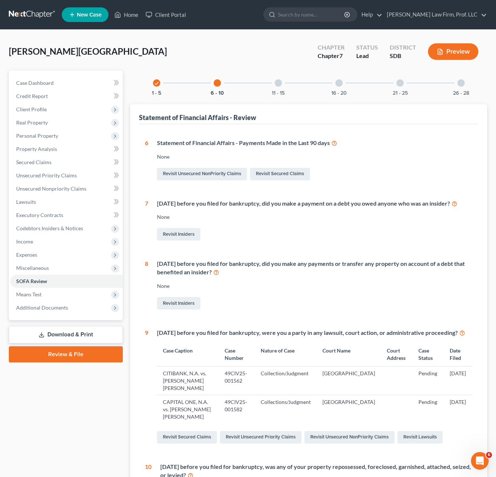
click at [272, 85] on div "11 - 15" at bounding box center [278, 83] width 25 height 25
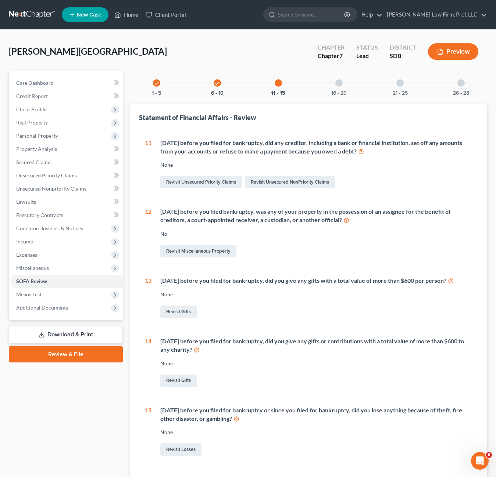
click at [347, 83] on div "16 - 20" at bounding box center [338, 83] width 25 height 25
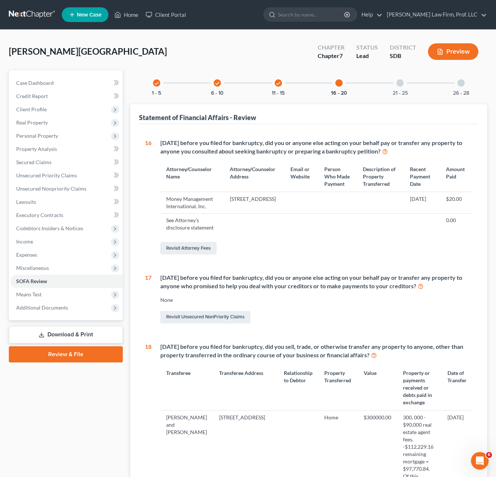
click at [400, 85] on div at bounding box center [399, 82] width 7 height 7
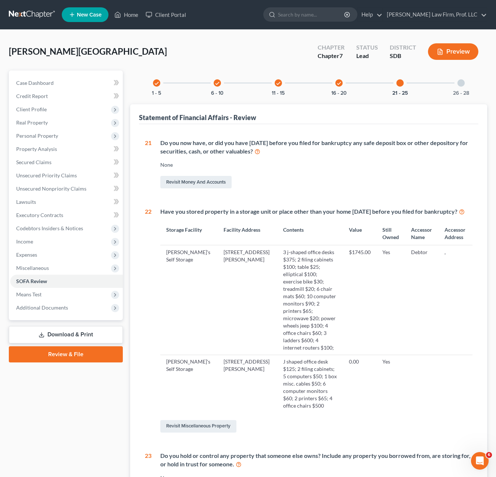
click at [472, 82] on div "26 - 28" at bounding box center [460, 83] width 25 height 25
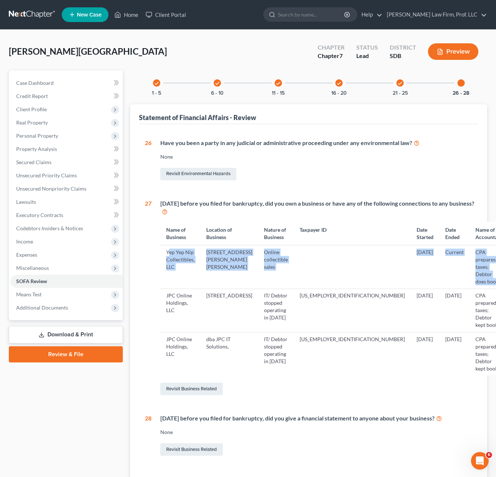
drag, startPoint x: 168, startPoint y: 255, endPoint x: 460, endPoint y: 268, distance: 292.0
click at [460, 268] on tr "Yep Yep Nip Collectibles, LLC [STREET_ADDRESS][PERSON_NAME][PERSON_NAME] Online…" at bounding box center [334, 266] width 348 height 43
drag, startPoint x: 459, startPoint y: 275, endPoint x: 457, endPoint y: 280, distance: 5.1
click at [469, 280] on td "CPA prepares taxes; Debtor does books" at bounding box center [488, 266] width 39 height 43
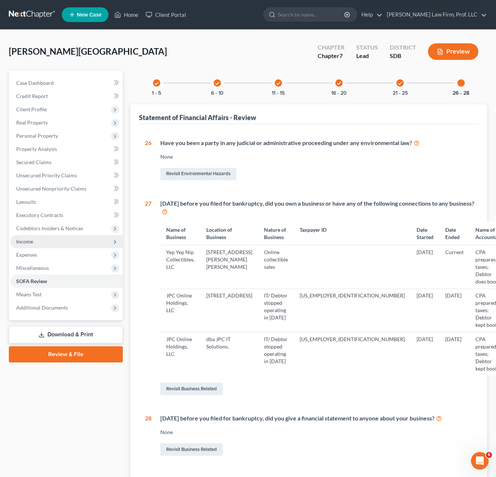
click at [23, 245] on span "Income" at bounding box center [66, 241] width 112 height 13
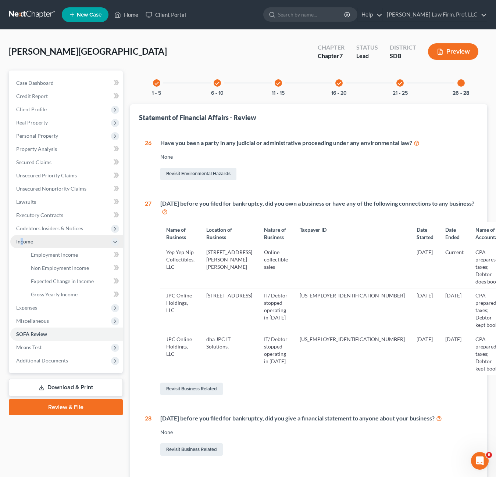
click at [23, 244] on span "Income" at bounding box center [24, 241] width 17 height 6
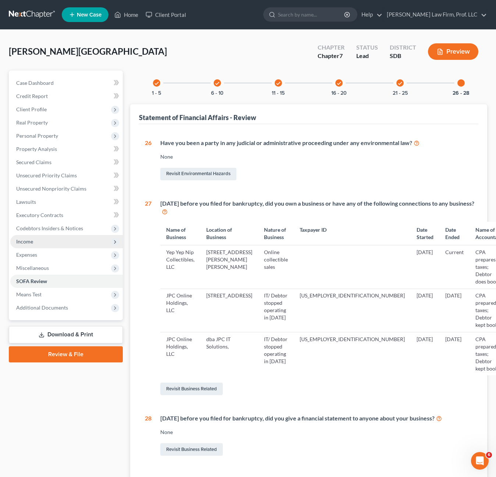
click at [58, 241] on span "Income" at bounding box center [66, 241] width 112 height 13
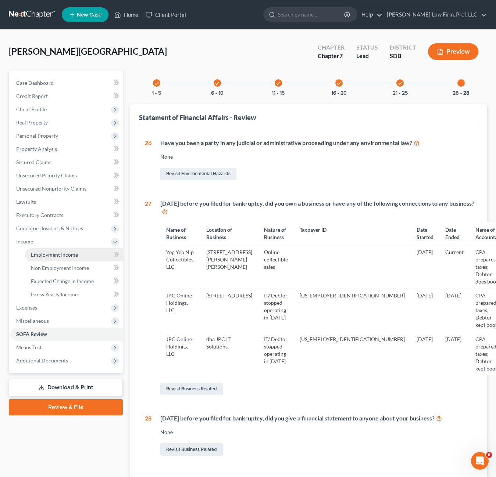
click at [55, 256] on span "Employment Income" at bounding box center [54, 255] width 47 height 6
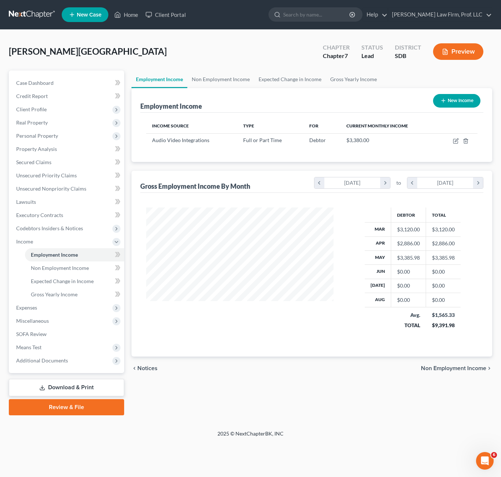
scroll to position [132, 202]
click at [454, 140] on icon "button" at bounding box center [455, 141] width 4 height 4
select select "0"
select select "43"
select select "2"
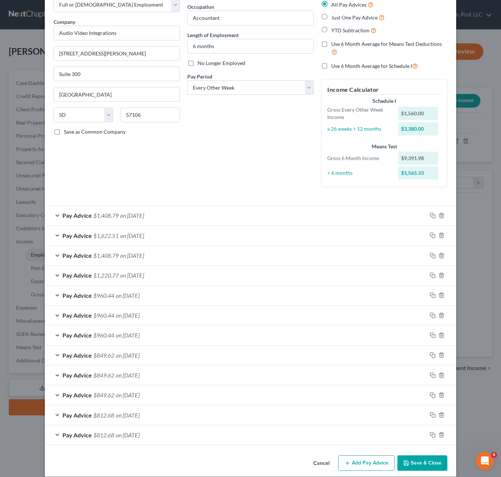
scroll to position [53, 0]
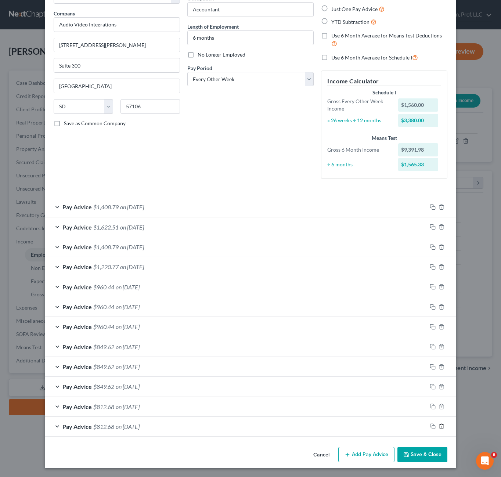
click at [439, 428] on icon "button" at bounding box center [442, 427] width 6 height 6
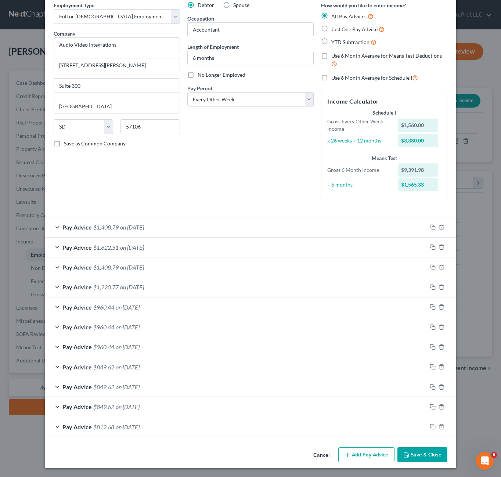
scroll to position [32, 0]
click at [440, 425] on polyline "button" at bounding box center [441, 425] width 4 height 0
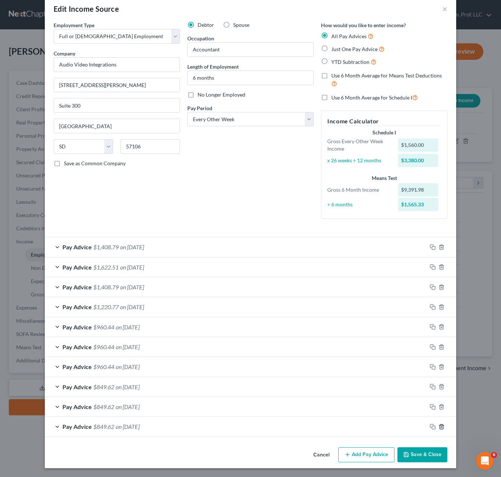
click at [440, 425] on polyline "button" at bounding box center [441, 425] width 4 height 0
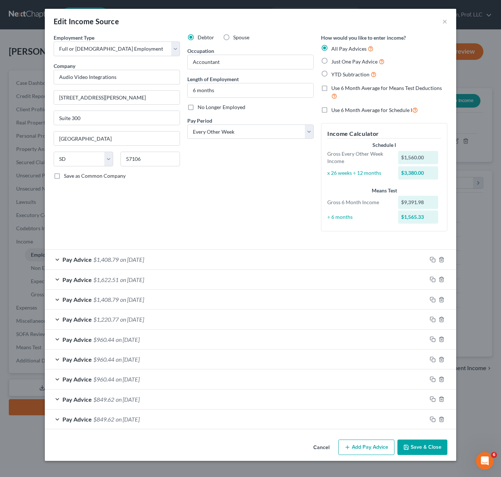
scroll to position [0, 0]
click at [441, 421] on icon "button" at bounding box center [442, 420] width 6 height 6
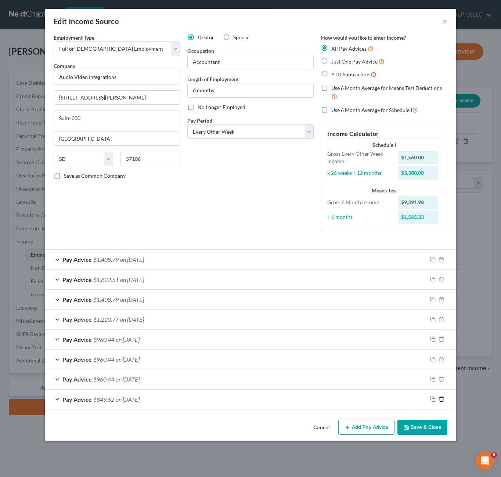
click at [442, 399] on line "button" at bounding box center [442, 399] width 0 height 1
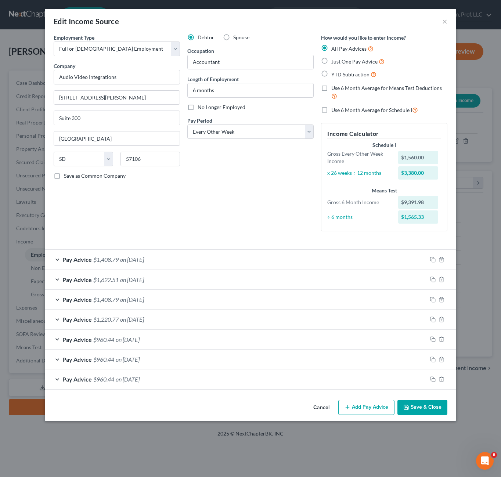
click at [414, 404] on button "Save & Close" at bounding box center [423, 407] width 50 height 15
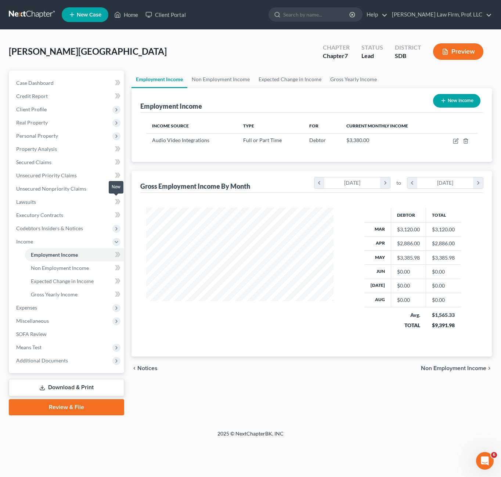
scroll to position [132, 202]
click at [56, 175] on span "Unsecured Priority Claims" at bounding box center [46, 175] width 61 height 6
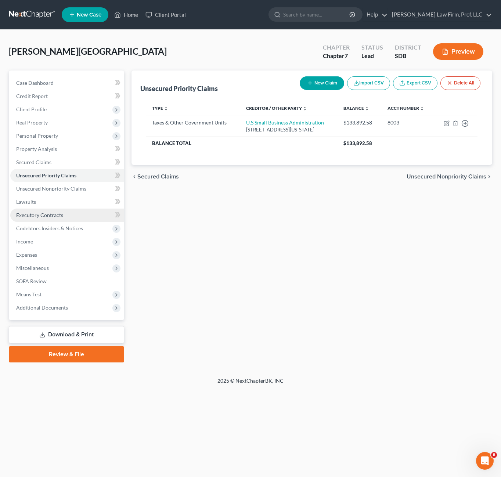
click at [39, 213] on span "Executory Contracts" at bounding box center [39, 215] width 47 height 6
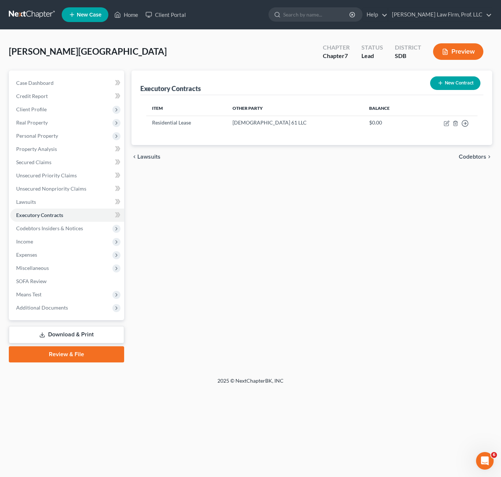
click at [264, 214] on div "Executory Contracts New Contract Item Other Party Balance Residential Lease Isa…" at bounding box center [312, 217] width 368 height 292
drag, startPoint x: 318, startPoint y: 168, endPoint x: 316, endPoint y: 152, distance: 16.7
click at [318, 168] on div "chevron_left Lawsuits Codebtors chevron_right" at bounding box center [312, 157] width 361 height 24
click at [446, 121] on icon "button" at bounding box center [447, 124] width 6 height 6
select select "3"
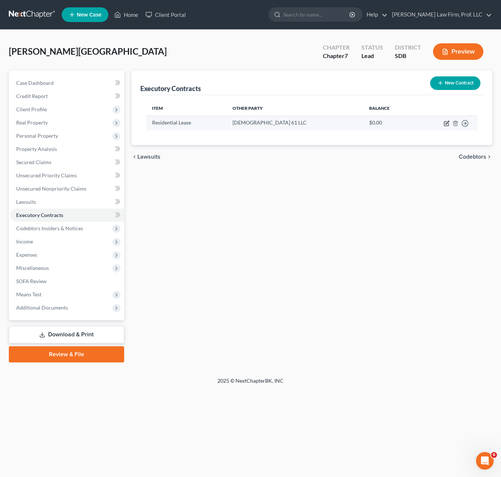
select select "43"
select select "0"
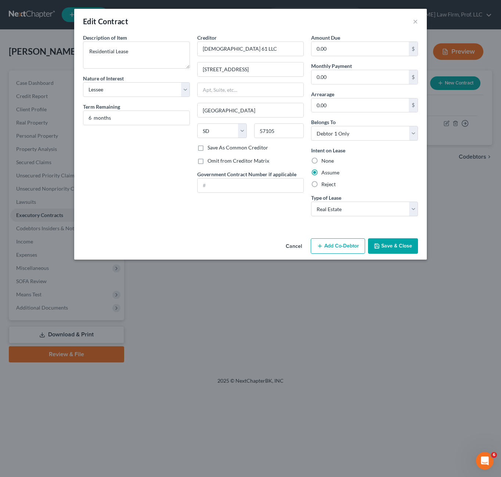
click at [98, 207] on div "Description of non-residential real property * Description of Item * Residentia…" at bounding box center [136, 128] width 114 height 188
click at [297, 245] on button "Cancel" at bounding box center [294, 246] width 28 height 15
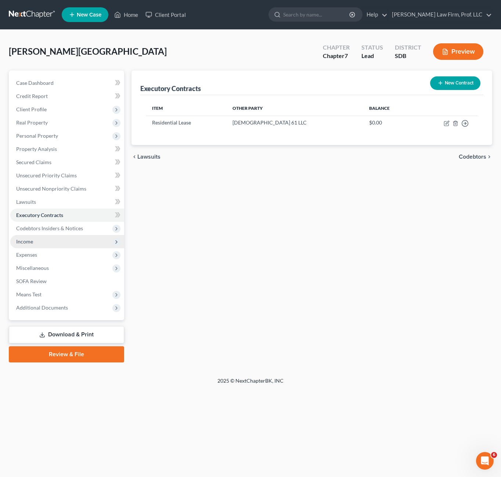
click at [34, 240] on span "Income" at bounding box center [67, 241] width 114 height 13
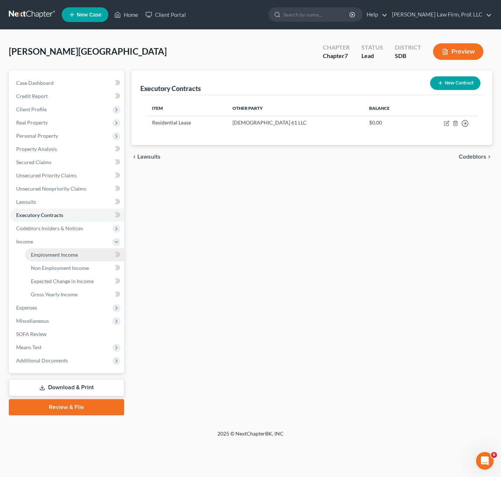
click at [44, 254] on span "Employment Income" at bounding box center [54, 255] width 47 height 6
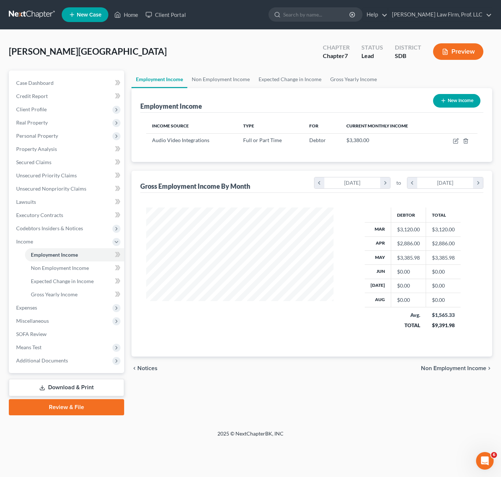
scroll to position [132, 202]
drag, startPoint x: 268, startPoint y: 320, endPoint x: 119, endPoint y: 291, distance: 151.2
click at [262, 320] on div at bounding box center [240, 274] width 202 height 132
click at [37, 263] on link "Non Employment Income" at bounding box center [74, 268] width 99 height 13
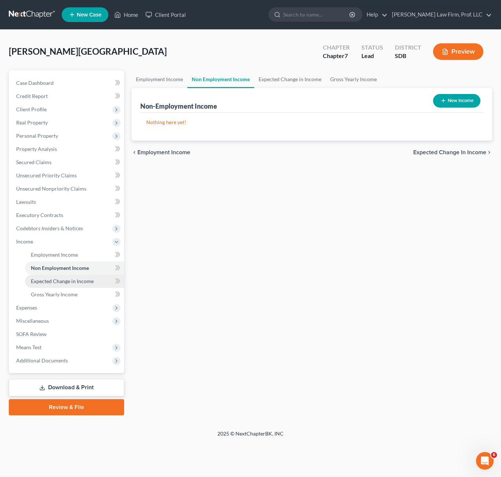
click at [52, 280] on span "Expected Change in Income" at bounding box center [62, 281] width 63 height 6
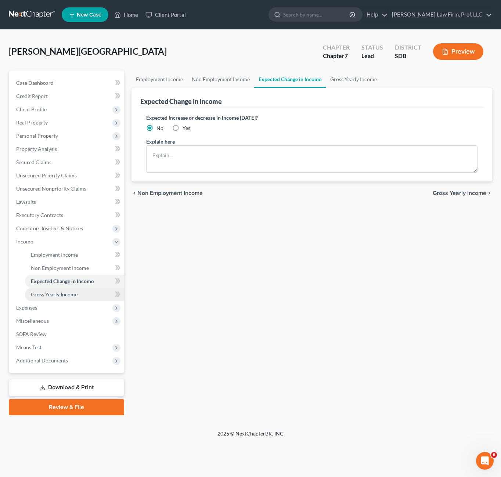
click at [69, 299] on link "Gross Yearly Income" at bounding box center [74, 294] width 99 height 13
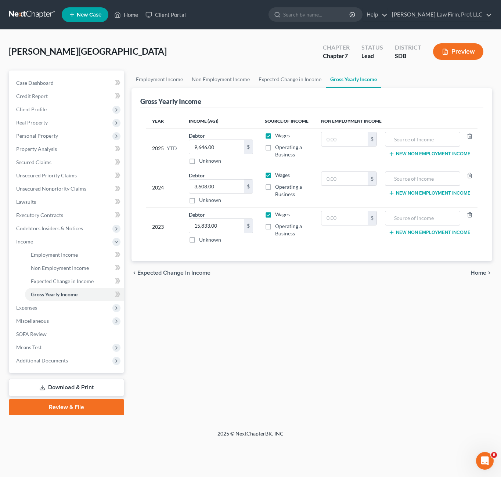
click at [341, 366] on div "Employment Income Non Employment Income Expected Change in Income Gross Yearly …" at bounding box center [312, 243] width 368 height 345
drag, startPoint x: 330, startPoint y: 317, endPoint x: 252, endPoint y: 328, distance: 78.4
click at [330, 316] on div "Employment Income Non Employment Income Expected Change in Income Gross Yearly …" at bounding box center [312, 243] width 368 height 345
click at [50, 312] on span "Expenses" at bounding box center [67, 307] width 114 height 13
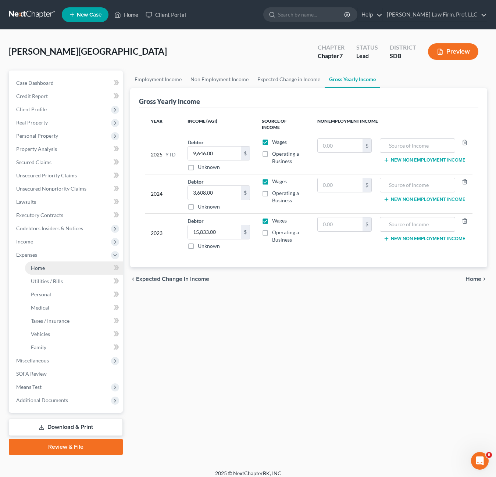
click at [56, 270] on link "Home" at bounding box center [74, 268] width 98 height 13
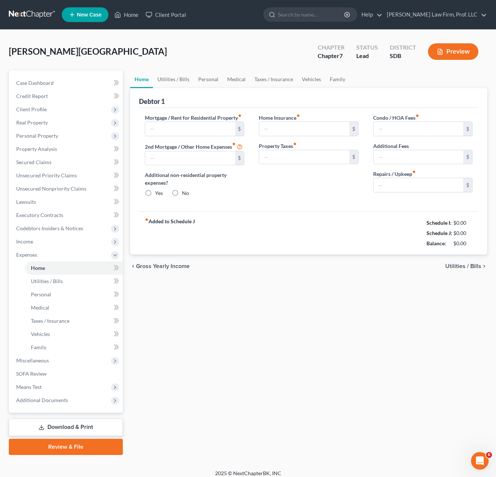
type input "1,836.00"
type input "0.00"
click at [175, 78] on link "Utilities / Bills" at bounding box center [173, 80] width 41 height 18
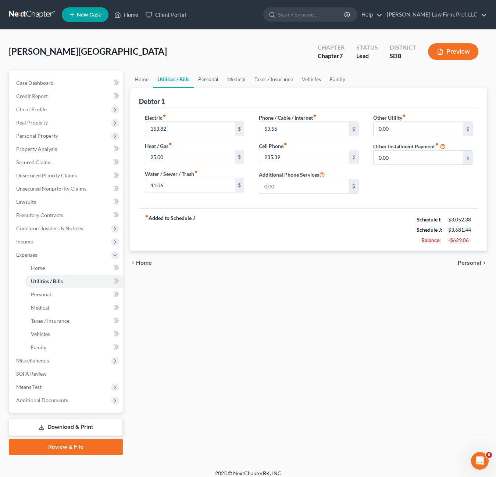
click at [211, 78] on link "Personal" at bounding box center [208, 80] width 29 height 18
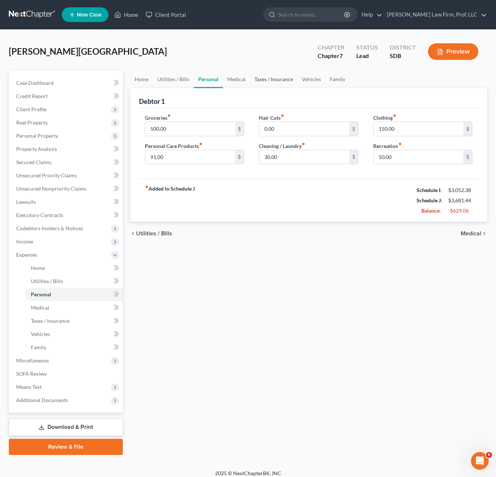
click at [269, 84] on link "Taxes / Insurance" at bounding box center [273, 80] width 47 height 18
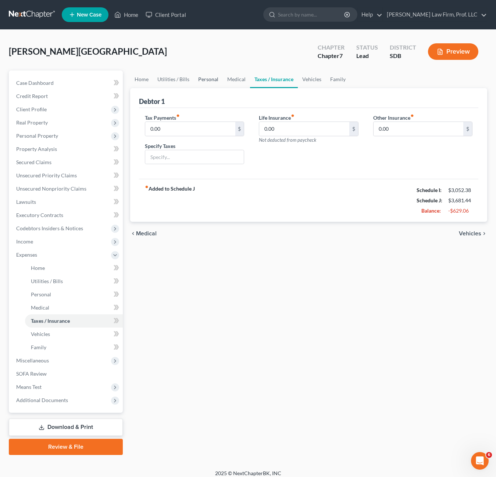
click at [207, 80] on link "Personal" at bounding box center [208, 80] width 29 height 18
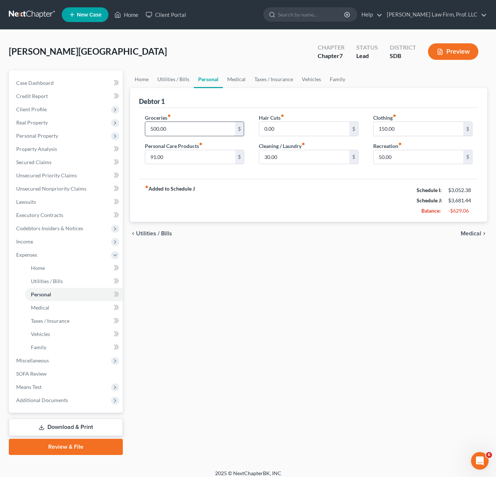
click at [179, 125] on input "500.00" at bounding box center [190, 129] width 90 height 14
drag, startPoint x: 327, startPoint y: 199, endPoint x: 402, endPoint y: 149, distance: 89.9
click at [331, 198] on div "fiber_manual_record Added to Schedule J Schedule I: $3,052.38 Schedule J: $3,57…" at bounding box center [308, 200] width 339 height 43
click at [421, 132] on input "150.00" at bounding box center [418, 129] width 90 height 14
click at [291, 220] on div "fiber_manual_record Added to Schedule J Schedule I: $3,052.38 Schedule J: $3,48…" at bounding box center [308, 200] width 339 height 43
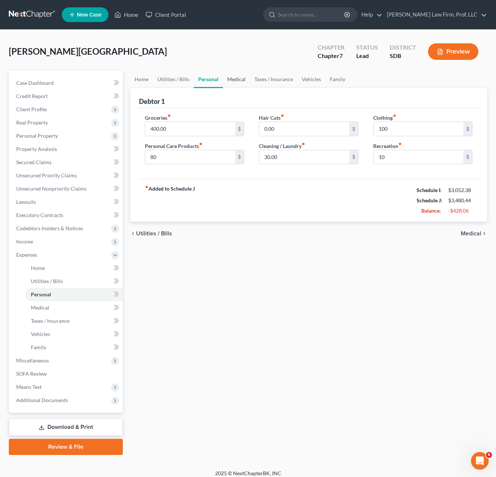
click at [244, 78] on link "Medical" at bounding box center [236, 80] width 27 height 18
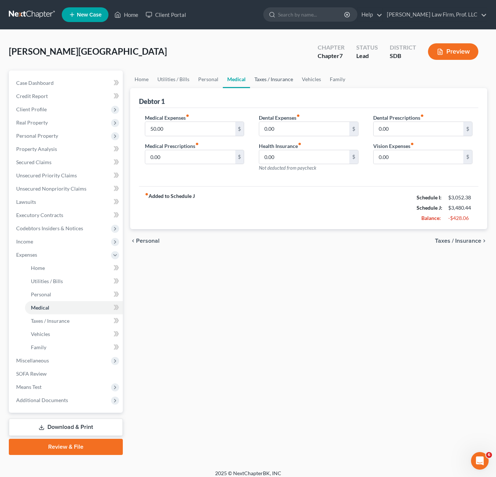
click at [262, 78] on link "Taxes / Insurance" at bounding box center [273, 80] width 47 height 18
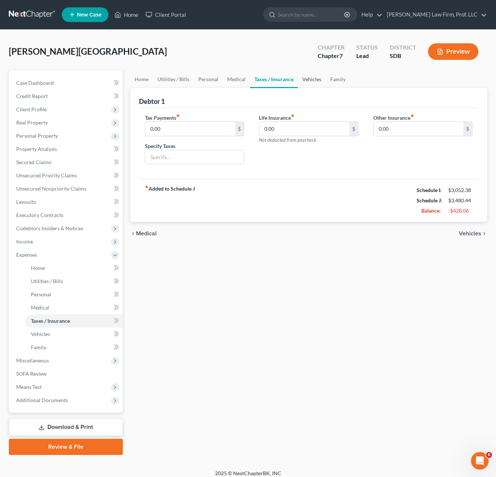
click at [298, 80] on link "Vehicles" at bounding box center [312, 80] width 28 height 18
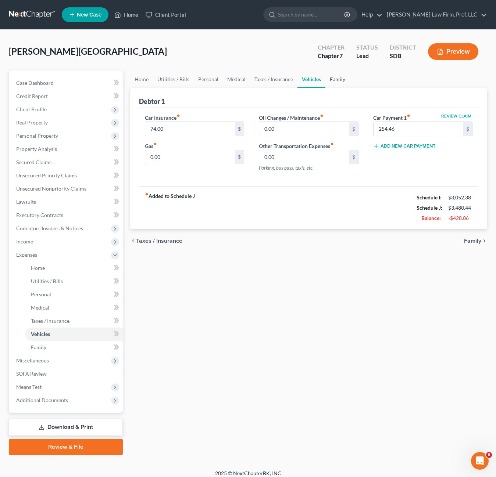
click at [336, 80] on link "Family" at bounding box center [337, 80] width 24 height 18
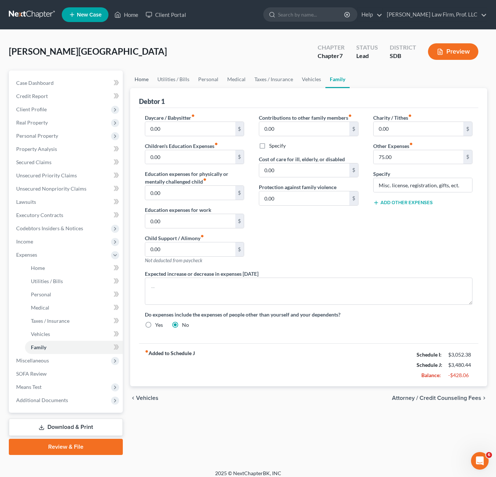
click at [138, 81] on link "Home" at bounding box center [141, 80] width 23 height 18
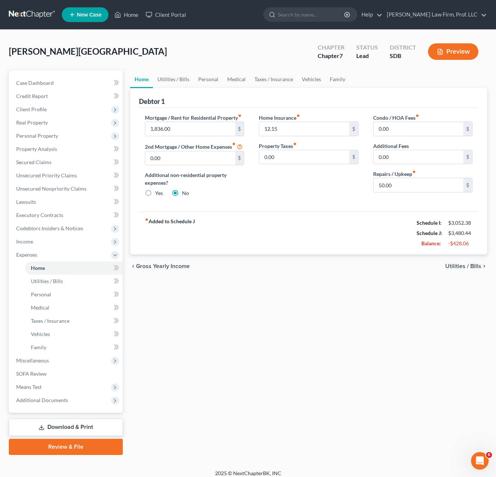
drag, startPoint x: 319, startPoint y: 200, endPoint x: 324, endPoint y: 187, distance: 13.7
click at [319, 200] on div "Home Insurance fiber_manual_record 12.15 $ Property Taxes fiber_manual_record 0…" at bounding box center [308, 158] width 114 height 89
click at [410, 183] on input "50.00" at bounding box center [418, 185] width 90 height 14
click at [180, 80] on link "Utilities / Bills" at bounding box center [173, 80] width 41 height 18
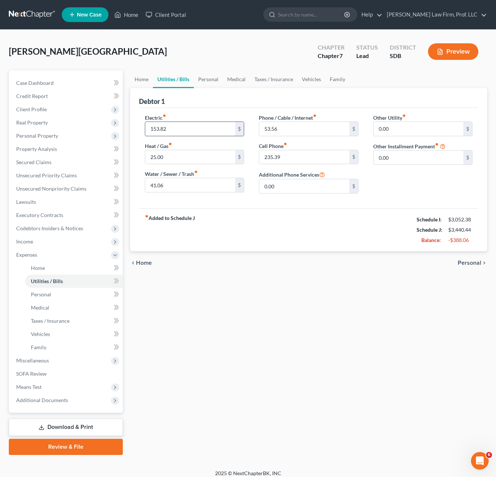
click at [175, 127] on input "153.82" at bounding box center [190, 129] width 90 height 14
click at [303, 164] on input "235.39" at bounding box center [304, 157] width 90 height 14
drag, startPoint x: 236, startPoint y: 266, endPoint x: 308, endPoint y: 116, distance: 166.1
click at [235, 260] on div "chevron_left Home Personal chevron_right" at bounding box center [308, 263] width 357 height 24
click at [296, 127] on input "53.56" at bounding box center [304, 129] width 90 height 14
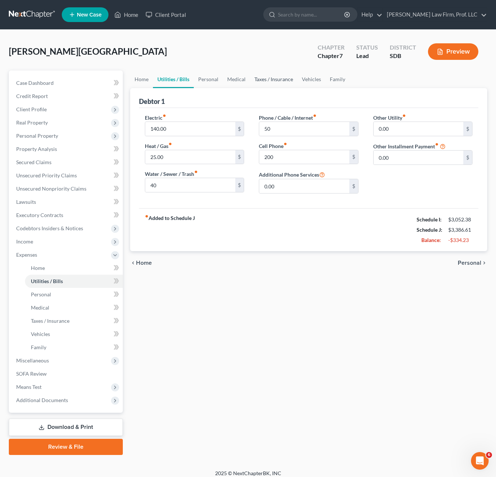
click at [261, 84] on link "Taxes / Insurance" at bounding box center [273, 80] width 47 height 18
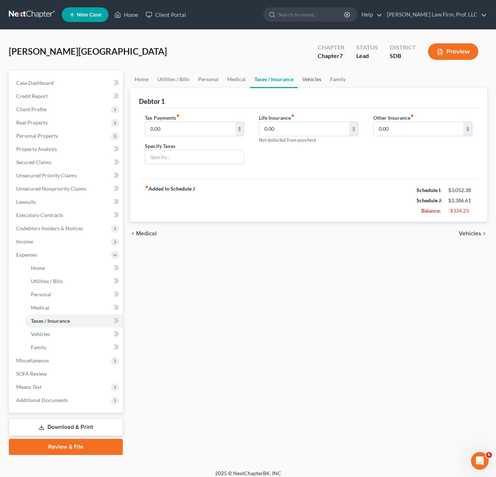
click at [315, 82] on link "Vehicles" at bounding box center [312, 80] width 28 height 18
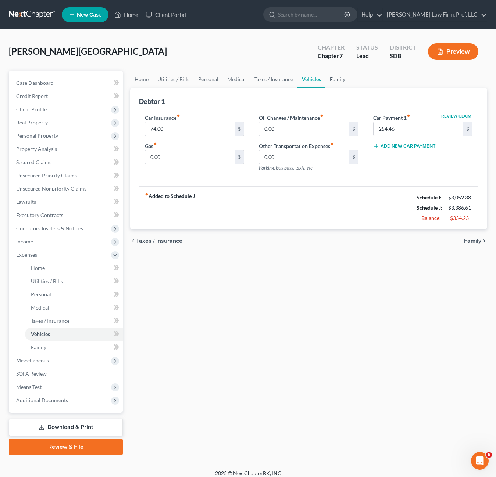
click at [330, 85] on link "Family" at bounding box center [337, 80] width 24 height 18
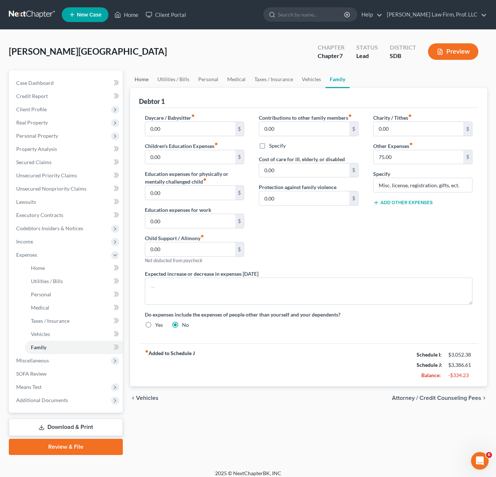
click at [140, 80] on link "Home" at bounding box center [141, 80] width 23 height 18
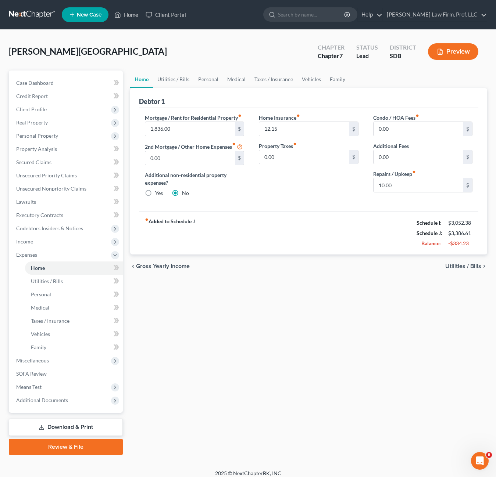
click at [290, 198] on div "Home Insurance fiber_manual_record 12.15 $ Property Taxes fiber_manual_record 0…" at bounding box center [308, 158] width 114 height 89
click at [152, 355] on div "Home Utilities / Bills Personal Medical Taxes / Insurance Vehicles Family Debto…" at bounding box center [308, 263] width 364 height 385
click at [313, 304] on div "Home Utilities / Bills Personal Medical Taxes / Insurance Vehicles Family Debto…" at bounding box center [308, 263] width 364 height 385
click at [263, 80] on link "Taxes / Insurance" at bounding box center [273, 80] width 47 height 18
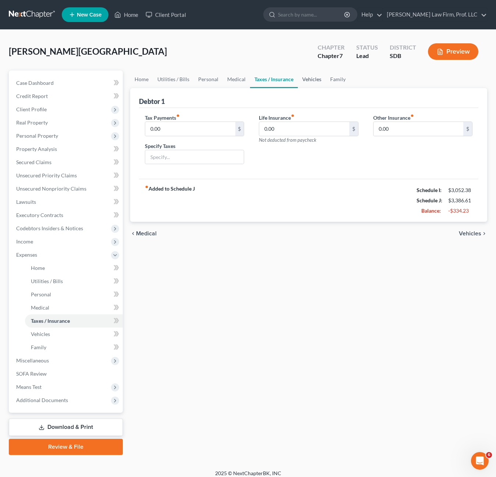
click at [306, 79] on link "Vehicles" at bounding box center [312, 80] width 28 height 18
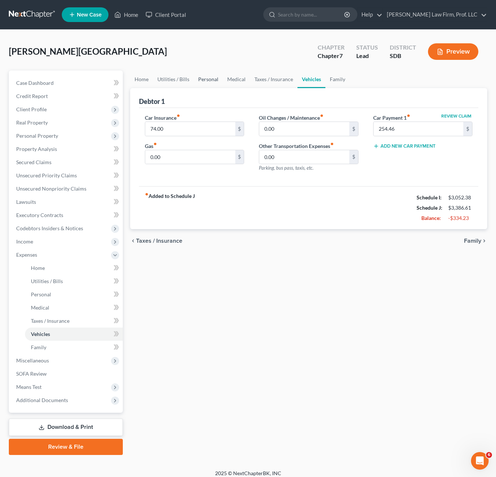
click at [211, 80] on link "Personal" at bounding box center [208, 80] width 29 height 18
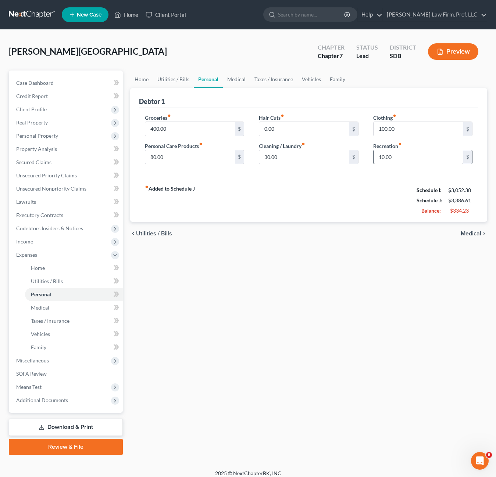
drag, startPoint x: 380, startPoint y: 183, endPoint x: 384, endPoint y: 159, distance: 24.4
click at [382, 183] on div "fiber_manual_record Added to Schedule J Schedule I: $3,052.38 Schedule J: $3,38…" at bounding box center [308, 200] width 339 height 43
drag, startPoint x: 231, startPoint y: 79, endPoint x: 276, endPoint y: 78, distance: 44.1
click at [232, 79] on link "Medical" at bounding box center [236, 80] width 27 height 18
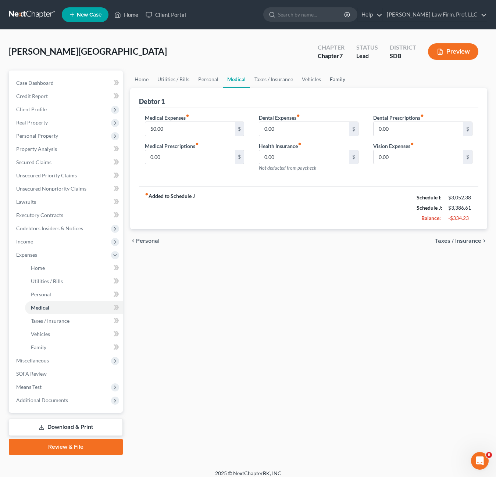
drag, startPoint x: 337, startPoint y: 80, endPoint x: 370, endPoint y: 98, distance: 38.6
click at [337, 79] on link "Family" at bounding box center [337, 80] width 24 height 18
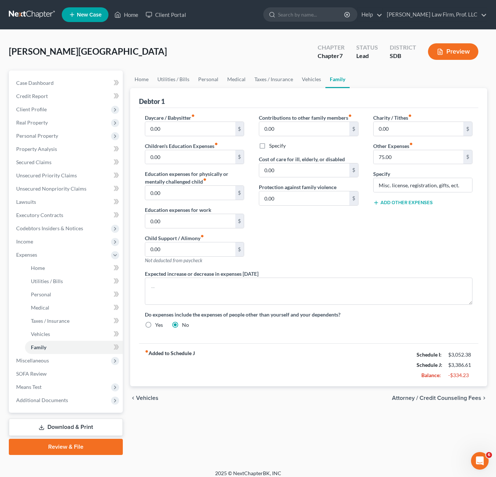
drag, startPoint x: 425, startPoint y: 219, endPoint x: 413, endPoint y: 230, distance: 16.9
click at [425, 219] on div "Charity / Tithes fiber_manual_record 0.00 $ Other Expenses fiber_manual_record …" at bounding box center [423, 192] width 114 height 156
click at [404, 202] on button "Add Other Expenses" at bounding box center [403, 203] width 60 height 6
click at [402, 157] on input "75.00" at bounding box center [418, 157] width 90 height 14
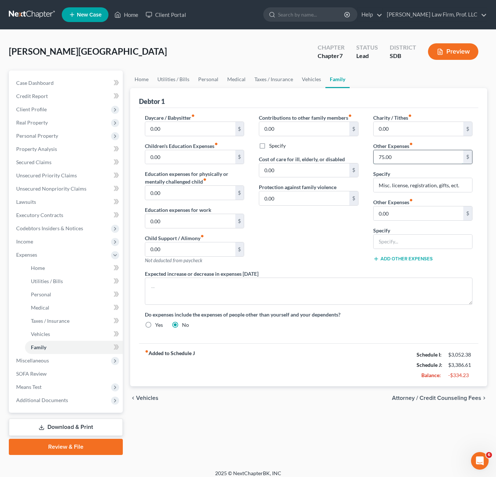
click at [402, 157] on input "75.00" at bounding box center [418, 157] width 90 height 14
click at [327, 242] on div "Contributions to other family members fiber_manual_record 0.00 $ Specify Cost o…" at bounding box center [308, 192] width 114 height 156
click at [34, 162] on span "Secured Claims" at bounding box center [33, 162] width 35 height 6
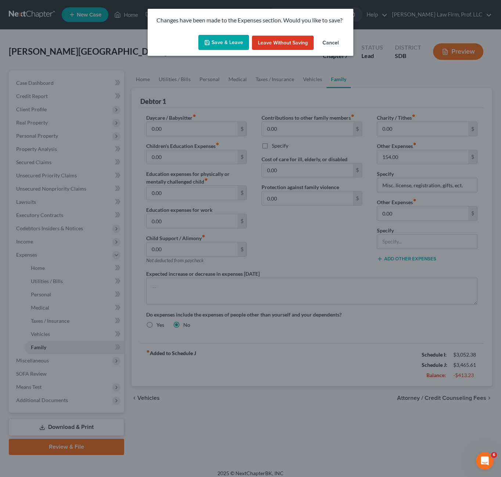
click at [240, 43] on button "Save & Leave" at bounding box center [223, 42] width 51 height 15
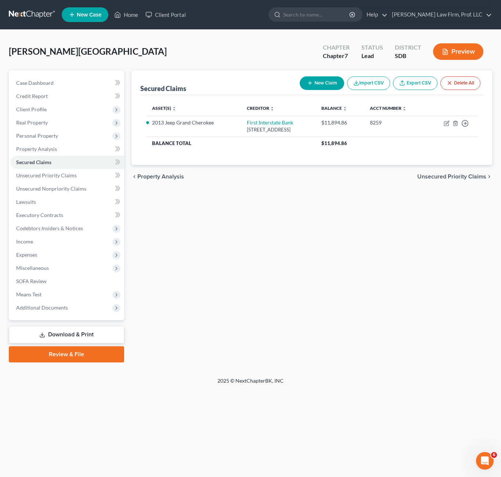
drag, startPoint x: 260, startPoint y: 246, endPoint x: 282, endPoint y: 235, distance: 24.3
click at [260, 246] on div "Secured Claims New Claim Import CSV Export CSV Delete All Asset(s) expand_more …" at bounding box center [312, 217] width 368 height 292
click at [44, 148] on span "Property Analysis" at bounding box center [36, 149] width 41 height 6
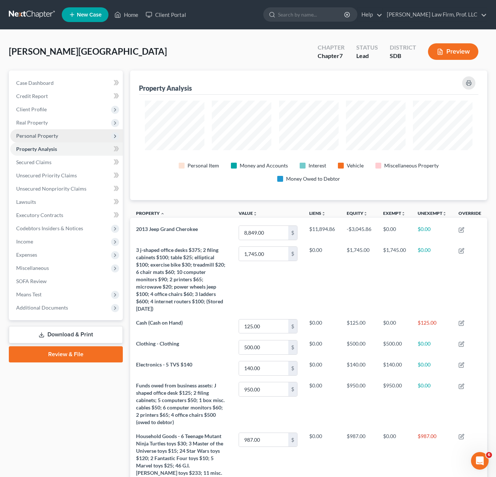
click at [49, 136] on span "Personal Property" at bounding box center [37, 136] width 42 height 6
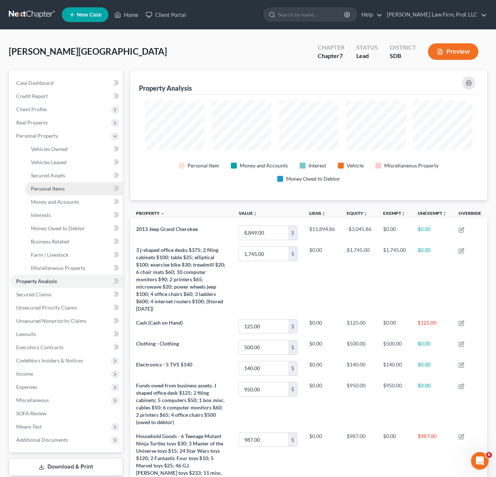
click at [61, 192] on link "Personal Items" at bounding box center [74, 188] width 98 height 13
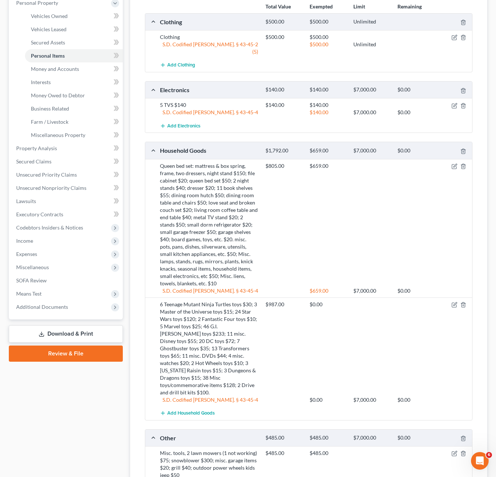
scroll to position [147, 0]
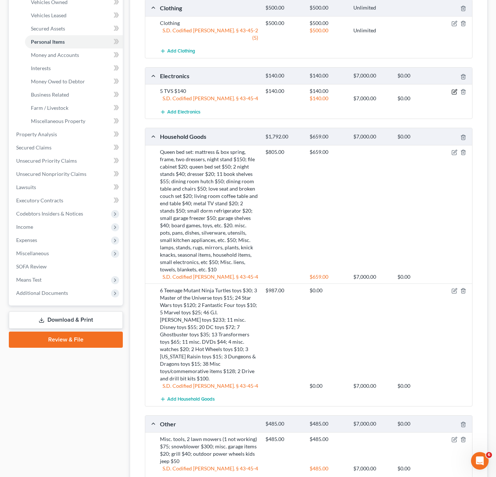
click at [452, 90] on icon "button" at bounding box center [454, 92] width 4 height 4
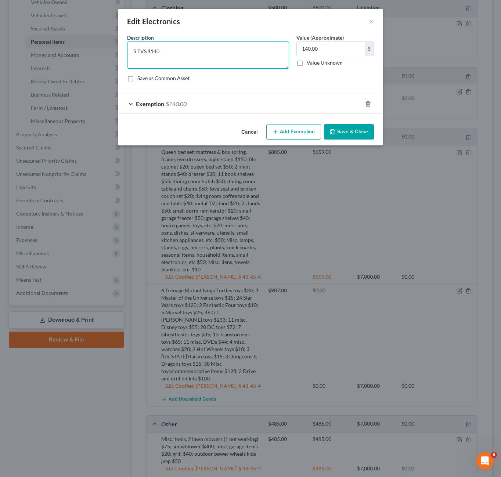
click at [175, 54] on textarea "5 TVS $140" at bounding box center [208, 55] width 162 height 27
drag, startPoint x: 163, startPoint y: 55, endPoint x: 153, endPoint y: 53, distance: 10.2
click at [153, 53] on textarea "5 TVS $140" at bounding box center [208, 55] width 162 height 27
drag, startPoint x: 192, startPoint y: 101, endPoint x: 266, endPoint y: 173, distance: 103.7
click at [193, 98] on div "Exemption $140.00" at bounding box center [240, 103] width 244 height 19
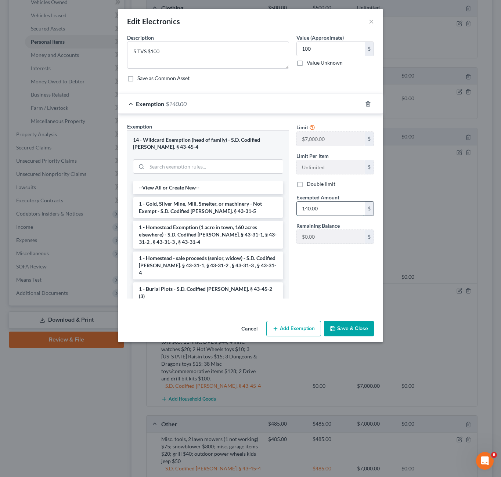
click at [329, 210] on input "140.00" at bounding box center [331, 209] width 68 height 14
click at [339, 330] on button "Save & Close" at bounding box center [349, 328] width 50 height 15
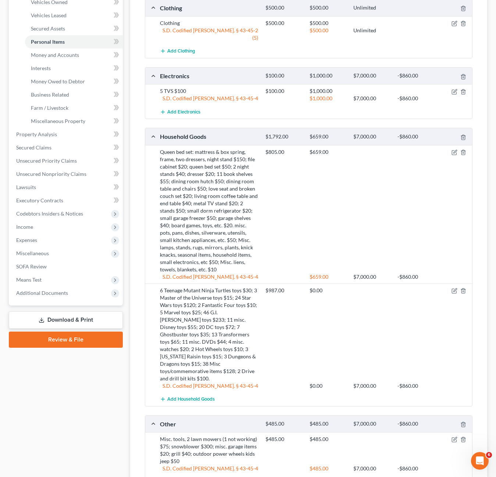
click at [362, 206] on div "$805.00 $659.00" at bounding box center [367, 210] width 211 height 125
click at [309, 95] on div "$1,000.00" at bounding box center [328, 98] width 44 height 7
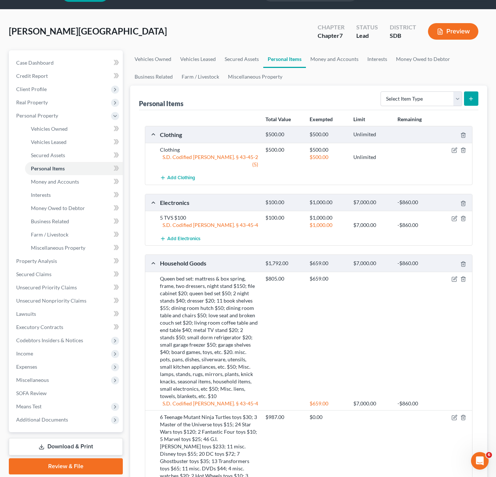
scroll to position [0, 0]
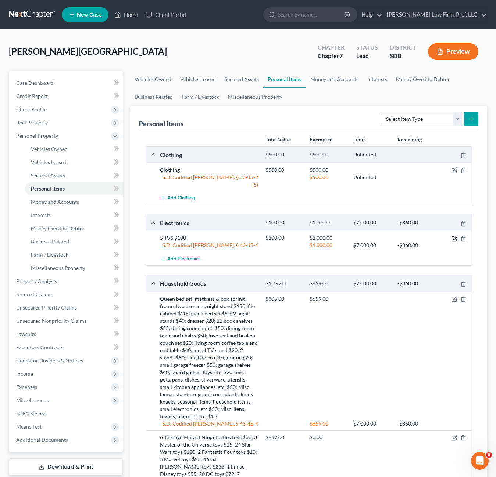
click at [452, 236] on icon "button" at bounding box center [454, 239] width 6 height 6
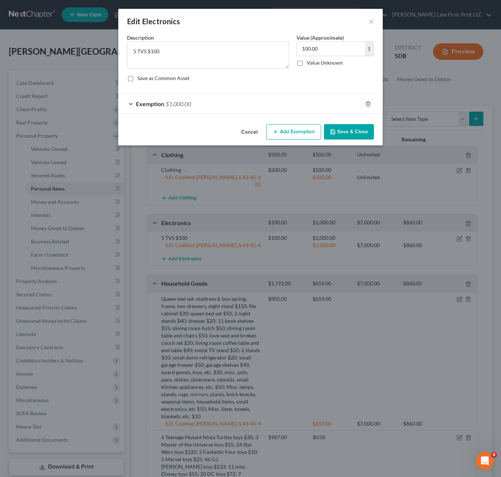
click at [296, 98] on div "Exemption $1,000.00" at bounding box center [240, 103] width 244 height 19
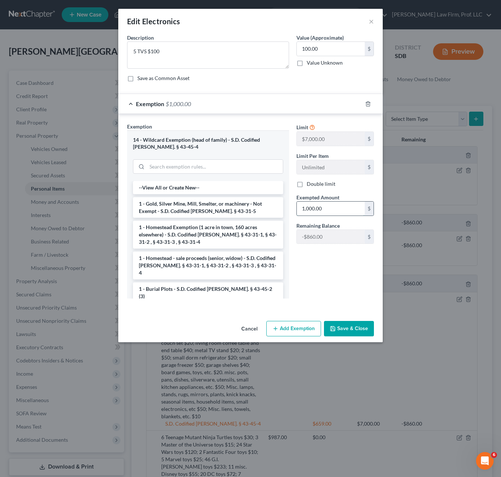
click at [340, 215] on input "1,000.00" at bounding box center [331, 209] width 68 height 14
drag, startPoint x: 300, startPoint y: 290, endPoint x: 320, endPoint y: 316, distance: 33.1
click at [300, 290] on div "Limit $7,000.00 $ Limit Per Item Unlimited $ Double limit Exempted Amount * 100…" at bounding box center [335, 214] width 85 height 182
click at [333, 326] on icon "button" at bounding box center [333, 329] width 6 height 6
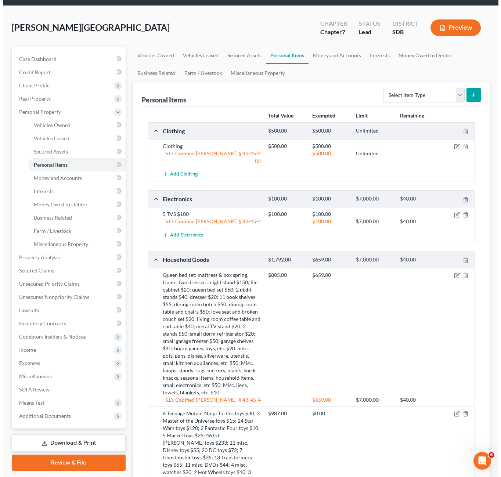
scroll to position [37, 0]
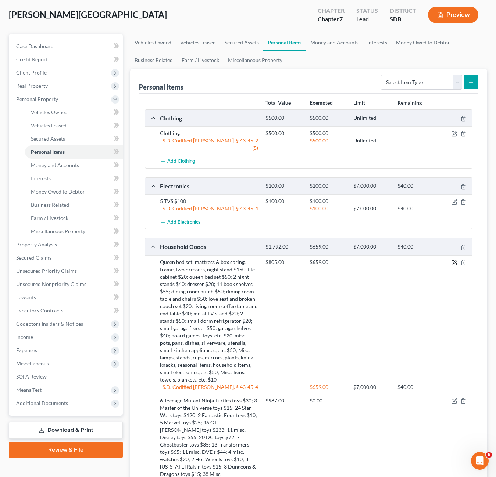
click at [454, 260] on icon "button" at bounding box center [454, 263] width 6 height 6
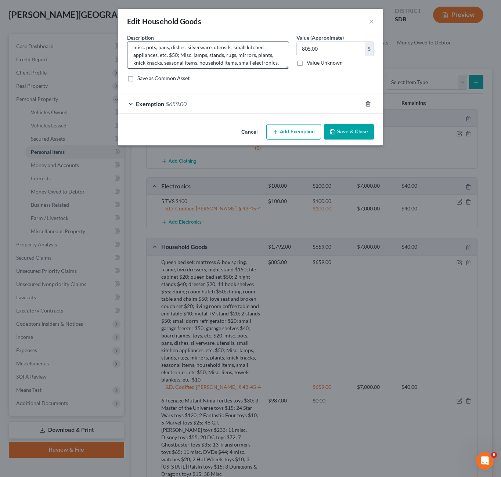
scroll to position [69, 0]
click at [263, 58] on textarea "Queen bed set: mattress & box spring, frame, two dressers, night stand $150; fi…" at bounding box center [208, 55] width 162 height 27
click at [168, 59] on textarea "Queen bed set: mattress & box spring, frame, two dressers, night stand $150; fi…" at bounding box center [208, 55] width 162 height 27
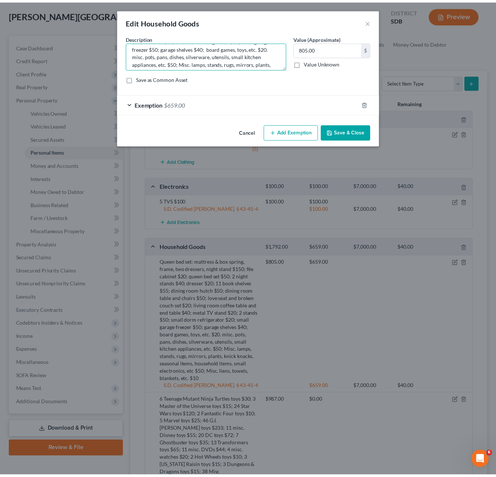
scroll to position [33, 0]
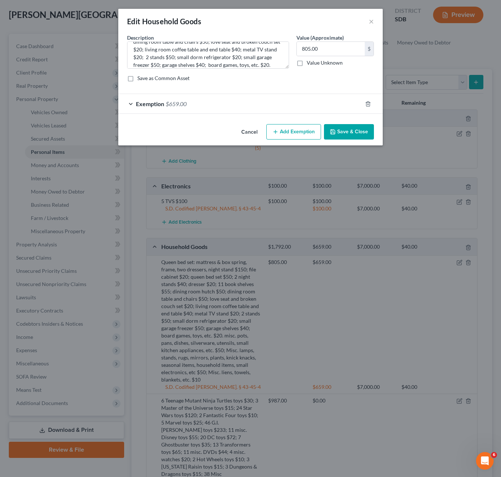
click at [346, 129] on button "Save & Close" at bounding box center [349, 131] width 50 height 15
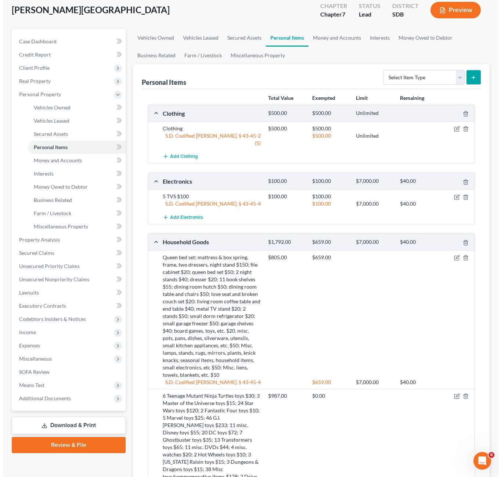
scroll to position [73, 0]
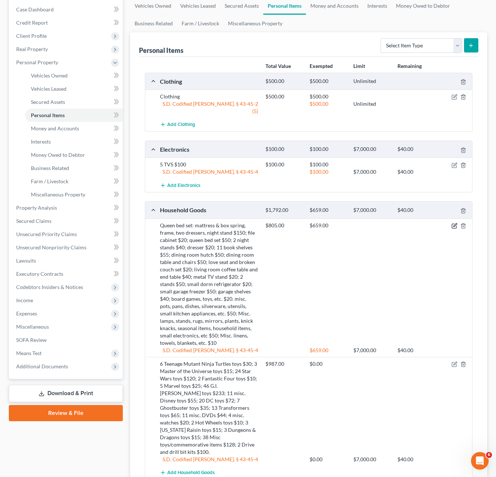
click at [453, 223] on icon "button" at bounding box center [454, 226] width 6 height 6
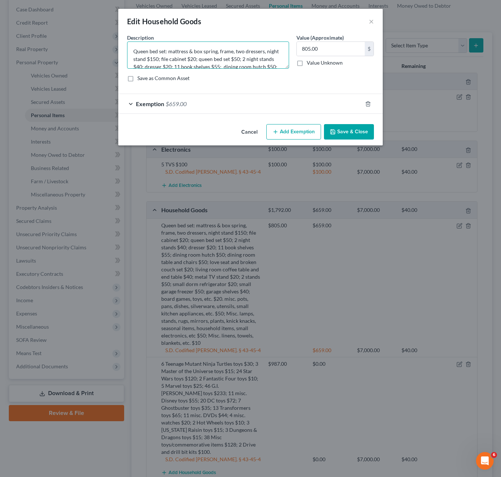
click at [159, 59] on textarea "Queen bed set: mattress & box spring, frame, two dressers, night stand $150; fi…" at bounding box center [208, 55] width 162 height 27
drag, startPoint x: 157, startPoint y: 58, endPoint x: 152, endPoint y: 58, distance: 4.8
click at [152, 58] on textarea "Queen bed set: mattress & box spring, frame, two dressers, night stand $150; fi…" at bounding box center [208, 55] width 162 height 27
click at [156, 58] on textarea "Queen bed set: mattress & box spring, frame, two dressers, night stand $150; fi…" at bounding box center [208, 55] width 162 height 27
drag, startPoint x: 158, startPoint y: 58, endPoint x: 152, endPoint y: 59, distance: 6.6
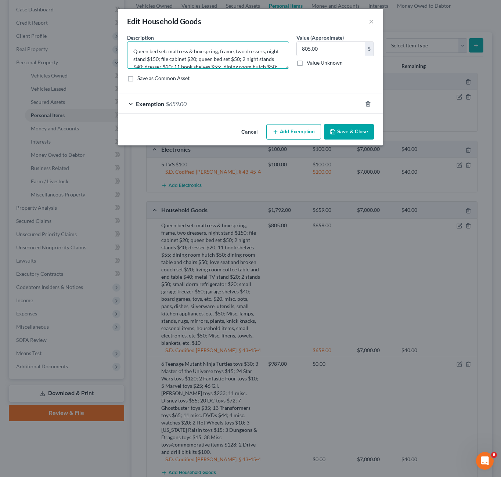
click at [152, 59] on textarea "Queen bed set: mattress & box spring, frame, two dressers, night stand $150; fi…" at bounding box center [208, 55] width 162 height 27
click at [320, 52] on input "805.00" at bounding box center [331, 49] width 68 height 14
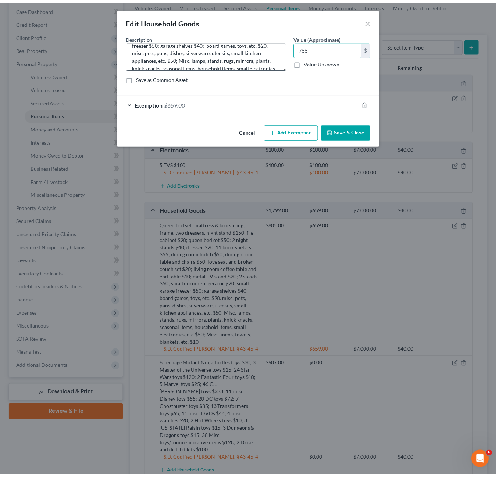
scroll to position [69, 0]
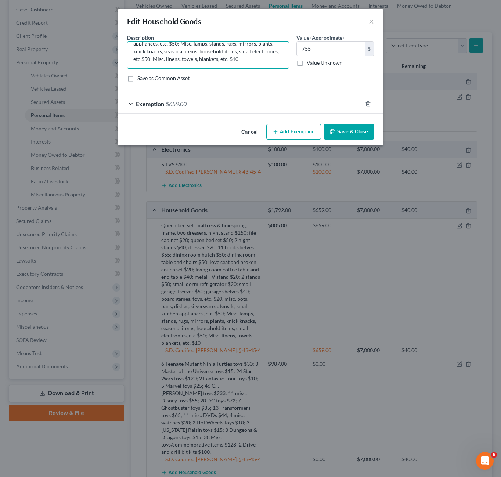
click at [193, 51] on textarea "Queen bed set: mattress & box spring, frame, two dressers, night stand $100; fi…" at bounding box center [208, 55] width 162 height 27
drag, startPoint x: 169, startPoint y: 56, endPoint x: 157, endPoint y: 56, distance: 12.5
click at [169, 56] on textarea "Queen bed set: mattress & box spring, frame, two dressers, night stand $100; fi…" at bounding box center [208, 55] width 162 height 27
click at [144, 59] on textarea "Queen bed set: mattress & box spring, frame, two dressers, night stand $100; fi…" at bounding box center [208, 55] width 162 height 27
click at [321, 47] on input "755" at bounding box center [331, 49] width 68 height 14
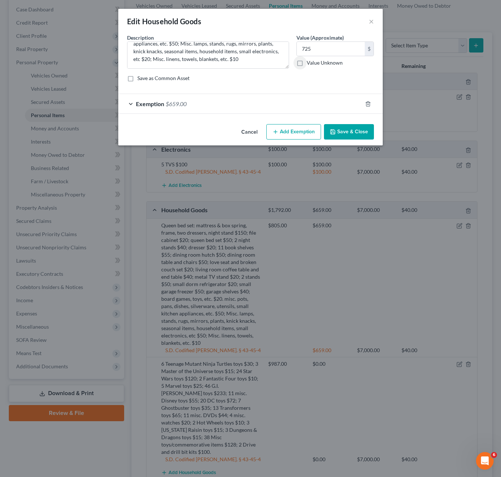
click at [202, 107] on div "Exemption $659.00" at bounding box center [240, 103] width 244 height 19
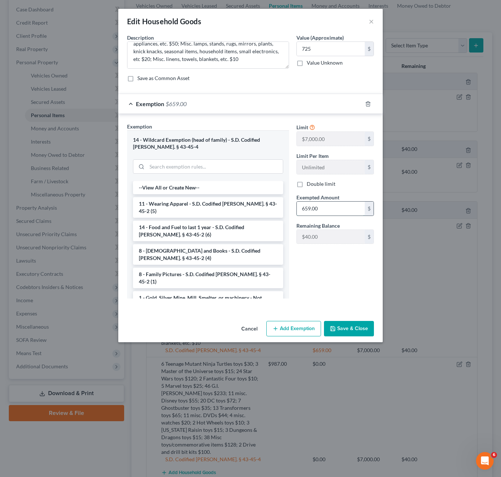
click at [330, 207] on input "659.00" at bounding box center [331, 209] width 68 height 14
click at [335, 288] on div "Limit $7,000.00 $ Limit Per Item Unlimited $ Double limit Exempted Amount * 725…" at bounding box center [335, 214] width 85 height 182
click at [357, 330] on button "Save & Close" at bounding box center [349, 328] width 50 height 15
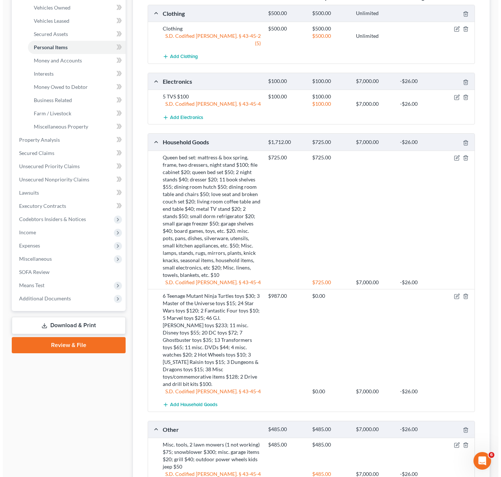
scroll to position [184, 0]
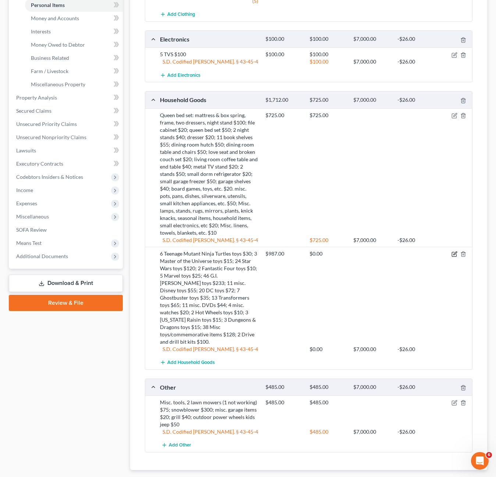
click at [454, 251] on icon "button" at bounding box center [454, 254] width 6 height 6
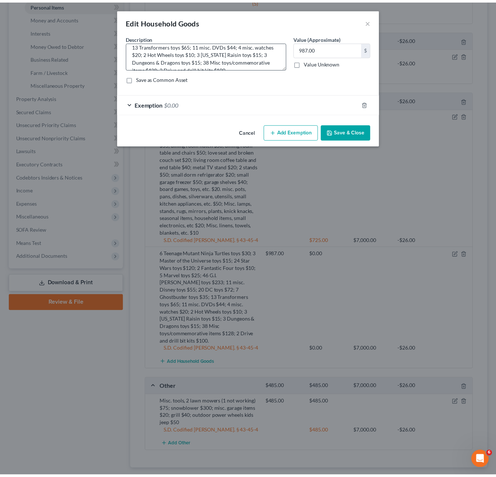
scroll to position [46, 0]
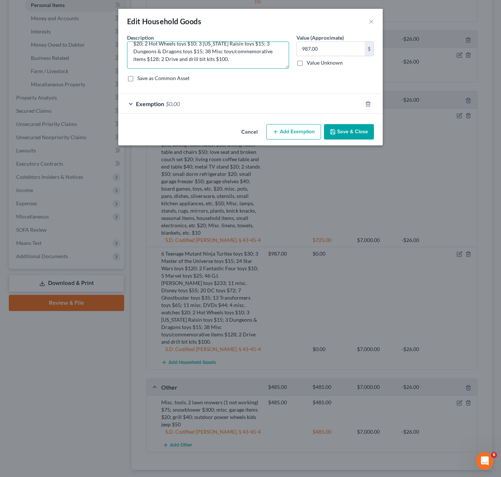
click at [208, 58] on textarea "6 Teenage Mutant Ninja Turtles toys $30; 3 Master of the Universe toys $15; 24 …" at bounding box center [208, 55] width 162 height 27
click at [197, 58] on textarea "6 Teenage Mutant Ninja Turtles toys $30; 3 Master of the Universe toys $15; 24 …" at bounding box center [208, 55] width 162 height 27
drag, startPoint x: 197, startPoint y: 58, endPoint x: 190, endPoint y: 59, distance: 7.4
click at [190, 59] on textarea "6 Teenage Mutant Ninja Turtles toys $30; 3 Master of the Universe toys $15; 24 …" at bounding box center [208, 55] width 162 height 27
click at [307, 49] on input "987.00" at bounding box center [331, 49] width 68 height 14
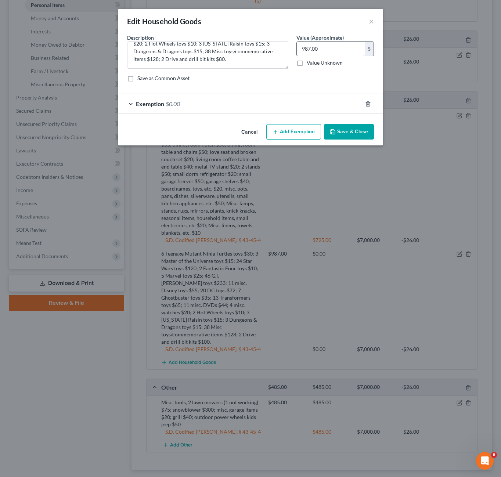
click at [308, 47] on input "987.00" at bounding box center [331, 49] width 68 height 14
click at [327, 132] on button "Save & Close" at bounding box center [349, 131] width 50 height 15
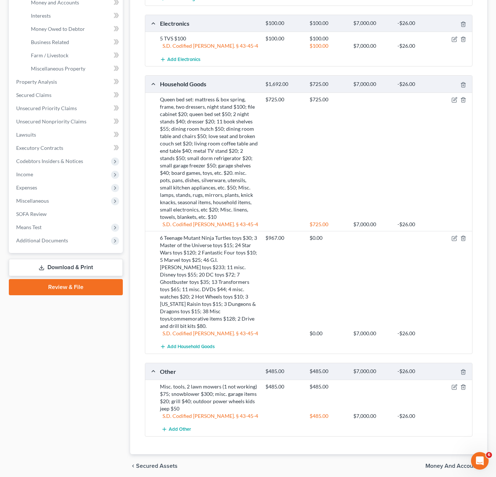
scroll to position [213, 0]
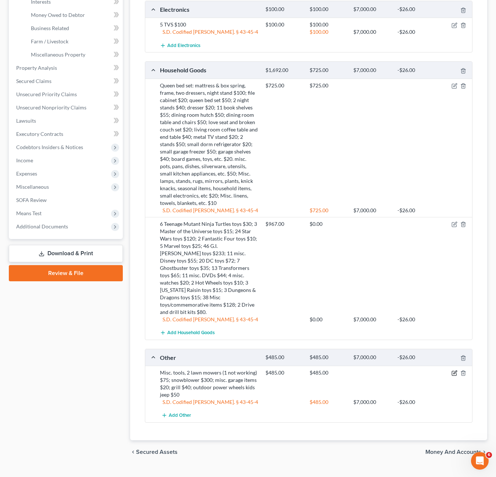
drag, startPoint x: 458, startPoint y: 357, endPoint x: 453, endPoint y: 357, distance: 5.1
click at [453, 369] on div at bounding box center [454, 372] width 35 height 7
click at [453, 370] on icon "button" at bounding box center [454, 373] width 6 height 6
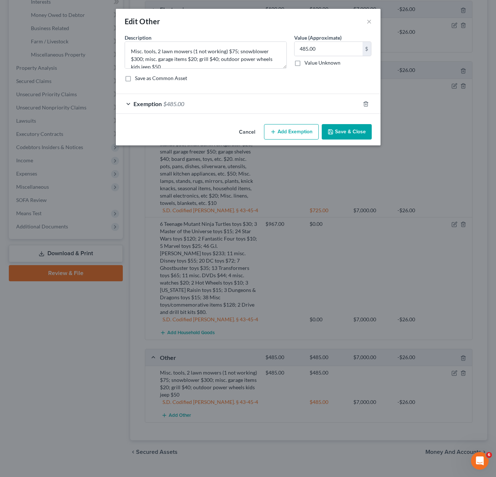
scroll to position [206, 0]
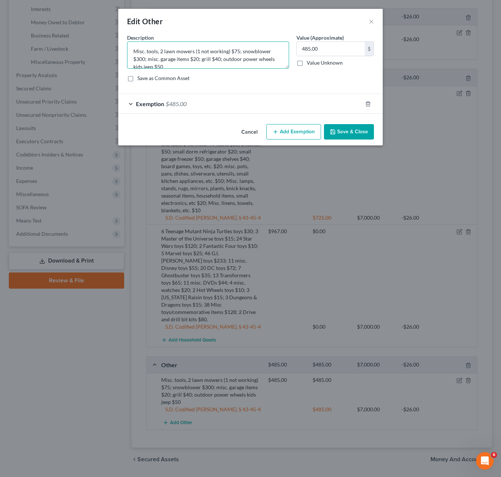
click at [214, 58] on textarea "Misc. tools, 2 lawn mowers (1 not working) $75; snowblower $300; misc. garage i…" at bounding box center [208, 55] width 162 height 27
click at [139, 57] on textarea "Misc. tools, 2 lawn mowers (1 not working) $75; snowblower $300; misc. garage i…" at bounding box center [208, 55] width 162 height 27
click at [304, 49] on input "485.00" at bounding box center [331, 49] width 68 height 14
click at [201, 110] on div "Exemption $485.00" at bounding box center [240, 103] width 244 height 19
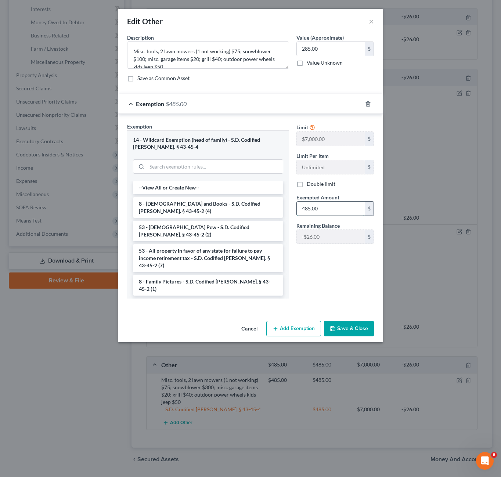
click at [321, 214] on input "485.00" at bounding box center [331, 209] width 68 height 14
click at [337, 327] on button "Save & Close" at bounding box center [349, 328] width 50 height 15
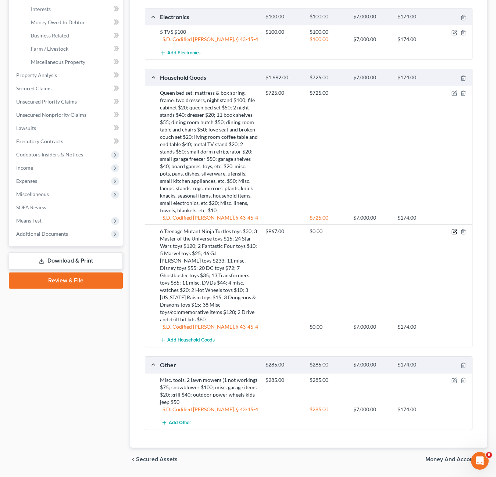
click at [456, 229] on icon "button" at bounding box center [454, 230] width 3 height 3
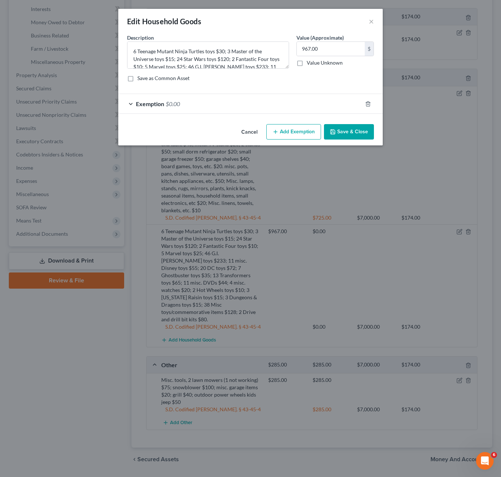
click at [235, 107] on div "Exemption $0.00" at bounding box center [240, 103] width 244 height 19
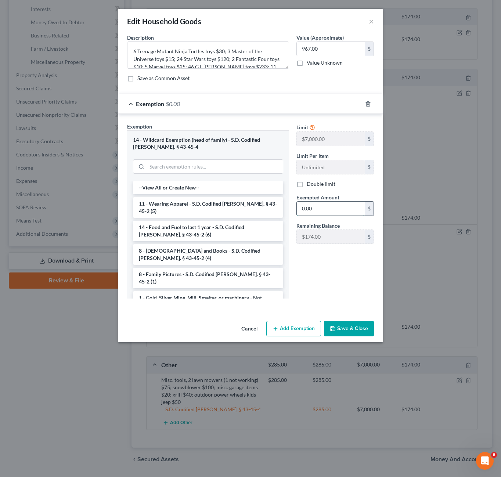
click at [306, 205] on input "0.00" at bounding box center [331, 209] width 68 height 14
drag, startPoint x: 353, startPoint y: 340, endPoint x: 350, endPoint y: 330, distance: 10.7
click at [352, 339] on div "Cancel Add Exemption Save & Close" at bounding box center [250, 330] width 265 height 24
click at [350, 330] on button "Save & Close" at bounding box center [349, 328] width 50 height 15
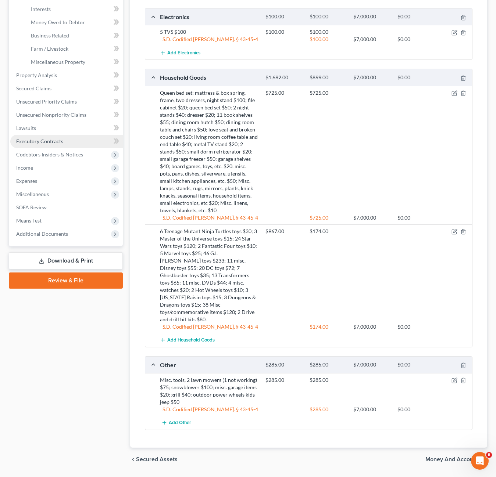
click at [43, 147] on link "Executory Contracts" at bounding box center [66, 141] width 112 height 13
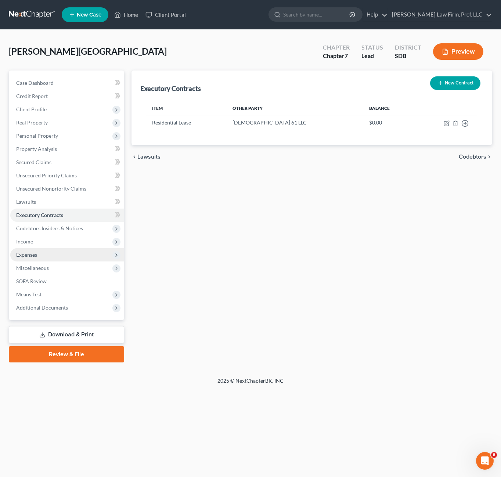
click at [24, 257] on span "Expenses" at bounding box center [26, 255] width 21 height 6
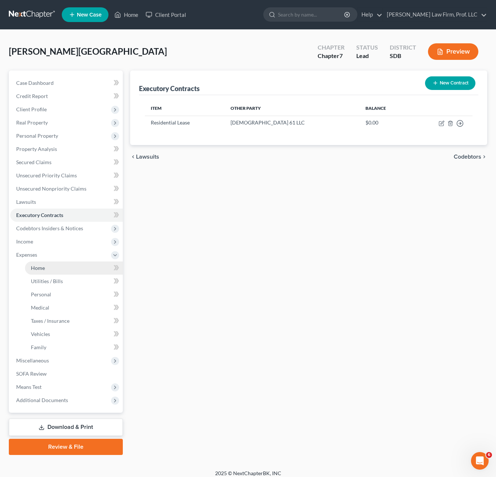
click at [46, 266] on link "Home" at bounding box center [74, 268] width 98 height 13
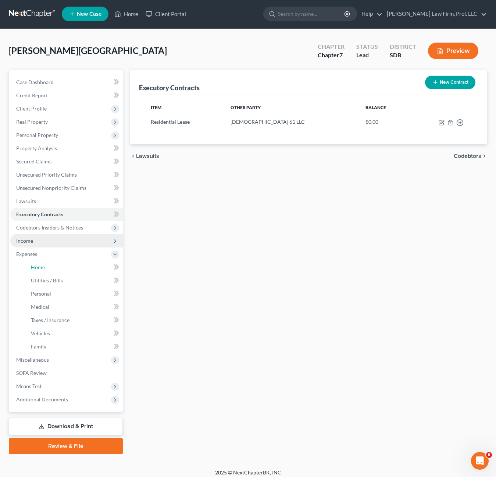
scroll to position [4, 0]
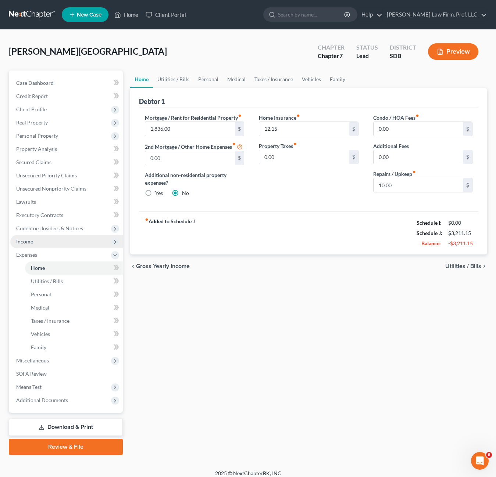
click at [21, 240] on span "Income" at bounding box center [24, 241] width 17 height 6
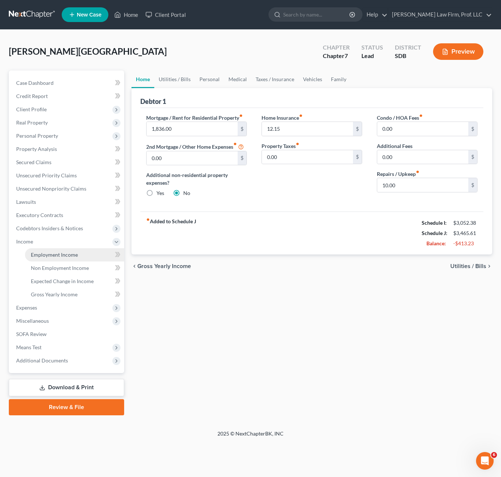
click at [46, 256] on span "Employment Income" at bounding box center [54, 255] width 47 height 6
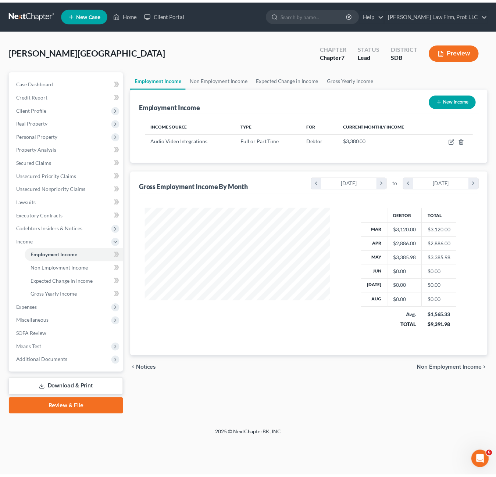
scroll to position [132, 202]
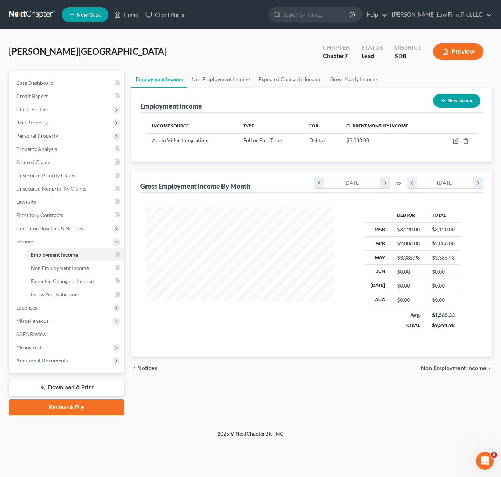
drag, startPoint x: 303, startPoint y: 138, endPoint x: 427, endPoint y: 151, distance: 124.8
click at [303, 138] on td "Debtor" at bounding box center [321, 140] width 37 height 14
click at [454, 140] on icon "button" at bounding box center [455, 141] width 4 height 4
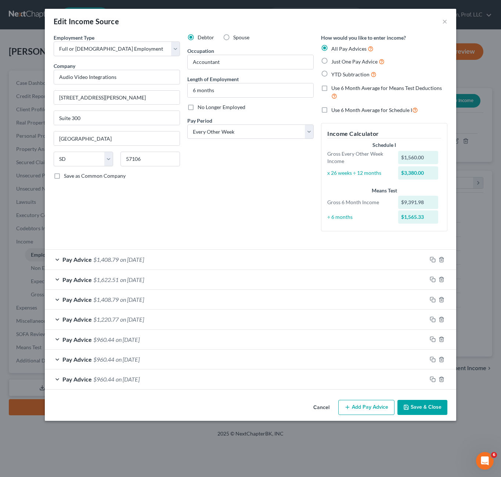
click at [319, 407] on button "Cancel" at bounding box center [322, 408] width 28 height 15
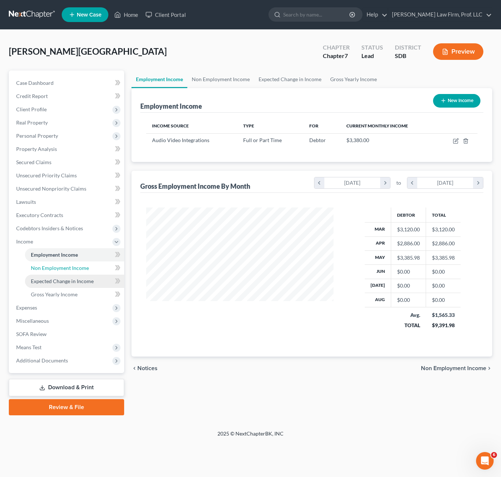
drag, startPoint x: 92, startPoint y: 270, endPoint x: 81, endPoint y: 277, distance: 13.2
click at [92, 270] on link "Non Employment Income" at bounding box center [74, 268] width 99 height 13
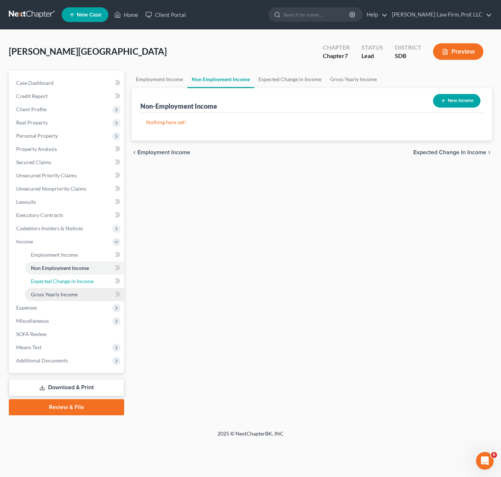
click at [75, 278] on span "Expected Change in Income" at bounding box center [62, 281] width 63 height 6
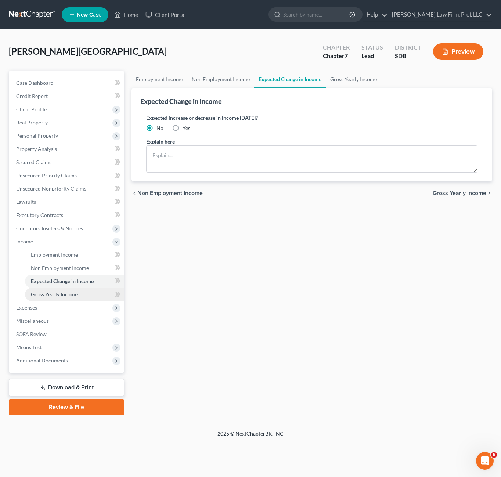
click at [75, 294] on span "Gross Yearly Income" at bounding box center [54, 294] width 47 height 6
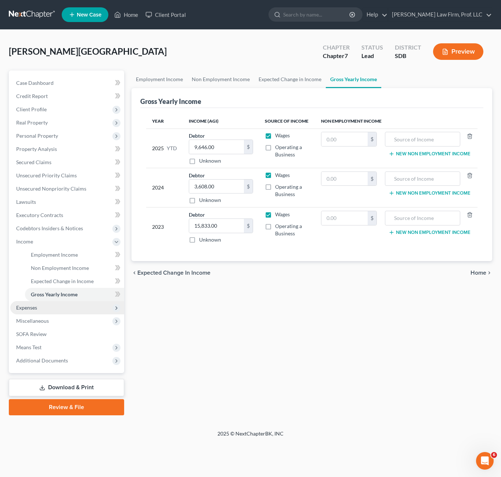
click at [50, 310] on span "Expenses" at bounding box center [67, 307] width 114 height 13
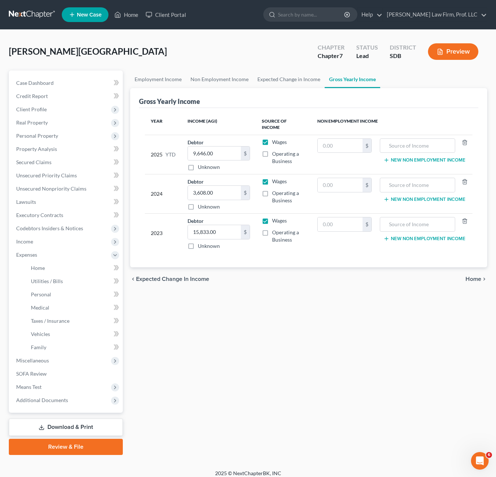
click at [229, 344] on div "Employment Income Non Employment Income Expected Change in Income Gross Yearly …" at bounding box center [308, 263] width 364 height 385
click at [246, 308] on div "Employment Income Non Employment Income Expected Change in Income Gross Yearly …" at bounding box center [308, 263] width 364 height 385
drag, startPoint x: 64, startPoint y: 186, endPoint x: 309, endPoint y: 184, distance: 245.1
click at [64, 186] on span "Unsecured Nonpriority Claims" at bounding box center [51, 189] width 70 height 6
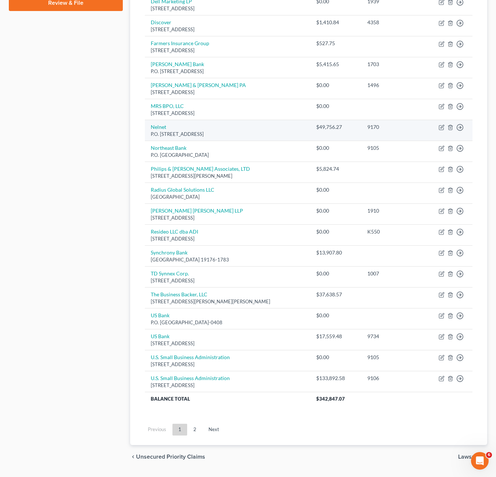
scroll to position [371, 0]
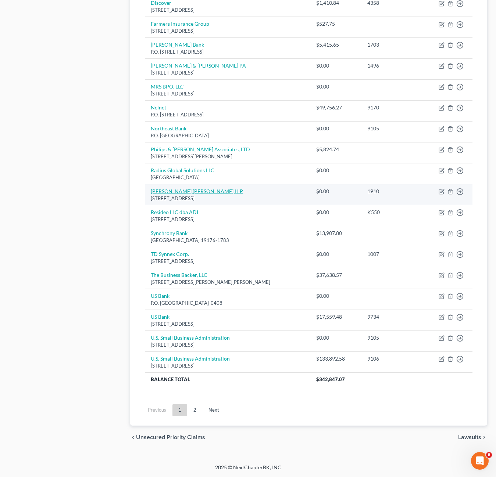
click at [171, 193] on link "[PERSON_NAME] [PERSON_NAME] LLP" at bounding box center [197, 191] width 92 height 6
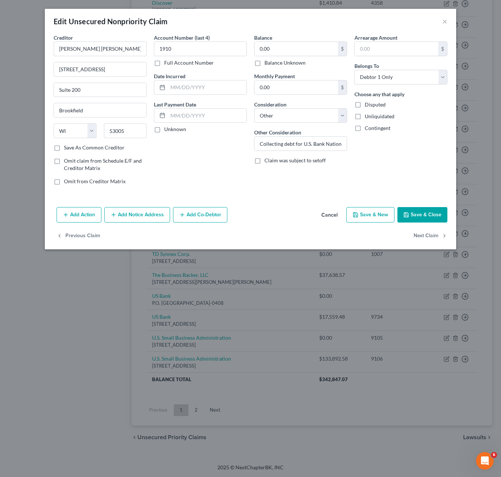
click at [387, 148] on div "Arrearage Amount $ Belongs To * Select Debtor 1 Only Debtor 2 Only Debtor 1 And…" at bounding box center [401, 112] width 100 height 157
click at [372, 105] on span "Disputed" at bounding box center [375, 104] width 21 height 6
click at [372, 105] on input "Disputed" at bounding box center [370, 103] width 5 height 5
click at [214, 161] on div "Account Number (last 4) 1910 Full Account Number Date Incurred Last Payment Dat…" at bounding box center [200, 112] width 100 height 157
click at [365, 118] on label "Unliquidated" at bounding box center [380, 116] width 30 height 7
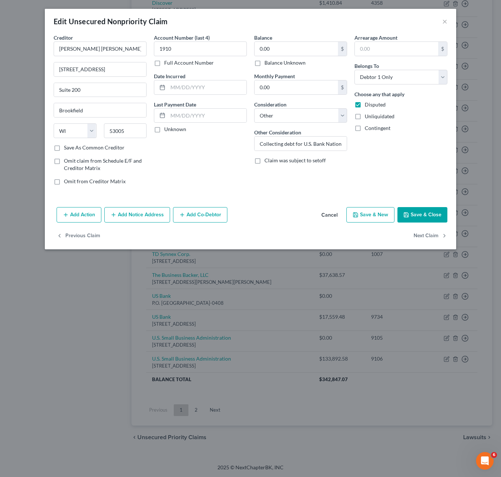
click at [368, 118] on input "Unliquidated" at bounding box center [370, 115] width 5 height 5
click at [365, 130] on label "Contingent" at bounding box center [378, 128] width 26 height 7
click at [368, 129] on input "Contingent" at bounding box center [370, 127] width 5 height 5
click at [421, 211] on button "Save & Close" at bounding box center [423, 214] width 50 height 15
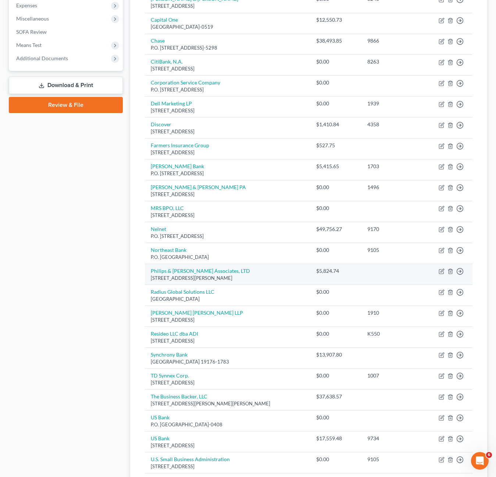
scroll to position [114, 0]
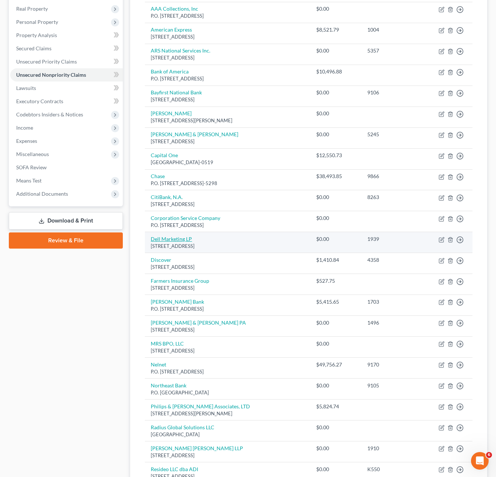
click at [180, 239] on link "Dell Marketing LP" at bounding box center [171, 239] width 41 height 6
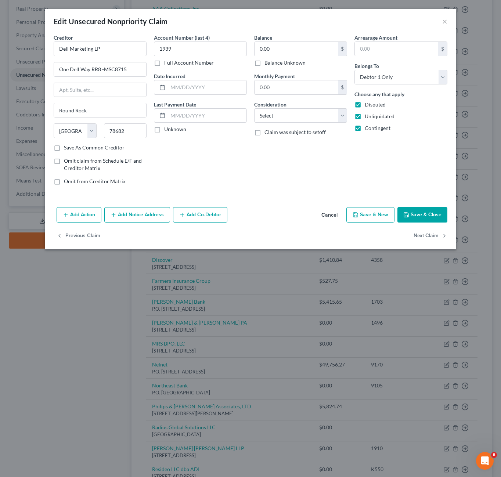
click at [399, 172] on div "Arrearage Amount $ Belongs To * Select Debtor 1 Only Debtor 2 Only Debtor 1 And…" at bounding box center [401, 112] width 100 height 157
click at [419, 219] on button "Save & Close" at bounding box center [423, 214] width 50 height 15
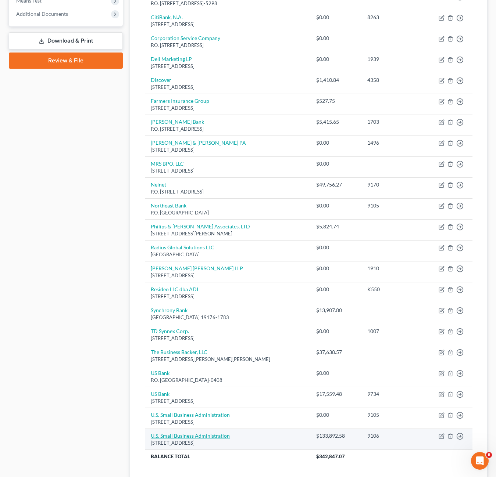
scroll to position [371, 0]
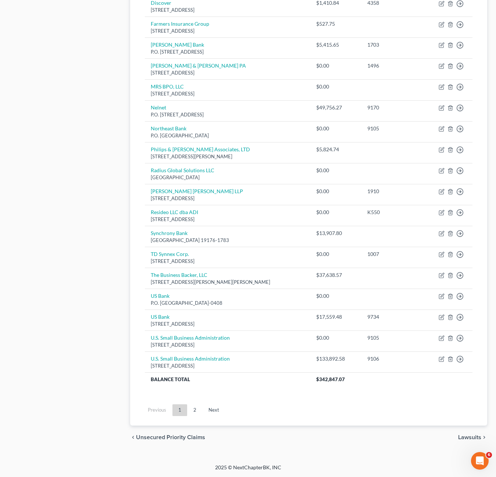
click at [363, 454] on div "Petition Navigation Case Dashboard Payments Invoices Payments Payments Credit R…" at bounding box center [248, 77] width 478 height 756
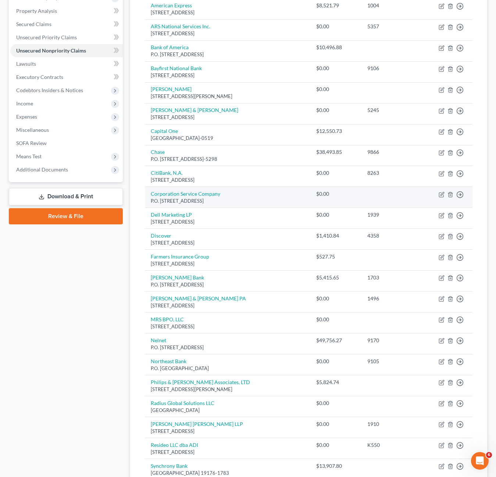
scroll to position [187, 0]
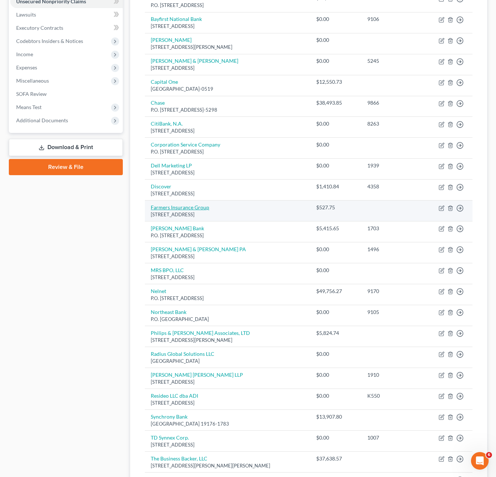
click at [176, 210] on link "Farmers Insurance Group" at bounding box center [180, 207] width 58 height 6
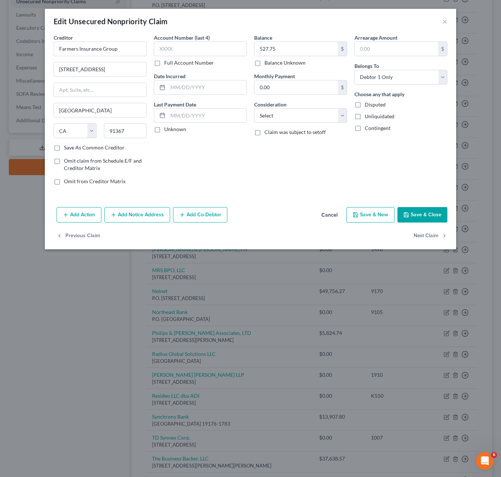
click at [413, 151] on div "Arrearage Amount $ Belongs To * Select Debtor 1 Only Debtor 2 Only Debtor 1 And…" at bounding box center [401, 112] width 100 height 157
click at [382, 107] on span "Disputed" at bounding box center [375, 104] width 21 height 6
click at [373, 106] on input "Disputed" at bounding box center [370, 103] width 5 height 5
click at [124, 215] on button "Add Notice Address" at bounding box center [137, 214] width 66 height 15
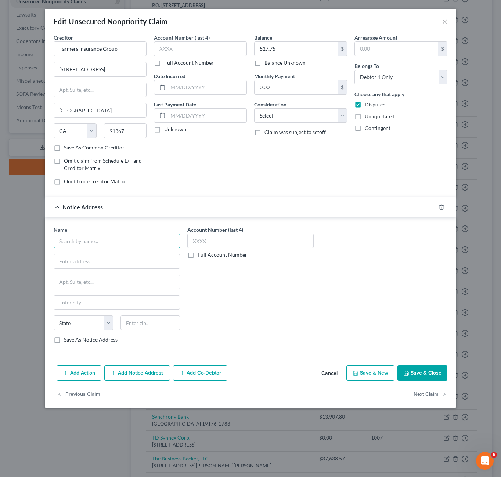
click at [91, 234] on input "text" at bounding box center [117, 241] width 126 height 15
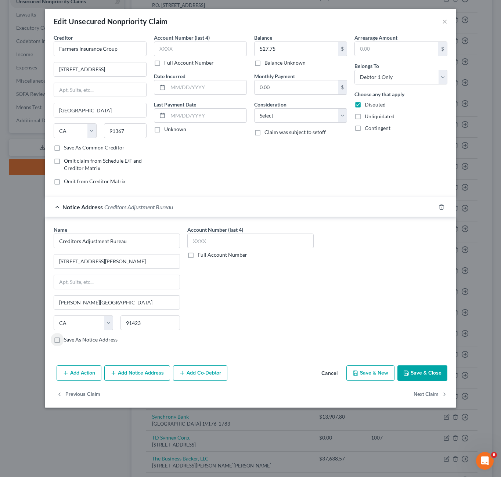
drag, startPoint x: 264, startPoint y: 309, endPoint x: 359, endPoint y: 359, distance: 107.5
click at [265, 309] on div "Account Number (last 4) Full Account Number" at bounding box center [251, 287] width 134 height 123
click at [429, 369] on button "Save & Close" at bounding box center [423, 373] width 50 height 15
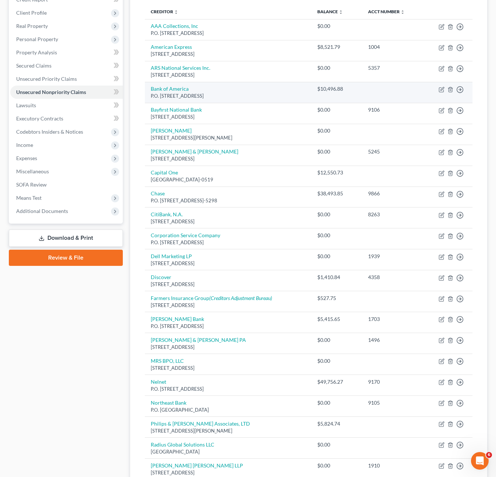
scroll to position [0, 0]
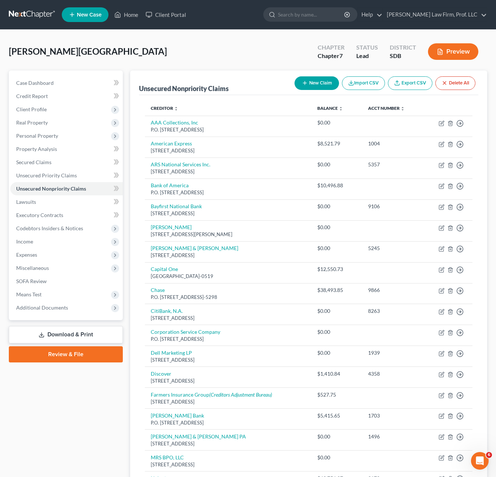
drag, startPoint x: 255, startPoint y: 55, endPoint x: 425, endPoint y: 60, distance: 169.4
click at [255, 55] on div "[PERSON_NAME][GEOGRAPHIC_DATA] Upgraded Chapter Chapter 7 Status Lead District …" at bounding box center [248, 55] width 478 height 32
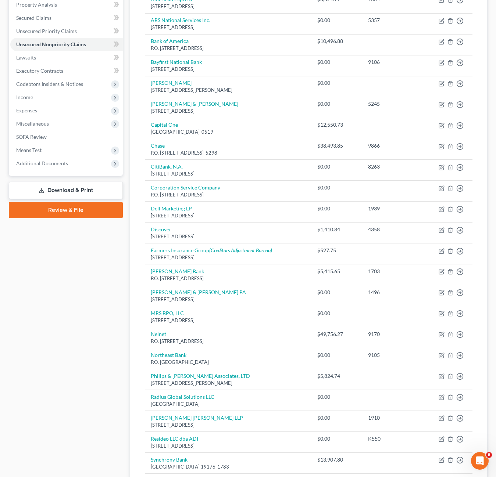
scroll to position [37, 0]
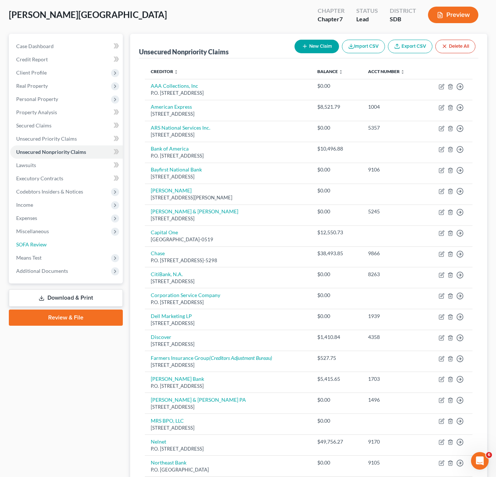
drag, startPoint x: 27, startPoint y: 249, endPoint x: 155, endPoint y: 213, distance: 133.4
click at [27, 249] on link "SOFA Review" at bounding box center [66, 244] width 112 height 13
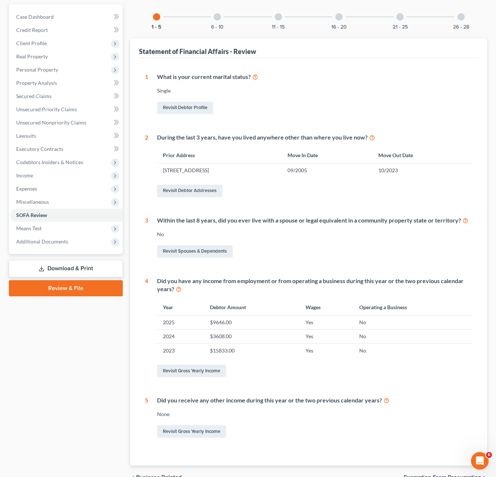
scroll to position [73, 0]
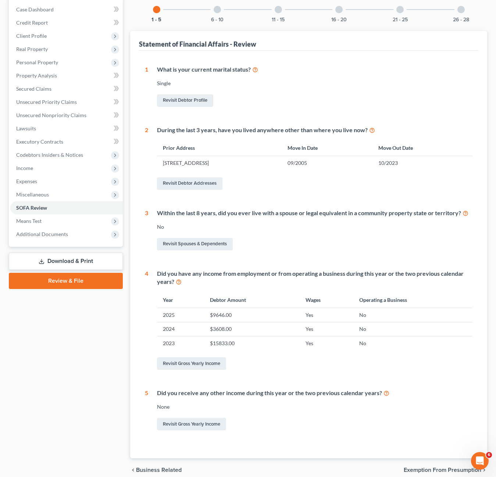
click at [295, 238] on div "Revisit Spouses & Dependents" at bounding box center [314, 244] width 315 height 15
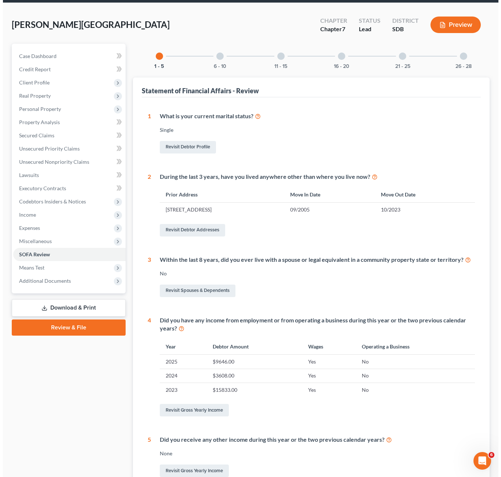
scroll to position [0, 0]
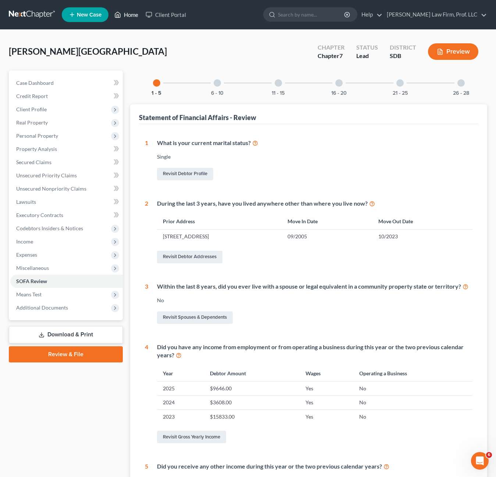
click at [119, 18] on icon at bounding box center [117, 14] width 7 height 9
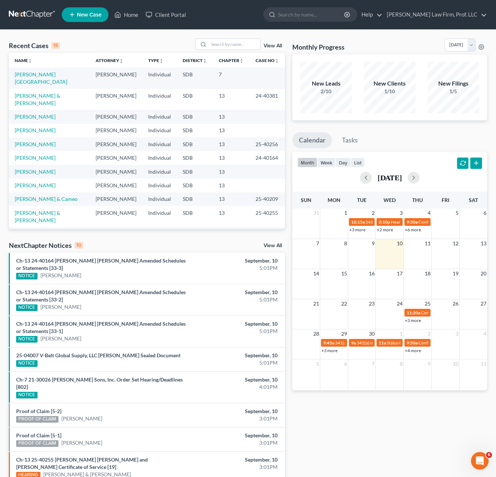
click at [371, 438] on div "Monthly Progress Bankruptcy Bankruptcy [DATE] [DATE] [DATE] [DATE] [DATE] [DATE…" at bounding box center [389, 295] width 202 height 512
click at [21, 114] on link "[PERSON_NAME]" at bounding box center [35, 117] width 41 height 6
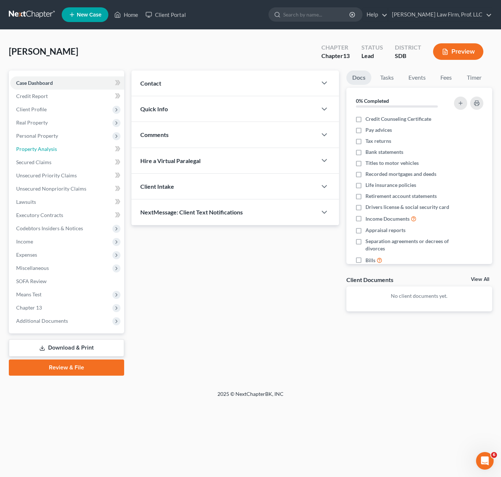
click at [39, 148] on span "Property Analysis" at bounding box center [36, 149] width 41 height 6
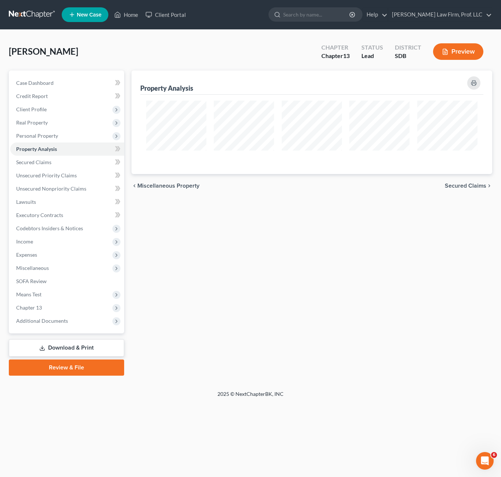
scroll to position [104, 361]
click at [302, 251] on div "Property Analysis chevron_left Miscellaneous Property Secured Claims chevron_ri…" at bounding box center [312, 223] width 368 height 305
click at [46, 135] on span "Personal Property" at bounding box center [37, 136] width 42 height 6
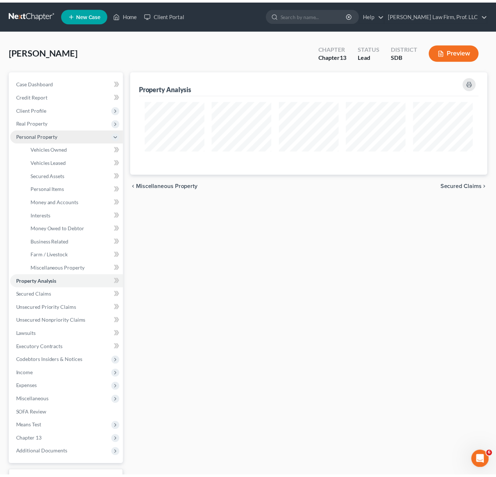
scroll to position [103, 357]
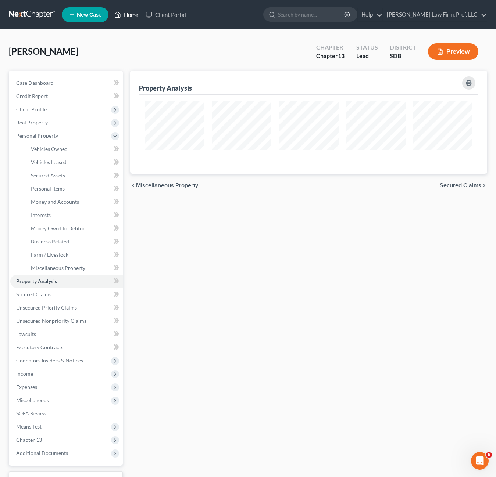
click at [130, 13] on link "Home" at bounding box center [126, 14] width 31 height 13
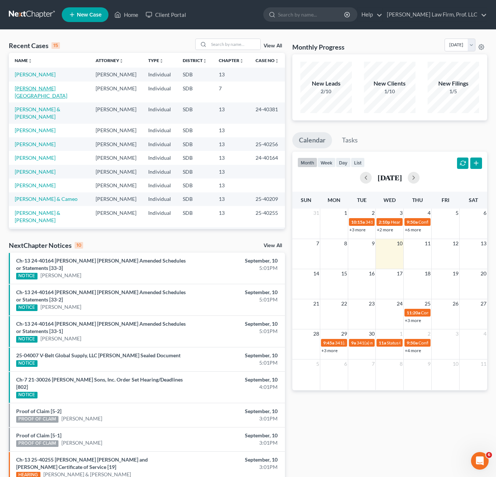
click at [40, 88] on link "[PERSON_NAME][GEOGRAPHIC_DATA]" at bounding box center [41, 92] width 53 height 14
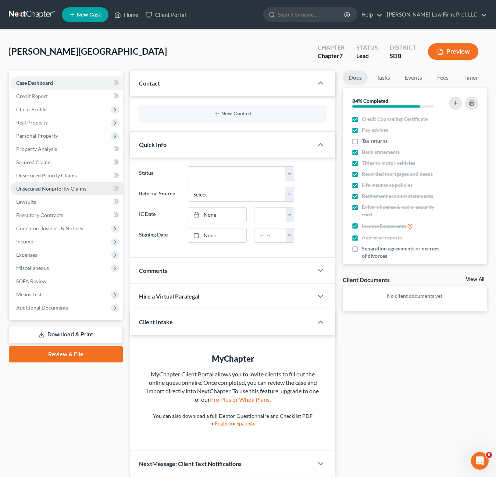
click at [49, 191] on span "Unsecured Nonpriority Claims" at bounding box center [51, 189] width 70 height 6
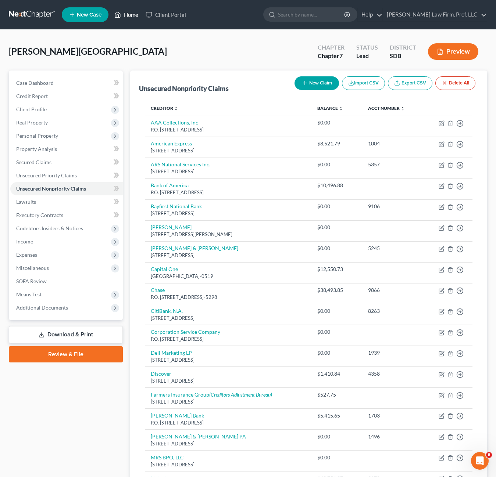
click at [122, 15] on link "Home" at bounding box center [126, 14] width 31 height 13
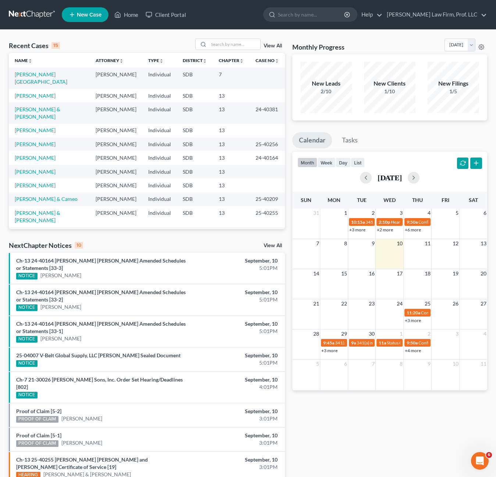
click at [89, 45] on div "Recent Cases 15 View All" at bounding box center [147, 46] width 276 height 14
click at [403, 445] on div "Monthly Progress Bankruptcy Bankruptcy [DATE] [DATE] [DATE] [DATE] [DATE] [DATE…" at bounding box center [389, 295] width 202 height 512
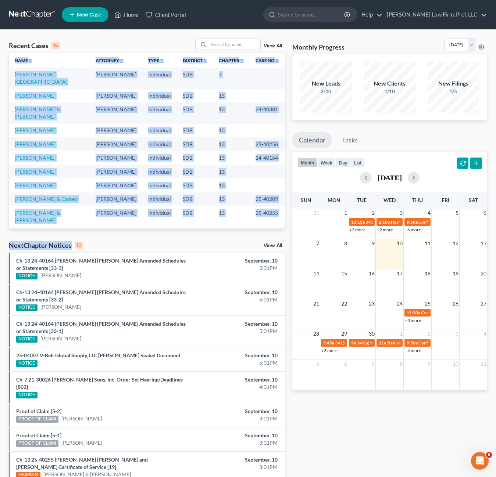
drag, startPoint x: 114, startPoint y: 243, endPoint x: -5, endPoint y: 219, distance: 121.8
click at [0, 219] on html "Home New Case Client Portal [PERSON_NAME] Law Firm, Prof. LLC [PERSON_NAME][EMA…" at bounding box center [248, 286] width 496 height 573
drag, startPoint x: -5, startPoint y: 219, endPoint x: 104, endPoint y: 236, distance: 110.7
click at [104, 236] on div "Recent Cases 15 View All Name unfold_more expand_more expand_less Attorney unfo…" at bounding box center [146, 295] width 283 height 512
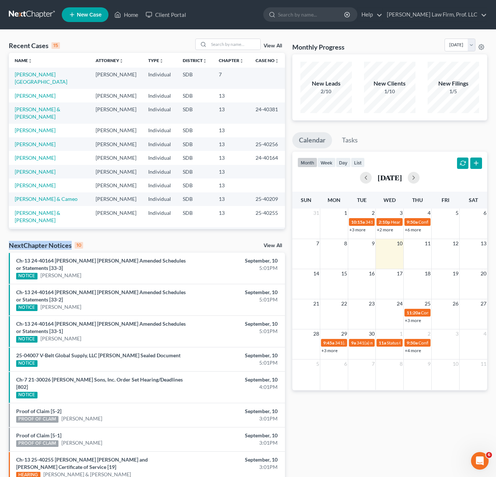
drag, startPoint x: 108, startPoint y: 245, endPoint x: 1, endPoint y: 231, distance: 107.8
click at [0, 231] on html "Home New Case Client Portal [PERSON_NAME] Law Firm, Prof. LLC [PERSON_NAME][EMA…" at bounding box center [248, 286] width 496 height 573
drag, startPoint x: 1, startPoint y: 231, endPoint x: 51, endPoint y: 232, distance: 49.2
click at [31, 233] on div "Recent Cases 15 View All Name unfold_more expand_more expand_less Attorney unfo…" at bounding box center [146, 295] width 283 height 512
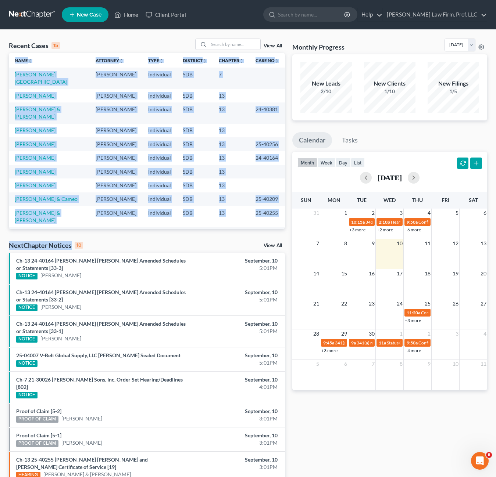
drag, startPoint x: 122, startPoint y: 242, endPoint x: 11, endPoint y: 186, distance: 123.9
click at [10, 186] on div "Recent Cases 15 View All Name unfold_more expand_more expand_less Attorney unfo…" at bounding box center [146, 295] width 283 height 512
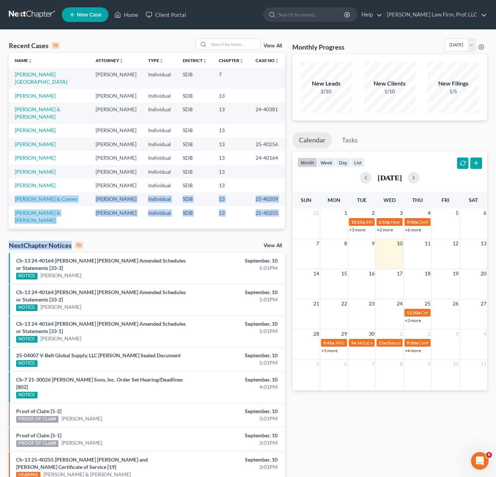
click at [134, 247] on div "NextChapter Notices 10 View All" at bounding box center [147, 247] width 276 height 12
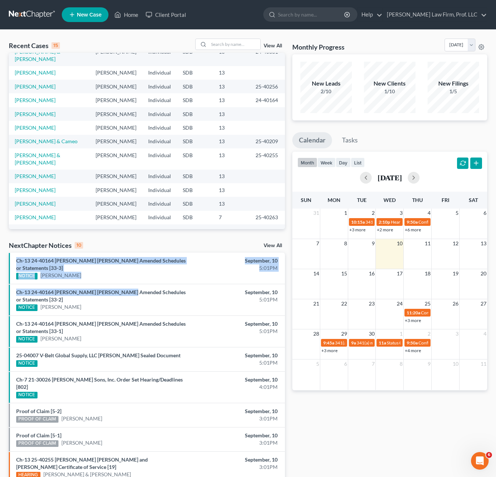
drag, startPoint x: 204, startPoint y: 235, endPoint x: 188, endPoint y: 262, distance: 31.1
click at [166, 271] on div "Recent Cases 15 View All Name unfold_more expand_more expand_less Attorney unfo…" at bounding box center [146, 295] width 283 height 512
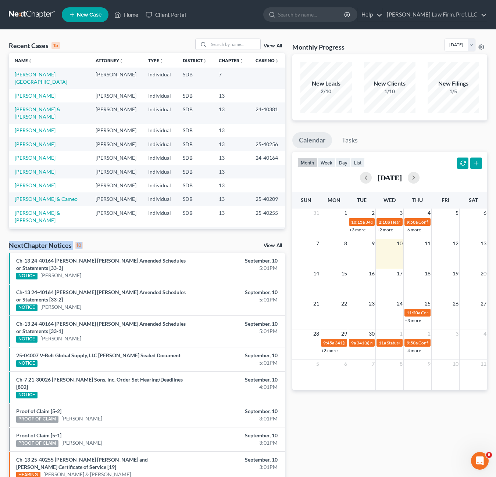
drag, startPoint x: 212, startPoint y: 239, endPoint x: 34, endPoint y: 224, distance: 178.4
click at [34, 224] on div "Recent Cases 15 View All Name unfold_more expand_more expand_less Attorney unfo…" at bounding box center [146, 295] width 283 height 512
click at [212, 50] on input "search" at bounding box center [234, 44] width 51 height 11
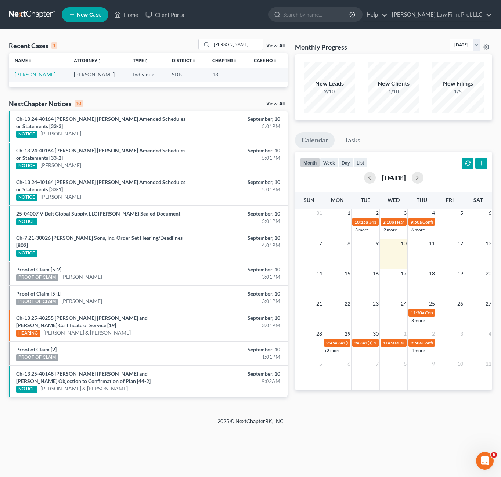
click at [39, 75] on link "[PERSON_NAME]" at bounding box center [35, 74] width 41 height 6
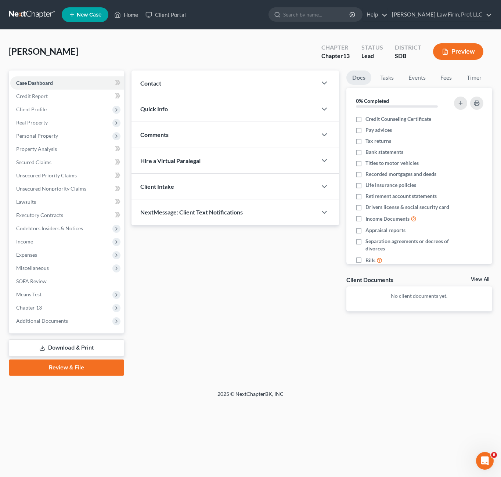
click at [251, 299] on div "Updates & News × Contact New Contact Quick Info Status Discharged Discharged & …" at bounding box center [235, 197] width 215 height 253
drag, startPoint x: 282, startPoint y: 295, endPoint x: 179, endPoint y: 52, distance: 264.1
click at [143, 68] on div "[PERSON_NAME] Upgraded Chapter Chapter 13 Status Lead District SDB Preview Peti…" at bounding box center [251, 210] width 484 height 343
click at [179, 52] on div "[PERSON_NAME] Upgraded Chapter Chapter 13 Status Lead District SDB Preview" at bounding box center [251, 55] width 484 height 32
drag, startPoint x: 178, startPoint y: 282, endPoint x: 196, endPoint y: 258, distance: 29.9
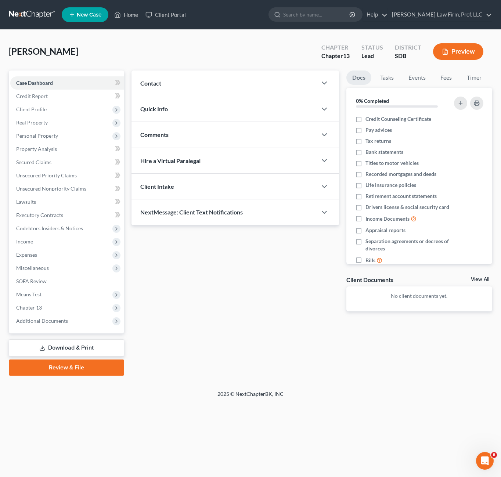
click at [177, 281] on div "Updates & News × Contact New Contact Quick Info Status Discharged Discharged & …" at bounding box center [235, 197] width 215 height 253
click at [200, 317] on div "Updates & News × Contact New Contact Quick Info Status Discharged Discharged & …" at bounding box center [235, 197] width 215 height 253
drag, startPoint x: 219, startPoint y: 289, endPoint x: 261, endPoint y: 275, distance: 44.7
click at [218, 289] on div "Updates & News × Contact New Contact Quick Info Status Discharged Discharged & …" at bounding box center [235, 197] width 215 height 253
drag, startPoint x: 233, startPoint y: 311, endPoint x: 81, endPoint y: 33, distance: 316.3
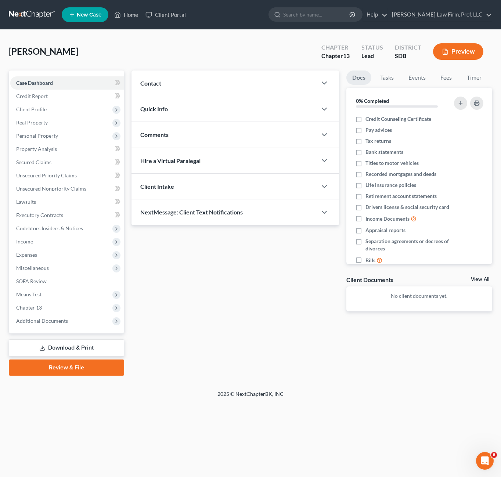
click at [233, 310] on div "Updates & News × Contact New Contact Quick Info Status Discharged Discharged & …" at bounding box center [235, 197] width 215 height 253
click at [126, 14] on link "Home" at bounding box center [126, 14] width 31 height 13
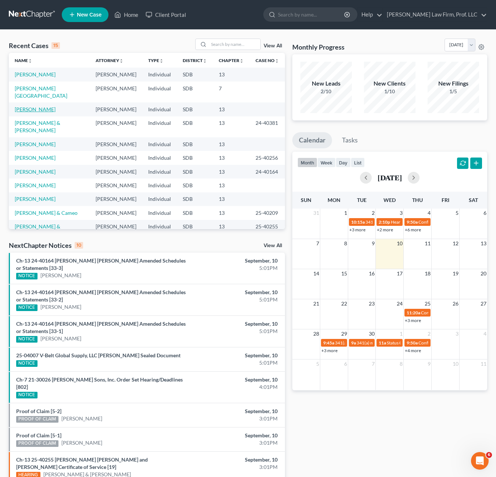
click at [28, 106] on link "[PERSON_NAME]" at bounding box center [35, 109] width 41 height 6
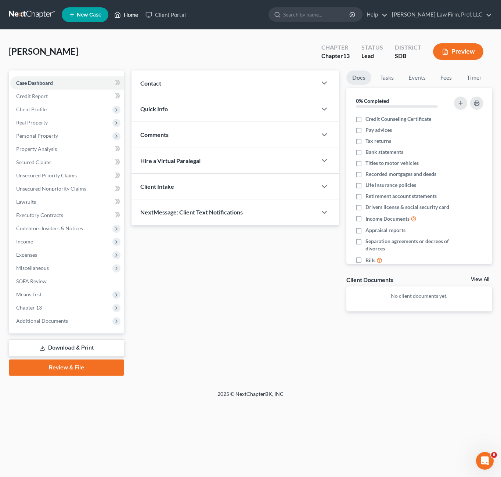
click at [133, 19] on link "Home" at bounding box center [126, 14] width 31 height 13
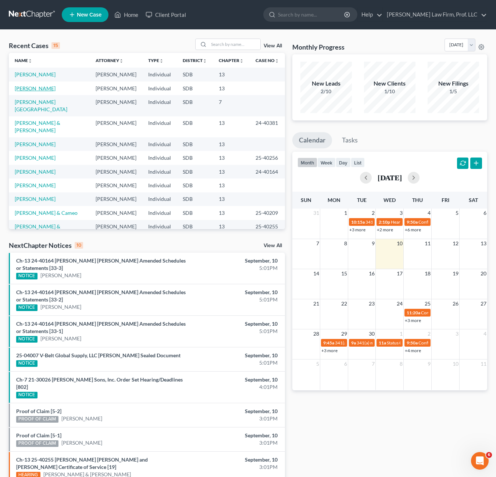
click at [23, 87] on link "[PERSON_NAME]" at bounding box center [35, 88] width 41 height 6
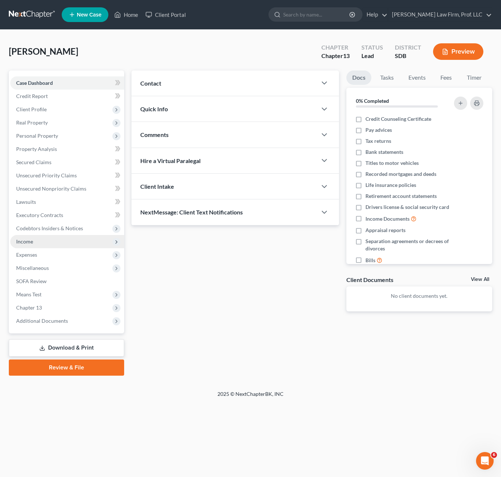
click at [31, 245] on span "Income" at bounding box center [67, 241] width 114 height 13
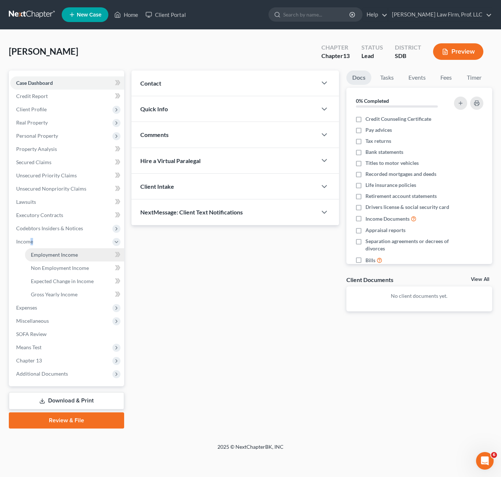
drag, startPoint x: 32, startPoint y: 246, endPoint x: 41, endPoint y: 259, distance: 15.5
click at [34, 252] on span "Employment Income" at bounding box center [54, 255] width 47 height 6
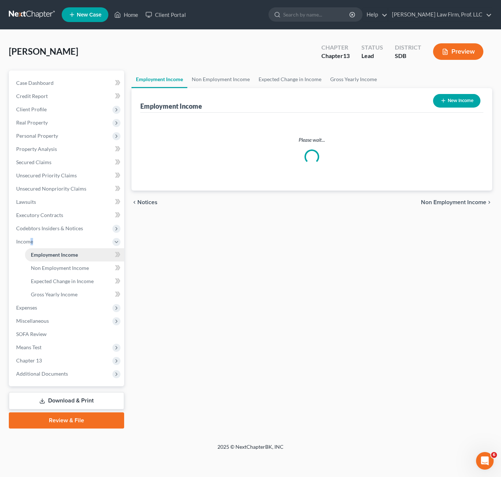
click at [41, 256] on span "Employment Income" at bounding box center [54, 255] width 47 height 6
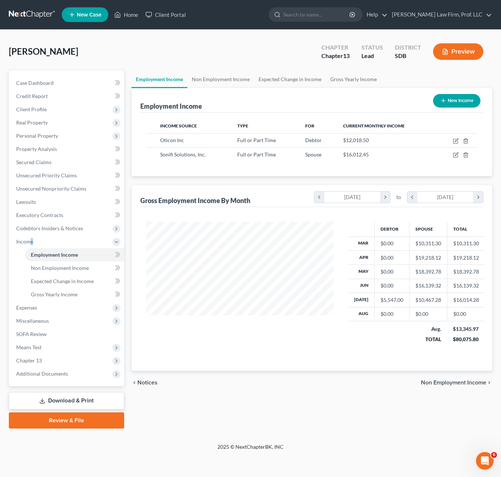
scroll to position [132, 202]
drag, startPoint x: 285, startPoint y: 389, endPoint x: 306, endPoint y: 380, distance: 23.4
click at [285, 391] on div "chevron_left Notices Non Employment Income chevron_right" at bounding box center [312, 383] width 361 height 24
click at [57, 358] on span "Chapter 13" at bounding box center [67, 360] width 114 height 13
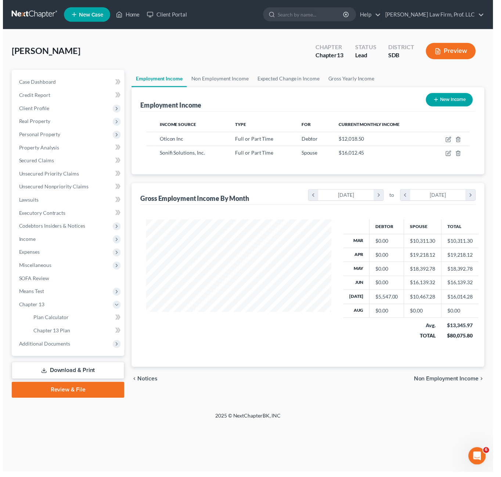
scroll to position [367285, 367214]
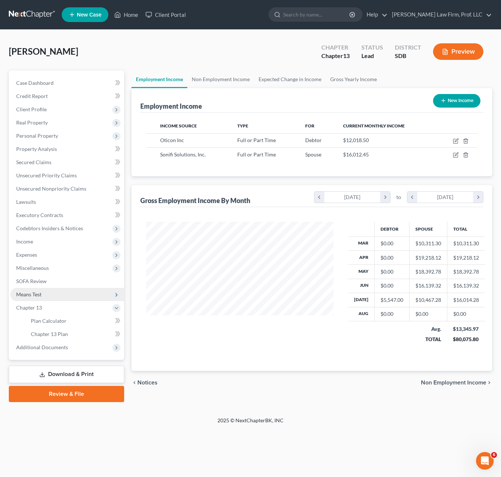
click at [51, 293] on span "Means Test" at bounding box center [67, 294] width 114 height 13
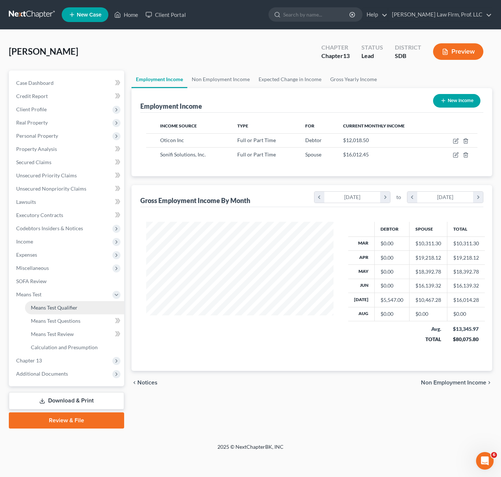
click at [49, 310] on span "Means Test Qualifier" at bounding box center [54, 308] width 47 height 6
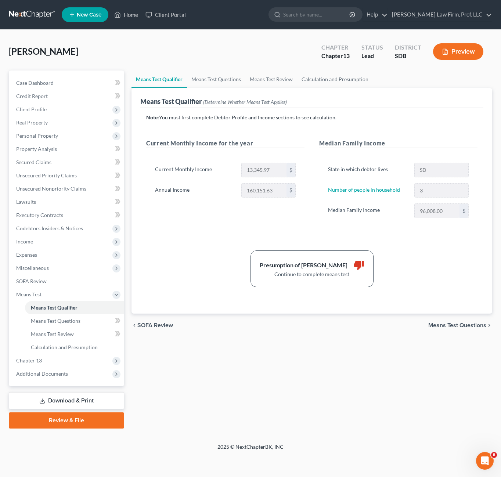
click at [419, 272] on div "Presumption of Abuse Arises thumb_down Continue to complete means test" at bounding box center [312, 269] width 339 height 37
click at [158, 236] on div "Note: You must first complete Debtor Profile and Income sections to see calcula…" at bounding box center [311, 200] width 331 height 173
click at [43, 243] on span "Income" at bounding box center [67, 241] width 114 height 13
click at [30, 303] on span "Expenses" at bounding box center [67, 307] width 114 height 13
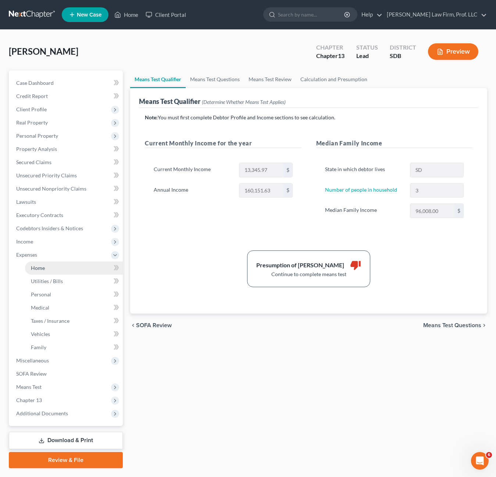
drag, startPoint x: 36, startPoint y: 272, endPoint x: 95, endPoint y: 279, distance: 59.6
click at [36, 272] on link "Home" at bounding box center [74, 268] width 98 height 13
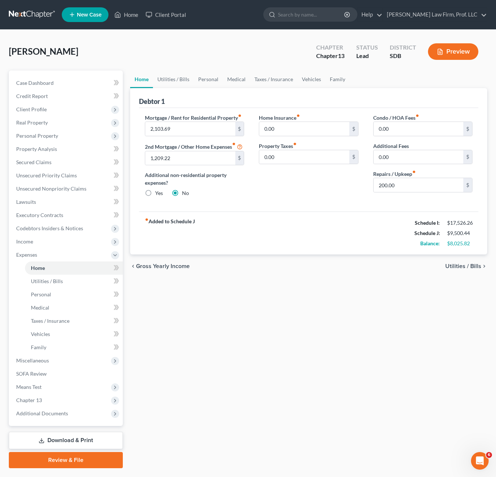
click at [341, 227] on div "fiber_manual_record Added to Schedule J Schedule I: $17,526.26 Schedule J: $9,5…" at bounding box center [308, 233] width 339 height 43
click at [173, 79] on link "Utilities / Bills" at bounding box center [173, 80] width 41 height 18
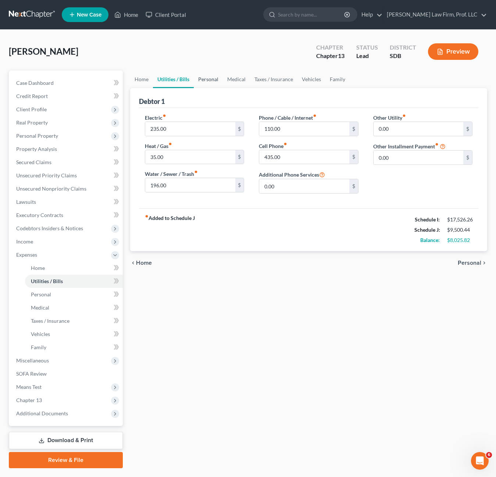
click at [213, 79] on link "Personal" at bounding box center [208, 80] width 29 height 18
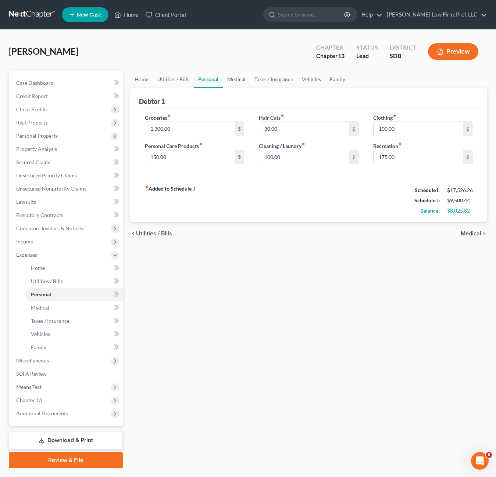
click at [231, 79] on link "Medical" at bounding box center [236, 80] width 27 height 18
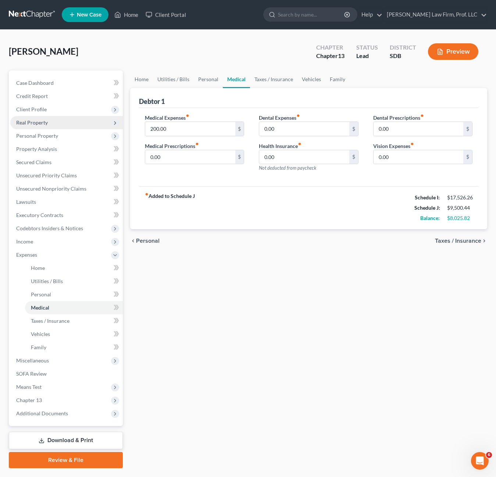
click at [40, 123] on span "Real Property" at bounding box center [32, 122] width 32 height 6
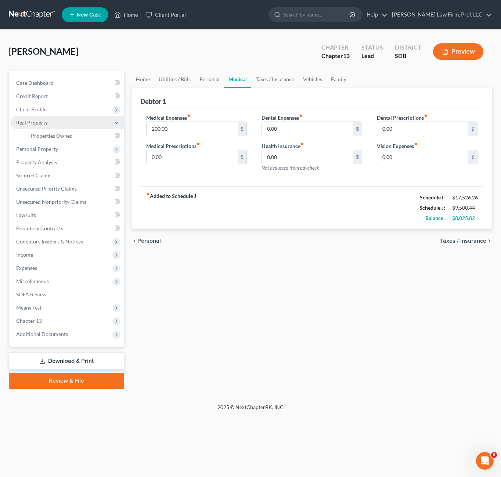
drag, startPoint x: 43, startPoint y: 108, endPoint x: 48, endPoint y: 120, distance: 13.5
click at [43, 108] on span "Client Profile" at bounding box center [31, 109] width 30 height 6
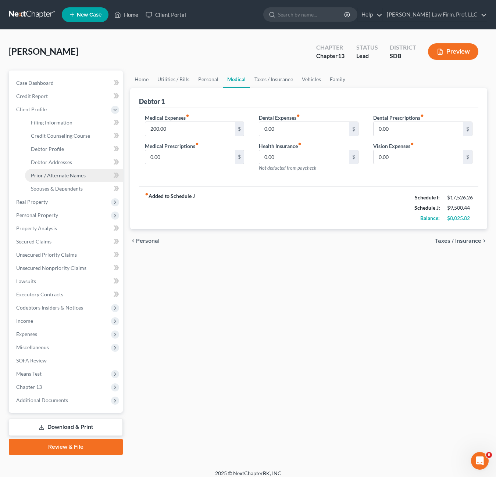
click at [64, 170] on link "Prior / Alternate Names" at bounding box center [74, 175] width 98 height 13
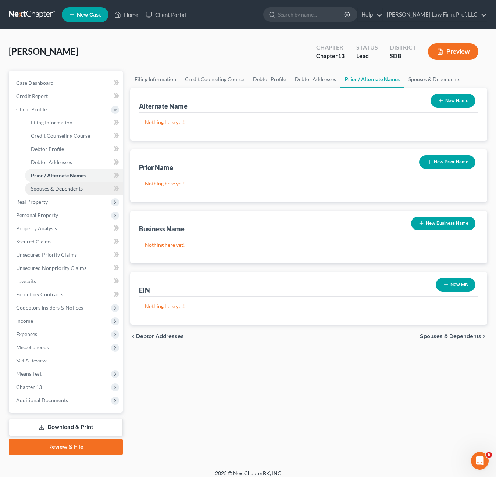
click at [58, 186] on span "Spouses & Dependents" at bounding box center [57, 189] width 52 height 6
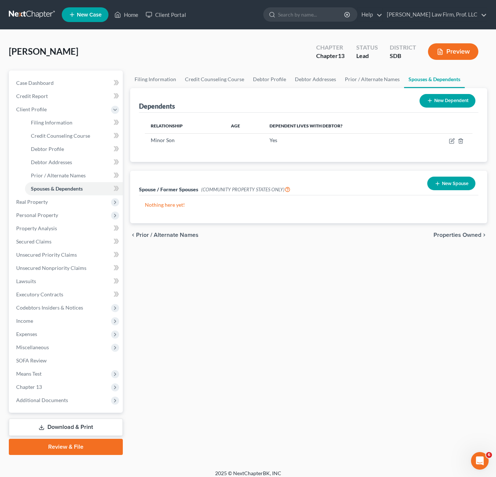
click at [341, 317] on div "Filing Information Credit Counseling Course Debtor Profile Debtor Addresses Pri…" at bounding box center [308, 263] width 364 height 385
click at [29, 382] on span "Chapter 13" at bounding box center [66, 387] width 112 height 13
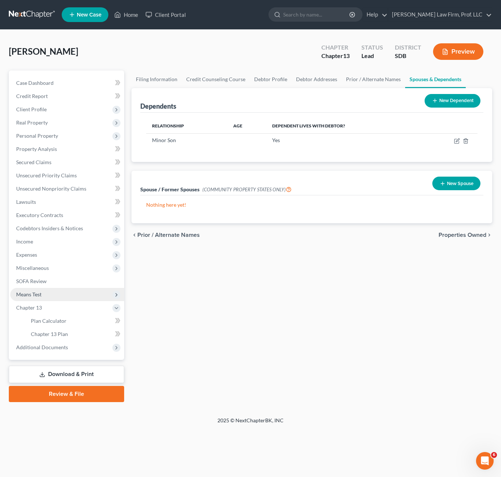
click at [35, 295] on span "Means Test" at bounding box center [28, 294] width 25 height 6
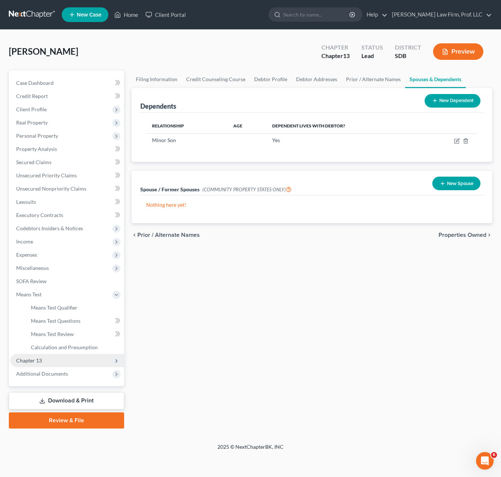
click at [35, 364] on span "Chapter 13" at bounding box center [67, 360] width 114 height 13
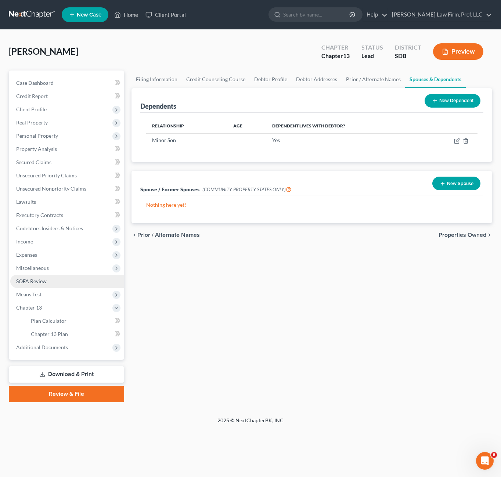
click at [32, 283] on span "SOFA Review" at bounding box center [31, 281] width 30 height 6
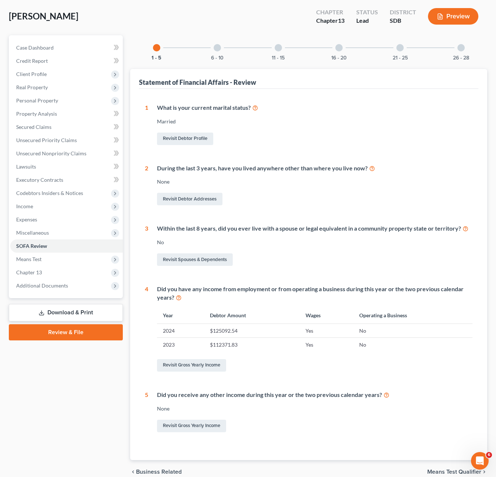
scroll to position [70, 0]
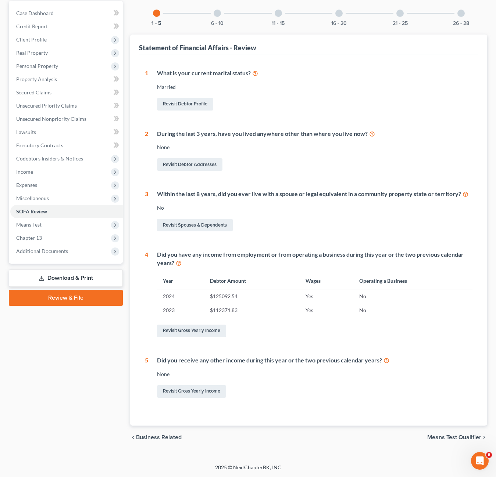
click at [216, 16] on div at bounding box center [216, 13] width 7 height 7
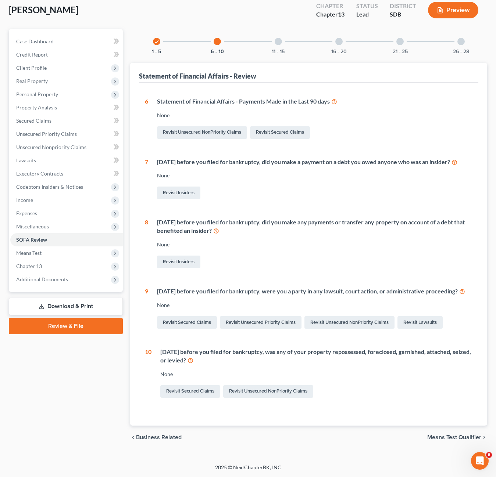
scroll to position [58, 0]
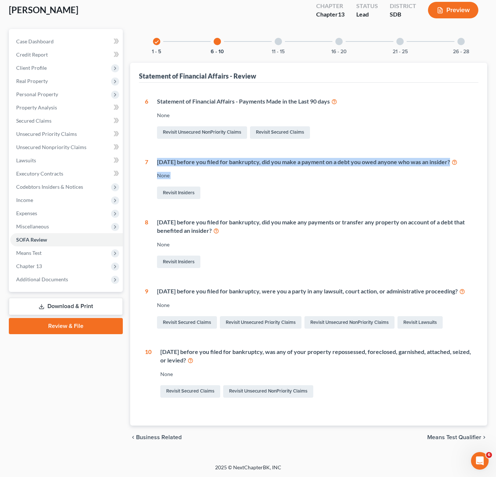
drag, startPoint x: 310, startPoint y: 180, endPoint x: 264, endPoint y: 160, distance: 50.0
click at [154, 134] on div "6 Statement of Financial Affairs - Payments Made in the Last 90 days None Revis…" at bounding box center [308, 248] width 327 height 302
drag, startPoint x: 264, startPoint y: 160, endPoint x: 299, endPoint y: 168, distance: 36.2
click at [265, 160] on div "[DATE] before you filed for bankruptcy, did you make a payment on a debt you ow…" at bounding box center [310, 179] width 324 height 43
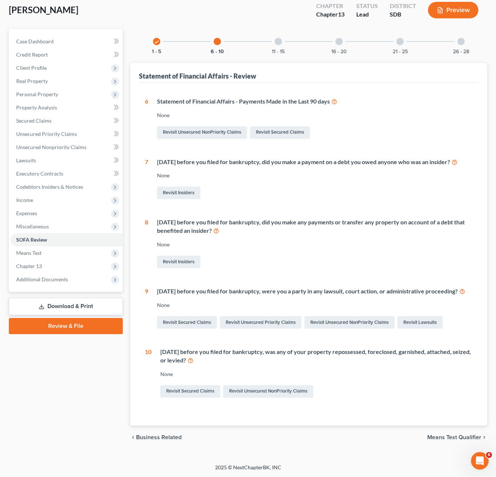
click at [413, 259] on div "Revisit Insiders" at bounding box center [314, 261] width 315 height 15
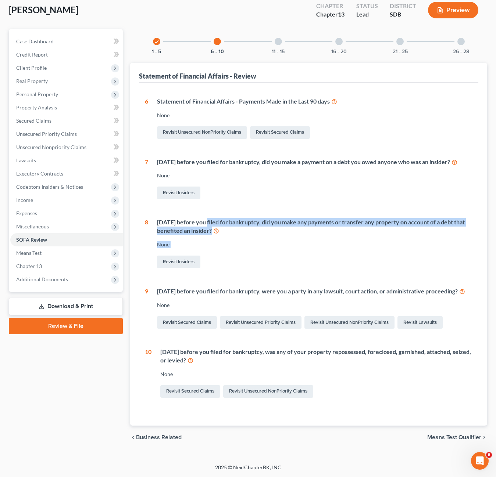
drag, startPoint x: 335, startPoint y: 249, endPoint x: 331, endPoint y: 233, distance: 17.0
click at [203, 205] on div "6 Statement of Financial Affairs - Payments Made in the Last 90 days None Revis…" at bounding box center [308, 248] width 327 height 302
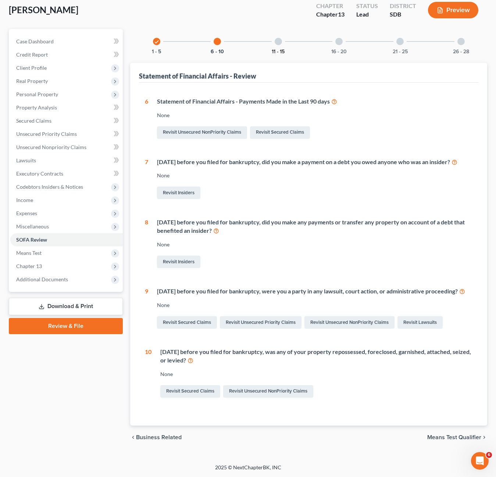
click at [271, 29] on div "11 - 15" at bounding box center [278, 41] width 25 height 25
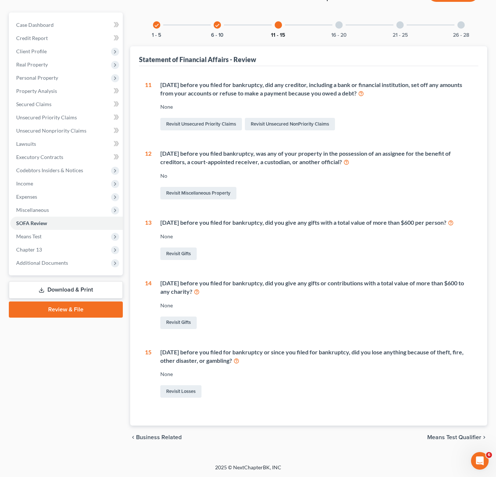
scroll to position [67, 0]
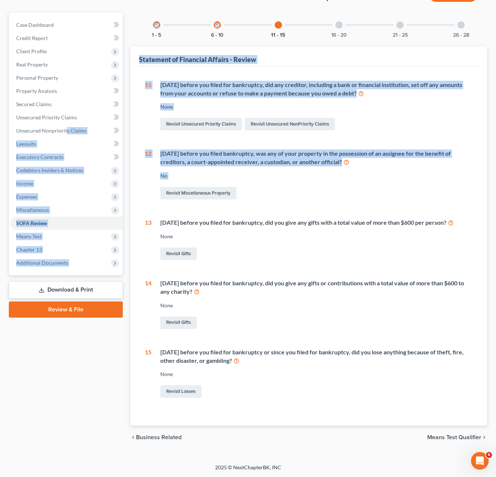
drag, startPoint x: 366, startPoint y: 174, endPoint x: 306, endPoint y: 169, distance: 59.3
click at [77, 124] on div "Petition Navigation Case Dashboard Payments Invoices Payments Payments Credit R…" at bounding box center [247, 230] width 485 height 437
click at [385, 186] on div "Revisit Miscellaneous Property" at bounding box center [316, 193] width 312 height 15
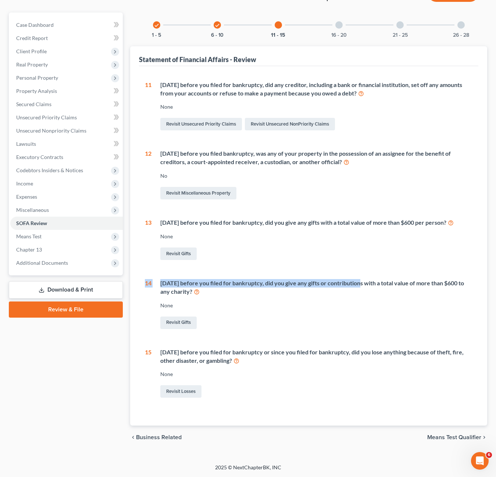
drag, startPoint x: 319, startPoint y: 269, endPoint x: 387, endPoint y: 297, distance: 73.3
click at [154, 241] on div "11 [DATE] before you filed for bankruptcy, did any creditor, including a bank o…" at bounding box center [308, 240] width 327 height 319
drag, startPoint x: 387, startPoint y: 297, endPoint x: 292, endPoint y: 79, distance: 237.1
click at [422, 273] on div "11 [DATE] before you filed for bankruptcy, did any creditor, including a bank o…" at bounding box center [308, 240] width 327 height 319
click at [339, 21] on div at bounding box center [338, 24] width 7 height 7
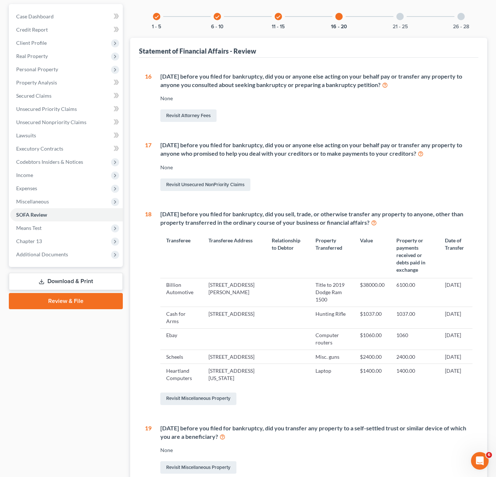
scroll to position [70, 0]
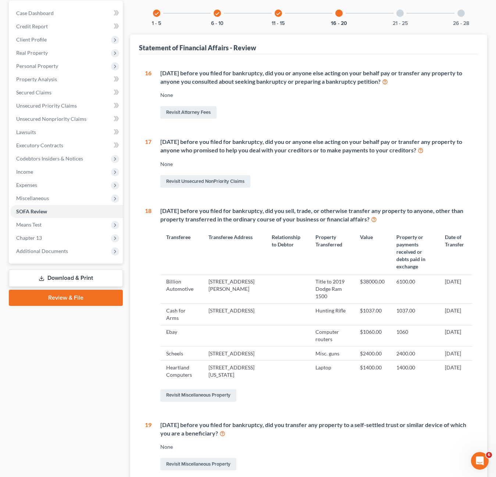
drag, startPoint x: 250, startPoint y: 294, endPoint x: 359, endPoint y: 294, distance: 108.4
click at [359, 294] on tr "Billion Automotive [STREET_ADDRESS][PERSON_NAME] Title to 2019 Dodge Ram 1500 $…" at bounding box center [316, 289] width 312 height 29
click at [246, 255] on th "Transferee Address" at bounding box center [233, 252] width 63 height 45
drag, startPoint x: 379, startPoint y: 273, endPoint x: 460, endPoint y: 281, distance: 81.6
click at [456, 279] on table "Transferee Transferee Address Relationship to Debtor Property Transferred Value…" at bounding box center [316, 306] width 312 height 152
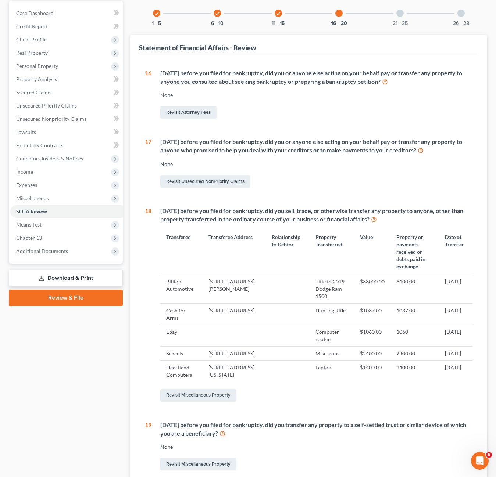
drag, startPoint x: 460, startPoint y: 281, endPoint x: 424, endPoint y: 260, distance: 42.2
click at [439, 259] on th "Date of Transfer" at bounding box center [455, 252] width 33 height 45
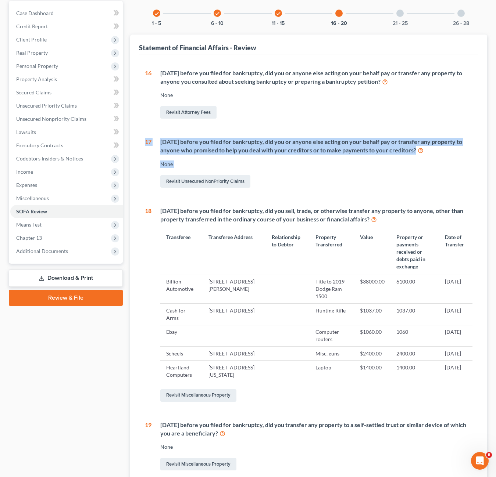
drag, startPoint x: 394, startPoint y: 184, endPoint x: 394, endPoint y: 225, distance: 40.8
click at [134, 128] on div "Statement of Financial Affairs - Review 1 What is your current marital status? …" at bounding box center [308, 301] width 357 height 533
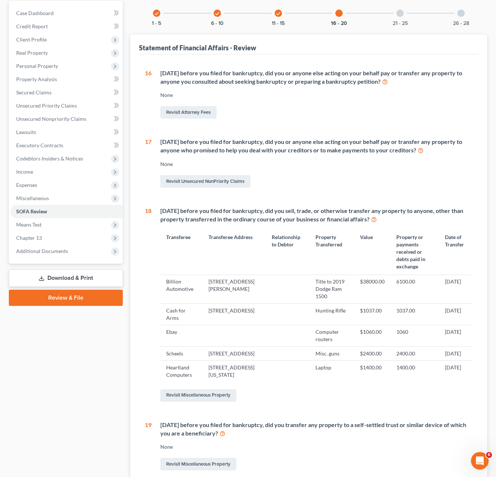
drag, startPoint x: 394, startPoint y: 225, endPoint x: 381, endPoint y: 221, distance: 13.1
click at [394, 225] on div "[DATE] before you filed for bankruptcy, did you sell, trade, or otherwise trans…" at bounding box center [311, 305] width 321 height 197
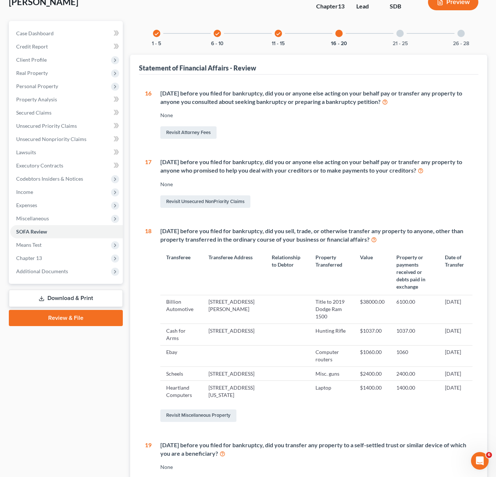
scroll to position [28, 0]
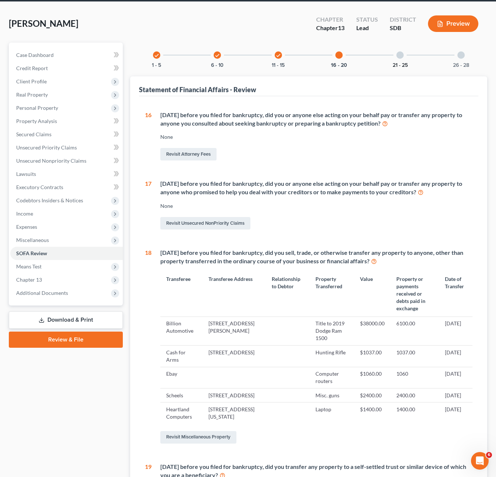
click at [399, 63] on button "21 - 25" at bounding box center [399, 65] width 15 height 5
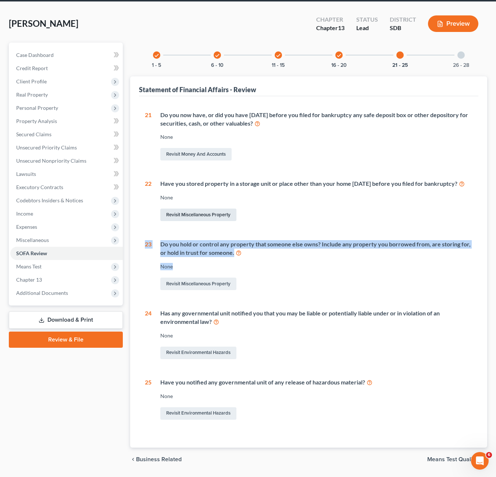
drag, startPoint x: 424, startPoint y: 273, endPoint x: 164, endPoint y: 223, distance: 265.1
click at [164, 223] on div "21 Do you now have, or did you have [DATE] before you filed for bankruptcy any …" at bounding box center [308, 266] width 327 height 310
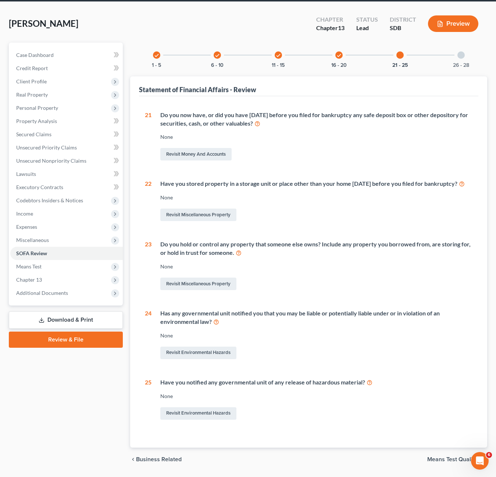
drag, startPoint x: 356, startPoint y: 297, endPoint x: 348, endPoint y: 297, distance: 7.7
click at [356, 292] on div "Revisit Miscellaneous Property" at bounding box center [316, 283] width 312 height 15
click at [202, 290] on link "Revisit Miscellaneous Property" at bounding box center [198, 284] width 76 height 12
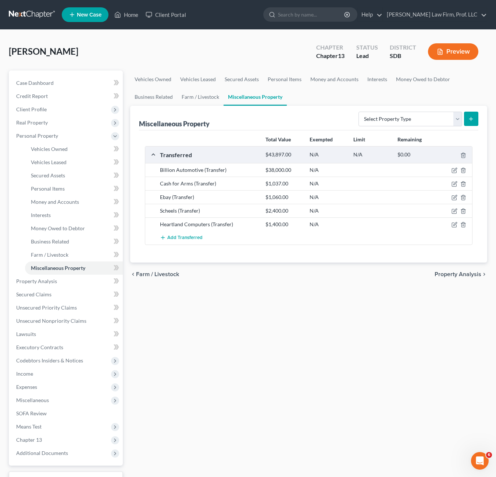
click at [384, 173] on div at bounding box center [371, 169] width 44 height 7
click at [406, 117] on select "Select Property Type Assigned for Creditor Benefit [DATE] Holding for Another N…" at bounding box center [410, 119] width 104 height 15
click at [358, 112] on select "Select Property Type Assigned for Creditor Benefit [DATE] Holding for Another N…" at bounding box center [410, 119] width 104 height 15
click at [470, 121] on icon "submit" at bounding box center [471, 119] width 6 height 6
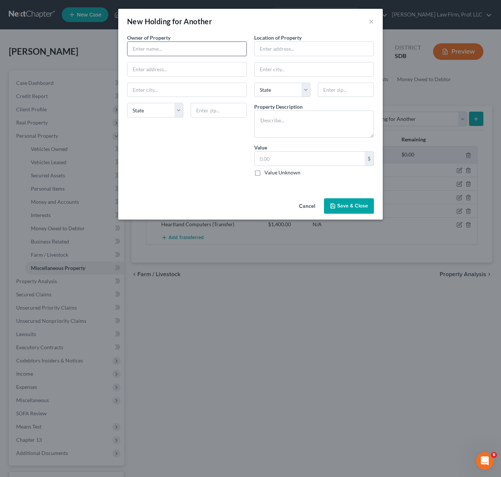
click at [193, 55] on input "text" at bounding box center [186, 49] width 119 height 14
click at [296, 50] on input "text" at bounding box center [314, 49] width 119 height 14
click at [295, 49] on input "text" at bounding box center [314, 49] width 119 height 14
click at [259, 62] on input "text" at bounding box center [314, 69] width 119 height 14
drag, startPoint x: 326, startPoint y: 87, endPoint x: 326, endPoint y: 82, distance: 5.2
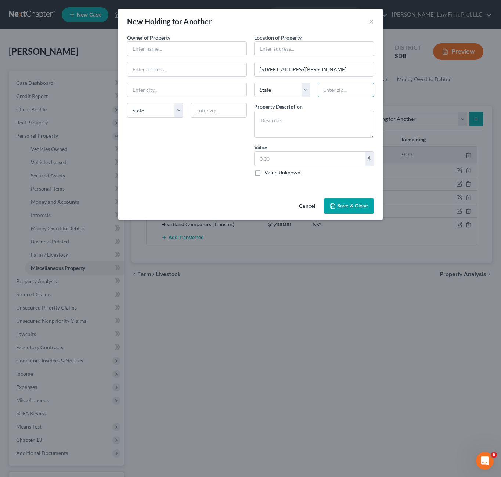
click at [326, 87] on input "text" at bounding box center [346, 90] width 56 height 15
click at [322, 108] on div "Property Description *" at bounding box center [314, 120] width 120 height 35
click at [316, 118] on textarea at bounding box center [314, 124] width 120 height 27
drag, startPoint x: 185, startPoint y: 166, endPoint x: 284, endPoint y: 61, distance: 144.5
click at [185, 166] on div "Owner of Property * State [US_STATE] AK AR AZ CA CO CT DE DC [GEOGRAPHIC_DATA] …" at bounding box center [186, 108] width 127 height 148
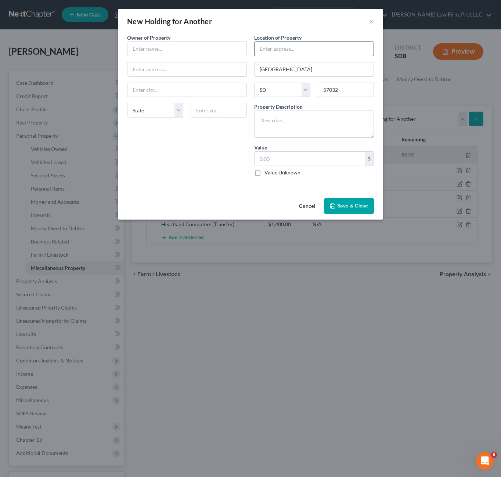
click at [298, 48] on input "text" at bounding box center [314, 49] width 119 height 14
drag, startPoint x: 173, startPoint y: 193, endPoint x: 271, endPoint y: 134, distance: 113.7
click at [175, 193] on div "An exemption set must first be selected from the Filing Information section. Ow…" at bounding box center [250, 115] width 265 height 162
drag, startPoint x: 326, startPoint y: 47, endPoint x: 320, endPoint y: 44, distance: 5.9
click at [326, 47] on input "text" at bounding box center [314, 49] width 119 height 14
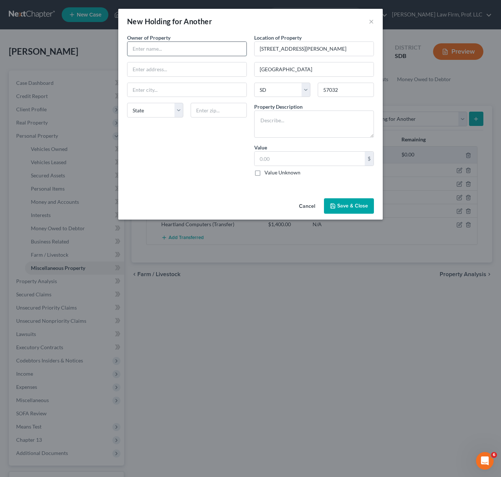
click at [201, 44] on input "text" at bounding box center [186, 49] width 119 height 14
click at [195, 187] on div "An exemption set must first be selected from the Filing Information section. Ow…" at bounding box center [250, 115] width 265 height 162
click at [323, 161] on input "text" at bounding box center [310, 159] width 110 height 14
click at [322, 124] on textarea at bounding box center [314, 124] width 120 height 27
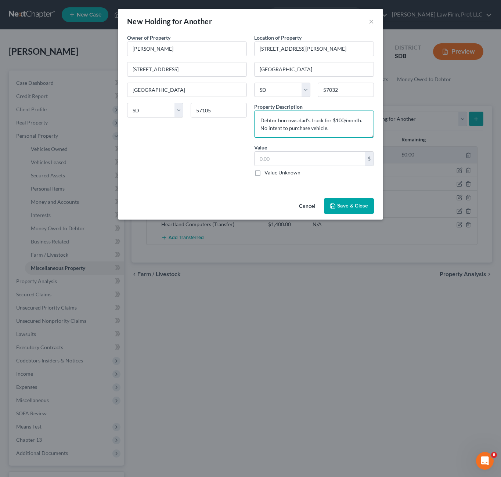
drag, startPoint x: 344, startPoint y: 132, endPoint x: 247, endPoint y: 129, distance: 97.0
click at [247, 129] on div "Owner of Property * [PERSON_NAME] 1405 E. [GEOGRAPHIC_DATA] [GEOGRAPHIC_DATA] […" at bounding box center [250, 108] width 254 height 148
click at [346, 126] on textarea "Debtor borrows dad's truck for $100/month." at bounding box center [314, 124] width 120 height 27
click at [333, 146] on div "Value $ Value Unknown Balance Undetermined $ Value Unknown" at bounding box center [314, 160] width 120 height 33
drag, startPoint x: 317, startPoint y: 166, endPoint x: 316, endPoint y: 162, distance: 3.7
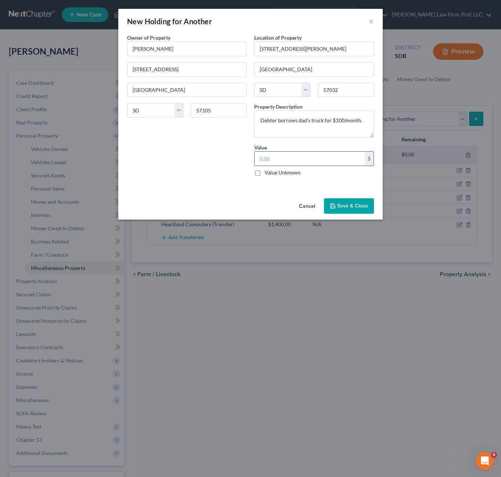
click at [316, 165] on input "text" at bounding box center [310, 159] width 110 height 14
click at [316, 162] on input "text" at bounding box center [310, 159] width 110 height 14
click at [364, 121] on textarea "Debtor borrows dad's truck for $100/month." at bounding box center [314, 124] width 120 height 27
click at [315, 152] on input "text" at bounding box center [310, 159] width 110 height 14
click at [293, 174] on label "Value Unknown" at bounding box center [283, 172] width 36 height 7
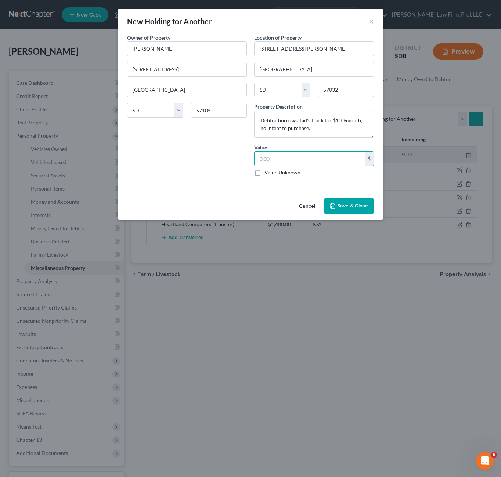
click at [272, 174] on input "Value Unknown" at bounding box center [269, 171] width 5 height 5
click at [340, 205] on button "Save & Close" at bounding box center [349, 205] width 50 height 15
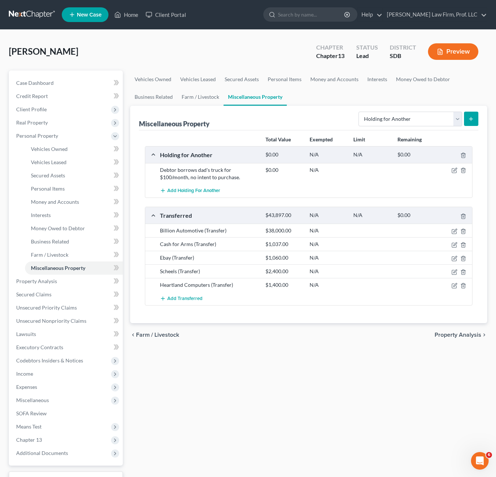
click at [342, 419] on div "Vehicles Owned Vehicles Leased Secured Assets Personal Items Money and Accounts…" at bounding box center [308, 290] width 364 height 438
click at [451, 172] on icon "button" at bounding box center [454, 171] width 6 height 6
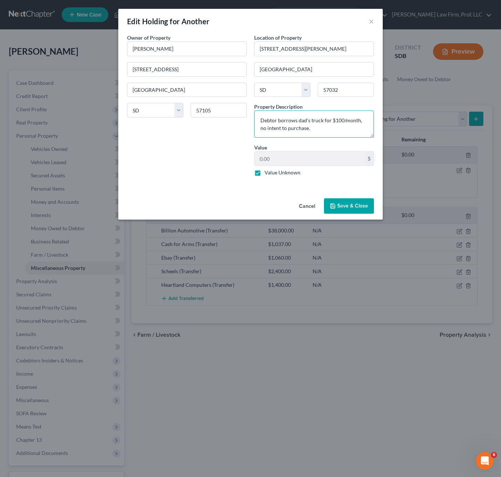
click at [326, 135] on textarea "Debtor borrows dad's truck for $100/month, no intent to purchase." at bounding box center [314, 124] width 120 height 27
click at [294, 117] on textarea "Debtor borrows dad's truck for $100/month on month-to-month basis unless termin…" at bounding box center [314, 124] width 120 height 27
click at [323, 120] on textarea "Debtor borrows dad's truck for $100/month on month-to-month basis unless termin…" at bounding box center [314, 124] width 120 height 27
click at [351, 129] on textarea "Debtor borrows dad's truck (2010 Ford Ranger VIN [US_VEHICLE_IDENTIFICATION_NUM…" at bounding box center [314, 124] width 120 height 27
click at [324, 127] on textarea "Debtor borrows dad's truck (2010 Ford Ranger VIN [US_VEHICLE_IDENTIFICATION_NUM…" at bounding box center [314, 124] width 120 height 27
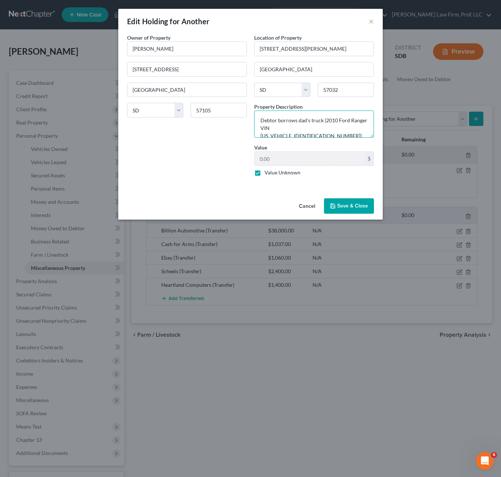
click at [324, 127] on textarea "Debtor borrows dad's truck (2010 Ford Ranger VIN [US_VEHICLE_IDENTIFICATION_NUM…" at bounding box center [314, 124] width 120 height 27
click at [346, 208] on button "Save & Close" at bounding box center [349, 205] width 50 height 15
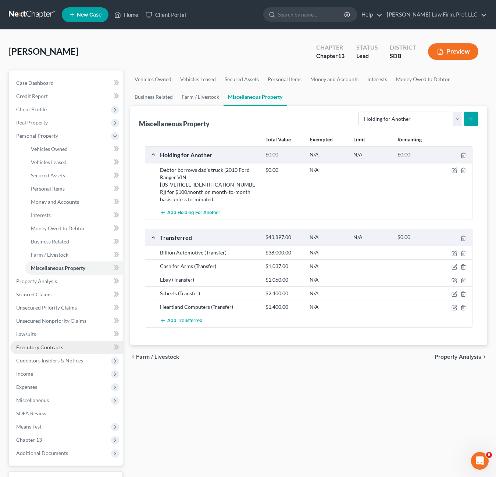
click at [45, 349] on span "Executory Contracts" at bounding box center [39, 347] width 47 height 6
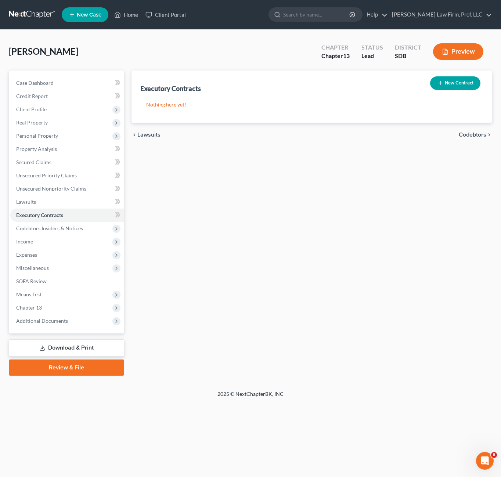
click at [258, 248] on div "Executory Contracts New Contract Nothing here yet! chevron_left Lawsuits Codebt…" at bounding box center [312, 223] width 368 height 305
click at [50, 175] on span "Unsecured Priority Claims" at bounding box center [46, 175] width 61 height 6
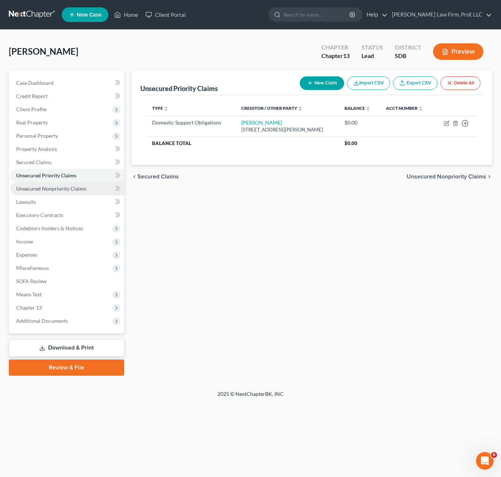
click at [65, 191] on span "Unsecured Nonpriority Claims" at bounding box center [51, 189] width 70 height 6
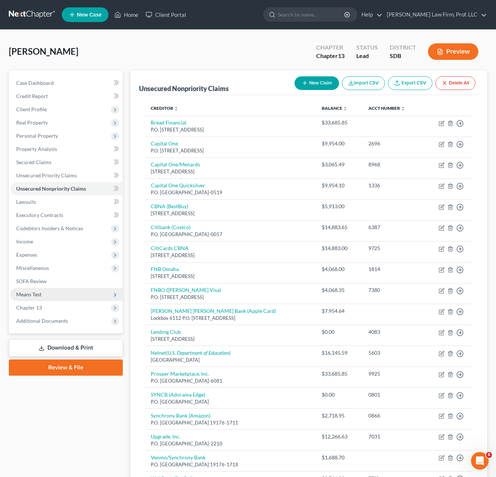
click at [47, 297] on span "Means Test" at bounding box center [66, 294] width 112 height 13
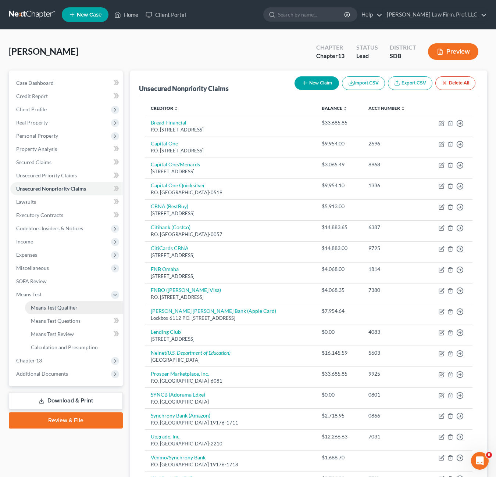
click at [63, 310] on span "Means Test Qualifier" at bounding box center [54, 308] width 47 height 6
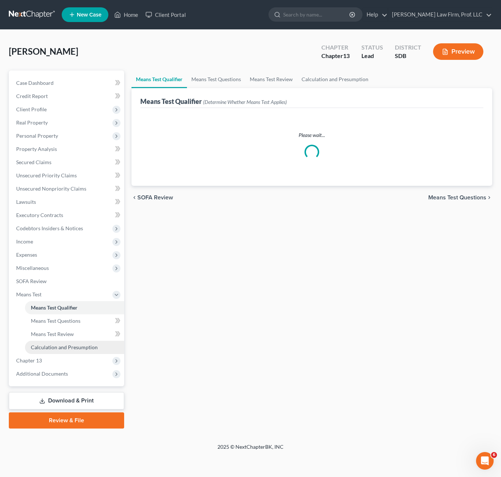
click at [67, 348] on span "Calculation and Presumption" at bounding box center [64, 347] width 67 height 6
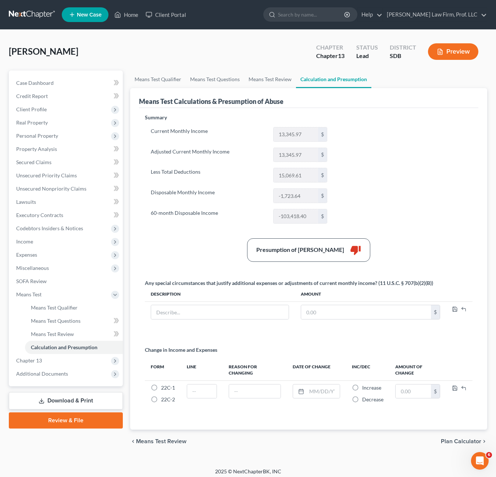
click at [405, 202] on div "Summary Current Monthly Income 13,345.97 $ Adjusted Current Monthly Income 13,3…" at bounding box center [308, 268] width 335 height 308
click at [397, 181] on div "Summary Current Monthly Income 13,345.97 $ Adjusted Current Monthly Income 13,3…" at bounding box center [308, 268] width 335 height 308
click at [194, 220] on label "60-month Disposable Income" at bounding box center [208, 216] width 122 height 15
click at [71, 190] on span "Unsecured Nonpriority Claims" at bounding box center [51, 189] width 70 height 6
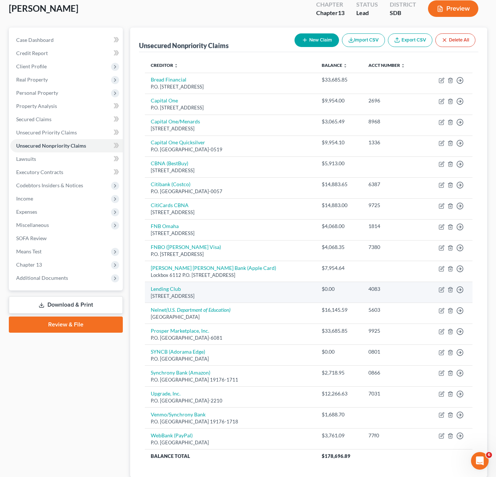
scroll to position [95, 0]
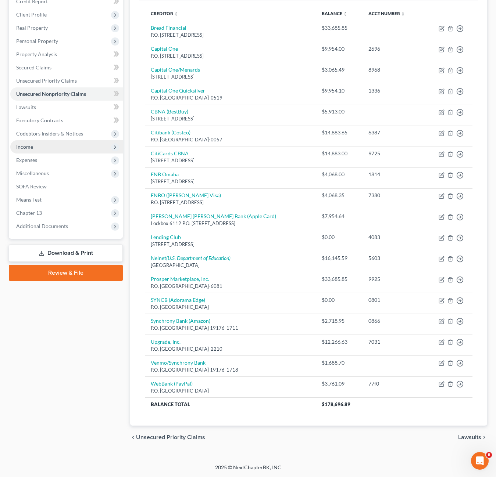
click at [28, 150] on span "Income" at bounding box center [66, 146] width 112 height 13
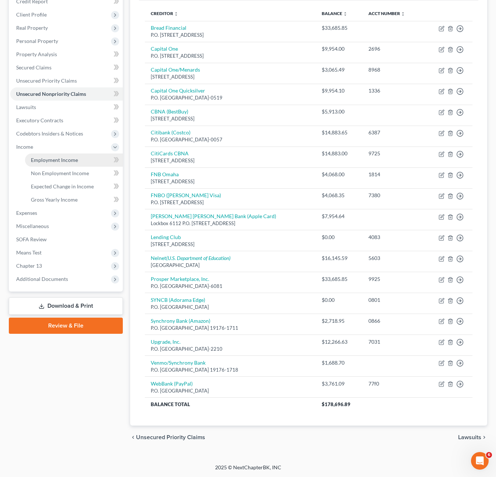
click at [76, 157] on span "Employment Income" at bounding box center [54, 160] width 47 height 6
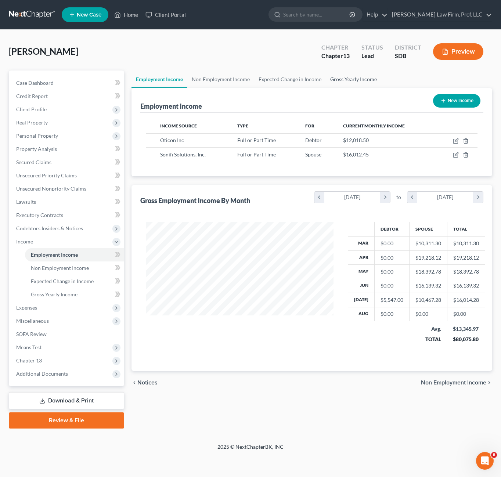
scroll to position [132, 202]
click at [456, 158] on icon "button" at bounding box center [455, 155] width 4 height 4
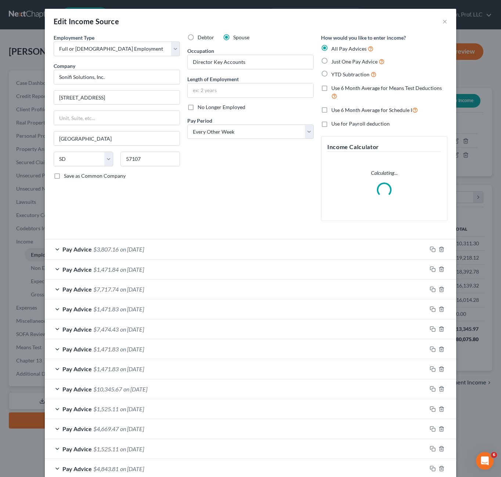
click at [219, 184] on div "Debtor Spouse Occupation Director Key Accounts Length of Employment No Longer E…" at bounding box center [251, 130] width 134 height 193
click at [442, 20] on button "×" at bounding box center [444, 21] width 5 height 9
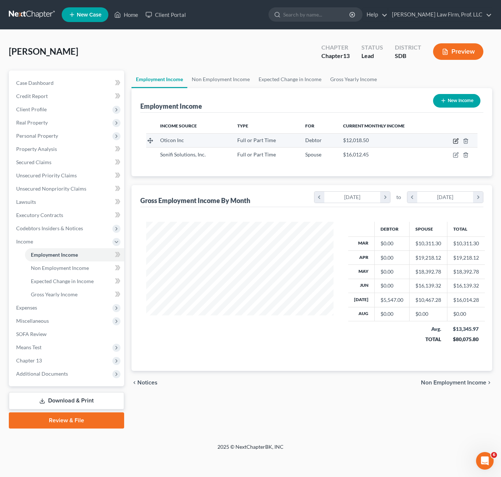
click at [456, 143] on icon "button" at bounding box center [456, 141] width 6 height 6
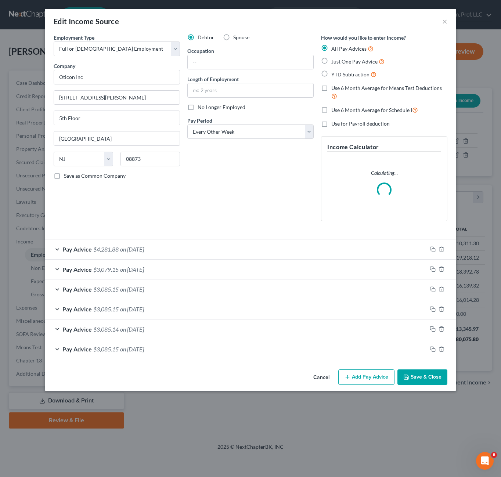
click at [277, 170] on div "Debtor Spouse Occupation Length of Employment No Longer Employed Pay Period * S…" at bounding box center [251, 130] width 134 height 193
click at [237, 188] on div "Debtor Spouse Occupation Length of Employment No Longer Employed Pay Period * S…" at bounding box center [251, 130] width 134 height 193
click at [236, 188] on div "Debtor Spouse Occupation Length of Employment No Longer Employed Pay Period * S…" at bounding box center [251, 130] width 134 height 193
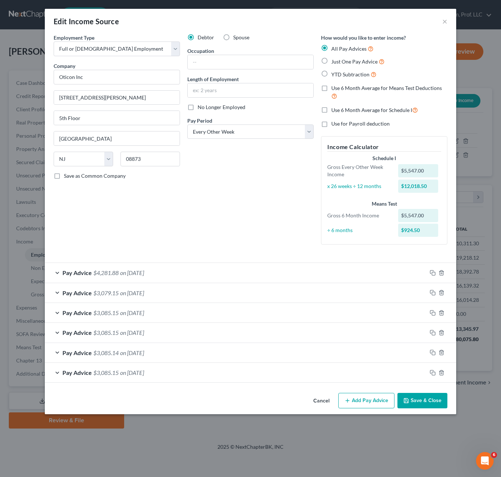
click at [235, 197] on div "Debtor Spouse Occupation Length of Employment No Longer Employed Pay Period * S…" at bounding box center [251, 142] width 134 height 217
click at [209, 226] on div "Debtor Spouse Occupation Length of Employment No Longer Employed Pay Period * S…" at bounding box center [251, 142] width 134 height 217
click at [230, 216] on div "Debtor Spouse Occupation Length of Employment No Longer Employed Pay Period * S…" at bounding box center [251, 142] width 134 height 217
click at [250, 162] on div "Debtor Spouse Occupation Length of Employment No Longer Employed Pay Period * S…" at bounding box center [251, 142] width 134 height 217
click at [424, 403] on button "Save & Close" at bounding box center [423, 400] width 50 height 15
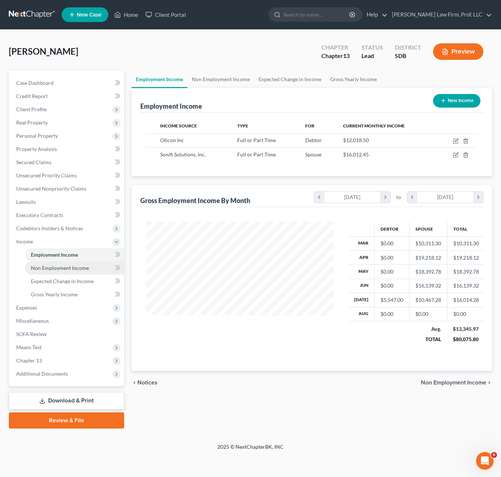
click at [37, 272] on link "Non Employment Income" at bounding box center [74, 268] width 99 height 13
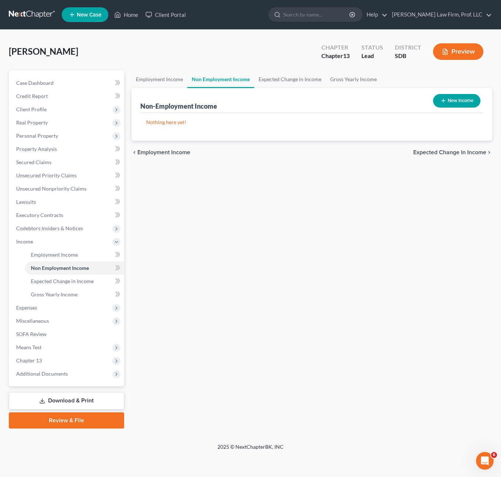
click at [258, 330] on div "Employment Income Non Employment Income Expected Change in Income Gross Yearly …" at bounding box center [312, 250] width 368 height 358
click at [72, 280] on span "Expected Change in Income" at bounding box center [62, 281] width 63 height 6
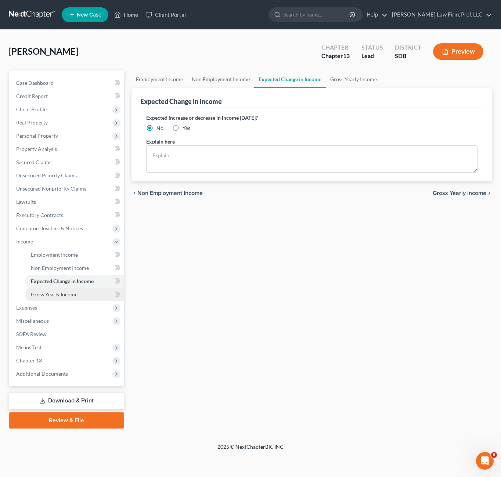
click at [71, 294] on span "Gross Yearly Income" at bounding box center [54, 294] width 47 height 6
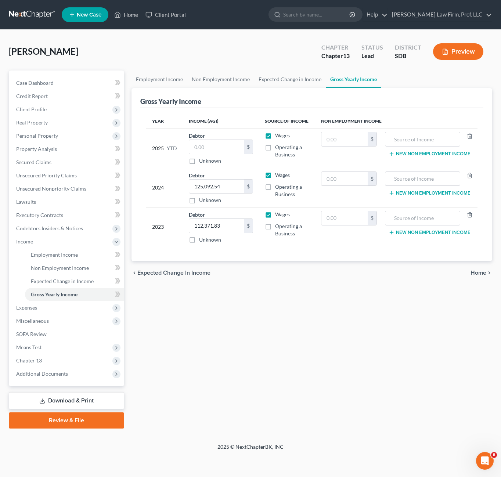
click at [276, 287] on div "Employment Income Non Employment Income Expected Change in Income Gross Yearly …" at bounding box center [312, 250] width 368 height 358
click at [339, 180] on input "text" at bounding box center [344, 179] width 46 height 14
click at [286, 345] on div "Employment Income Non Employment Income Expected Change in Income Gross Yearly …" at bounding box center [312, 250] width 368 height 358
click at [186, 313] on div "Employment Income Non Employment Income Expected Change in Income Gross Yearly …" at bounding box center [312, 250] width 368 height 358
click at [31, 134] on span "Personal Property" at bounding box center [37, 136] width 42 height 6
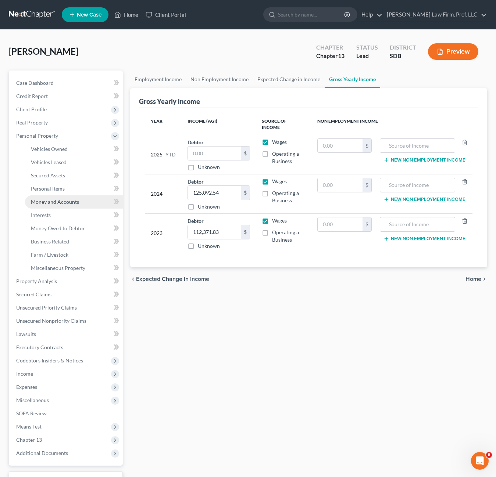
click at [62, 206] on link "Money and Accounts" at bounding box center [74, 201] width 98 height 13
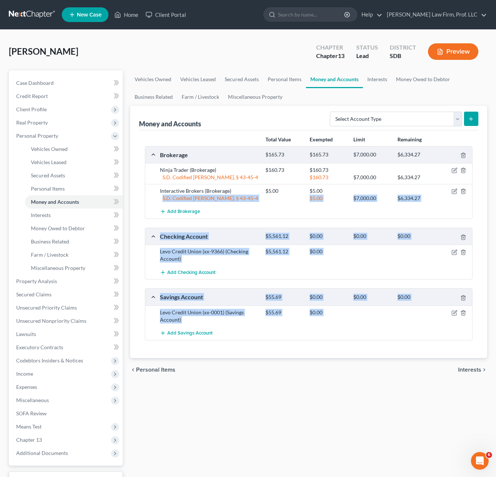
drag, startPoint x: 162, startPoint y: 199, endPoint x: 280, endPoint y: 402, distance: 234.8
click at [256, 354] on div "Total Value Exempted Limit Remaining Brokerage $165.73 $165.73 $7,000.00 $6,334…" at bounding box center [308, 244] width 339 height 228
click at [280, 402] on div "Vehicles Owned Vehicles Leased Secured Assets Personal Items Money and Accounts…" at bounding box center [308, 290] width 364 height 438
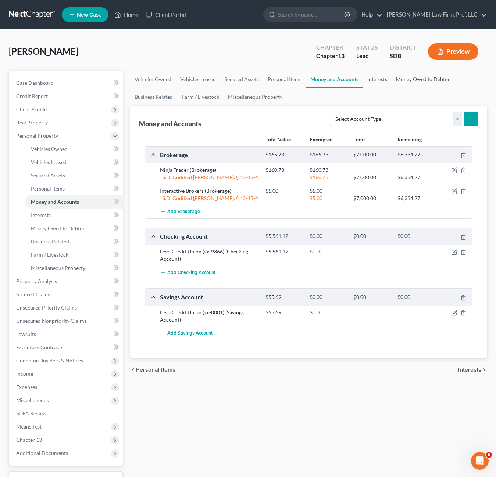
drag, startPoint x: 388, startPoint y: 78, endPoint x: 434, endPoint y: 77, distance: 45.9
click at [388, 78] on link "Interests" at bounding box center [377, 80] width 29 height 18
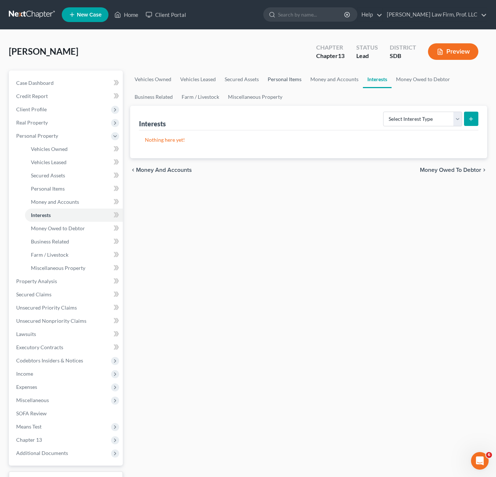
click at [289, 83] on link "Personal Items" at bounding box center [284, 80] width 43 height 18
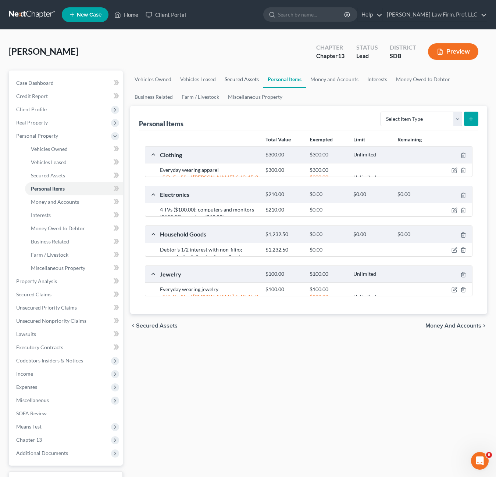
click at [235, 80] on link "Secured Assets" at bounding box center [241, 80] width 43 height 18
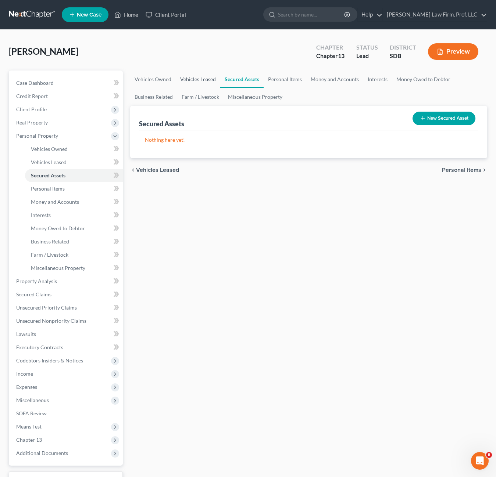
click at [196, 80] on link "Vehicles Leased" at bounding box center [198, 80] width 44 height 18
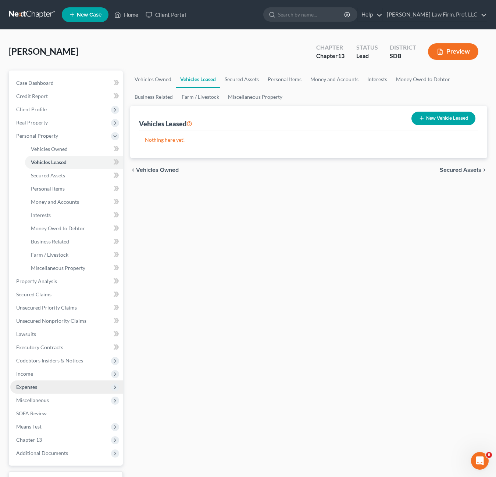
click at [23, 387] on span "Expenses" at bounding box center [26, 387] width 21 height 6
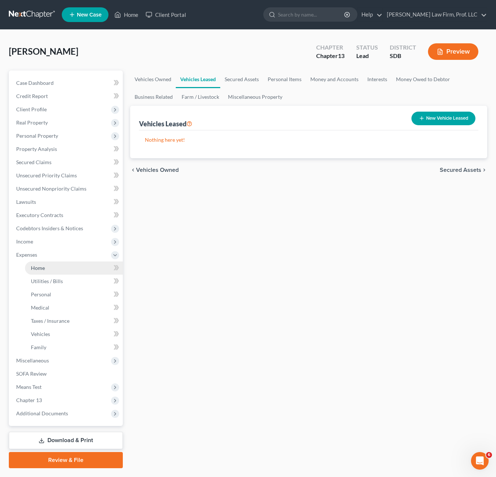
click at [39, 268] on span "Home" at bounding box center [38, 268] width 14 height 6
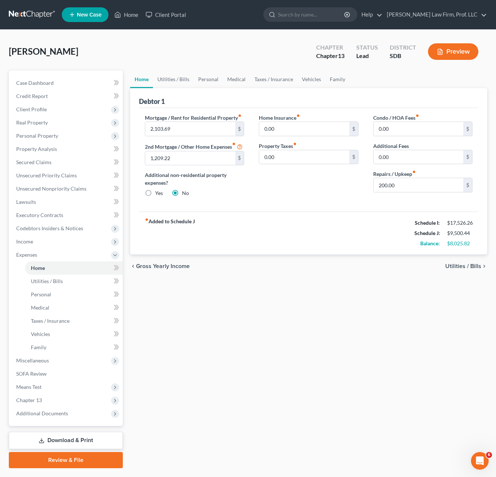
drag, startPoint x: 338, startPoint y: 258, endPoint x: 248, endPoint y: 110, distance: 173.0
click at [339, 256] on div "chevron_left Gross Yearly Income Utilities / Bills chevron_right" at bounding box center [308, 267] width 357 height 24
click at [160, 82] on link "Utilities / Bills" at bounding box center [173, 80] width 41 height 18
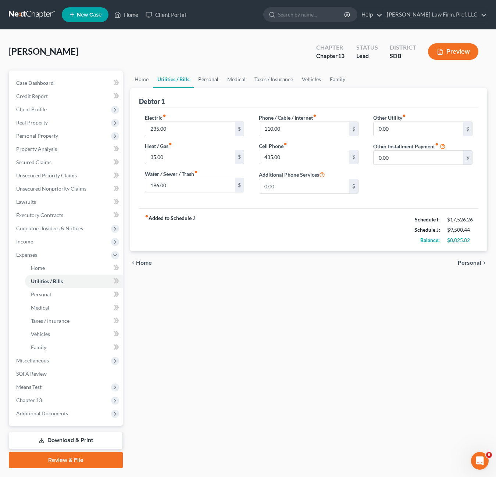
drag, startPoint x: 207, startPoint y: 76, endPoint x: 241, endPoint y: 89, distance: 36.0
click at [207, 76] on link "Personal" at bounding box center [208, 80] width 29 height 18
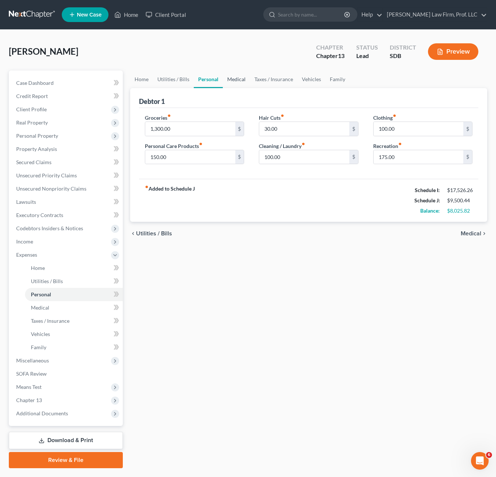
click at [244, 77] on link "Medical" at bounding box center [236, 80] width 27 height 18
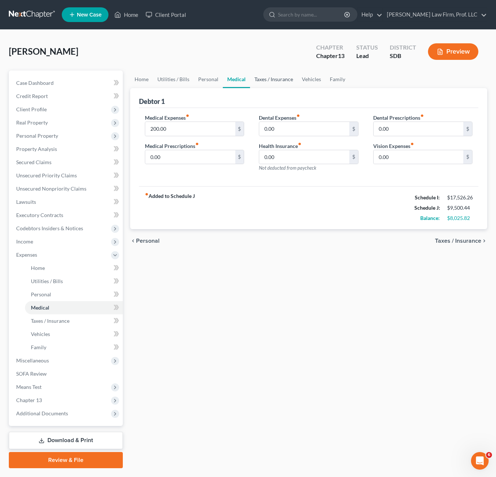
click at [277, 78] on link "Taxes / Insurance" at bounding box center [273, 80] width 47 height 18
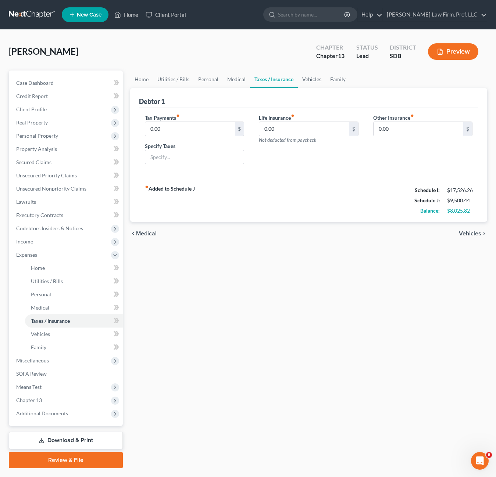
click at [320, 80] on link "Vehicles" at bounding box center [312, 80] width 28 height 18
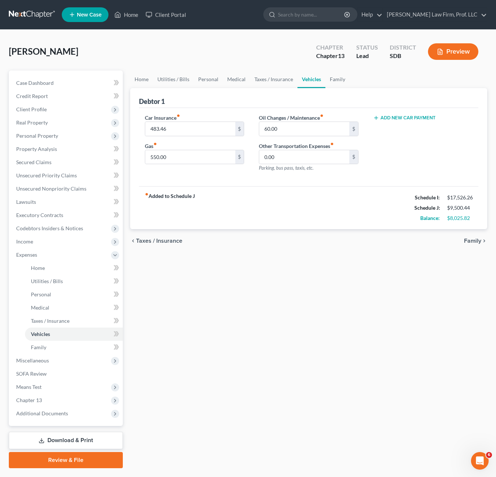
click at [353, 83] on ul "Home Utilities / Bills Personal Medical Taxes / Insurance Vehicles Family" at bounding box center [308, 80] width 357 height 18
click at [341, 80] on link "Family" at bounding box center [337, 80] width 24 height 18
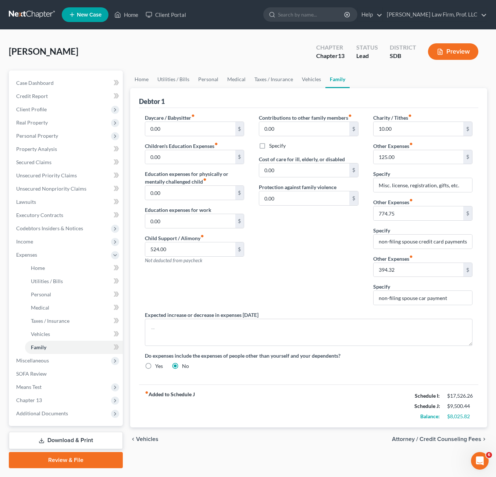
click at [321, 273] on div "Contributions to other family members fiber_manual_record 0.00 $ Specify Cost o…" at bounding box center [308, 212] width 114 height 197
click at [349, 251] on div "Contributions to other family members fiber_manual_record 0.00 $ Specify Cost o…" at bounding box center [308, 212] width 114 height 197
drag, startPoint x: 290, startPoint y: 269, endPoint x: 427, endPoint y: 269, distance: 137.0
click at [291, 267] on div "Contributions to other family members fiber_manual_record 0.00 $ Specify Cost o…" at bounding box center [308, 212] width 114 height 197
click at [295, 287] on div "Contributions to other family members fiber_manual_record 0.00 $ Specify Cost o…" at bounding box center [308, 212] width 114 height 197
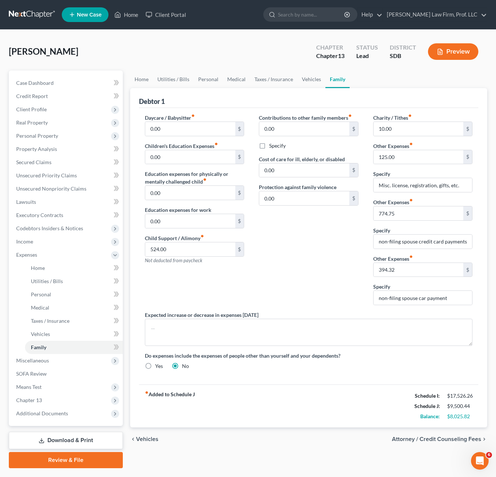
click at [299, 255] on div "Contributions to other family members fiber_manual_record 0.00 $ Specify Cost o…" at bounding box center [308, 212] width 114 height 197
click at [424, 277] on div "Charity / Tithes fiber_manual_record 10.00 $ Other Expenses fiber_manual_record…" at bounding box center [423, 212] width 114 height 197
click at [276, 277] on div "Contributions to other family members fiber_manual_record 0.00 $ Specify Cost o…" at bounding box center [308, 212] width 114 height 197
click at [312, 285] on div "Contributions to other family members fiber_manual_record 0.00 $ Specify Cost o…" at bounding box center [308, 212] width 114 height 197
click at [168, 294] on div "Daycare / Babysitter fiber_manual_record 0.00 $ Children's Education Expenses f…" at bounding box center [194, 212] width 114 height 197
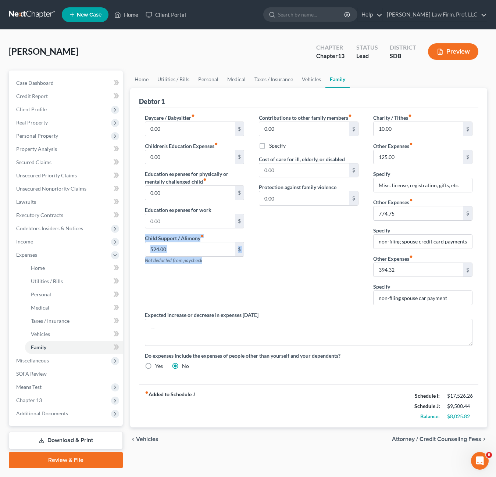
drag, startPoint x: 236, startPoint y: 279, endPoint x: 281, endPoint y: 278, distance: 45.6
click at [131, 236] on div "Debtor 1 Daycare / Babysitter fiber_manual_record 0.00 $ Children's Education E…" at bounding box center [308, 257] width 357 height 339
click at [281, 278] on div "Contributions to other family members fiber_manual_record 0.00 $ Specify Cost o…" at bounding box center [308, 212] width 114 height 197
click at [305, 285] on div "Contributions to other family members fiber_manual_record 0.00 $ Specify Cost o…" at bounding box center [308, 212] width 114 height 197
click at [57, 179] on link "Unsecured Priority Claims" at bounding box center [66, 175] width 112 height 13
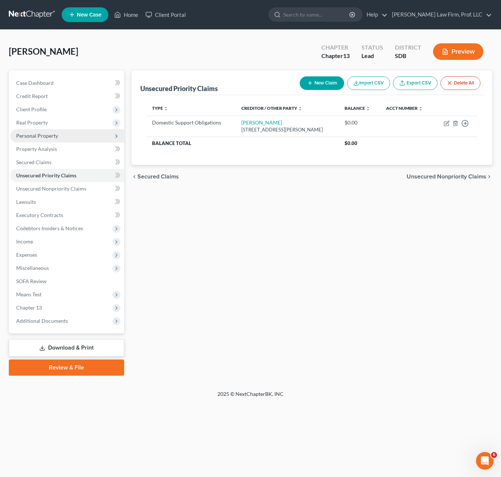
click at [50, 136] on span "Personal Property" at bounding box center [37, 136] width 42 height 6
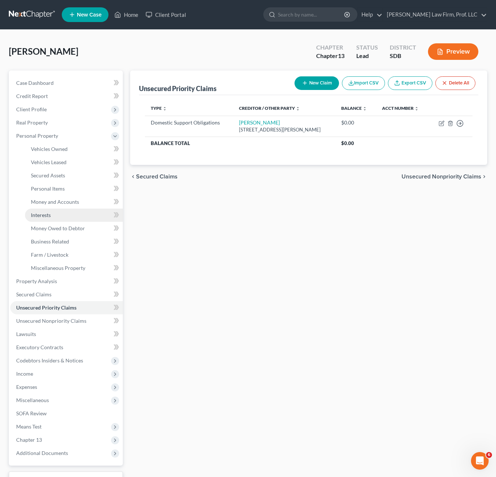
click at [54, 216] on link "Interests" at bounding box center [74, 215] width 98 height 13
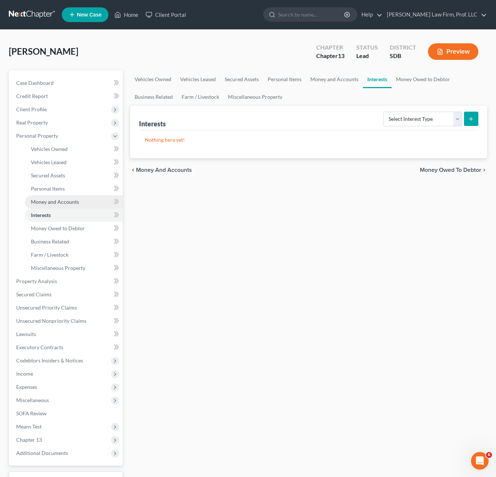
click at [53, 203] on span "Money and Accounts" at bounding box center [55, 202] width 48 height 6
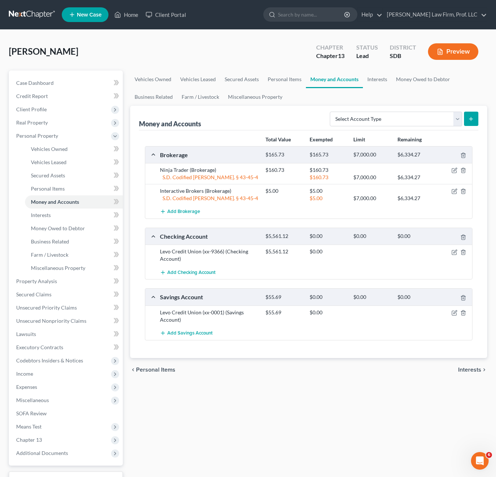
click at [255, 413] on div "Vehicles Owned Vehicles Leased Secured Assets Personal Items Money and Accounts…" at bounding box center [308, 290] width 364 height 438
click at [56, 128] on span "Real Property" at bounding box center [66, 122] width 112 height 13
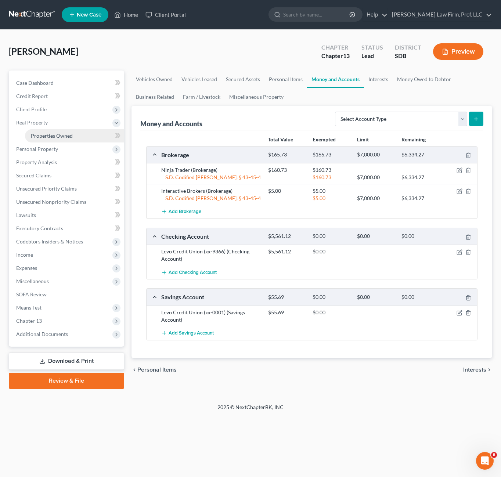
click at [46, 134] on span "Properties Owned" at bounding box center [52, 136] width 42 height 6
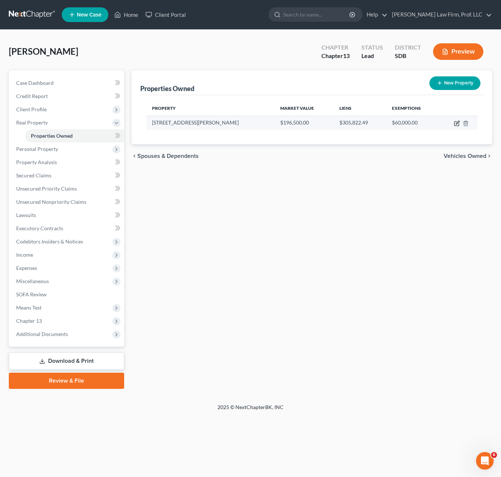
click at [454, 124] on icon "button" at bounding box center [457, 124] width 6 height 6
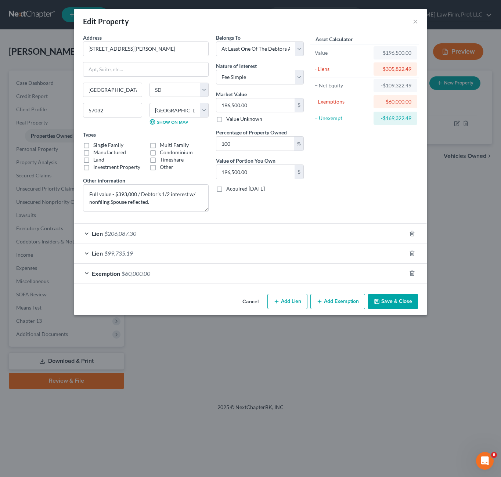
click at [171, 276] on div "Exemption $60,000.00" at bounding box center [240, 273] width 332 height 19
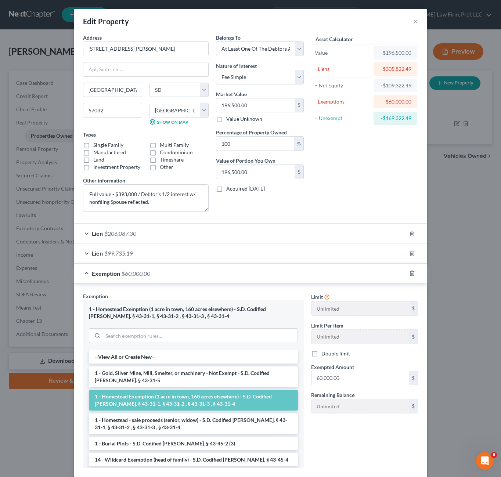
drag, startPoint x: 321, startPoint y: 193, endPoint x: 385, endPoint y: 206, distance: 65.3
click at [323, 193] on div "Asset Calculator Value $196,500.00 - Liens $305,822.49 = Net Equity -$109,322.4…" at bounding box center [365, 126] width 114 height 184
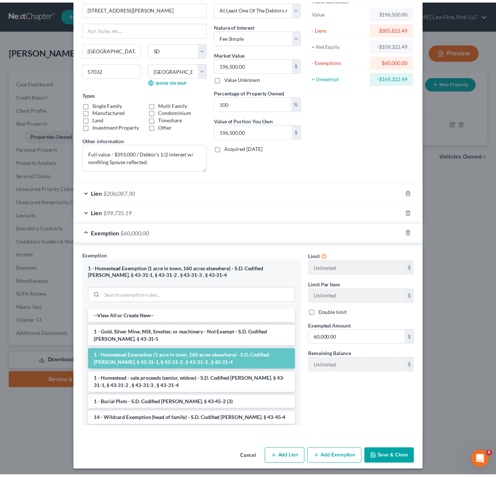
scroll to position [43, 0]
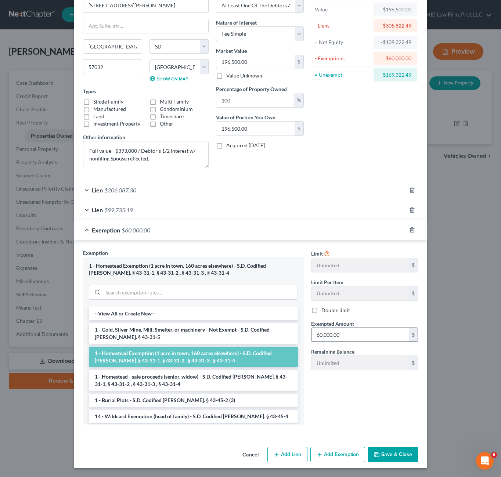
click at [353, 328] on input "60,000.00" at bounding box center [360, 335] width 97 height 14
click at [386, 461] on button "Save & Close" at bounding box center [393, 454] width 50 height 15
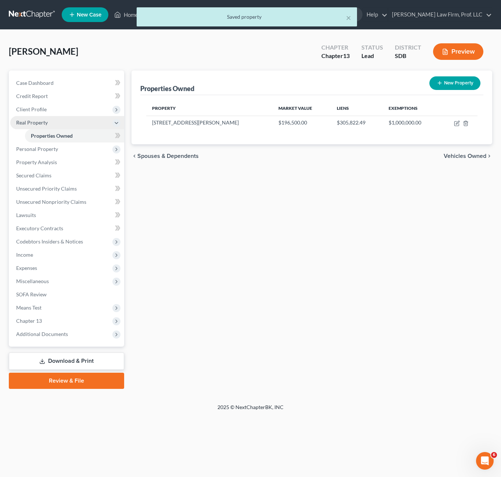
drag, startPoint x: 206, startPoint y: 276, endPoint x: 52, endPoint y: 128, distance: 213.6
click at [206, 274] on div "Properties Owned New Property Property Market Value Liens Exemptions [STREET_AD…" at bounding box center [312, 230] width 368 height 319
click at [39, 151] on span "Personal Property" at bounding box center [37, 149] width 42 height 6
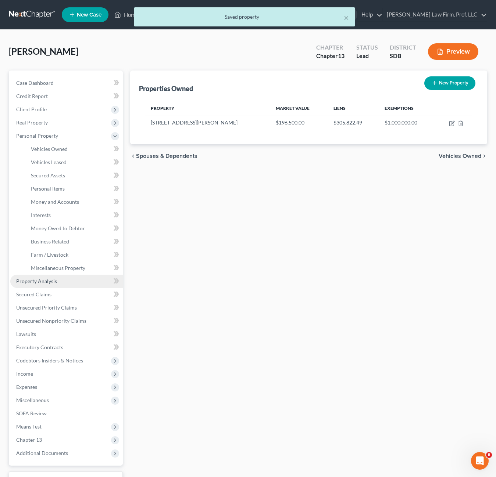
click at [43, 283] on span "Property Analysis" at bounding box center [36, 281] width 41 height 6
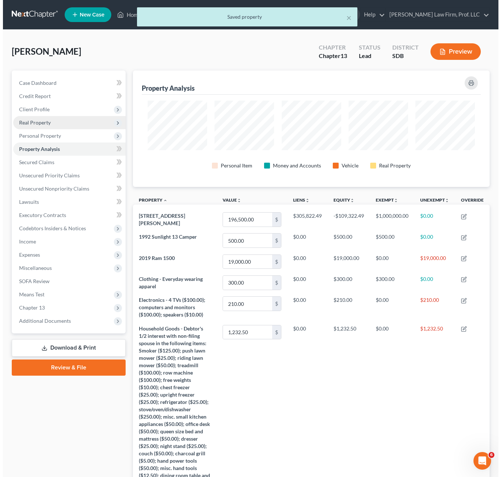
scroll to position [116, 357]
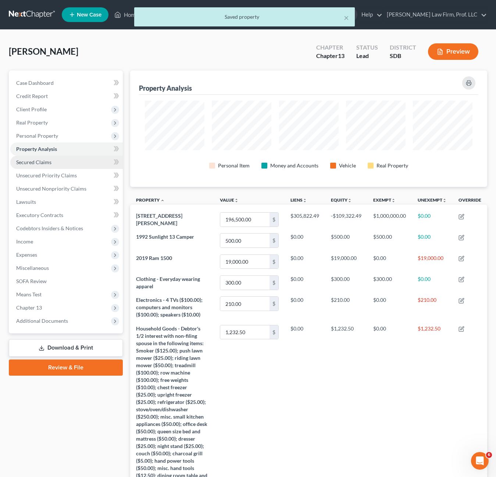
click at [26, 164] on span "Secured Claims" at bounding box center [33, 162] width 35 height 6
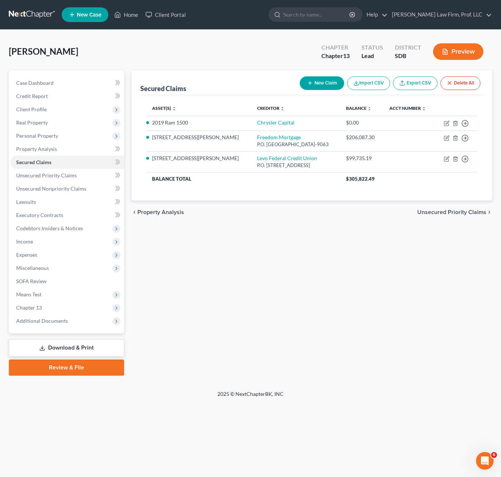
drag, startPoint x: 345, startPoint y: 260, endPoint x: 226, endPoint y: 192, distance: 137.3
click at [345, 258] on div "Secured Claims New Claim Import CSV Export CSV Delete All Asset(s) expand_more …" at bounding box center [312, 223] width 368 height 305
click at [447, 137] on icon "button" at bounding box center [447, 137] width 3 height 3
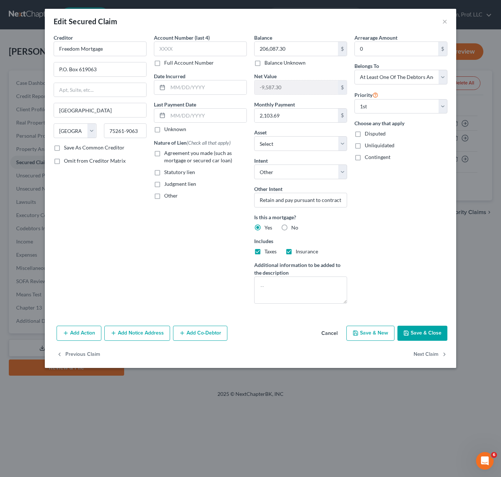
click at [208, 242] on div "Account Number (last 4) Full Account Number Date Incurred Last Payment Date Unk…" at bounding box center [200, 172] width 100 height 276
click at [442, 22] on button "×" at bounding box center [444, 21] width 5 height 9
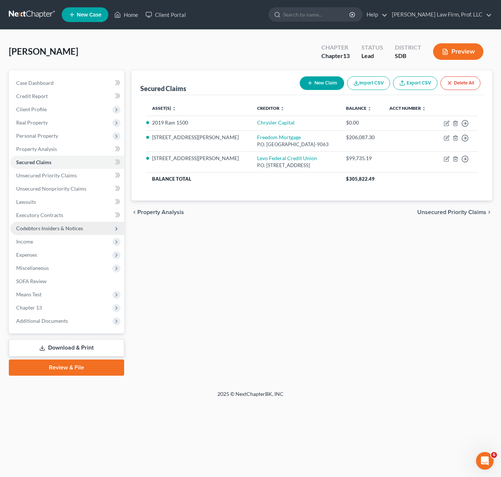
click at [211, 323] on div "Secured Claims New Claim Import CSV Export CSV Delete All Asset(s) expand_more …" at bounding box center [312, 223] width 368 height 305
click at [49, 229] on span "Codebtors Insiders & Notices" at bounding box center [49, 228] width 67 height 6
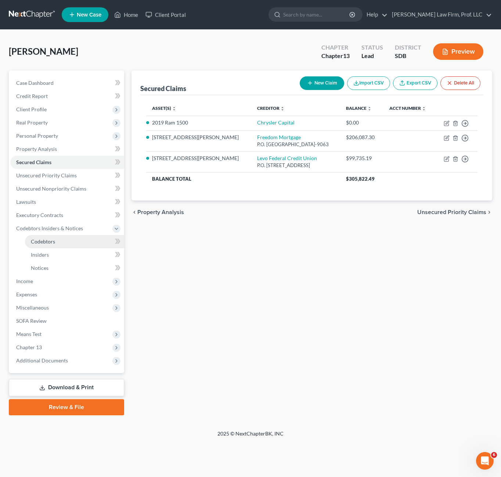
click at [45, 240] on span "Codebtors" at bounding box center [43, 241] width 24 height 6
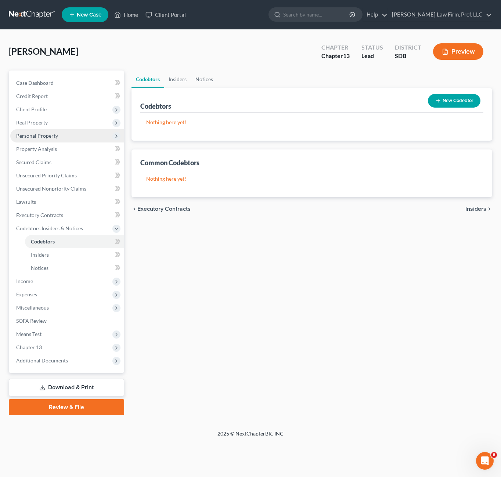
click at [46, 138] on span "Personal Property" at bounding box center [37, 136] width 42 height 6
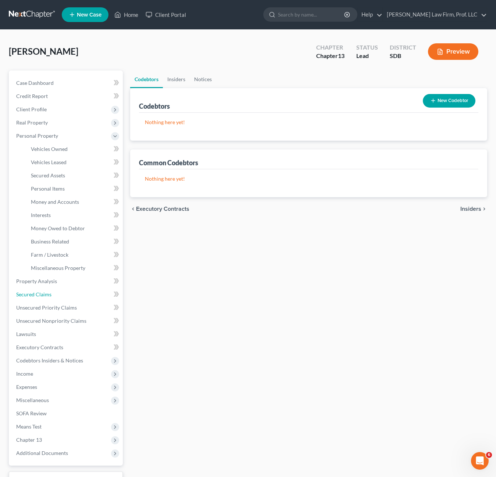
drag, startPoint x: 43, startPoint y: 293, endPoint x: 403, endPoint y: 213, distance: 368.5
click at [43, 292] on span "Secured Claims" at bounding box center [33, 294] width 35 height 6
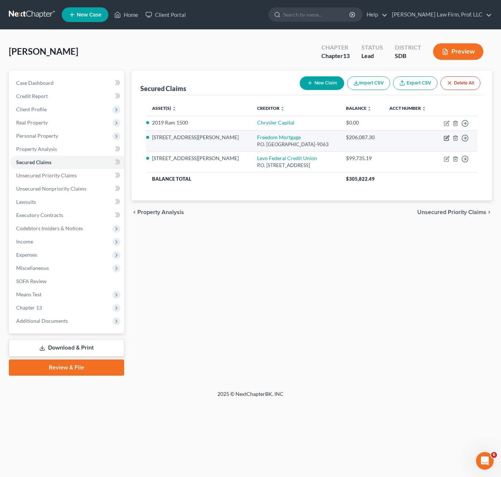
click at [448, 136] on icon "button" at bounding box center [447, 137] width 3 height 3
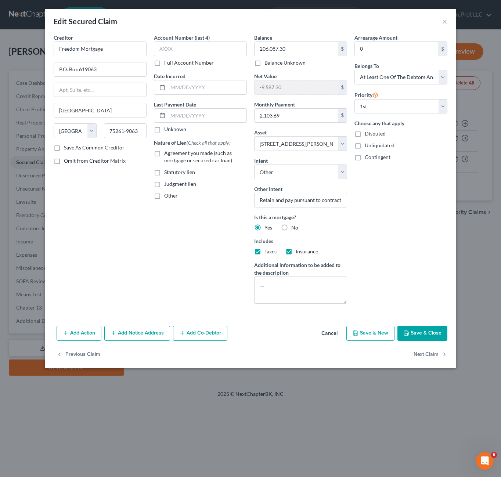
click at [204, 334] on button "Add Co-Debtor" at bounding box center [200, 333] width 54 height 15
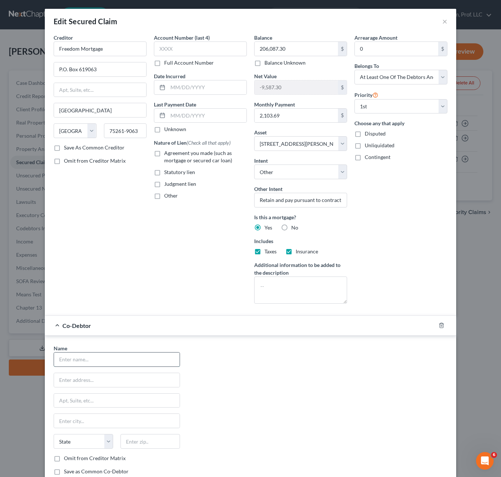
click at [73, 359] on input "text" at bounding box center [117, 360] width 126 height 14
click at [129, 280] on div "Creditor * Freedom Mortgage P.O. Box 619063 [GEOGRAPHIC_DATA] [US_STATE] AK AR …" at bounding box center [100, 172] width 100 height 276
click at [164, 157] on label "Agreement you made (such as mortgage or secured car loan)" at bounding box center [205, 157] width 83 height 15
click at [167, 154] on input "Agreement you made (such as mortgage or secured car loan)" at bounding box center [169, 152] width 5 height 5
click at [380, 234] on div "Arrearage Amount 0 $ Belongs To * Select Debtor 1 Only Debtor 2 Only Debtor 1 A…" at bounding box center [401, 172] width 100 height 276
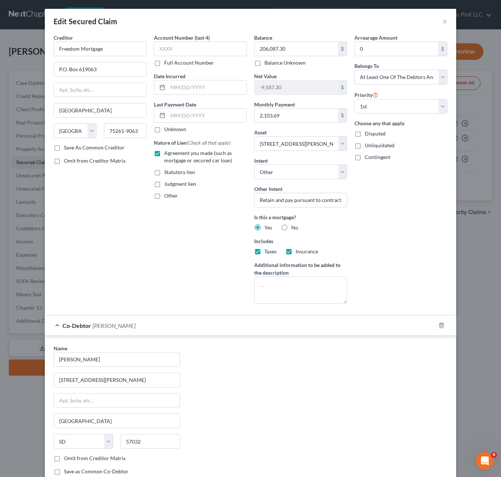
click at [356, 241] on div "Arrearage Amount 0 $ Belongs To * Select Debtor 1 Only Debtor 2 Only Debtor 1 A…" at bounding box center [401, 172] width 100 height 276
click at [288, 205] on input "Retain and pay pursuant to contract" at bounding box center [300, 200] width 93 height 15
drag, startPoint x: 343, startPoint y: 211, endPoint x: 370, endPoint y: 240, distance: 39.3
click at [435, 224] on div "Creditor * Freedom Mortgage P.O. Box 619063 [GEOGRAPHIC_DATA] [US_STATE] AK AR …" at bounding box center [250, 172] width 401 height 276
drag, startPoint x: 370, startPoint y: 240, endPoint x: 418, endPoint y: 113, distance: 135.5
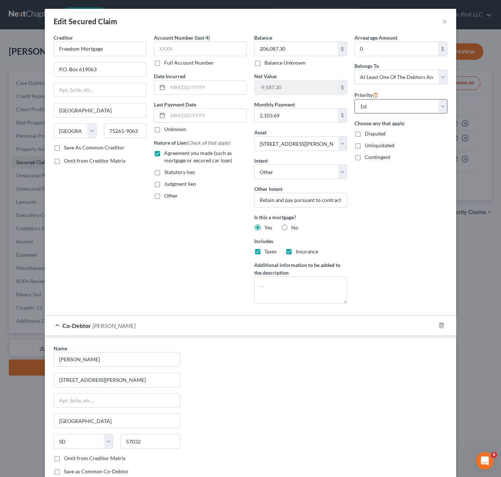
click at [370, 239] on div "Arrearage Amount 0 $ Belongs To * Select Debtor 1 Only Debtor 2 Only Debtor 1 A…" at bounding box center [401, 172] width 100 height 276
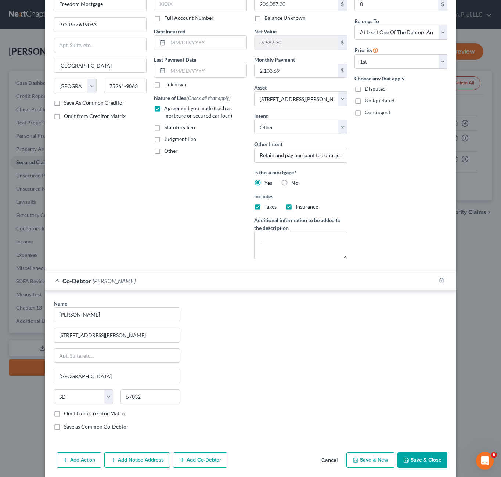
scroll to position [71, 0]
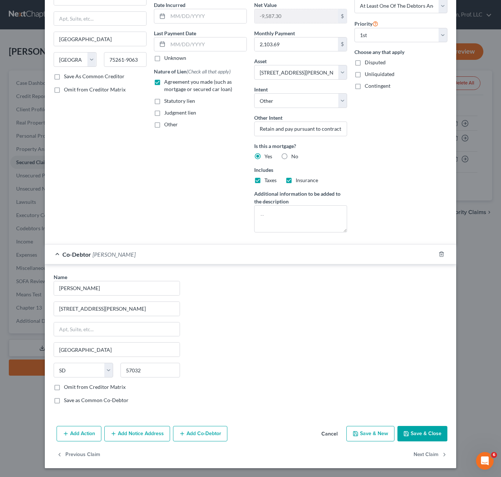
click at [418, 430] on button "Save & Close" at bounding box center [423, 433] width 50 height 15
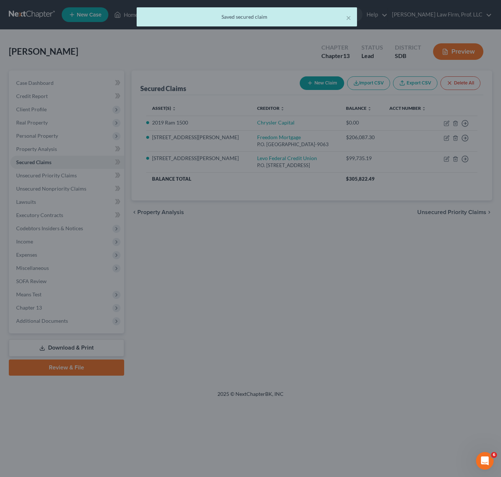
scroll to position [0, 0]
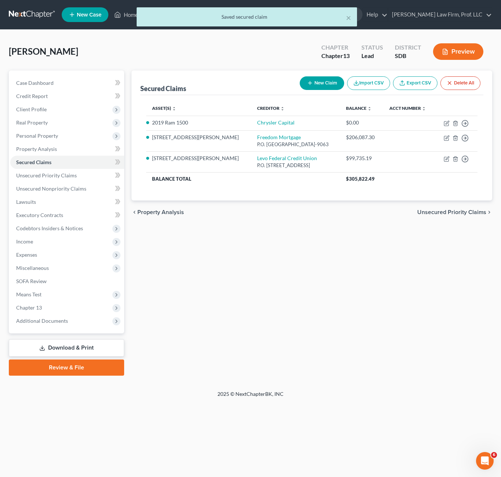
click at [242, 281] on div "Secured Claims New Claim Import CSV Export CSV Delete All Asset(s) expand_more …" at bounding box center [312, 223] width 368 height 305
click at [400, 142] on td at bounding box center [410, 140] width 52 height 21
drag, startPoint x: 43, startPoint y: 121, endPoint x: 75, endPoint y: 134, distance: 35.1
click at [43, 121] on span "Real Property" at bounding box center [32, 122] width 32 height 6
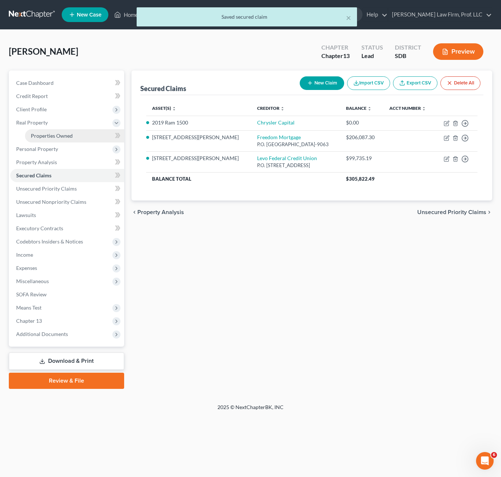
click at [45, 137] on span "Properties Owned" at bounding box center [52, 136] width 42 height 6
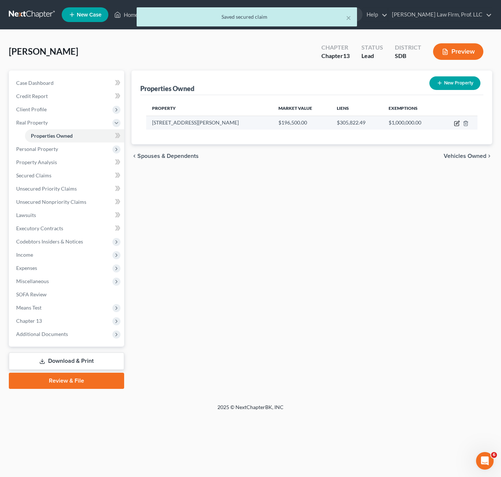
click at [458, 123] on icon "button" at bounding box center [457, 124] width 6 height 6
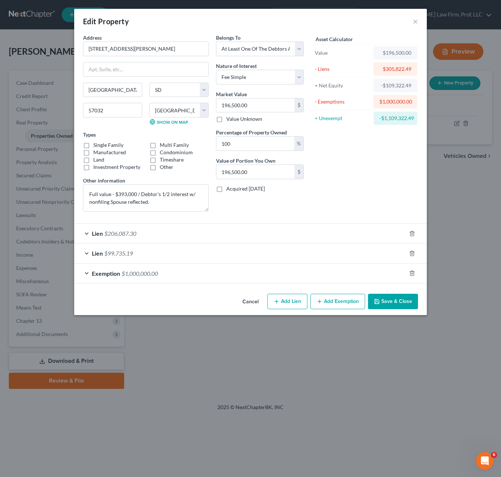
click at [357, 185] on div "Asset Calculator Value $196,500.00 - Liens $305,822.49 = Net Equity -$109,322.4…" at bounding box center [365, 126] width 114 height 184
click at [180, 271] on div "Exemption $1,000,000.00" at bounding box center [240, 273] width 332 height 19
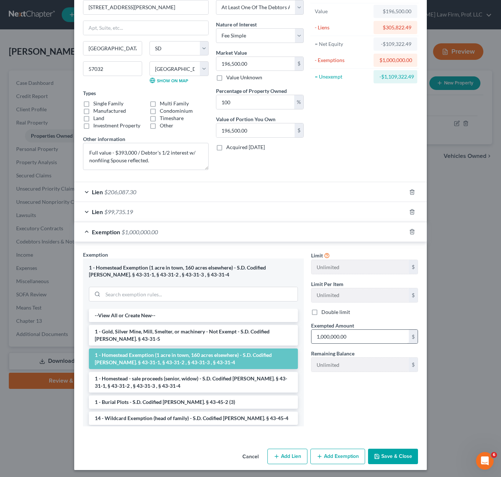
scroll to position [43, 0]
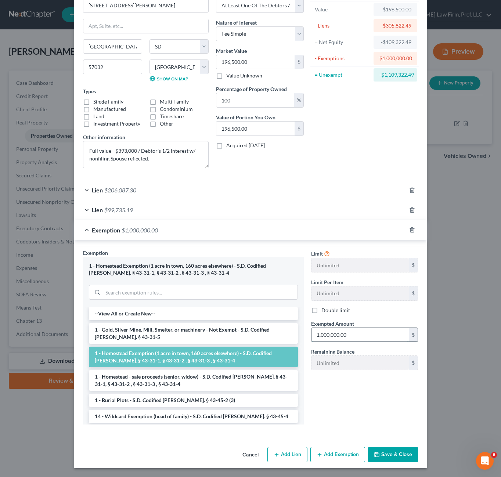
click at [375, 334] on input "1,000,000.00" at bounding box center [360, 335] width 97 height 14
click at [388, 457] on button "Save & Close" at bounding box center [393, 454] width 50 height 15
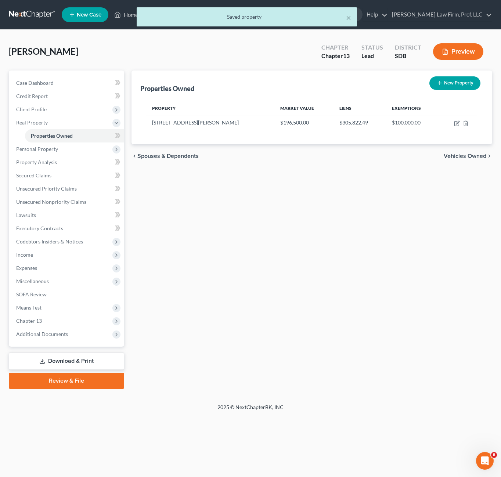
click at [281, 175] on div "Properties Owned New Property Property Market Value Liens Exemptions [STREET_AD…" at bounding box center [312, 230] width 368 height 319
click at [458, 124] on icon "button" at bounding box center [457, 124] width 6 height 6
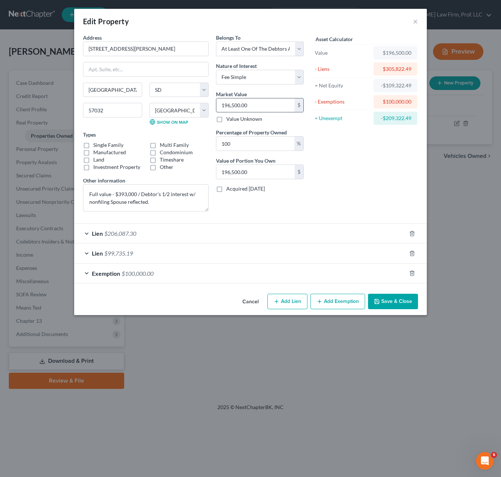
click at [342, 181] on div "Asset Calculator Value $196,500.00 - Liens $305,822.49 = Net Equity -$109,322.4…" at bounding box center [365, 126] width 114 height 184
click at [234, 103] on input "196,500.00" at bounding box center [255, 105] width 78 height 14
drag, startPoint x: 88, startPoint y: 197, endPoint x: 162, endPoint y: 208, distance: 74.3
click at [162, 208] on textarea "Full value - $393,000 / Debtor's 1/2 interest w/ nonfiling Spouse reflected." at bounding box center [146, 197] width 126 height 27
click at [164, 211] on textarea "Full value - $393,000 / Debtor's 1/2 interest w/ nonfiling Spouse reflected." at bounding box center [146, 197] width 126 height 27
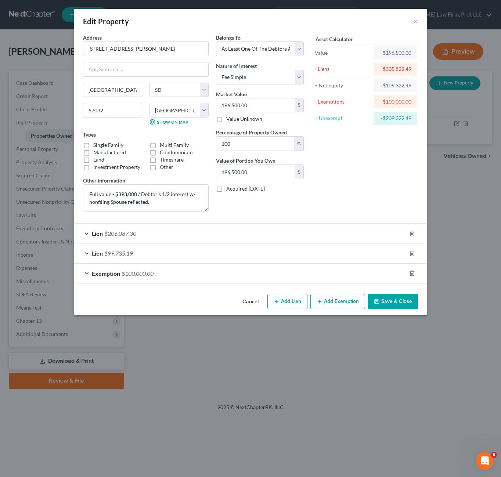
click at [334, 197] on div "Asset Calculator Value $196,500.00 - Liens $305,822.49 = Net Equity -$109,322.4…" at bounding box center [365, 126] width 114 height 184
click at [332, 185] on div "Asset Calculator Value $196,500.00 - Liens $305,822.49 = Net Equity -$109,322.4…" at bounding box center [365, 126] width 114 height 184
drag, startPoint x: 279, startPoint y: 212, endPoint x: 352, endPoint y: 202, distance: 74.1
click at [279, 212] on div "Belongs To * Select Debtor 1 Only Debtor 2 Only Debtor 1 And Debtor 2 Only At L…" at bounding box center [259, 126] width 95 height 184
click at [142, 232] on div "Lien $206,087.30" at bounding box center [240, 233] width 332 height 19
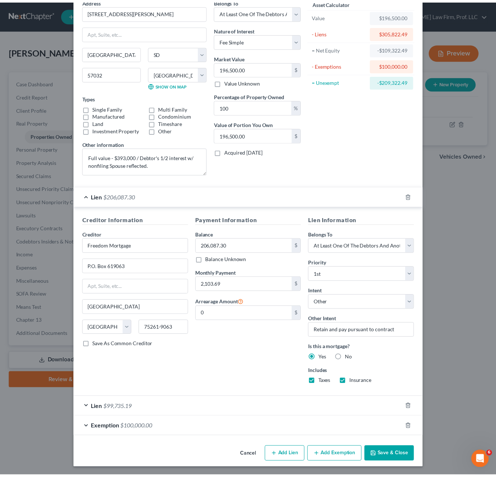
scroll to position [37, 0]
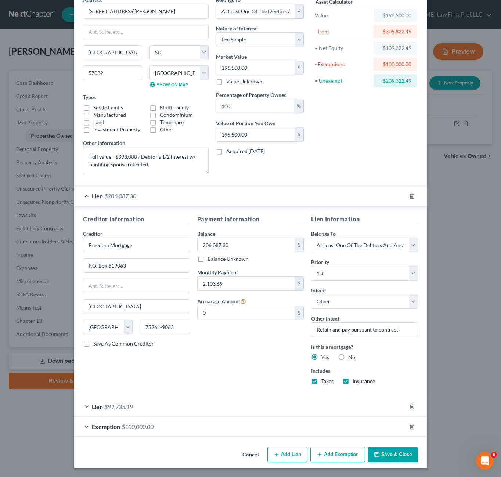
click at [258, 341] on div "Payment Information Balance 206,087.30 $ Balance Unknown Balance Undetermined 2…" at bounding box center [251, 303] width 114 height 176
click at [220, 361] on div "Payment Information Balance 206,087.30 $ Balance Unknown Balance Undetermined 2…" at bounding box center [251, 303] width 114 height 176
click at [244, 316] on input "0" at bounding box center [246, 313] width 97 height 14
click at [240, 339] on div "Payment Information Balance 206,087.30 $ Balance Unknown Balance Undetermined 2…" at bounding box center [251, 303] width 114 height 176
click at [386, 447] on button "Save & Close" at bounding box center [393, 454] width 50 height 15
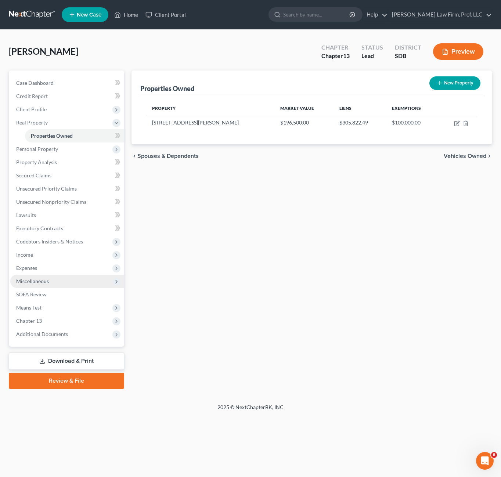
click at [122, 281] on span "Miscellaneous" at bounding box center [67, 281] width 114 height 13
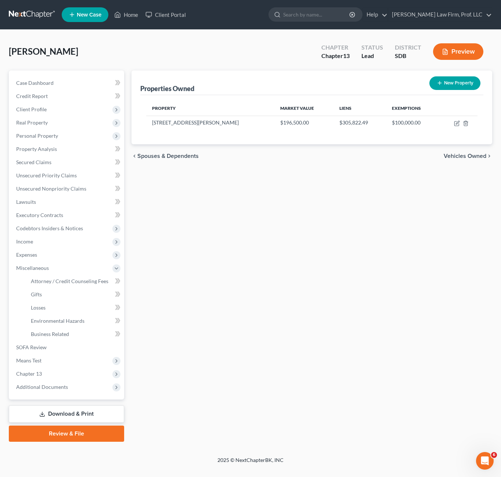
click at [270, 227] on div "Properties Owned New Property Property Market Value Liens Exemptions [STREET_AD…" at bounding box center [312, 256] width 368 height 371
drag, startPoint x: 360, startPoint y: 236, endPoint x: 446, endPoint y: 137, distance: 131.3
click at [362, 231] on div "Properties Owned New Property Property Market Value Liens Exemptions [STREET_AD…" at bounding box center [312, 256] width 368 height 371
click at [457, 122] on icon "button" at bounding box center [457, 124] width 6 height 6
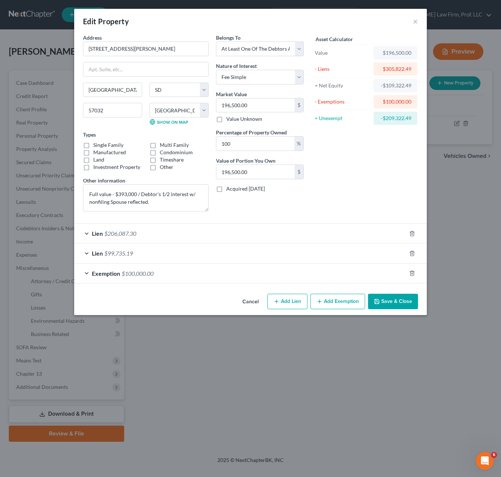
drag, startPoint x: 370, startPoint y: 169, endPoint x: 362, endPoint y: 155, distance: 16.1
click at [370, 169] on div "Asset Calculator Value $196,500.00 - Liens $305,822.49 = Net Equity -$109,322.4…" at bounding box center [365, 126] width 114 height 184
click at [358, 198] on div "Asset Calculator Value $196,500.00 - Liens $305,822.49 = Net Equity -$109,322.4…" at bounding box center [365, 126] width 114 height 184
click at [262, 207] on div "Belongs To * Select Debtor 1 Only Debtor 2 Only Debtor 1 And Debtor 2 Only At L…" at bounding box center [259, 126] width 95 height 184
click at [267, 168] on input "196,500.00" at bounding box center [255, 172] width 78 height 14
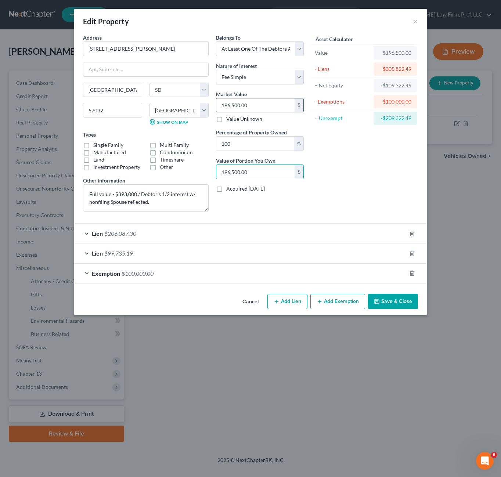
drag, startPoint x: 267, startPoint y: 98, endPoint x: 263, endPoint y: 108, distance: 10.0
click at [267, 100] on input "196,500.00" at bounding box center [255, 105] width 78 height 14
drag, startPoint x: 328, startPoint y: 164, endPoint x: 501, endPoint y: 360, distance: 261.1
click at [329, 164] on div "Asset Calculator Value $196,500.00 - Liens $305,822.49 = Net Equity -$109,322.4…" at bounding box center [365, 126] width 114 height 184
drag, startPoint x: 253, startPoint y: 211, endPoint x: 257, endPoint y: 177, distance: 34.0
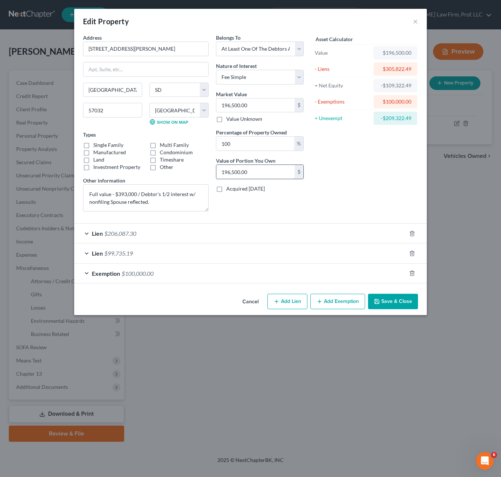
click at [253, 211] on div "Belongs To * Select Debtor 1 Only Debtor 2 Only Debtor 1 And Debtor 2 Only At L…" at bounding box center [259, 126] width 95 height 184
click at [257, 176] on input "196,500.00" at bounding box center [255, 172] width 78 height 14
click at [232, 203] on div "Belongs To * Select Debtor 1 Only Debtor 2 Only Debtor 1 And Debtor 2 Only At L…" at bounding box center [259, 126] width 95 height 184
click at [221, 210] on div "Belongs To * Select Debtor 1 Only Debtor 2 Only Debtor 1 And Debtor 2 Only At L…" at bounding box center [259, 126] width 95 height 184
click at [344, 191] on div "Asset Calculator Value $196,500.00 - Liens $305,822.49 = Net Equity -$109,322.4…" at bounding box center [365, 126] width 114 height 184
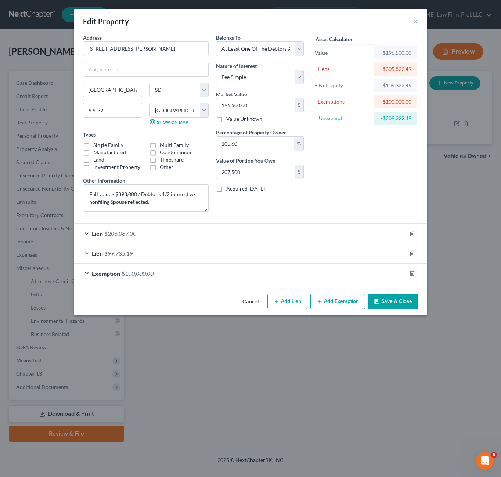
click at [338, 188] on div "Asset Calculator Value $196,500.00 - Liens $305,822.49 = Net Equity -$109,322.4…" at bounding box center [365, 126] width 114 height 184
click at [164, 194] on textarea "Full value - $393,000 / Debtor's 1/2 interest w/ nonfiling Spouse reflected." at bounding box center [146, 197] width 126 height 27
click at [138, 194] on textarea "Full value - $393,000 / Debtor's 1/2 interest w/ nonfiling Spouse reflected." at bounding box center [146, 197] width 126 height 27
click at [165, 204] on textarea "Full value - $415,0000/ Debtor's 1/2 interest w/ nonfiling Spouse reflected." at bounding box center [146, 197] width 126 height 27
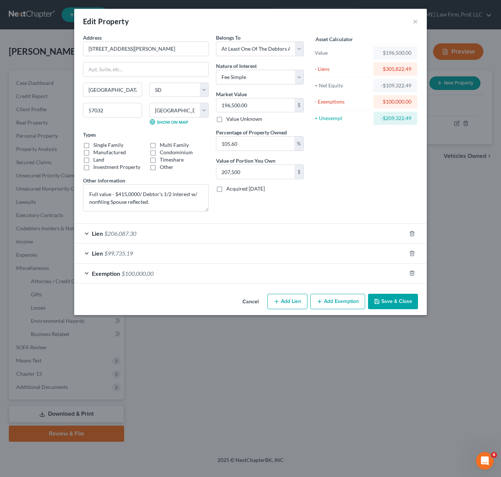
click at [243, 208] on div "Belongs To * Select Debtor 1 Only Debtor 2 Only Debtor 1 And Debtor 2 Only At L…" at bounding box center [259, 126] width 95 height 184
click at [277, 107] on input "196,500.00" at bounding box center [255, 105] width 78 height 14
click at [326, 184] on div "Asset Calculator Value $207,500.00 - Liens $305,822.49 = Net Equity -$305,615.4…" at bounding box center [365, 126] width 114 height 184
click at [271, 146] on input "105.60" at bounding box center [255, 144] width 78 height 14
click at [377, 169] on div "Asset Calculator Value $207,500.00 - Liens $305,822.49 = Net Equity -$305,615.4…" at bounding box center [365, 126] width 114 height 184
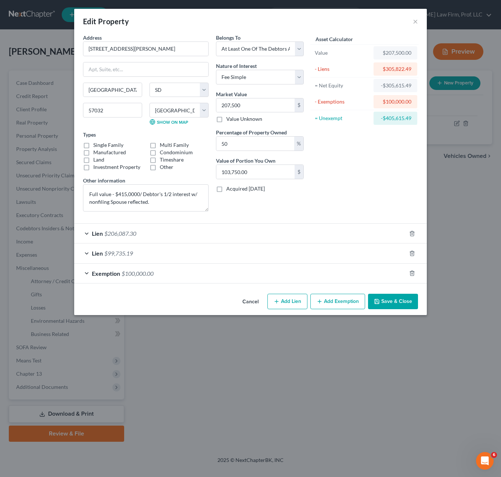
click at [363, 180] on div "Asset Calculator Value $207,500.00 - Liens $305,822.49 = Net Equity -$305,615.4…" at bounding box center [365, 126] width 114 height 184
click at [258, 103] on input "207,500" at bounding box center [255, 105] width 78 height 14
click at [332, 143] on div "Asset Calculator Value $415,000.00 - Liens $305,822.49 = Net Equity -$305,407.4…" at bounding box center [365, 126] width 114 height 184
click at [380, 148] on div "Asset Calculator Value $415,000.00 - Liens $305,822.49 = Net Equity -$305,407.4…" at bounding box center [365, 126] width 114 height 184
click at [347, 177] on div "Asset Calculator Value $415,000.00 - Liens $305,822.49 = Net Equity -$305,407.4…" at bounding box center [365, 126] width 114 height 184
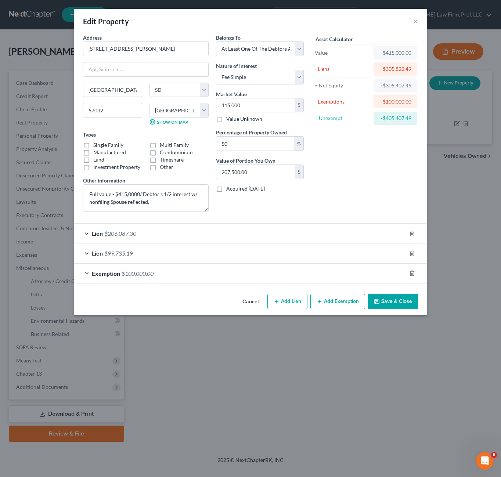
click at [352, 196] on div "Asset Calculator Value $415,000.00 - Liens $305,822.49 = Net Equity -$305,407.4…" at bounding box center [365, 126] width 114 height 184
click at [391, 305] on button "Save & Close" at bounding box center [393, 301] width 50 height 15
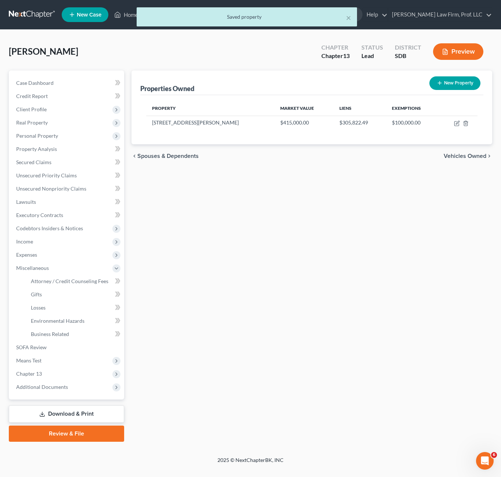
click at [378, 248] on div "Properties Owned New Property Property Market Value Liens Exemptions [STREET_AD…" at bounding box center [312, 256] width 368 height 371
click at [288, 214] on div "Properties Owned New Property Property Market Value Liens Exemptions [STREET_AD…" at bounding box center [312, 256] width 368 height 371
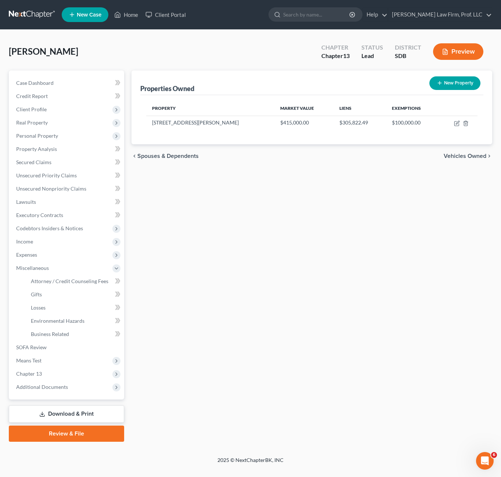
click at [397, 211] on div "Properties Owned New Property Property Market Value Liens Exemptions [STREET_AD…" at bounding box center [312, 256] width 368 height 371
click at [374, 226] on div "Properties Owned New Property Property Market Value Liens Exemptions [STREET_AD…" at bounding box center [312, 256] width 368 height 371
drag, startPoint x: 47, startPoint y: 135, endPoint x: 50, endPoint y: 146, distance: 11.0
click at [50, 146] on ul "Case Dashboard Payments Invoices Payments Payments Credit Report Client Profile" at bounding box center [67, 234] width 114 height 317
click at [50, 147] on span "Property Analysis" at bounding box center [36, 149] width 41 height 6
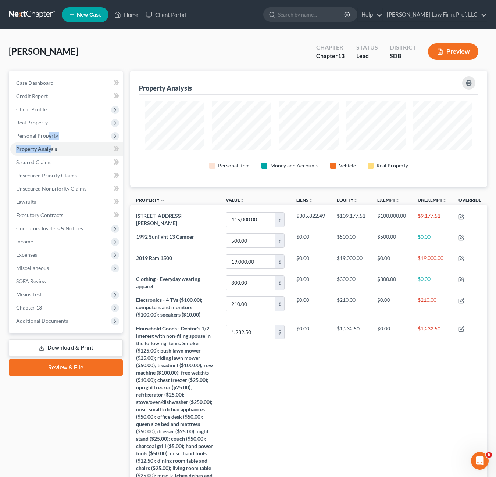
scroll to position [116, 357]
click at [45, 121] on span "Real Property" at bounding box center [32, 122] width 32 height 6
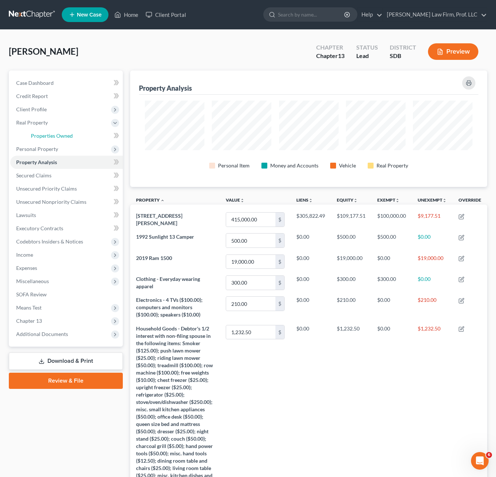
drag, startPoint x: 50, startPoint y: 136, endPoint x: 437, endPoint y: 194, distance: 390.9
click at [51, 137] on span "Properties Owned" at bounding box center [52, 136] width 42 height 6
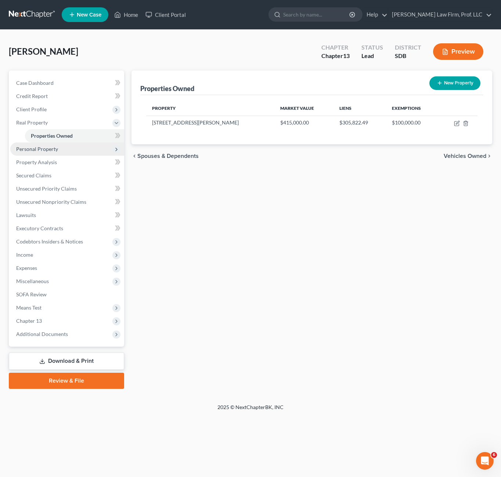
click at [34, 149] on span "Personal Property" at bounding box center [37, 149] width 42 height 6
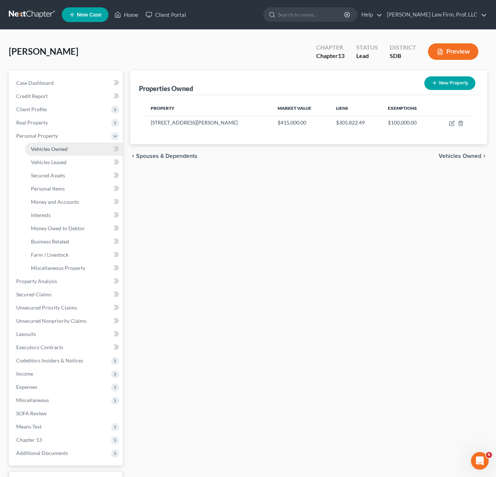
click at [51, 147] on span "Vehicles Owned" at bounding box center [49, 149] width 37 height 6
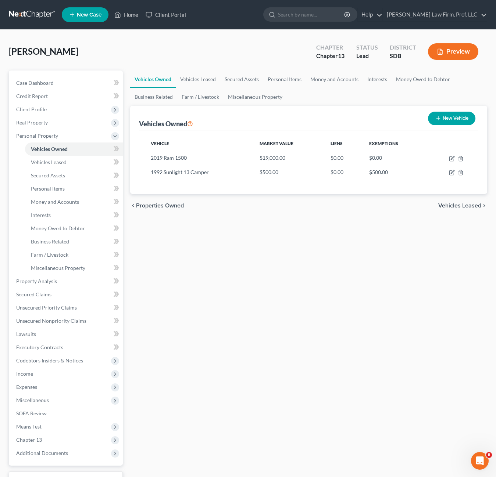
drag, startPoint x: 288, startPoint y: 256, endPoint x: 348, endPoint y: 191, distance: 88.9
click at [289, 254] on div "Vehicles Owned Vehicles Leased Secured Assets Personal Items Money and Accounts…" at bounding box center [308, 290] width 364 height 438
click at [450, 160] on icon "button" at bounding box center [452, 159] width 6 height 6
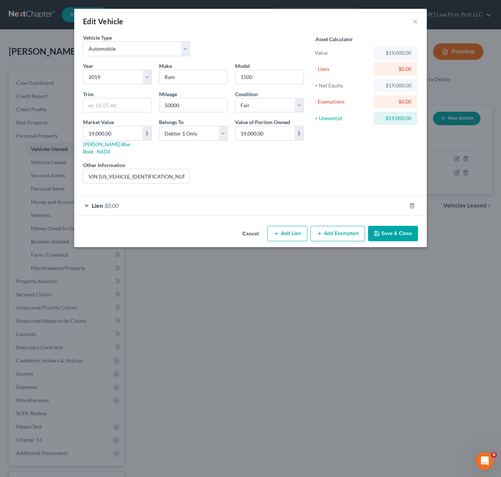
click at [234, 162] on div "Liens Select" at bounding box center [251, 172] width 114 height 22
click at [176, 161] on div "Other Information VIN [US_VEHICLE_IDENTIFICATION_NUMBER]" at bounding box center [136, 172] width 114 height 22
click at [176, 169] on input "VIN [US_VEHICLE_IDENTIFICATION_NUMBER]" at bounding box center [136, 176] width 106 height 14
click at [262, 175] on div "Liens Select" at bounding box center [251, 172] width 114 height 22
click at [262, 172] on div "Liens Select" at bounding box center [251, 172] width 114 height 22
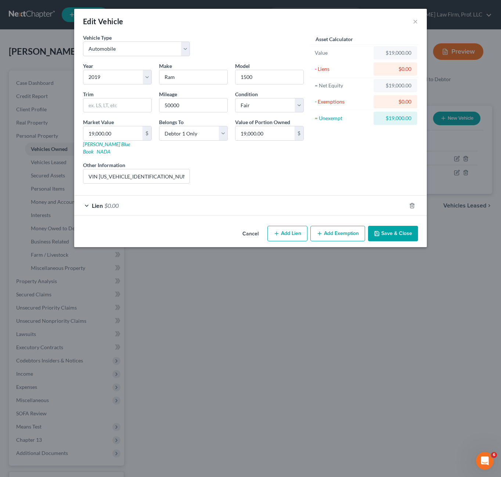
click at [387, 226] on button "Save & Close" at bounding box center [393, 233] width 50 height 15
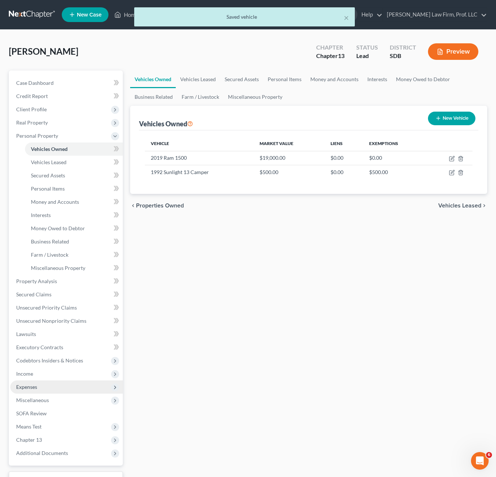
click at [25, 387] on span "Expenses" at bounding box center [26, 387] width 21 height 6
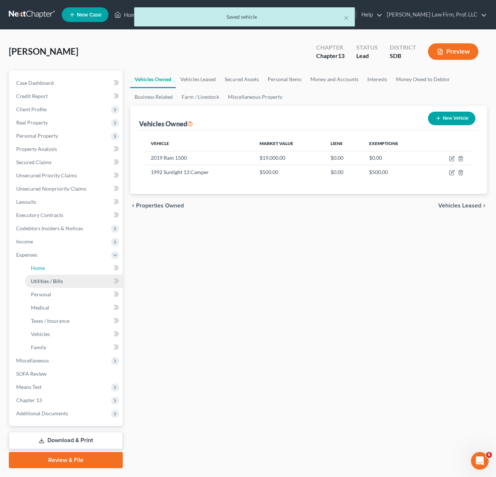
click at [43, 271] on span "Home" at bounding box center [38, 268] width 14 height 6
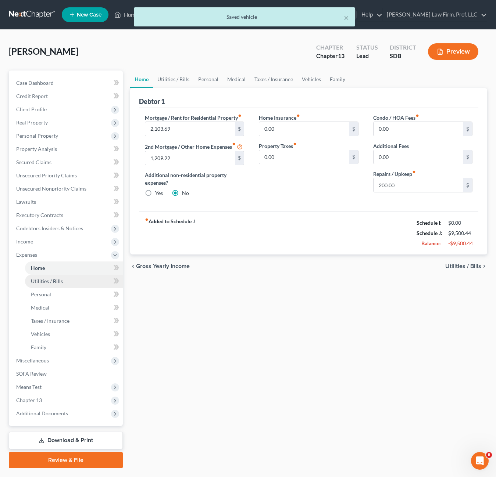
click at [43, 284] on span "Utilities / Bills" at bounding box center [47, 281] width 32 height 6
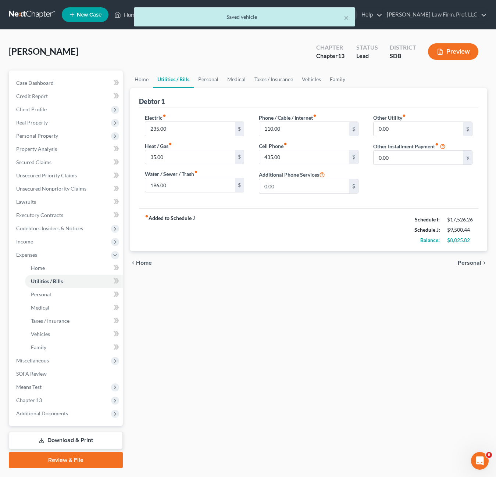
click at [342, 230] on div "fiber_manual_record Added to Schedule J Schedule I: $17,526.26 Schedule J: $9,5…" at bounding box center [308, 229] width 339 height 43
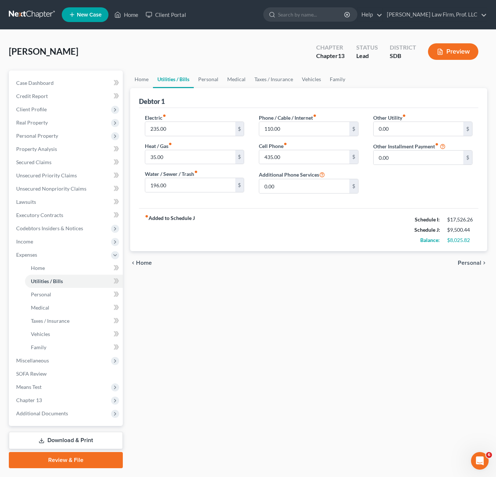
drag, startPoint x: 276, startPoint y: 378, endPoint x: 69, endPoint y: 222, distance: 259.2
click at [276, 377] on div "Home Utilities / Bills Personal Medical Taxes / Insurance Vehicles Family Debto…" at bounding box center [308, 270] width 364 height 398
click at [65, 176] on span "Unsecured Priority Claims" at bounding box center [46, 175] width 61 height 6
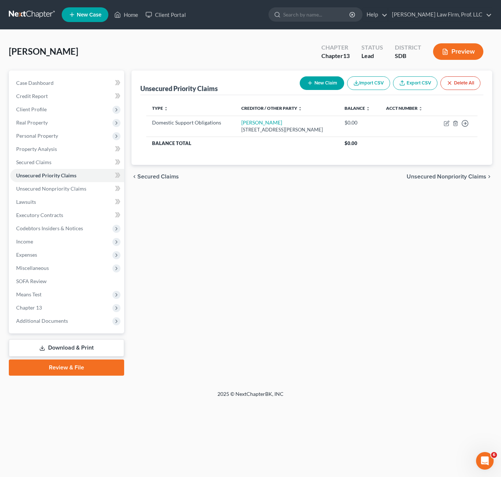
click at [372, 259] on div "Unsecured Priority Claims New Claim Import CSV Export CSV Delete All Type expan…" at bounding box center [312, 223] width 368 height 305
click at [446, 122] on icon "button" at bounding box center [446, 124] width 4 height 4
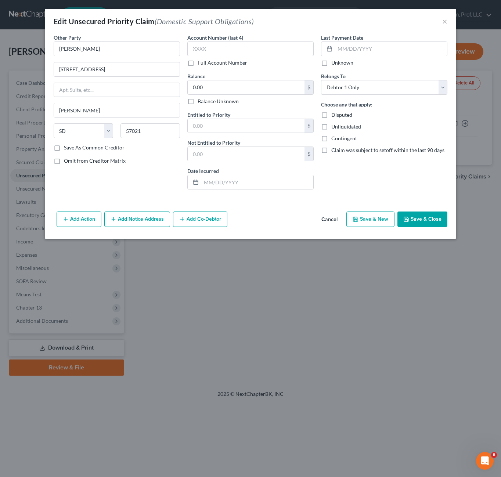
click at [353, 183] on div "Last Payment Date Unknown Belongs To * Select Debtor 1 Only Debtor 2 Only Debto…" at bounding box center [384, 115] width 134 height 162
drag, startPoint x: 347, startPoint y: 62, endPoint x: 427, endPoint y: 211, distance: 169.3
click at [346, 61] on label "Unknown" at bounding box center [342, 62] width 22 height 7
click at [339, 61] on input "Unknown" at bounding box center [336, 61] width 5 height 5
click at [425, 224] on button "Save & Close" at bounding box center [423, 219] width 50 height 15
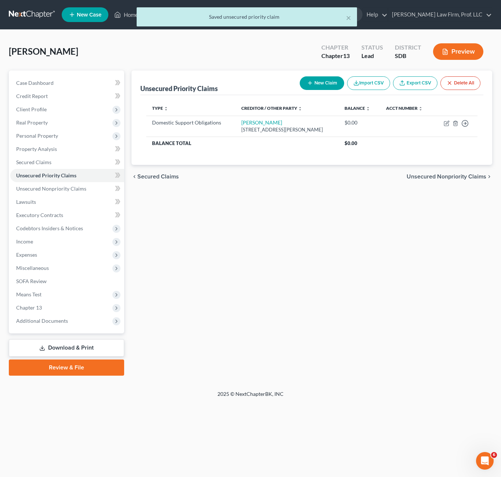
click at [347, 287] on div "Unsecured Priority Claims New Claim Import CSV Export CSV Delete All Type expan…" at bounding box center [312, 223] width 368 height 305
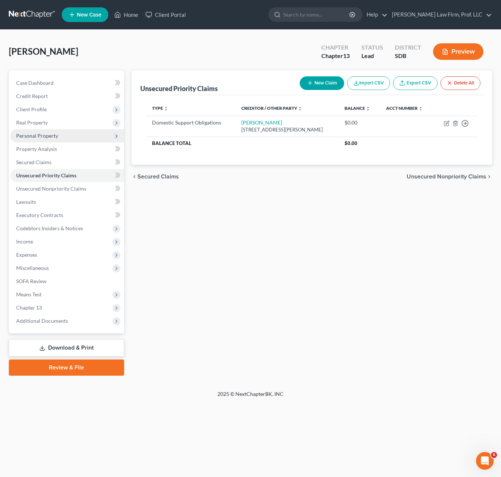
click at [50, 135] on span "Personal Property" at bounding box center [37, 136] width 42 height 6
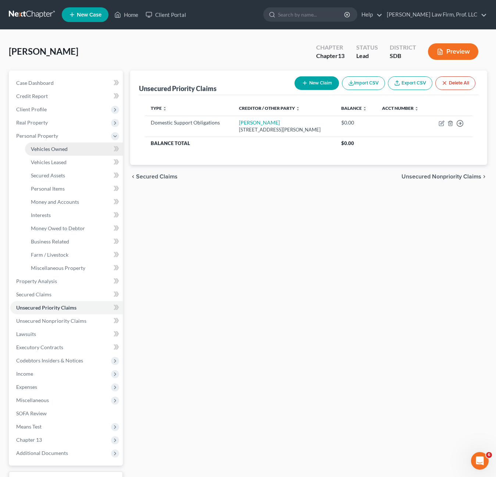
click at [52, 150] on span "Vehicles Owned" at bounding box center [49, 149] width 37 height 6
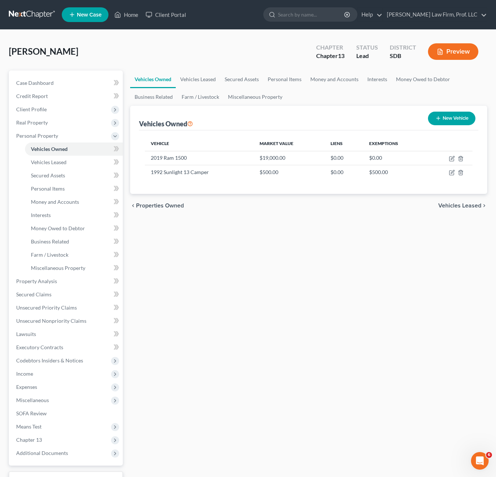
click at [324, 272] on div "Vehicles Owned Vehicles Leased Secured Assets Personal Items Money and Accounts…" at bounding box center [308, 290] width 364 height 438
click at [451, 157] on icon "button" at bounding box center [451, 159] width 4 height 4
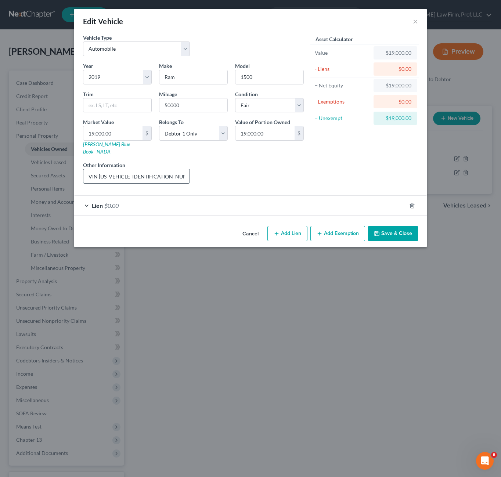
click at [139, 169] on input "VIN [US_VEHICLE_IDENTIFICATION_NUMBER]" at bounding box center [136, 176] width 106 height 14
click at [138, 169] on input "VIN [US_VEHICLE_IDENTIFICATION_NUMBER]" at bounding box center [136, 176] width 106 height 14
drag, startPoint x: 180, startPoint y: 169, endPoint x: 155, endPoint y: 171, distance: 25.4
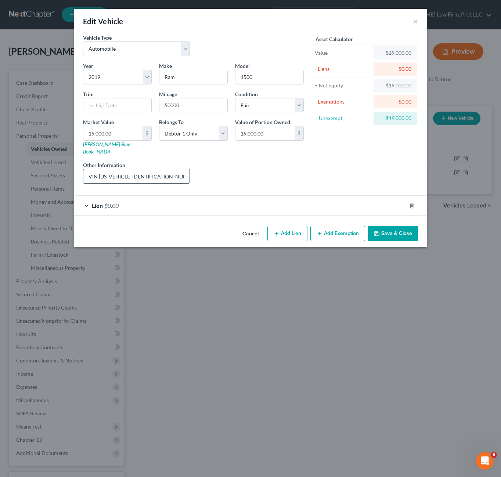
click at [181, 169] on input "VIN [US_VEHICLE_IDENTIFICATION_NUMBER]" at bounding box center [136, 176] width 106 height 14
click at [155, 171] on input "VIN [US_VEHICLE_IDENTIFICATION_NUMBER]" at bounding box center [136, 176] width 106 height 14
click at [130, 169] on input "VIN [US_VEHICLE_IDENTIFICATION_NUMBER]" at bounding box center [136, 176] width 106 height 14
drag, startPoint x: 130, startPoint y: 169, endPoint x: 149, endPoint y: 169, distance: 19.1
click at [130, 169] on input "VIN [US_VEHICLE_IDENTIFICATION_NUMBER]" at bounding box center [136, 176] width 106 height 14
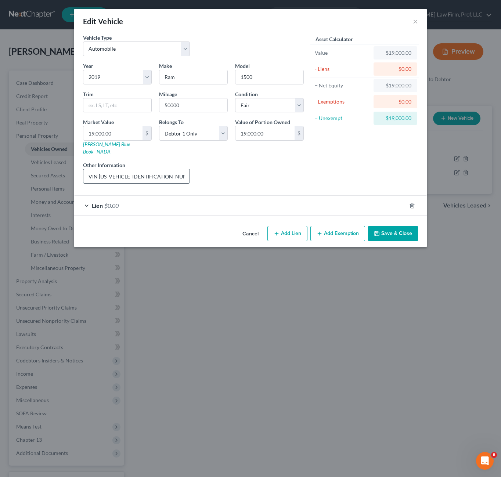
click at [160, 171] on input "VIN [US_VEHICLE_IDENTIFICATION_NUMBER]" at bounding box center [136, 176] width 106 height 14
click at [161, 171] on input "VIN [US_VEHICLE_IDENTIFICATION_NUMBER]" at bounding box center [136, 176] width 106 height 14
click at [136, 172] on input "VIN [US_VEHICLE_IDENTIFICATION_NUMBER]" at bounding box center [136, 176] width 106 height 14
drag, startPoint x: 277, startPoint y: 171, endPoint x: 218, endPoint y: 192, distance: 62.1
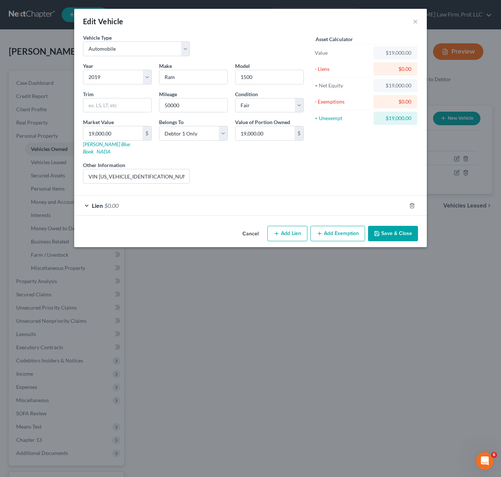
click at [272, 172] on div "Liens Select" at bounding box center [251, 172] width 114 height 22
click at [218, 197] on div "Lien $0.00" at bounding box center [240, 205] width 332 height 19
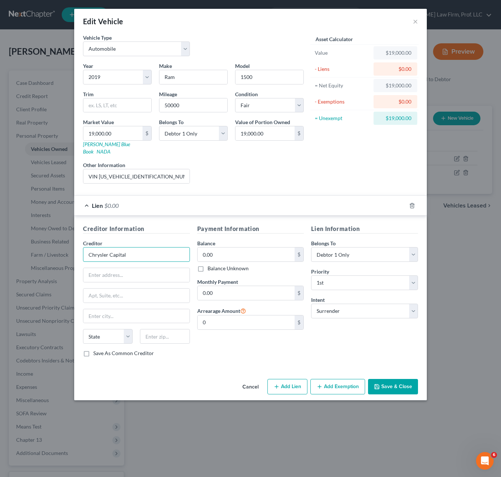
click at [148, 247] on input "Chrysler Capital" at bounding box center [136, 254] width 107 height 15
drag, startPoint x: 244, startPoint y: 248, endPoint x: 298, endPoint y: 129, distance: 130.9
click at [244, 248] on input "0.00" at bounding box center [246, 255] width 97 height 14
click at [188, 350] on div "Save As Common Creditor" at bounding box center [136, 353] width 107 height 7
drag, startPoint x: 120, startPoint y: 267, endPoint x: 124, endPoint y: 271, distance: 4.9
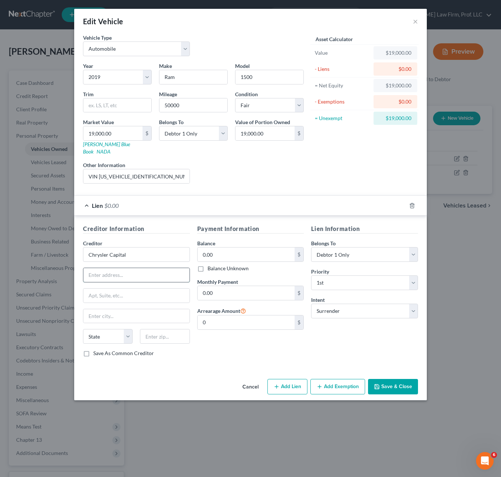
click at [120, 268] on input "text" at bounding box center [136, 275] width 106 height 14
paste input "P.O. Box 961275"
drag, startPoint x: 176, startPoint y: 332, endPoint x: 262, endPoint y: 305, distance: 89.8
click at [176, 332] on input "text" at bounding box center [165, 336] width 50 height 15
drag, startPoint x: 224, startPoint y: 349, endPoint x: 339, endPoint y: 386, distance: 121.0
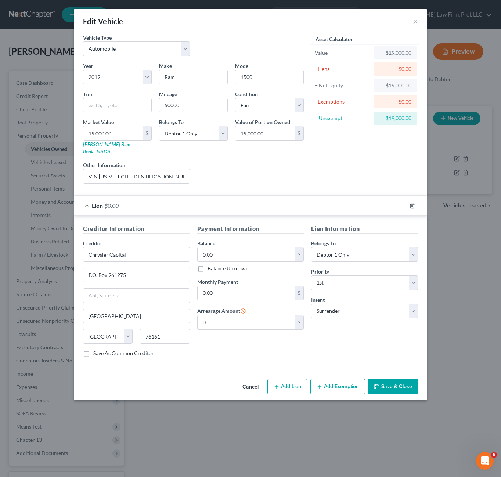
click at [223, 350] on div "Payment Information Balance 0.00 $ Balance Unknown Balance Undetermined 0.00 $ …" at bounding box center [251, 293] width 114 height 139
click at [399, 380] on button "Save & Close" at bounding box center [393, 386] width 50 height 15
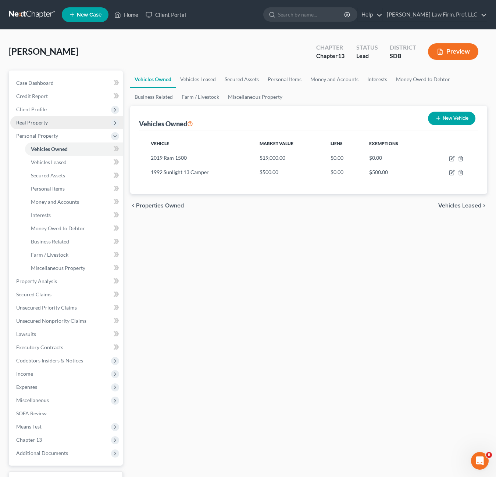
drag, startPoint x: 41, startPoint y: 117, endPoint x: 38, endPoint y: 124, distance: 7.7
click at [38, 124] on span "Real Property" at bounding box center [66, 122] width 112 height 13
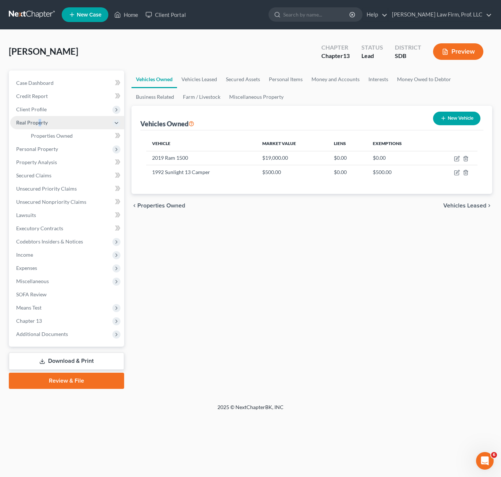
click at [37, 125] on span "Real Property" at bounding box center [32, 122] width 32 height 6
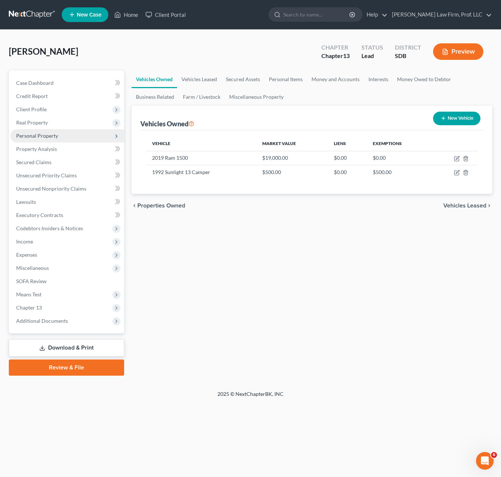
click at [29, 140] on span "Personal Property" at bounding box center [67, 135] width 114 height 13
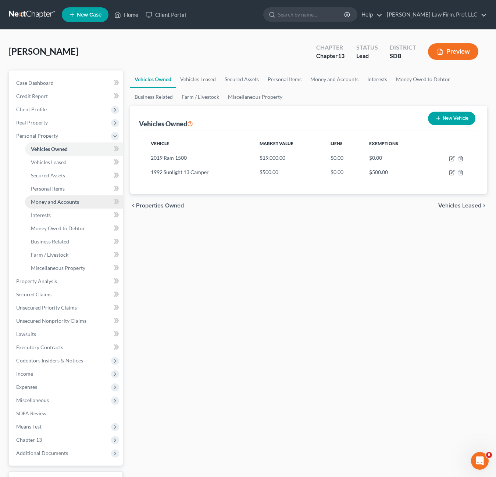
click at [61, 203] on span "Money and Accounts" at bounding box center [55, 202] width 48 height 6
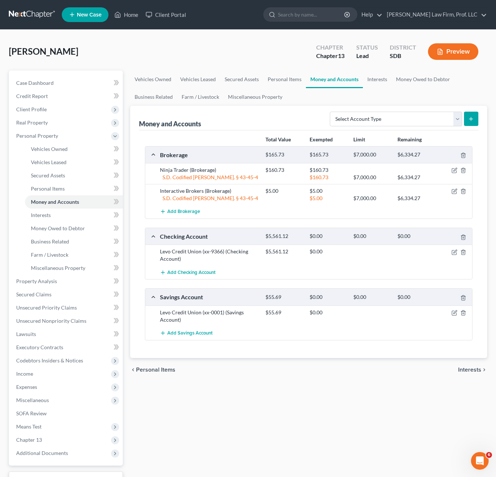
click at [283, 409] on div "Vehicles Owned Vehicles Leased Secured Assets Personal Items Money and Accounts…" at bounding box center [308, 290] width 364 height 438
click at [249, 96] on link "Miscellaneous Property" at bounding box center [254, 97] width 63 height 18
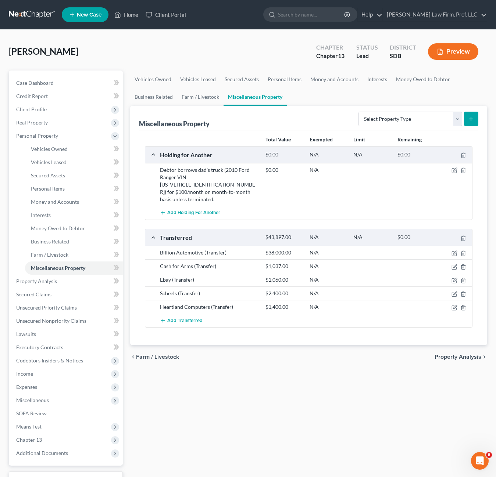
click at [260, 367] on div "Vehicles Owned Vehicles Leased Secured Assets Personal Items Money and Accounts…" at bounding box center [308, 290] width 364 height 438
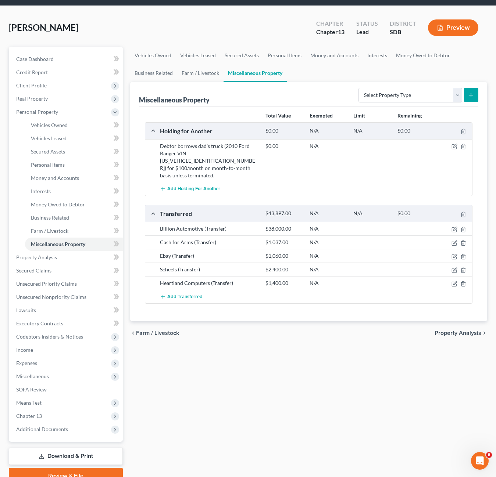
scroll to position [37, 0]
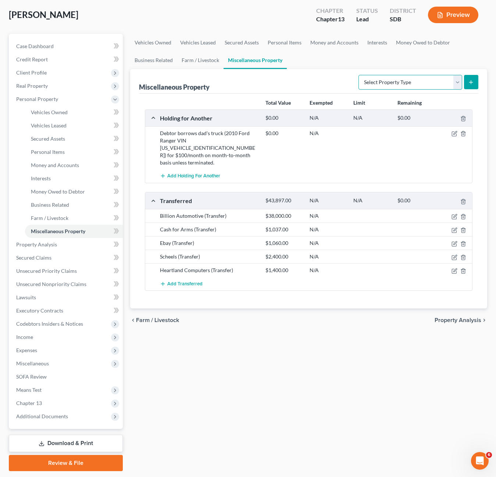
click at [421, 79] on select "Select Property Type Assigned for Creditor Benefit [DATE] Holding for Another N…" at bounding box center [410, 82] width 104 height 15
click at [418, 81] on select "Select Property Type Assigned for Creditor Benefit [DATE] Holding for Another N…" at bounding box center [410, 82] width 104 height 15
click at [153, 58] on link "Business Related" at bounding box center [153, 60] width 47 height 18
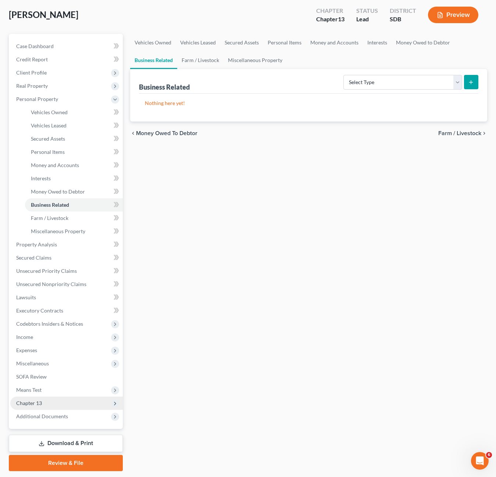
drag, startPoint x: 41, startPoint y: 366, endPoint x: 54, endPoint y: 398, distance: 35.1
click at [41, 366] on span "Miscellaneous" at bounding box center [32, 363] width 33 height 6
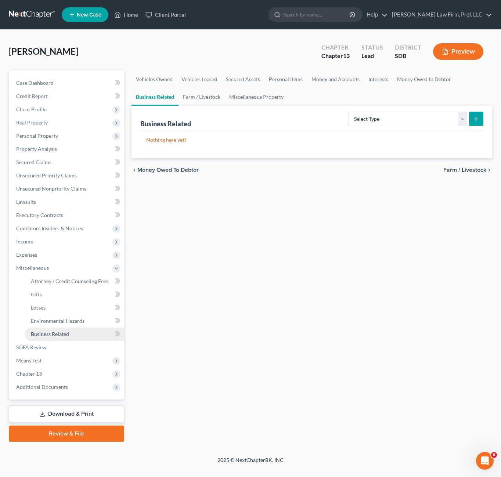
click at [46, 335] on span "Business Related" at bounding box center [50, 334] width 38 height 6
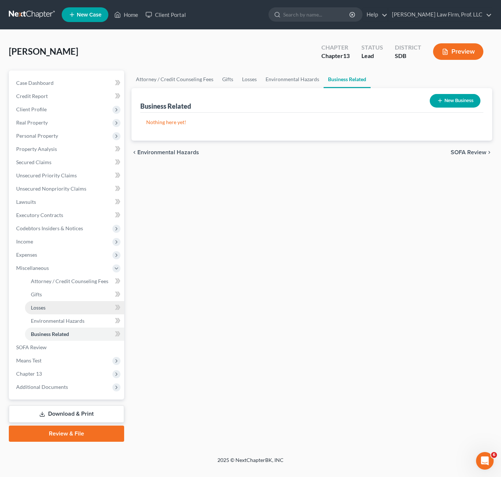
click at [36, 308] on span "Losses" at bounding box center [38, 308] width 15 height 6
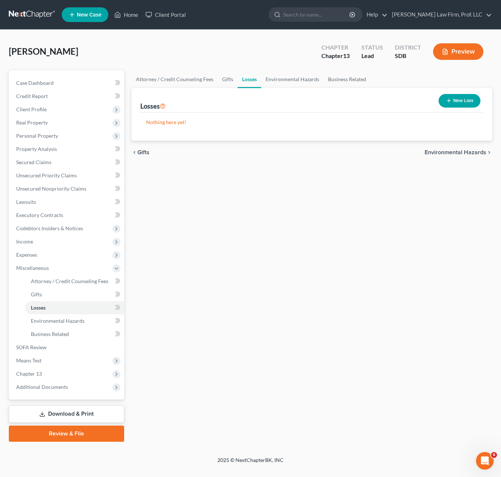
drag, startPoint x: 46, startPoint y: 136, endPoint x: 251, endPoint y: 134, distance: 205.4
click at [46, 136] on span "Personal Property" at bounding box center [37, 136] width 42 height 6
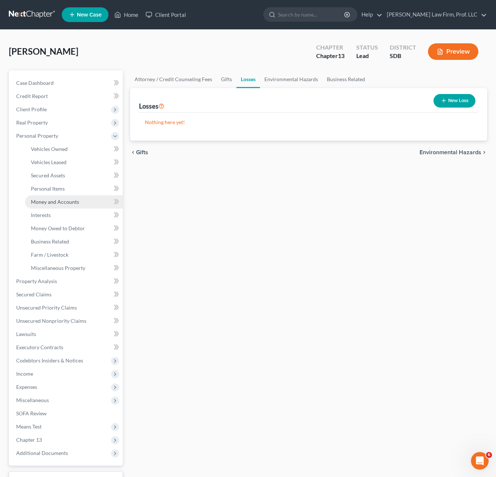
click at [53, 198] on link "Money and Accounts" at bounding box center [74, 201] width 98 height 13
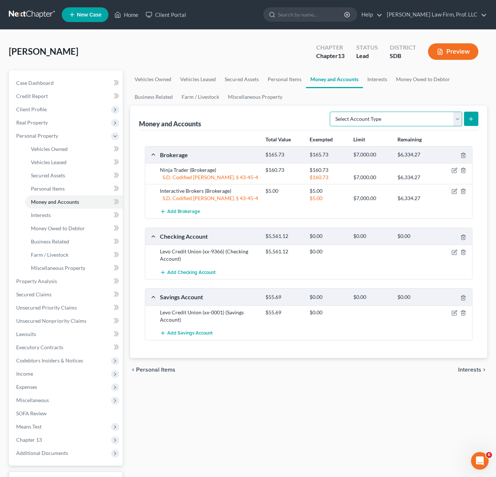
click at [413, 121] on select "Select Account Type Brokerage Cash on Hand Certificates of Deposit Checking Acc…" at bounding box center [396, 119] width 132 height 15
click at [346, 391] on div "Vehicles Owned Vehicles Leased Secured Assets Personal Items Money and Accounts…" at bounding box center [308, 290] width 364 height 438
drag, startPoint x: 369, startPoint y: 79, endPoint x: 419, endPoint y: 73, distance: 50.4
click at [370, 79] on link "Interests" at bounding box center [377, 80] width 29 height 18
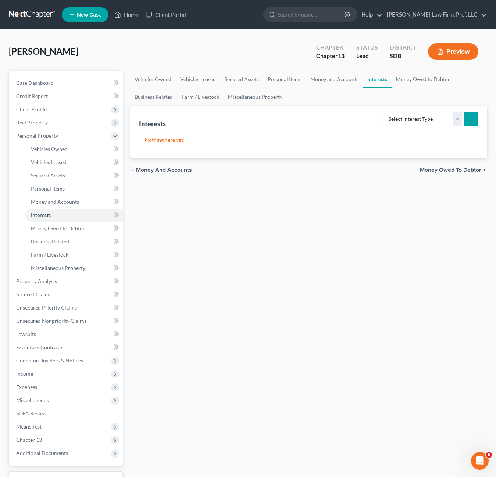
click at [351, 318] on div "Vehicles Owned Vehicles Leased Secured Assets Personal Items Money and Accounts…" at bounding box center [308, 290] width 364 height 438
click at [435, 109] on div "Select Interest Type 401K Annuity Bond Education IRA Government Bond Government…" at bounding box center [429, 118] width 98 height 19
drag, startPoint x: 435, startPoint y: 117, endPoint x: 438, endPoint y: 127, distance: 10.7
click at [435, 117] on select "Select Interest Type 401K Annuity Bond Education IRA Government Bond Government…" at bounding box center [422, 119] width 79 height 15
drag, startPoint x: 343, startPoint y: 167, endPoint x: 405, endPoint y: 87, distance: 101.4
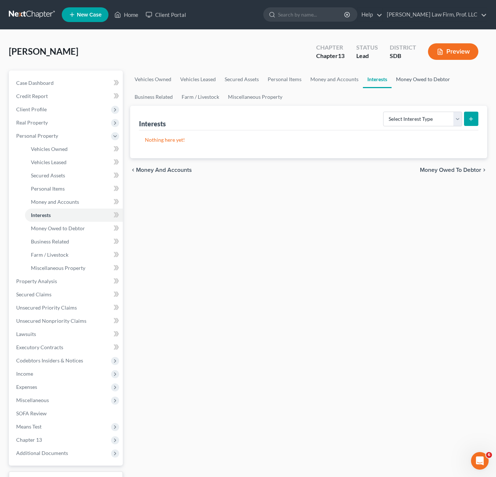
click at [343, 167] on div "chevron_left Money and Accounts Money Owed to Debtor chevron_right" at bounding box center [308, 170] width 357 height 24
drag, startPoint x: 322, startPoint y: 80, endPoint x: 363, endPoint y: 221, distance: 146.9
click at [323, 80] on link "Money and Accounts" at bounding box center [334, 80] width 57 height 18
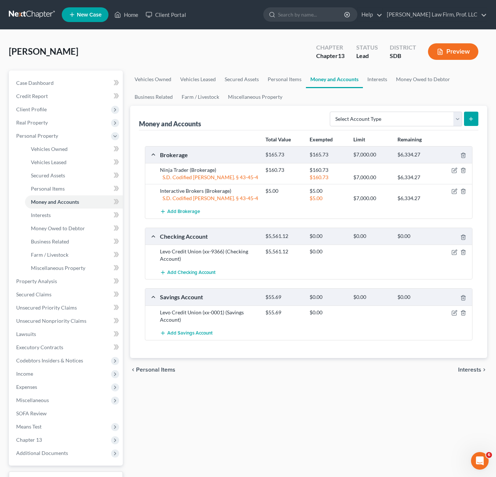
click at [342, 382] on div "Vehicles Owned Vehicles Leased Secured Assets Personal Items Money and Accounts…" at bounding box center [308, 290] width 364 height 438
click at [428, 119] on select "Select Account Type Brokerage Cash on Hand Certificates of Deposit Checking Acc…" at bounding box center [396, 119] width 132 height 15
click at [331, 112] on select "Select Account Type Brokerage Cash on Hand Certificates of Deposit Checking Acc…" at bounding box center [396, 119] width 132 height 15
click at [473, 115] on button "submit" at bounding box center [471, 119] width 14 height 14
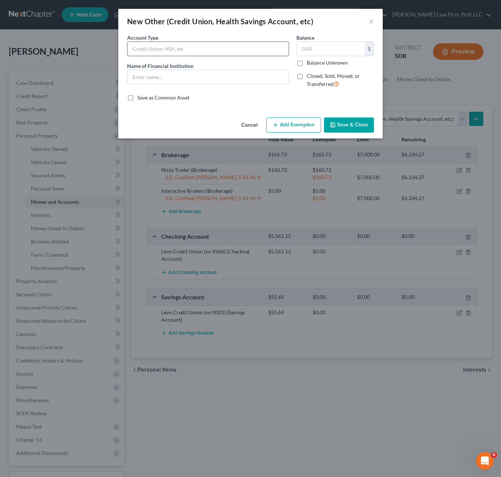
click at [208, 50] on input "text" at bounding box center [207, 49] width 161 height 14
click at [335, 51] on input "text" at bounding box center [331, 49] width 68 height 14
click at [345, 129] on button "Save & Close" at bounding box center [349, 125] width 50 height 15
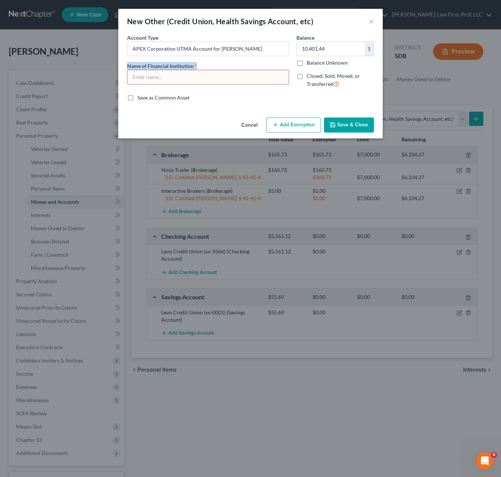
click at [177, 81] on div "Account Type APEX Corporation UTMA Account for [PERSON_NAME] Name of Financial …" at bounding box center [207, 64] width 169 height 60
drag, startPoint x: 196, startPoint y: 81, endPoint x: 207, endPoint y: 63, distance: 21.1
click at [197, 80] on input "text" at bounding box center [207, 77] width 161 height 14
click at [339, 127] on button "Save & Close" at bounding box center [349, 125] width 50 height 15
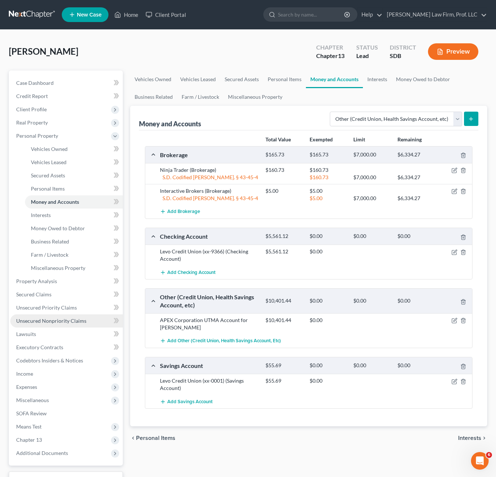
click at [77, 320] on span "Unsecured Nonpriority Claims" at bounding box center [51, 321] width 70 height 6
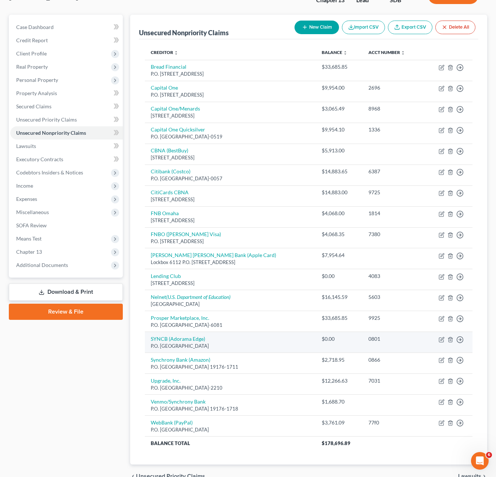
scroll to position [95, 0]
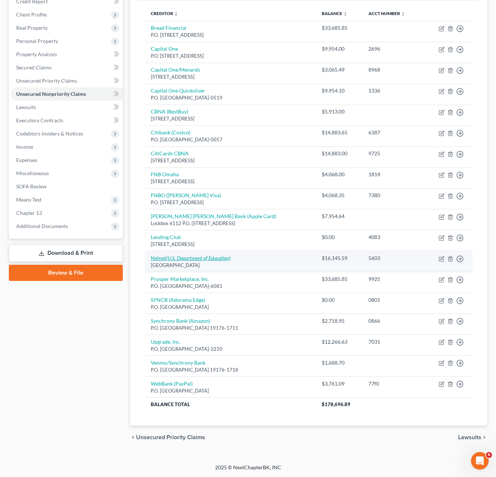
click at [183, 259] on icon "(U.S. Department of Education)" at bounding box center [198, 258] width 64 height 6
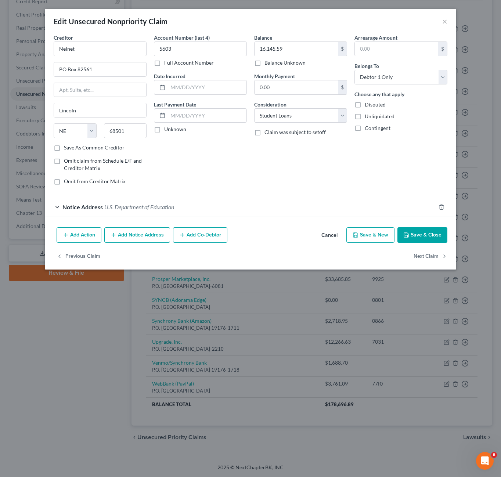
drag, startPoint x: 320, startPoint y: 188, endPoint x: 416, endPoint y: 235, distance: 106.3
click at [322, 188] on div "Balance 16,145.59 $ Balance Unknown Balance Undetermined 16,145.59 $ Balance Un…" at bounding box center [301, 112] width 100 height 157
click at [416, 235] on button "Save & Close" at bounding box center [423, 234] width 50 height 15
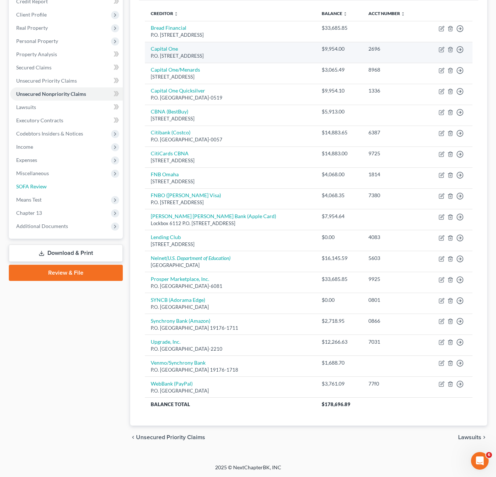
drag, startPoint x: 46, startPoint y: 188, endPoint x: 293, endPoint y: 57, distance: 280.2
click at [46, 188] on span "SOFA Review" at bounding box center [31, 186] width 30 height 6
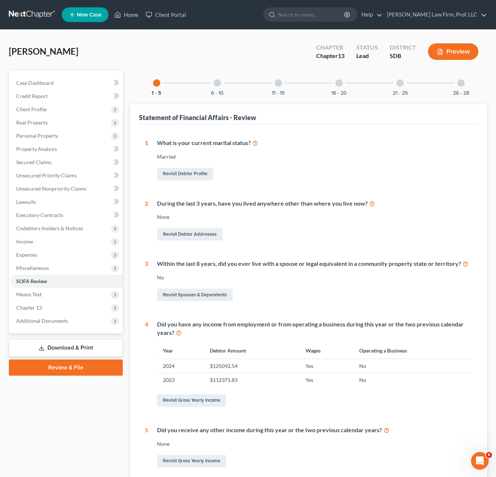
click at [261, 94] on div "1 - 5 6 - 10 11 - 15 16 - 20 21 - 25 26 - 28" at bounding box center [308, 83] width 329 height 25
click at [279, 85] on div at bounding box center [277, 82] width 7 height 7
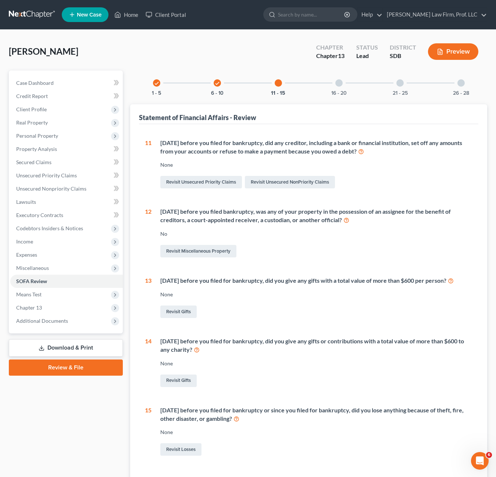
click at [222, 87] on div "check 6 - 10" at bounding box center [217, 83] width 25 height 25
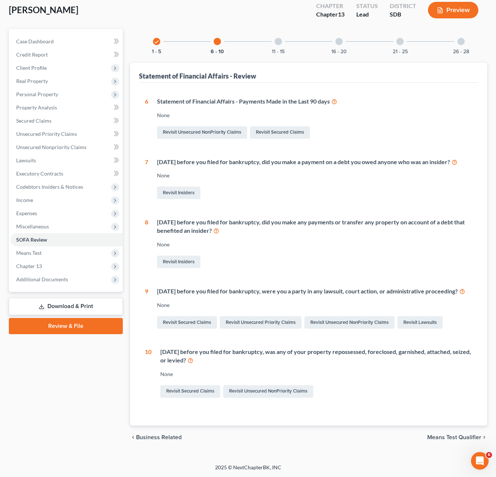
scroll to position [58, 0]
drag, startPoint x: 290, startPoint y: 238, endPoint x: 233, endPoint y: 235, distance: 56.7
click at [290, 241] on div "None" at bounding box center [314, 244] width 315 height 7
click at [282, 49] on button "11 - 15" at bounding box center [278, 51] width 13 height 5
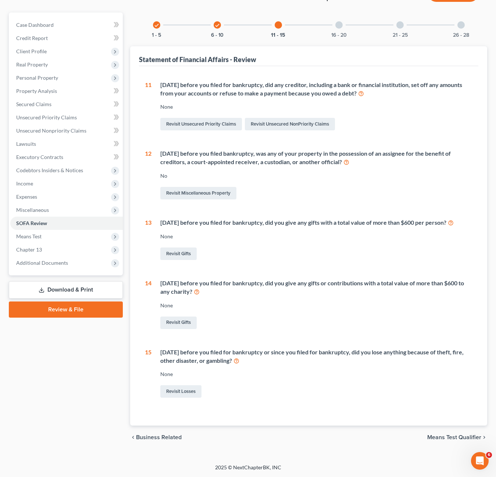
click at [217, 30] on div "check 6 - 10" at bounding box center [217, 24] width 25 height 25
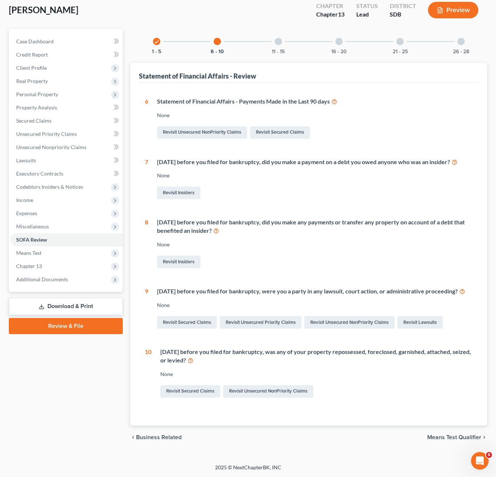
click at [335, 241] on div "None" at bounding box center [314, 244] width 315 height 7
click at [345, 29] on div "16 - 20" at bounding box center [338, 41] width 25 height 25
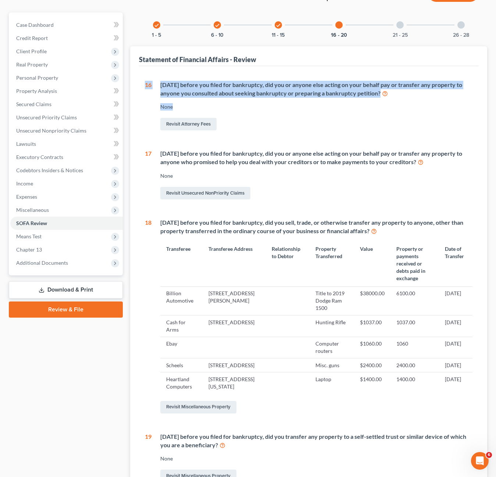
click at [144, 91] on div "1 What is your current marital status? [DEMOGRAPHIC_DATA] Revisit Debtor Profil…" at bounding box center [308, 322] width 339 height 513
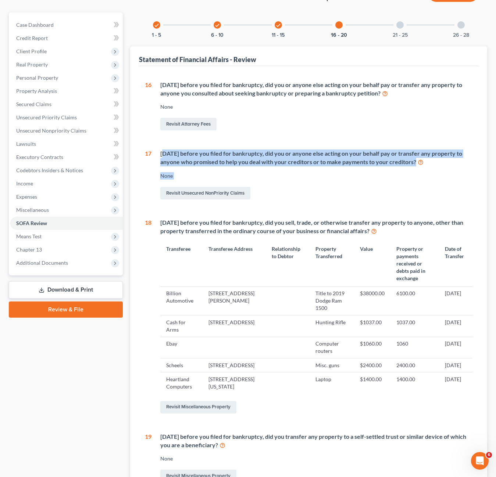
drag, startPoint x: 370, startPoint y: 188, endPoint x: 295, endPoint y: 180, distance: 75.8
click at [165, 148] on div "16 [DATE] before you filed for bankruptcy, did you or anyone else acting on you…" at bounding box center [308, 317] width 327 height 472
drag, startPoint x: 204, startPoint y: 195, endPoint x: 317, endPoint y: 205, distance: 113.5
click at [204, 195] on link "Revisit Unsecured NonPriority Claims" at bounding box center [205, 193] width 90 height 12
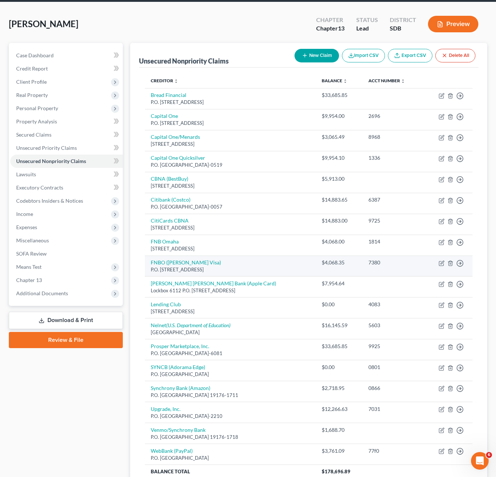
scroll to position [73, 0]
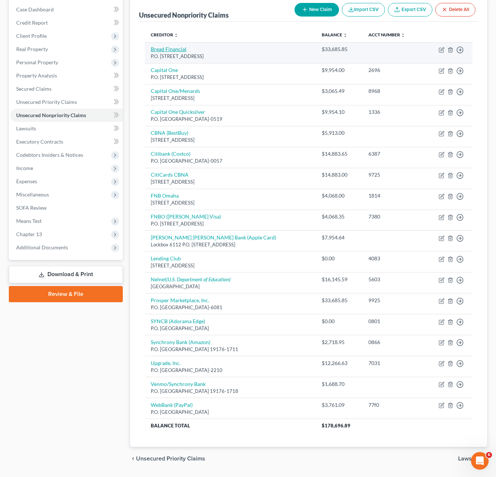
click at [175, 51] on link "Bread Financial" at bounding box center [169, 49] width 36 height 6
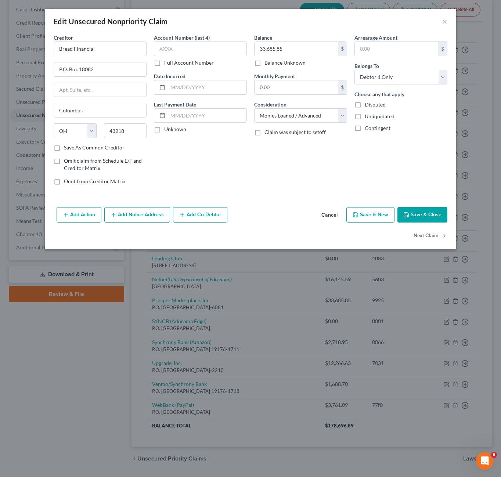
click at [272, 169] on div "Balance 33,685.85 $ Balance Unknown Balance Undetermined 33,685.85 $ Balance Un…" at bounding box center [301, 112] width 100 height 157
click at [301, 116] on select "Select Cable / Satellite Services Collection Agency Credit Card Debt Debt Couns…" at bounding box center [300, 115] width 93 height 15
click at [254, 108] on select "Select Cable / Satellite Services Collection Agency Credit Card Debt Debt Couns…" at bounding box center [300, 115] width 93 height 15
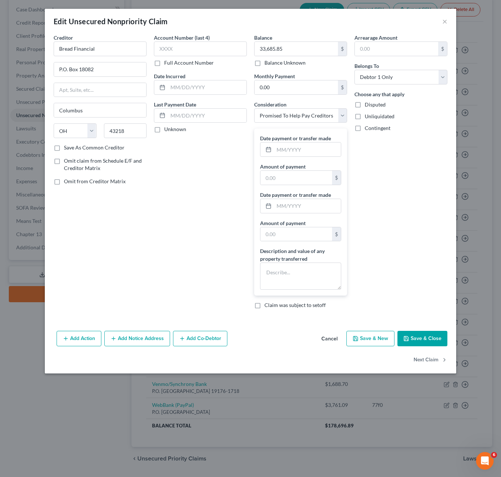
click at [381, 181] on div "Arrearage Amount $ Belongs To * Select Debtor 1 Only Debtor 2 Only Debtor 1 And…" at bounding box center [401, 174] width 100 height 281
click at [306, 152] on input "text" at bounding box center [307, 150] width 67 height 14
click at [312, 148] on input "text" at bounding box center [307, 150] width 67 height 14
click at [385, 266] on div "Arrearage Amount $ Belongs To * Select Debtor 1 Only Debtor 2 Only Debtor 1 And…" at bounding box center [401, 174] width 100 height 281
click at [296, 151] on input "text" at bounding box center [307, 150] width 67 height 14
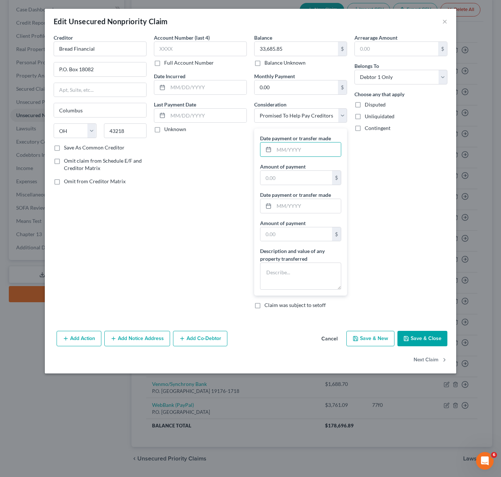
drag, startPoint x: 438, startPoint y: 313, endPoint x: 321, endPoint y: 195, distance: 166.3
click at [438, 313] on div "Arrearage Amount $ Belongs To * Select Debtor 1 Only Debtor 2 Only Debtor 1 And…" at bounding box center [401, 174] width 100 height 281
drag, startPoint x: 304, startPoint y: 145, endPoint x: 321, endPoint y: 150, distance: 18.5
click at [304, 146] on input "text" at bounding box center [307, 150] width 67 height 14
click at [321, 174] on input "text" at bounding box center [296, 178] width 72 height 14
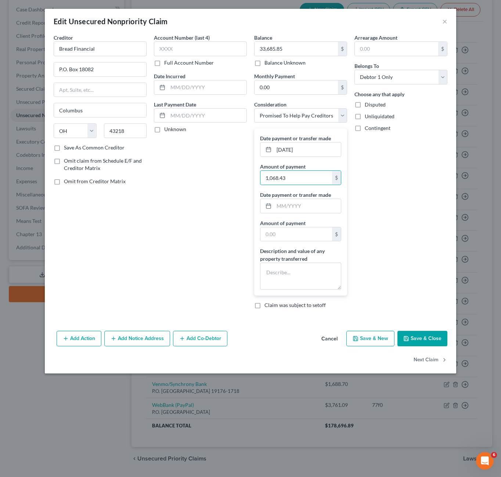
click at [357, 199] on div "Arrearage Amount $ Belongs To * Select Debtor 1 Only Debtor 2 Only Debtor 1 And…" at bounding box center [401, 174] width 100 height 281
click at [423, 341] on button "Save & Close" at bounding box center [423, 338] width 50 height 15
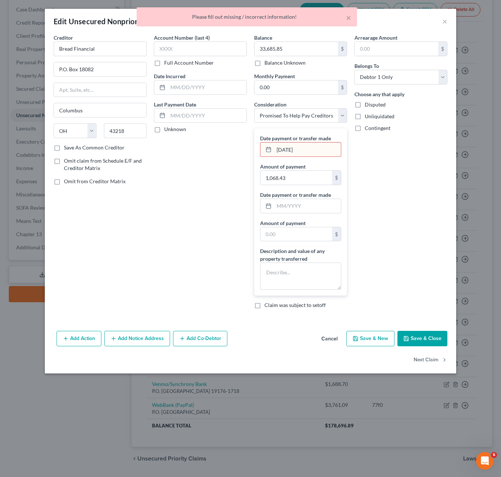
click at [299, 150] on input "[DATE]" at bounding box center [307, 150] width 67 height 14
click at [295, 150] on input "[DATE]" at bounding box center [307, 150] width 67 height 14
drag, startPoint x: 284, startPoint y: 150, endPoint x: 348, endPoint y: 107, distance: 76.9
click at [282, 150] on input "[DATE]" at bounding box center [307, 150] width 67 height 14
click at [276, 150] on input "[DATE]" at bounding box center [307, 150] width 67 height 14
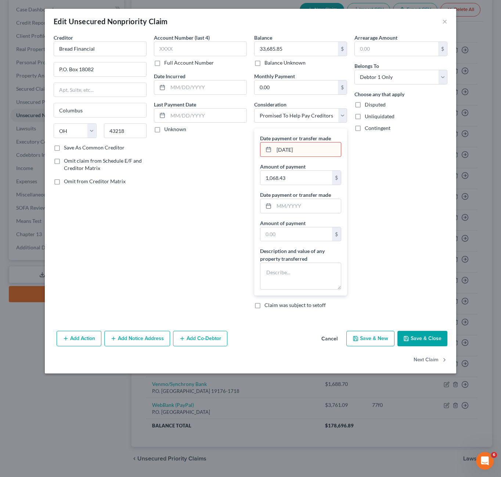
click at [434, 338] on button "Save & Close" at bounding box center [423, 338] width 50 height 15
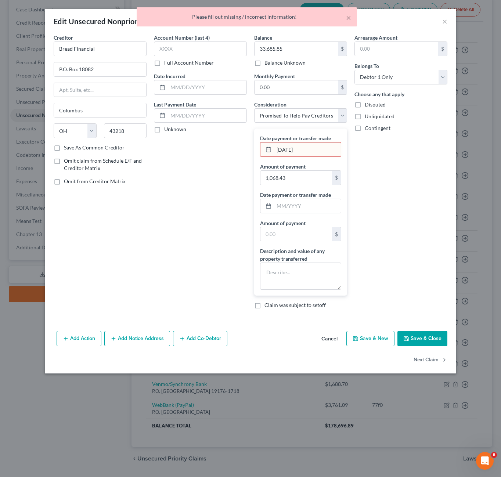
click at [299, 155] on input "[DATE]" at bounding box center [307, 150] width 67 height 14
drag, startPoint x: 286, startPoint y: 148, endPoint x: 305, endPoint y: 157, distance: 20.4
click at [266, 152] on div "[DATE]" at bounding box center [300, 149] width 81 height 15
click at [305, 157] on input "[DATE]" at bounding box center [307, 150] width 67 height 14
drag, startPoint x: 251, startPoint y: 149, endPoint x: 322, endPoint y: 155, distance: 71.6
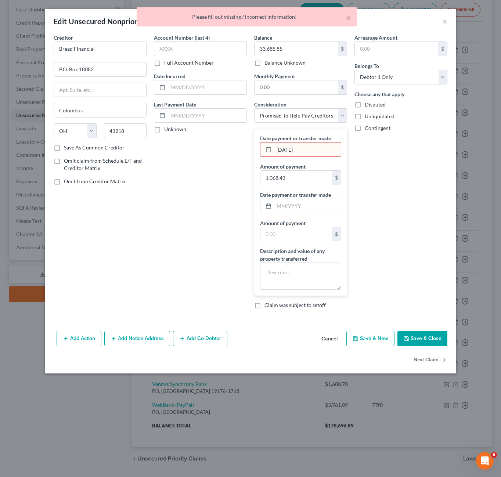
click at [245, 149] on div "Creditor * Bread Financial P.O. Box 18082 [GEOGRAPHIC_DATA] [US_STATE] AK AR AZ…" at bounding box center [250, 174] width 401 height 281
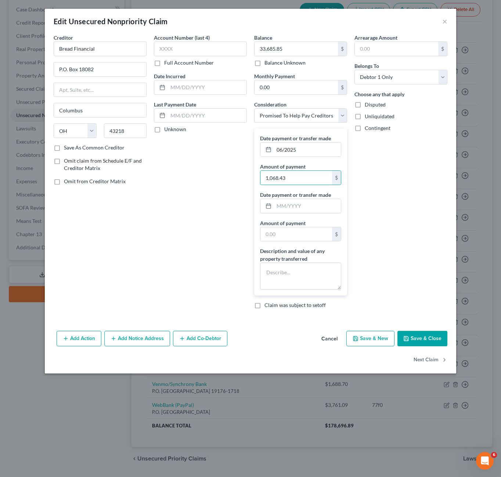
drag, startPoint x: 394, startPoint y: 197, endPoint x: 412, endPoint y: 321, distance: 126.2
click at [394, 198] on div "Arrearage Amount $ Belongs To * Select Debtor 1 Only Debtor 2 Only Debtor 1 And…" at bounding box center [401, 174] width 100 height 281
click at [414, 342] on button "Save & Close" at bounding box center [423, 338] width 50 height 15
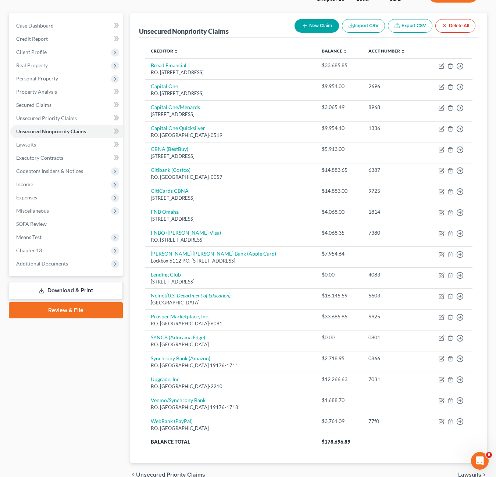
scroll to position [21, 0]
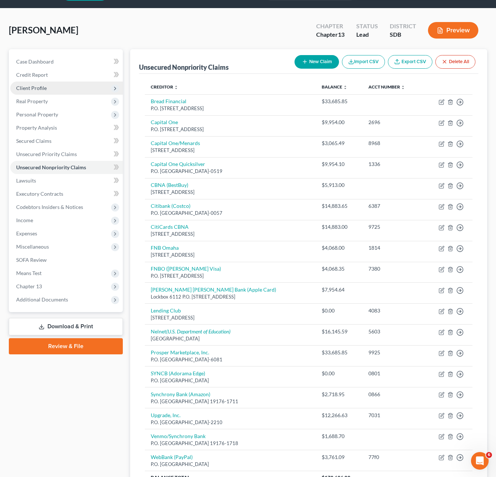
drag, startPoint x: 50, startPoint y: 82, endPoint x: 47, endPoint y: 85, distance: 4.7
click at [50, 82] on span "Client Profile" at bounding box center [66, 88] width 112 height 13
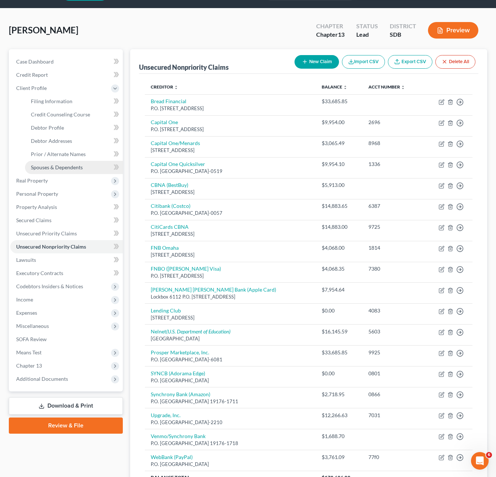
click at [67, 166] on span "Spouses & Dependents" at bounding box center [57, 167] width 52 height 6
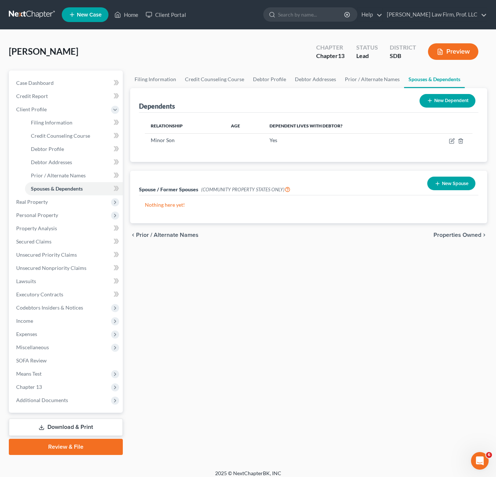
click at [377, 159] on div "Relationship Age Dependent lives with debtor? Minor Son Yes" at bounding box center [308, 137] width 339 height 49
click at [443, 98] on button "New Dependent" at bounding box center [447, 101] width 56 height 14
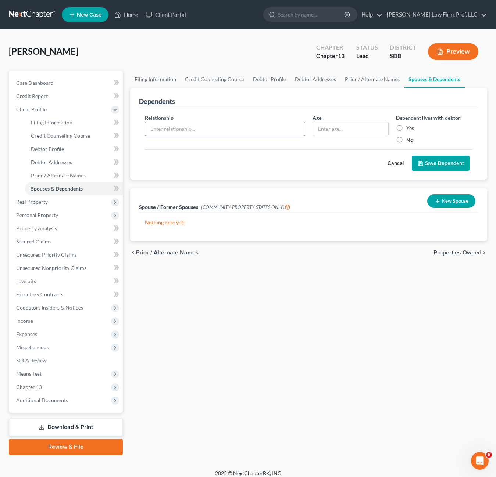
drag, startPoint x: 157, startPoint y: 128, endPoint x: 157, endPoint y: 123, distance: 4.8
click at [157, 128] on input "text" at bounding box center [224, 129] width 159 height 14
click at [406, 131] on label "Yes" at bounding box center [410, 128] width 8 height 7
click at [409, 129] on input "Yes" at bounding box center [411, 127] width 5 height 5
click at [443, 166] on button "Save Dependent" at bounding box center [441, 163] width 58 height 15
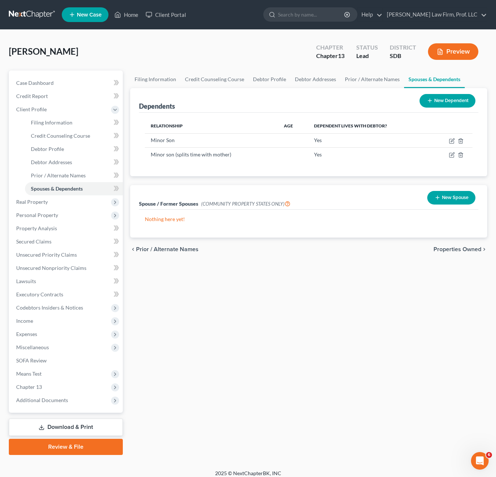
click at [315, 337] on div "Filing Information Credit Counseling Course Debtor Profile Debtor Addresses Pri…" at bounding box center [308, 263] width 364 height 385
drag, startPoint x: 451, startPoint y: 200, endPoint x: 301, endPoint y: 321, distance: 193.3
click at [352, 316] on div "Filing Information Credit Counseling Course Debtor Profile Debtor Addresses Pri…" at bounding box center [308, 263] width 364 height 385
click at [301, 321] on div "Filing Information Credit Counseling Course Debtor Profile Debtor Addresses Pri…" at bounding box center [308, 263] width 364 height 385
click at [441, 102] on button "New Dependent" at bounding box center [447, 101] width 56 height 14
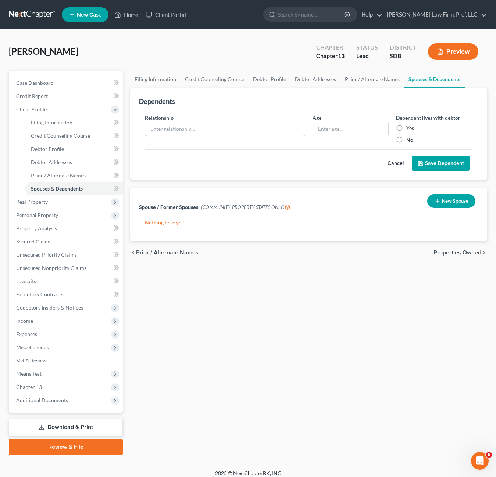
drag, startPoint x: 187, startPoint y: 128, endPoint x: 185, endPoint y: 120, distance: 8.5
click at [187, 128] on input "text" at bounding box center [224, 129] width 159 height 14
click at [406, 130] on label "Yes" at bounding box center [410, 128] width 8 height 7
click at [409, 129] on input "Yes" at bounding box center [411, 127] width 5 height 5
click at [431, 161] on button "Save Dependent" at bounding box center [441, 163] width 58 height 15
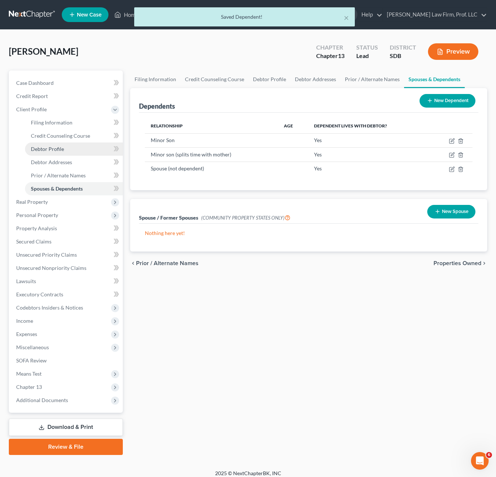
click at [64, 145] on link "Debtor Profile" at bounding box center [74, 149] width 98 height 13
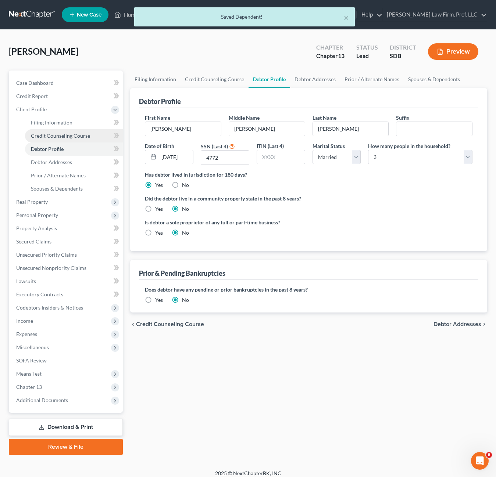
click at [72, 136] on span "Credit Counseling Course" at bounding box center [60, 136] width 59 height 6
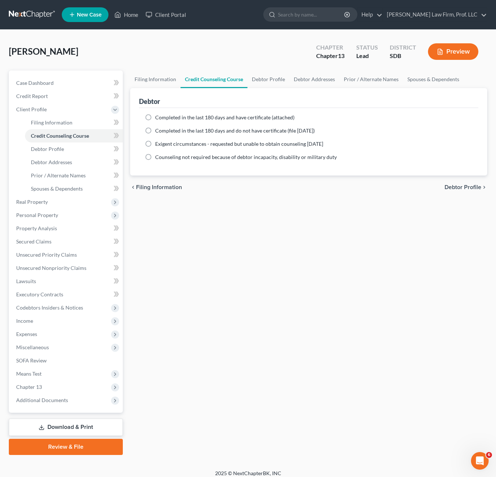
click at [257, 226] on div "Filing Information Credit Counseling Course Debtor Profile Debtor Addresses Pri…" at bounding box center [308, 263] width 364 height 385
click at [162, 80] on link "Filing Information" at bounding box center [155, 80] width 50 height 18
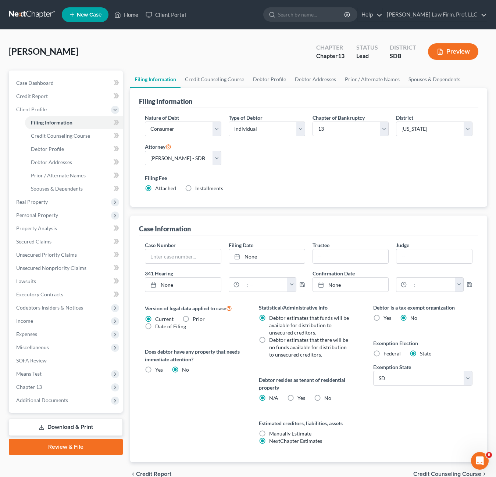
click at [294, 176] on label "Filing Fee" at bounding box center [308, 178] width 327 height 8
click at [190, 427] on div "Version of legal data applied to case Current Prior Date of Filing Legal data v…" at bounding box center [194, 383] width 114 height 159
click at [283, 169] on div "Nature of Debt Select Business Consumer Other Nature of Business Select Clearin…" at bounding box center [308, 156] width 335 height 85
click at [58, 137] on span "Credit Counseling Course" at bounding box center [60, 136] width 59 height 6
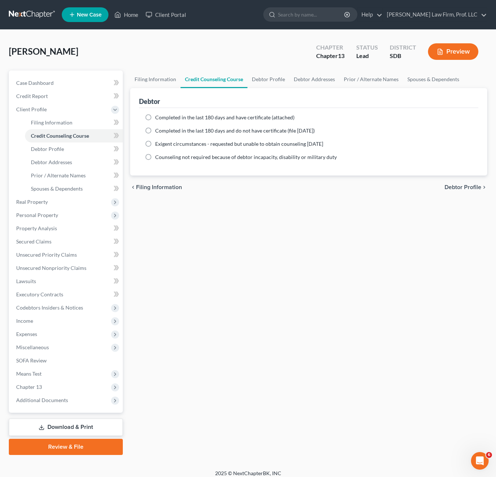
click at [249, 225] on div "Filing Information Credit Counseling Course Debtor Profile Debtor Addresses Pri…" at bounding box center [308, 263] width 364 height 385
click at [33, 147] on span "Debtor Profile" at bounding box center [47, 149] width 33 height 6
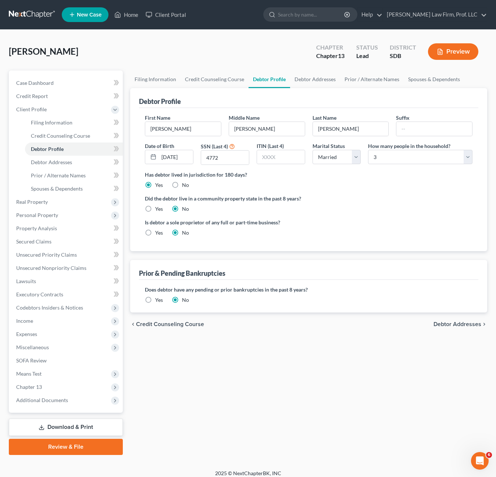
click at [396, 170] on div "First Name [PERSON_NAME] Middle Name [PERSON_NAME] Name [PERSON_NAME] Date of B…" at bounding box center [308, 142] width 335 height 57
click at [398, 164] on select "Select 1 2 3 4 5 6 7 8 9 10 11 12 13 14 15 16 17 18 19 20" at bounding box center [420, 157] width 104 height 15
click at [368, 150] on select "Select 1 2 3 4 5 6 7 8 9 10 11 12 13 14 15 16 17 18 19 20" at bounding box center [420, 157] width 104 height 15
click at [379, 190] on ng-include "First Name [PERSON_NAME] Middle Name [PERSON_NAME] Name [PERSON_NAME] Date of B…" at bounding box center [308, 178] width 327 height 129
click at [182, 394] on div "Filing Information Credit Counseling Course Debtor Profile Debtor Addresses Pri…" at bounding box center [308, 263] width 364 height 385
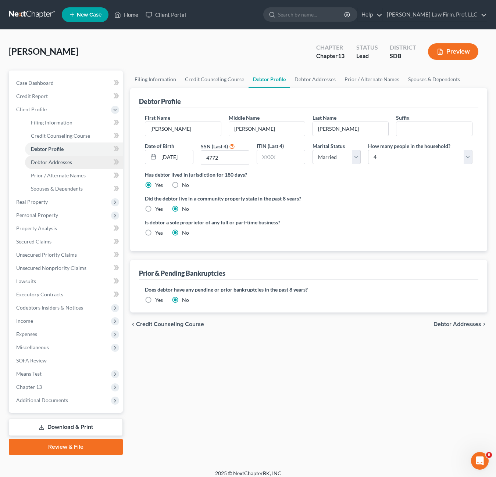
click at [65, 159] on span "Debtor Addresses" at bounding box center [51, 162] width 41 height 6
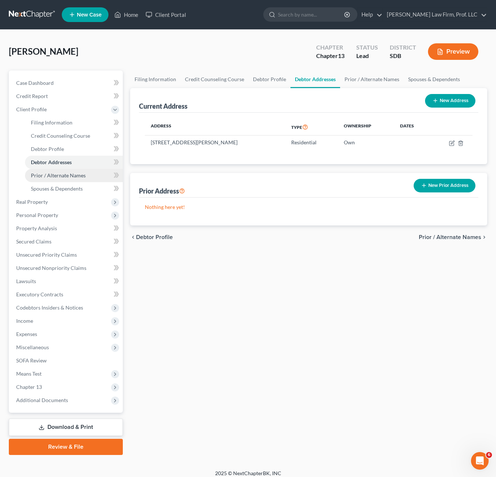
click at [65, 180] on link "Prior / Alternate Names" at bounding box center [74, 175] width 98 height 13
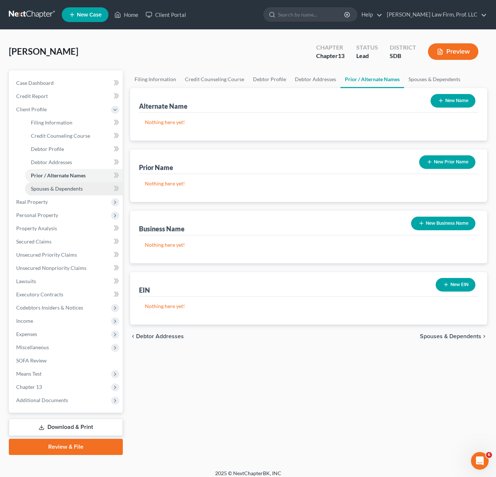
click at [65, 188] on span "Spouses & Dependents" at bounding box center [57, 189] width 52 height 6
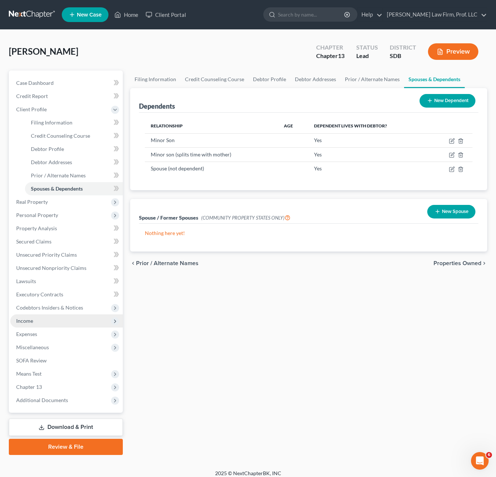
drag, startPoint x: 33, startPoint y: 321, endPoint x: 69, endPoint y: 318, distance: 36.9
click at [33, 321] on span "Income" at bounding box center [66, 321] width 112 height 13
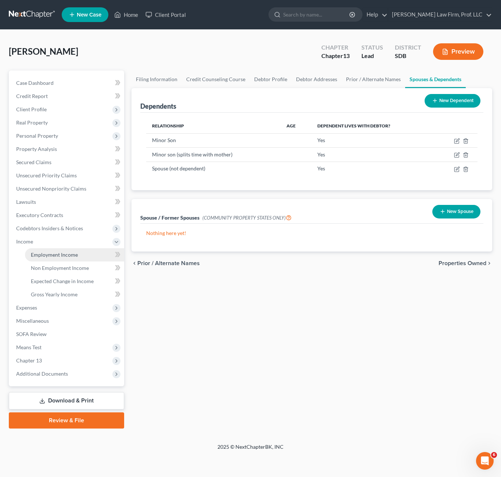
click at [56, 254] on span "Employment Income" at bounding box center [54, 255] width 47 height 6
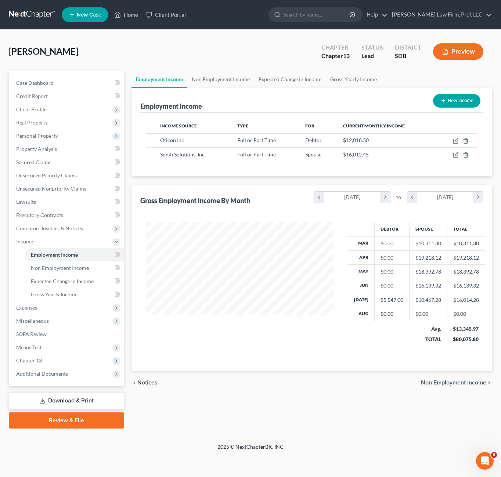
scroll to position [132, 202]
click at [459, 141] on td at bounding box center [456, 140] width 41 height 14
click at [454, 141] on icon "button" at bounding box center [455, 141] width 4 height 4
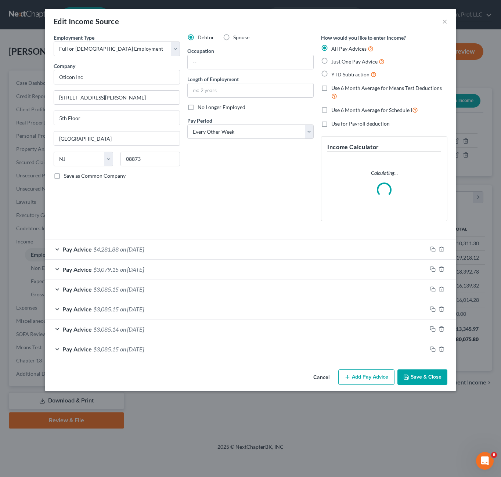
click at [475, 81] on div "Edit Income Source × Employment Type * Select Full or [DEMOGRAPHIC_DATA] Employ…" at bounding box center [250, 238] width 501 height 477
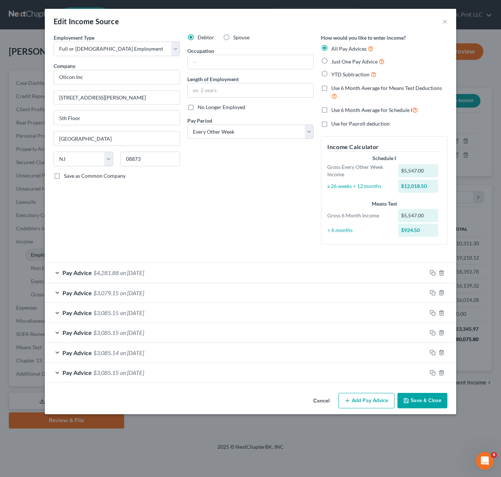
drag, startPoint x: 182, startPoint y: 217, endPoint x: 491, endPoint y: 191, distance: 309.7
click at [184, 216] on div "Employment Type * Select Full or [DEMOGRAPHIC_DATA] Employment Self Employment …" at bounding box center [250, 145] width 401 height 223
drag, startPoint x: 269, startPoint y: 202, endPoint x: 395, endPoint y: 393, distance: 229.0
click at [269, 202] on div "Debtor Spouse Occupation Length of Employment No Longer Employed Pay Period * S…" at bounding box center [251, 142] width 134 height 217
click at [315, 401] on button "Cancel" at bounding box center [322, 401] width 28 height 15
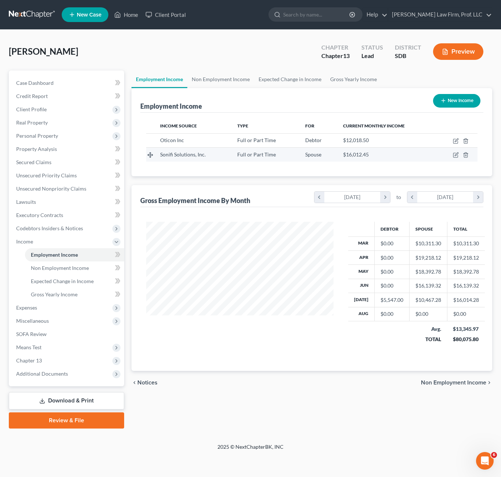
drag, startPoint x: 276, startPoint y: 166, endPoint x: 395, endPoint y: 153, distance: 120.1
click at [277, 165] on div "Income Source Type For Current Monthly Income Oticon Inc Full or Part Time Debt…" at bounding box center [311, 145] width 343 height 64
click at [458, 154] on icon "button" at bounding box center [456, 154] width 3 height 3
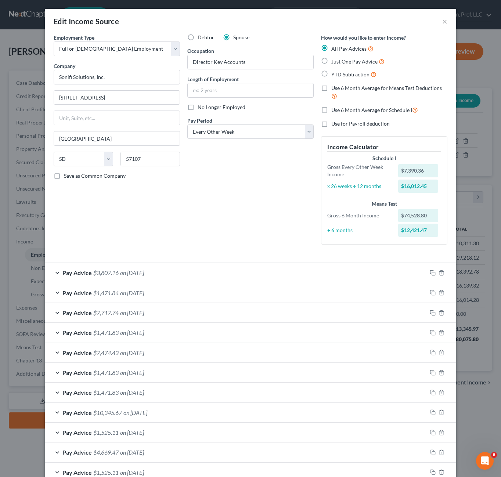
drag, startPoint x: 158, startPoint y: 237, endPoint x: 462, endPoint y: 341, distance: 321.4
click at [158, 237] on div "Employment Type * Select Full or [DEMOGRAPHIC_DATA] Employment Self Employment …" at bounding box center [117, 142] width 134 height 217
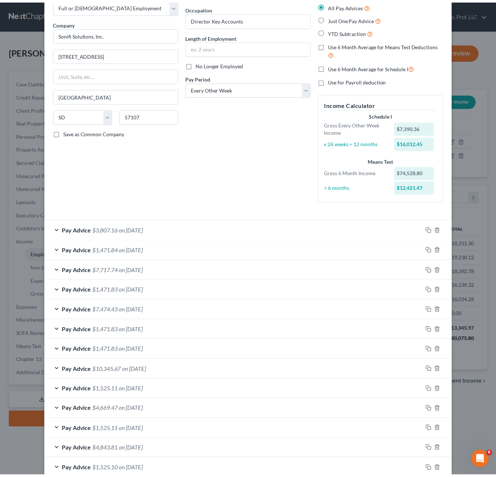
scroll to position [86, 0]
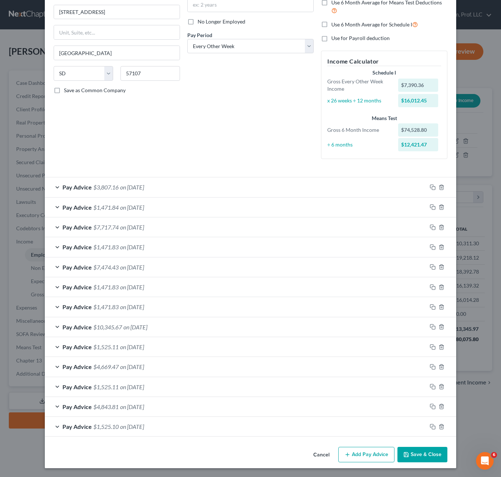
click at [418, 451] on button "Save & Close" at bounding box center [423, 454] width 50 height 15
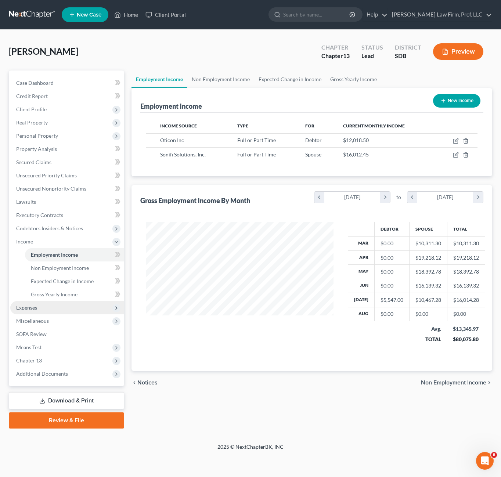
click at [39, 307] on span "Expenses" at bounding box center [67, 307] width 114 height 13
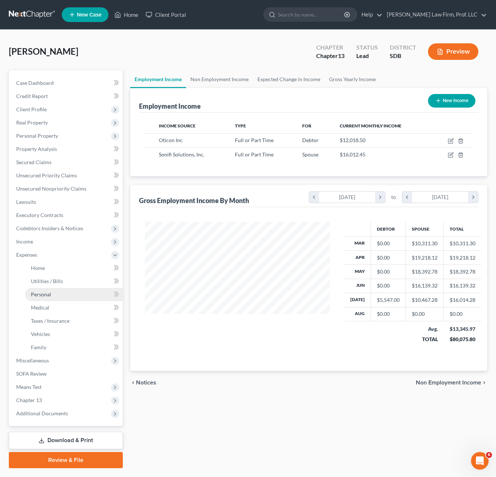
scroll to position [367285, 367217]
click at [40, 267] on span "Home" at bounding box center [38, 268] width 14 height 6
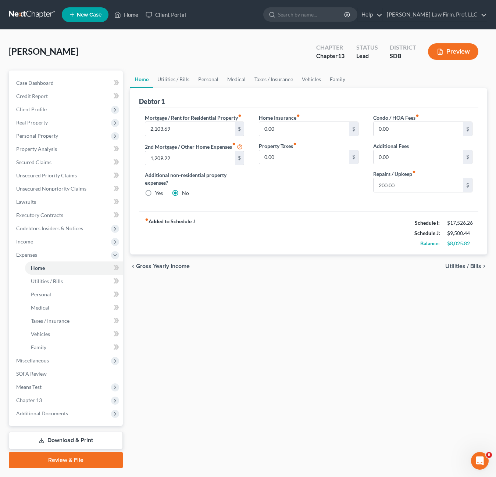
click at [349, 263] on div "chevron_left Gross Yearly Income Utilities / Bills chevron_right" at bounding box center [308, 267] width 357 height 24
drag, startPoint x: 256, startPoint y: 212, endPoint x: 272, endPoint y: 177, distance: 38.3
click at [256, 212] on div "fiber_manual_record Added to Schedule J Schedule I: $17,526.26 Schedule J: $9,5…" at bounding box center [308, 233] width 339 height 43
drag, startPoint x: 174, startPoint y: 83, endPoint x: 207, endPoint y: 75, distance: 34.1
click at [174, 83] on link "Utilities / Bills" at bounding box center [173, 80] width 41 height 18
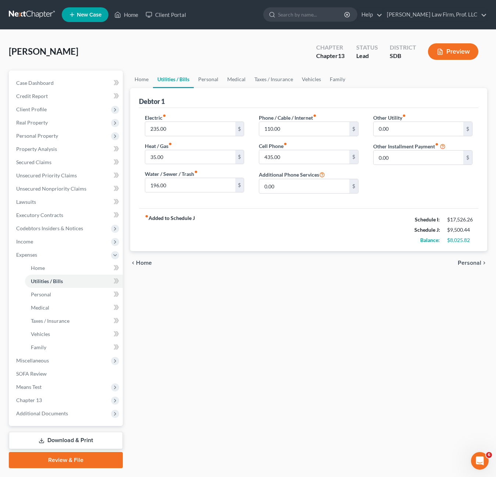
click at [153, 332] on div "Home Utilities / Bills Personal Medical Taxes / Insurance Vehicles Family Debto…" at bounding box center [308, 270] width 364 height 398
click at [190, 74] on link "Utilities / Bills" at bounding box center [173, 80] width 41 height 18
click at [220, 81] on link "Personal" at bounding box center [208, 80] width 29 height 18
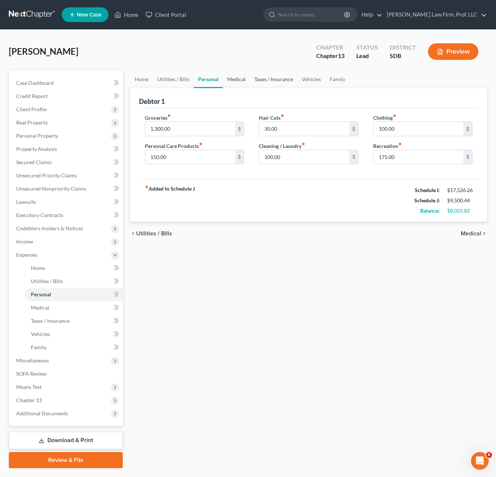
drag, startPoint x: 238, startPoint y: 85, endPoint x: 274, endPoint y: 80, distance: 35.9
click at [238, 83] on link "Medical" at bounding box center [236, 80] width 27 height 18
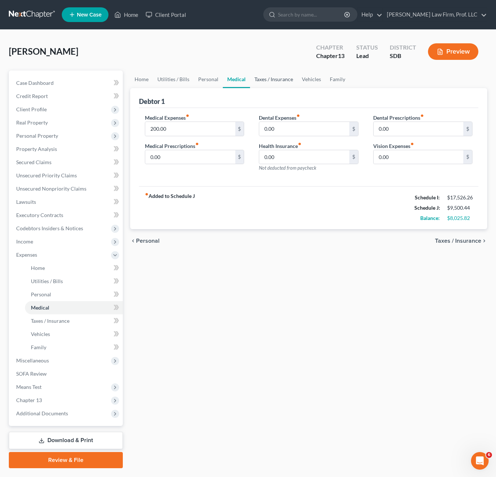
click at [273, 79] on link "Taxes / Insurance" at bounding box center [273, 80] width 47 height 18
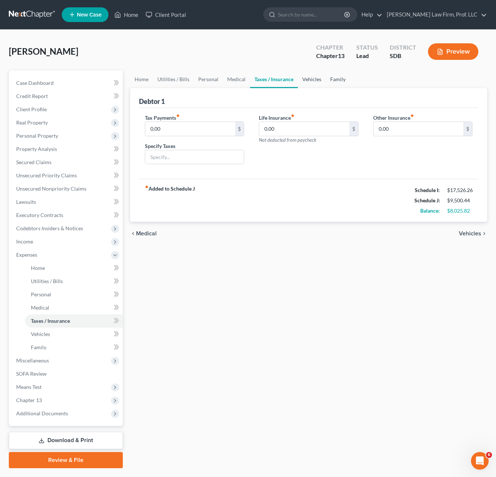
click at [317, 76] on link "Vehicles" at bounding box center [312, 80] width 28 height 18
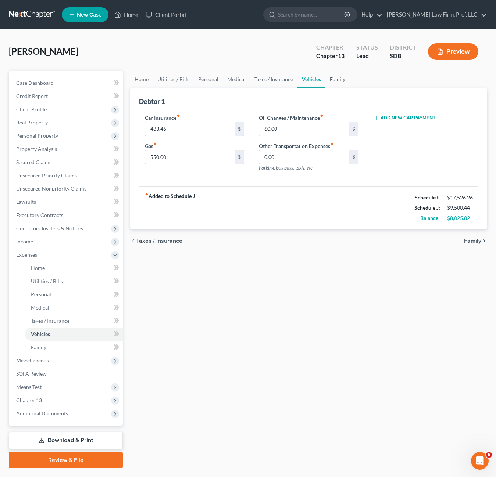
click at [336, 80] on link "Family" at bounding box center [337, 80] width 24 height 18
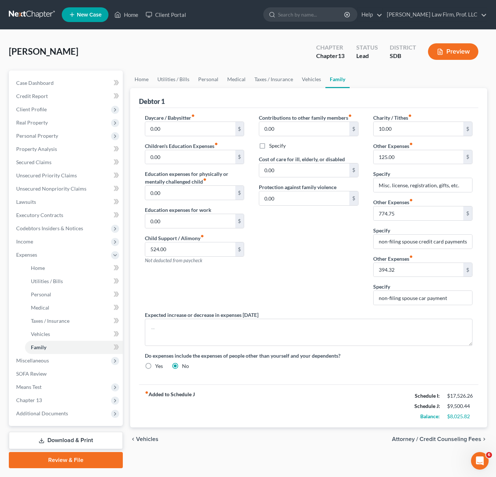
click at [326, 247] on div "Contributions to other family members fiber_manual_record 0.00 $ Specify Cost o…" at bounding box center [308, 212] width 114 height 197
click at [343, 260] on div "Contributions to other family members fiber_manual_record 0.00 $ Specify Cost o…" at bounding box center [308, 212] width 114 height 197
click at [299, 256] on div "Contributions to other family members fiber_manual_record 0.00 $ Specify Cost o…" at bounding box center [308, 212] width 114 height 197
click at [266, 262] on div "Contributions to other family members fiber_manual_record 0.00 $ Specify Cost o…" at bounding box center [308, 212] width 114 height 197
click at [324, 270] on div "Contributions to other family members fiber_manual_record 0.00 $ Specify Cost o…" at bounding box center [308, 212] width 114 height 197
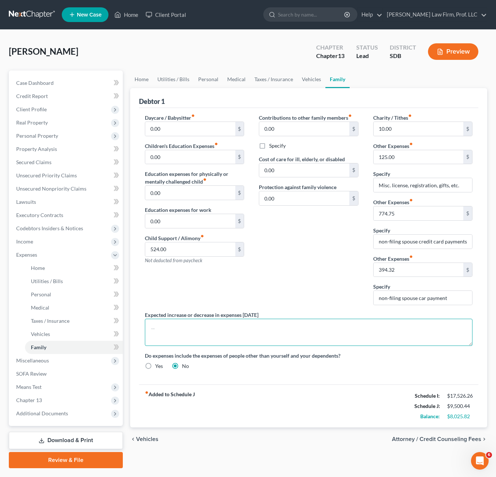
click at [221, 331] on textarea at bounding box center [308, 332] width 327 height 27
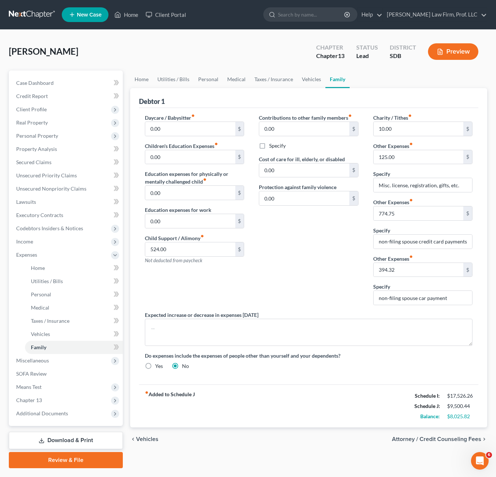
click at [195, 270] on div "Daycare / Babysitter fiber_manual_record 0.00 $ Children's Education Expenses f…" at bounding box center [194, 212] width 114 height 197
drag, startPoint x: 44, startPoint y: 270, endPoint x: 131, endPoint y: 265, distance: 87.2
click at [44, 270] on span "Home" at bounding box center [38, 268] width 14 height 6
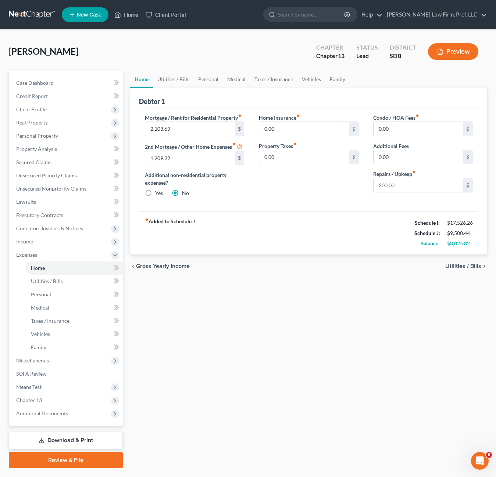
click at [234, 356] on div "Home Utilities / Bills Personal Medical Taxes / Insurance Vehicles Family Debto…" at bounding box center [308, 270] width 364 height 398
click at [37, 106] on span "Client Profile" at bounding box center [31, 109] width 30 height 6
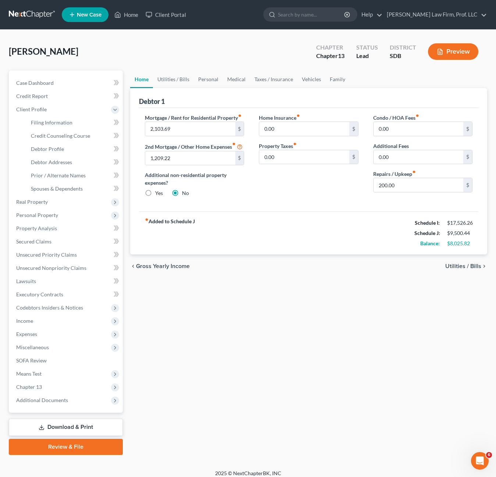
click at [125, 61] on div "[PERSON_NAME] Upgraded Chapter Chapter 13 Status Lead District SDB Preview" at bounding box center [248, 55] width 478 height 32
click at [126, 19] on link "Home" at bounding box center [126, 14] width 31 height 13
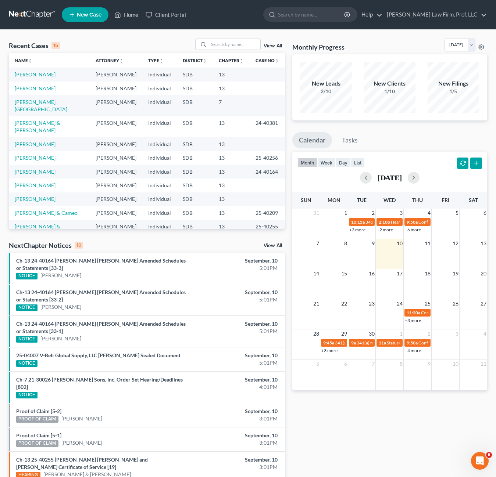
click at [25, 36] on div "Recent Cases 15 View All Name unfold_more expand_more expand_less Attorney unfo…" at bounding box center [248, 295] width 496 height 530
click at [123, 19] on link "Home" at bounding box center [126, 14] width 31 height 13
click at [238, 241] on div "NextChapter Notices 10 View All" at bounding box center [147, 247] width 276 height 12
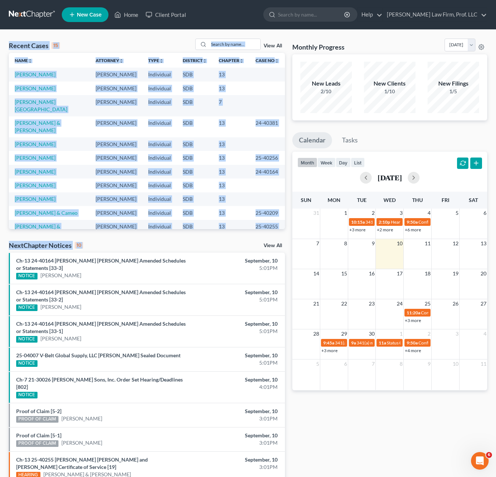
drag, startPoint x: 9, startPoint y: 42, endPoint x: 282, endPoint y: 237, distance: 335.8
click at [282, 237] on div "Recent Cases 15 View All Name unfold_more expand_more expand_less Attorney unfo…" at bounding box center [146, 295] width 283 height 512
drag, startPoint x: 282, startPoint y: 237, endPoint x: 182, endPoint y: 252, distance: 101.1
click at [234, 237] on div "Recent Cases 15 View All Name unfold_more expand_more expand_less Attorney unfo…" at bounding box center [146, 295] width 283 height 512
drag, startPoint x: 101, startPoint y: 244, endPoint x: -5, endPoint y: 206, distance: 112.9
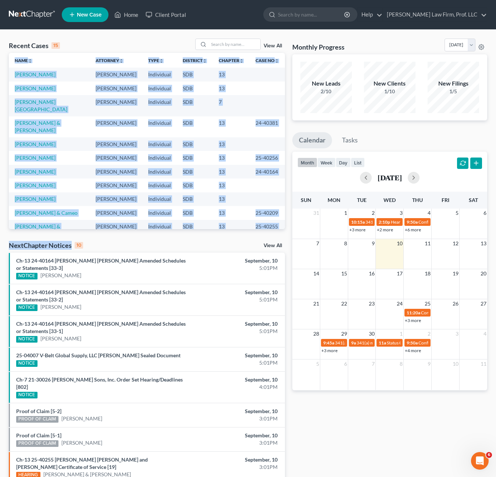
click at [0, 206] on html "Home New Case Client Portal [PERSON_NAME] Law Firm, Prof. LLC [PERSON_NAME][EMA…" at bounding box center [248, 286] width 496 height 573
drag, startPoint x: -5, startPoint y: 206, endPoint x: 82, endPoint y: 234, distance: 91.2
click at [80, 234] on div "Recent Cases 15 View All Name unfold_more expand_more expand_less Attorney unfo…" at bounding box center [146, 295] width 283 height 512
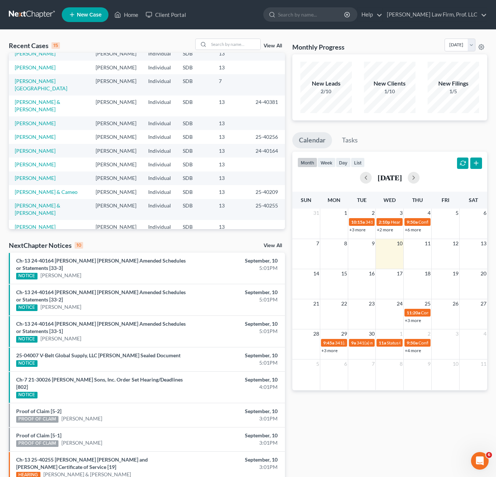
drag, startPoint x: 56, startPoint y: 227, endPoint x: -5, endPoint y: 168, distance: 85.7
click at [0, 168] on html "Home New Case Client Portal [PERSON_NAME] Law Firm, Prof. LLC [PERSON_NAME][EMA…" at bounding box center [248, 286] width 496 height 573
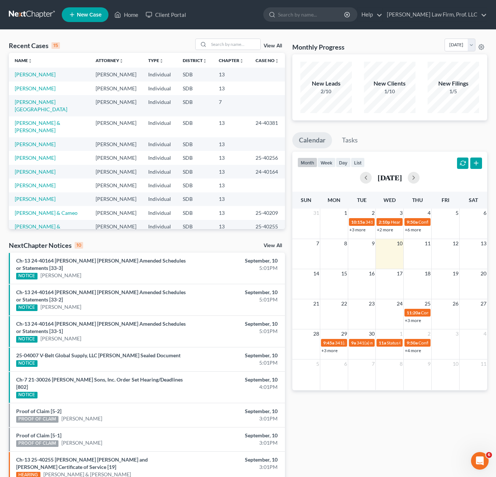
click at [85, 34] on div "Recent Cases 15 View All Name unfold_more expand_more expand_less Attorney unfo…" at bounding box center [248, 295] width 496 height 530
click at [378, 448] on div "Monthly Progress Bankruptcy Bankruptcy [DATE] [DATE] [DATE] [DATE] [DATE] [DATE…" at bounding box center [389, 295] width 202 height 512
